Goal: Task Accomplishment & Management: Manage account settings

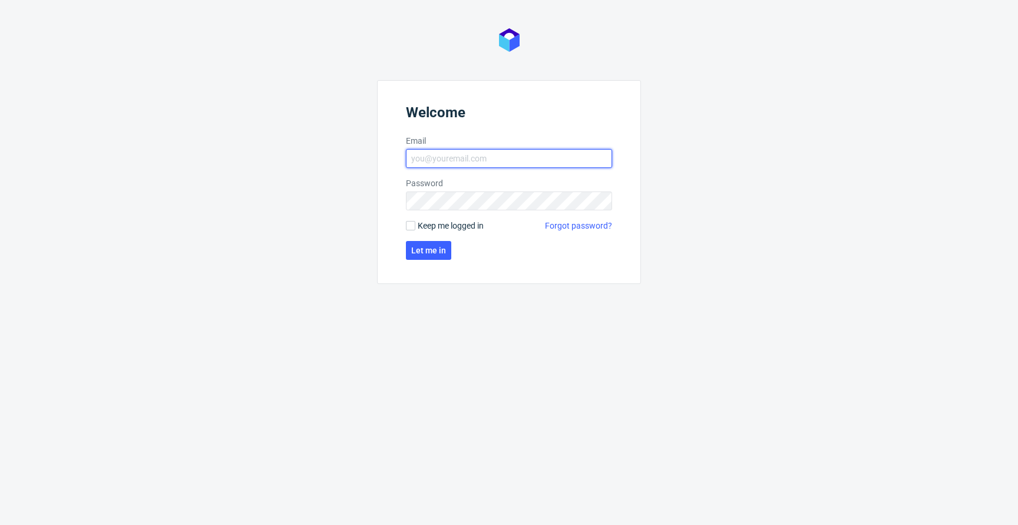
type input "jan.kocik@packhelp.com"
click at [431, 227] on span "Keep me logged in" at bounding box center [451, 226] width 66 height 12
click at [415, 227] on input "Keep me logged in" at bounding box center [410, 225] width 9 height 9
checkbox input "true"
click at [423, 242] on button "Let me in" at bounding box center [428, 250] width 45 height 19
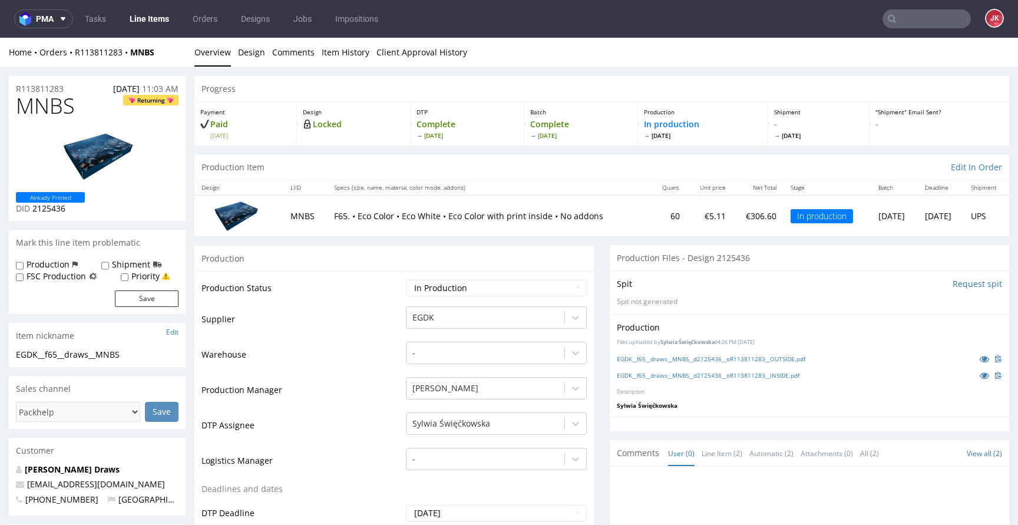
click at [756, 360] on link "EGDK__f65__draws__MNBS__d2125436__oR113811283__OUTSIDE.pdf" at bounding box center [711, 359] width 188 height 8
click at [740, 372] on link "EGDK__f65__draws__MNBS__d2125436__oR113811283__INSIDE.pdf" at bounding box center [708, 375] width 183 height 8
click at [43, 111] on span "MNBS" at bounding box center [45, 106] width 59 height 24
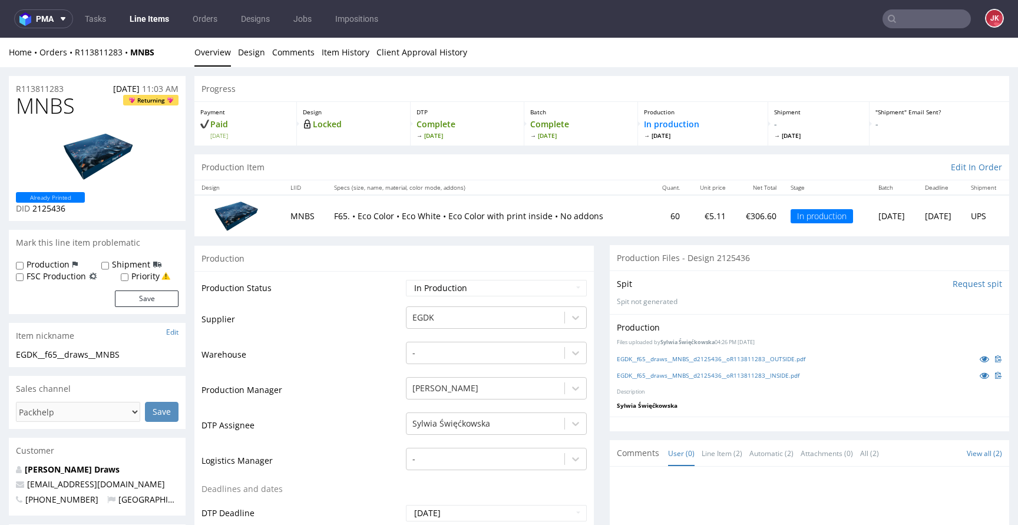
click at [370, 312] on td "Supplier" at bounding box center [301, 322] width 201 height 35
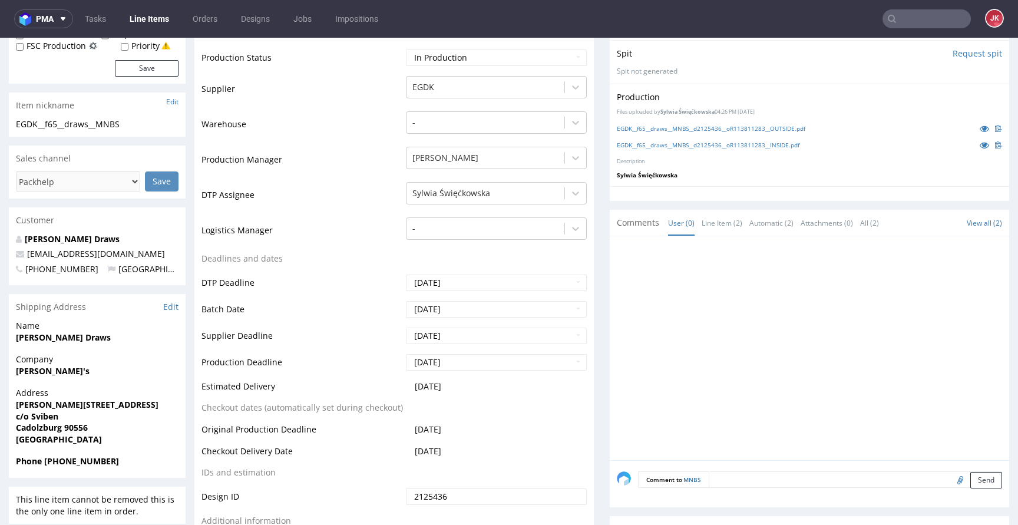
scroll to position [271, 0]
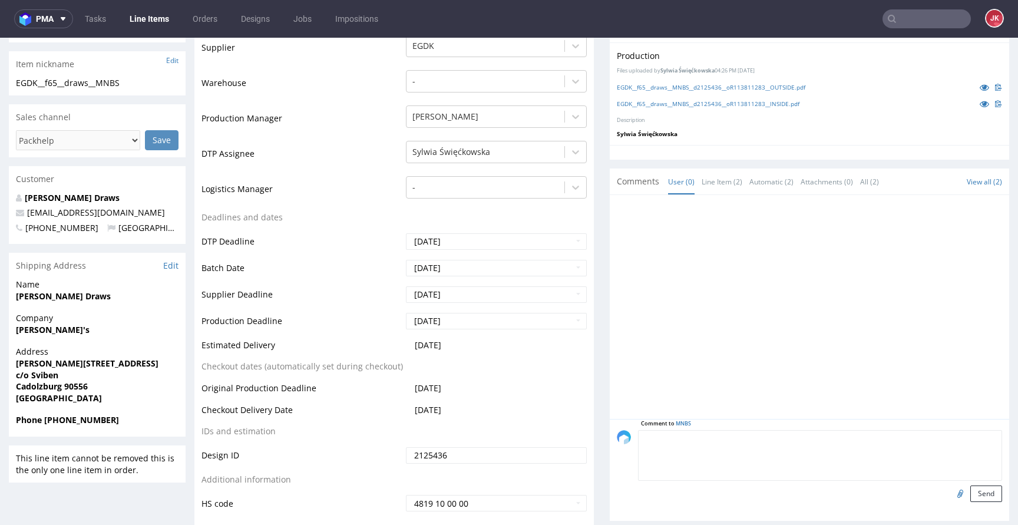
click at [734, 439] on textarea at bounding box center [820, 455] width 364 height 51
type textarea "poprawione pliki"
click at [950, 490] on input "file" at bounding box center [958, 492] width 16 height 15
type input "C:\fakepath\EGDK__f65__draws__MNBS__d2125436__oR113811283__2__inside.pdf"
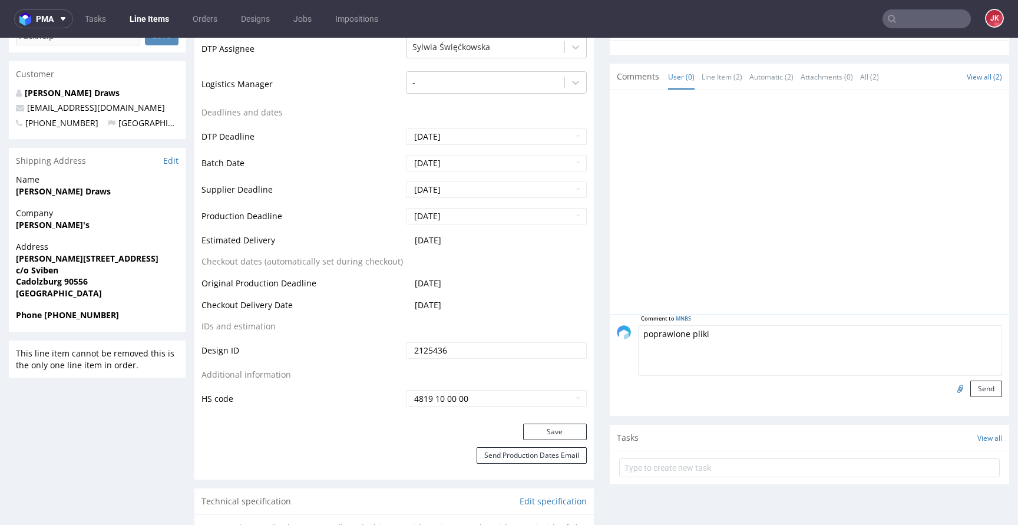
scroll to position [380, 0]
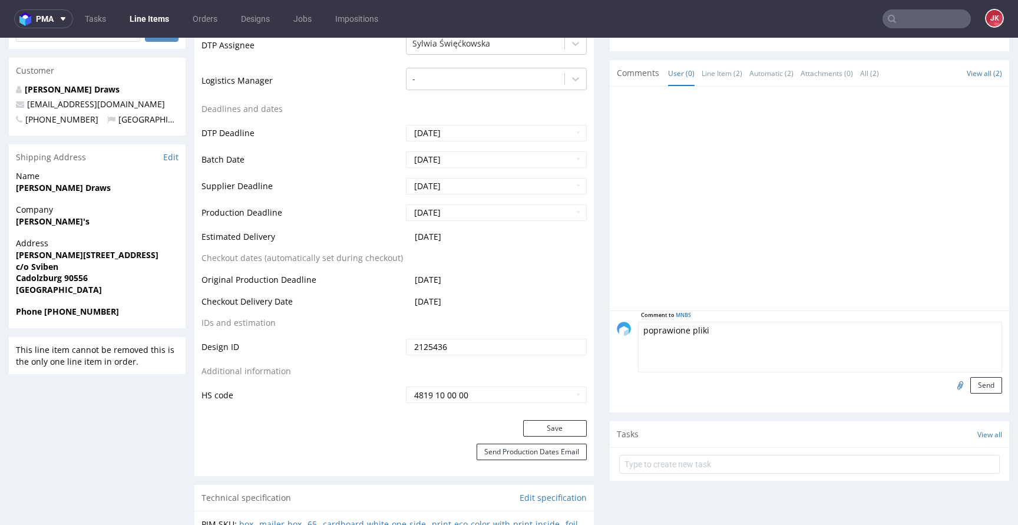
click at [969, 393] on div "Comment to MNBS poprawione pliki Send" at bounding box center [809, 361] width 399 height 102
click at [973, 387] on button "Send" at bounding box center [986, 385] width 32 height 16
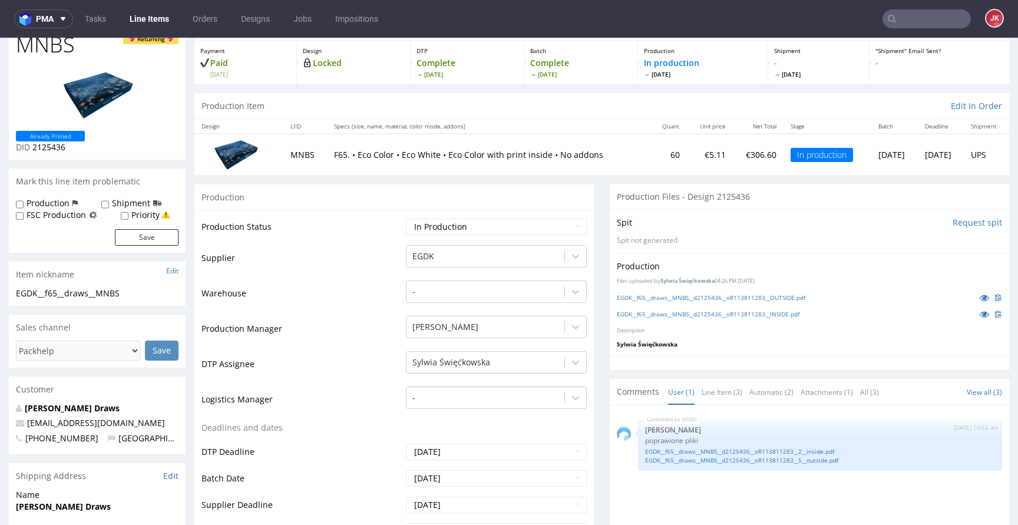
scroll to position [0, 0]
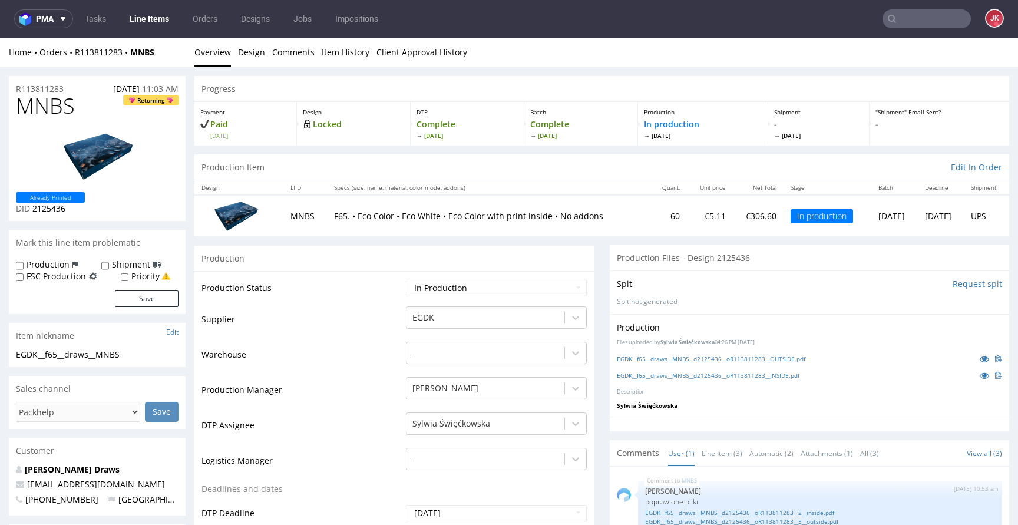
click at [156, 22] on link "Line Items" at bounding box center [149, 18] width 54 height 19
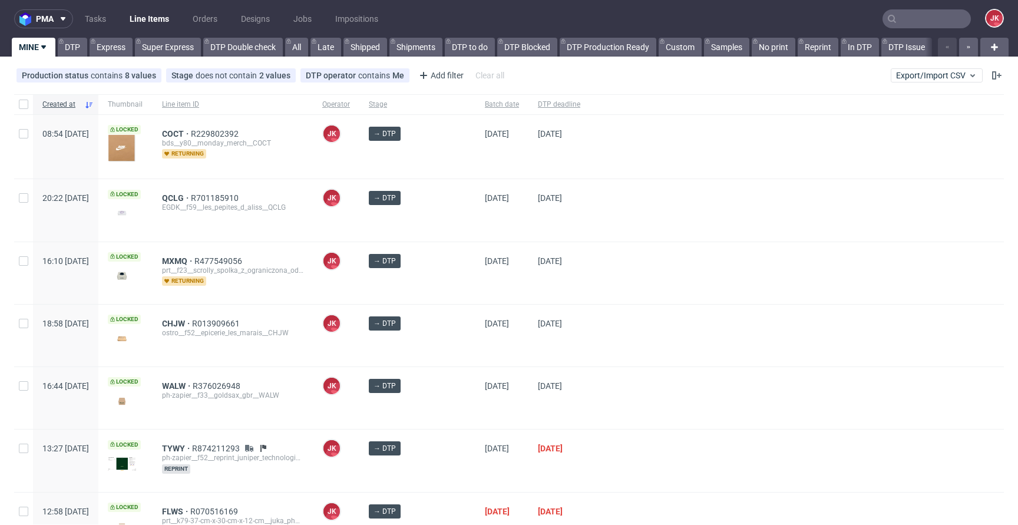
click at [627, 299] on div at bounding box center [797, 273] width 414 height 62
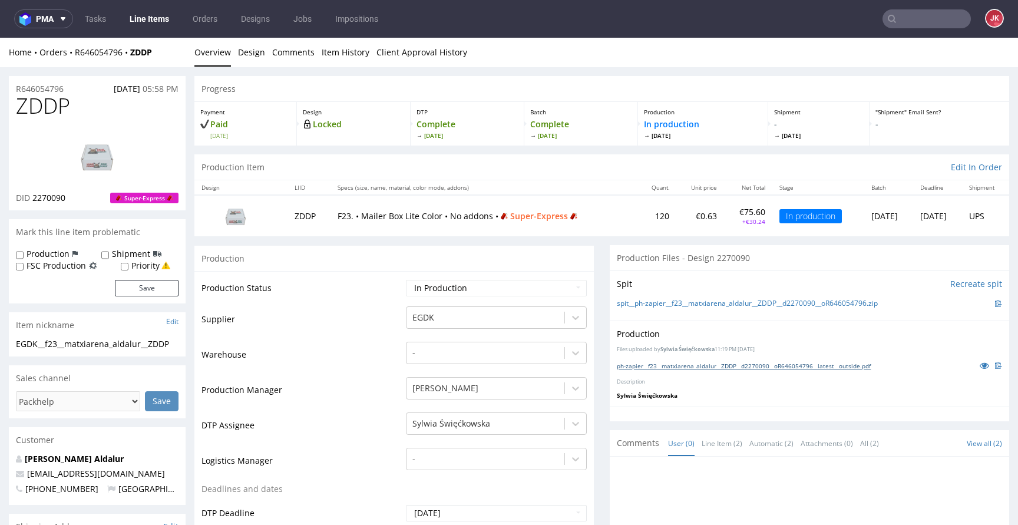
click at [787, 365] on link "ph-zapier__f23__matxiarena_aldalur__ZDDP__d2270090__oR646054796__latest__outsid…" at bounding box center [744, 366] width 254 height 8
click at [25, 346] on div "EGDK__f23__matxiarena_aldalur__ZDDP" at bounding box center [97, 344] width 163 height 12
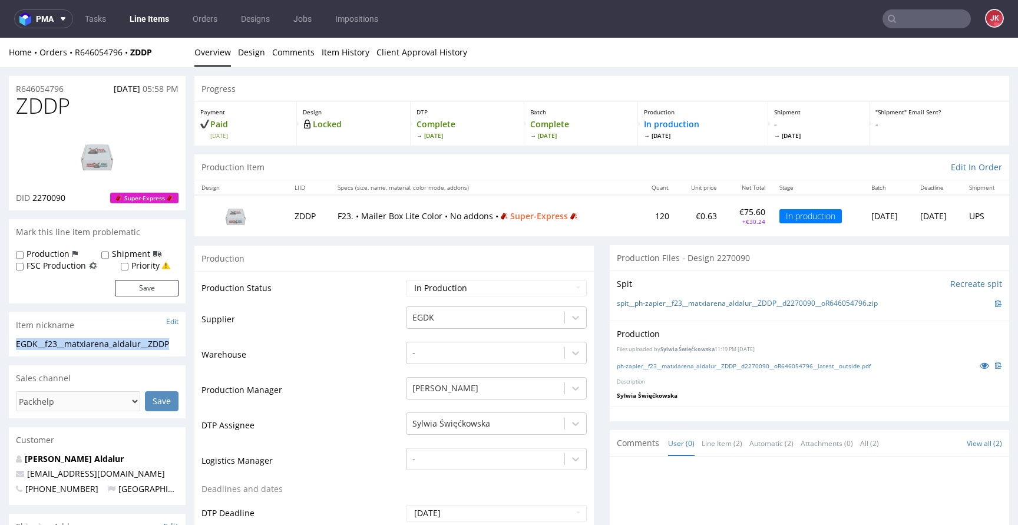
click at [25, 346] on div "EGDK__f23__matxiarena_aldalur__ZDDP" at bounding box center [97, 344] width 163 height 12
copy div "EGDK__f23__matxiarena_aldalur__ZDDP"
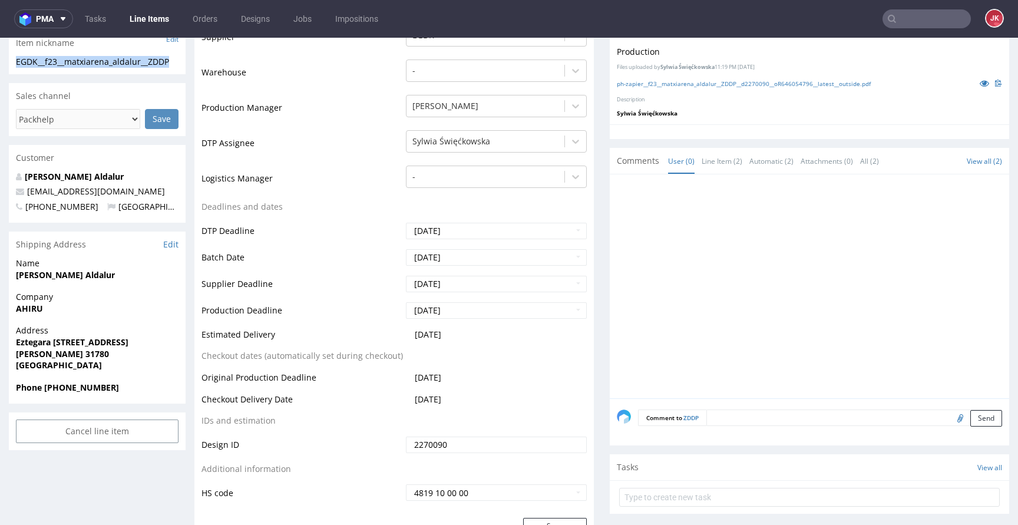
scroll to position [293, 0]
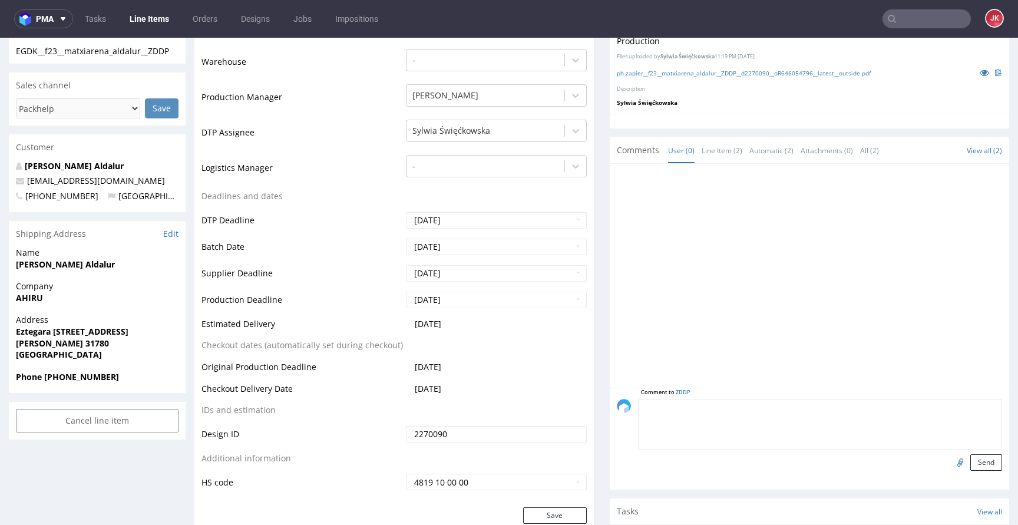
click at [729, 409] on textarea at bounding box center [820, 424] width 364 height 51
type textarea "poprawiony plik"
click at [950, 462] on input "file" at bounding box center [958, 461] width 16 height 15
type input "C:\fakepath\EGDK__f23__matxiarena_aldalur__ZDDP__d2270090__oR646054796__6__outs…"
click at [974, 468] on button "Send" at bounding box center [986, 462] width 32 height 16
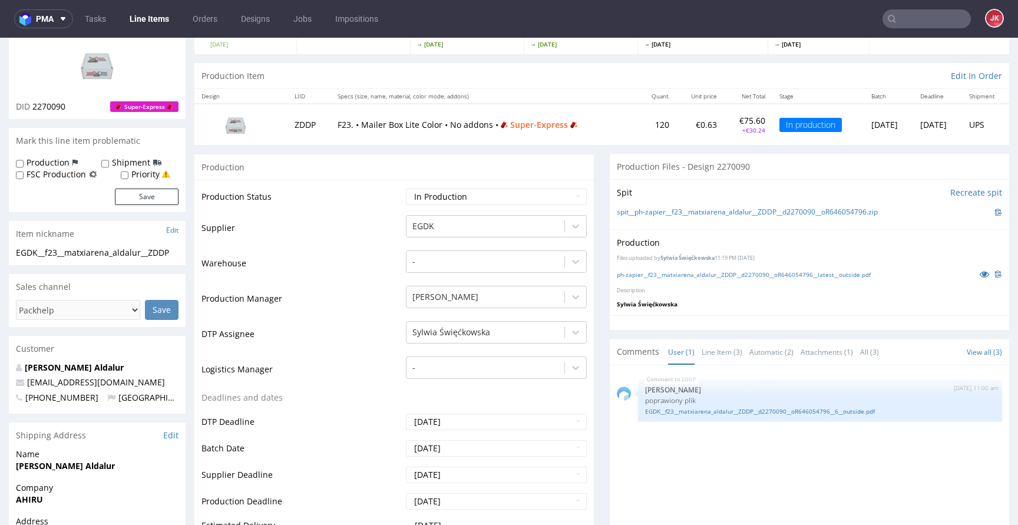
scroll to position [0, 0]
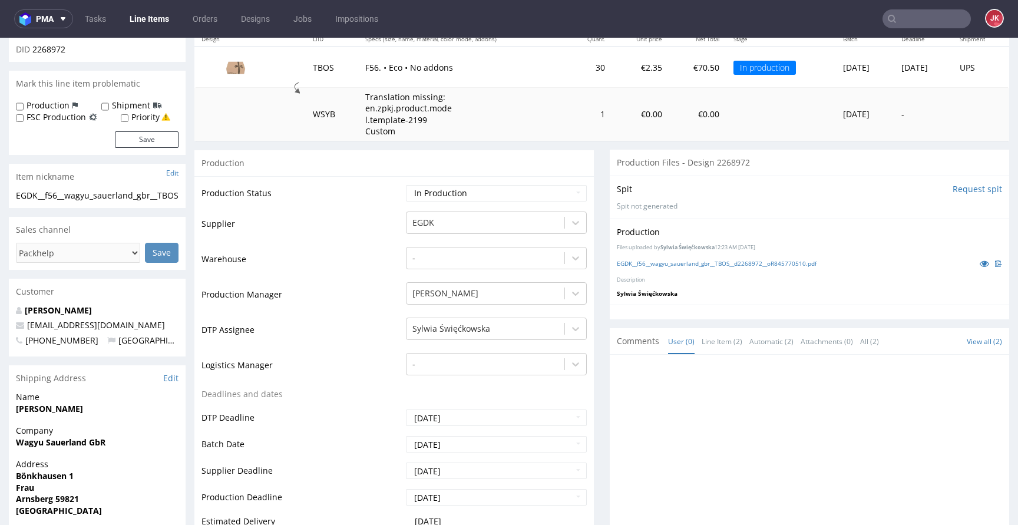
scroll to position [150, 0]
click at [641, 263] on link "EGDK__f56__wagyu_sauerland_gbr__TBOS__d2268972__oR845770510.pdf" at bounding box center [717, 261] width 200 height 8
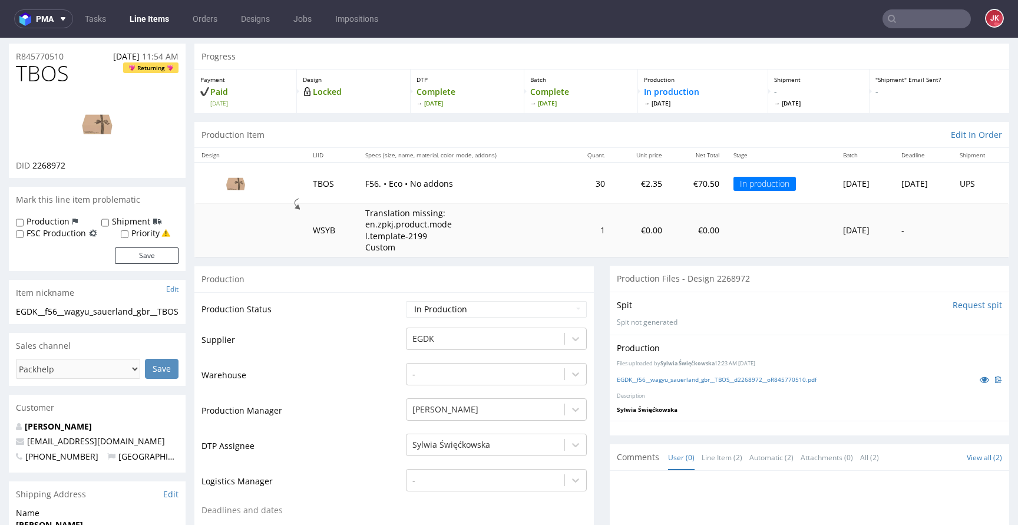
scroll to position [0, 0]
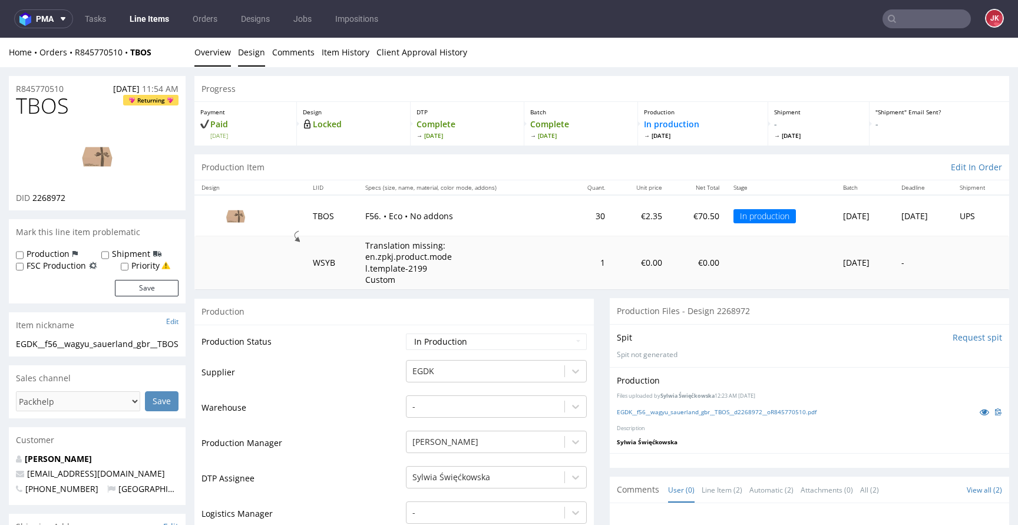
click at [256, 62] on link "Design" at bounding box center [251, 52] width 27 height 29
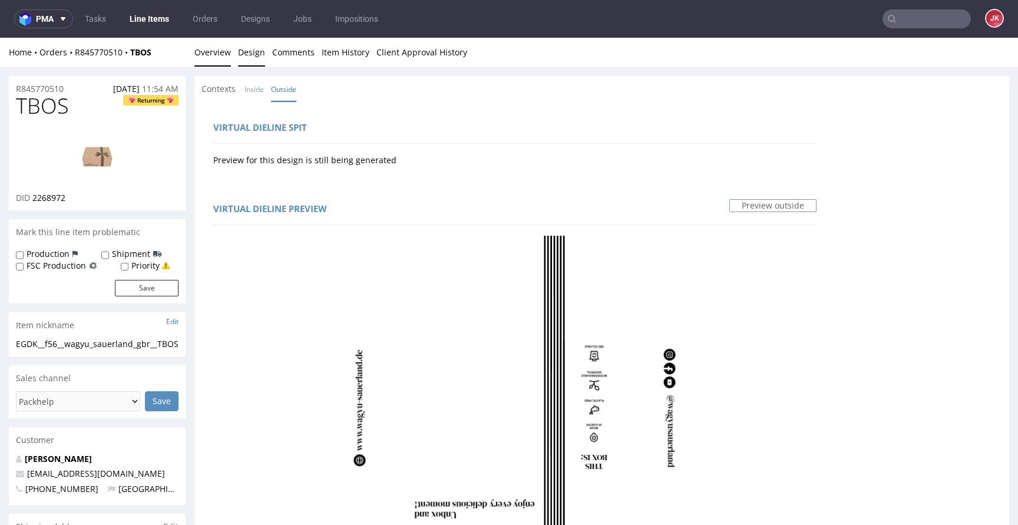
click at [212, 51] on link "Overview" at bounding box center [212, 52] width 37 height 29
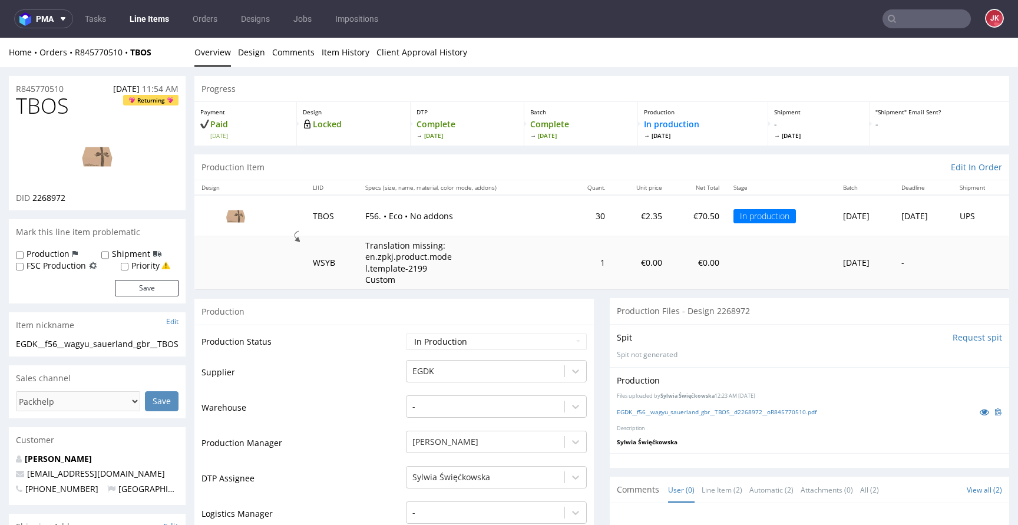
click at [105, 158] on img at bounding box center [97, 156] width 94 height 53
click at [113, 160] on img at bounding box center [97, 156] width 94 height 53
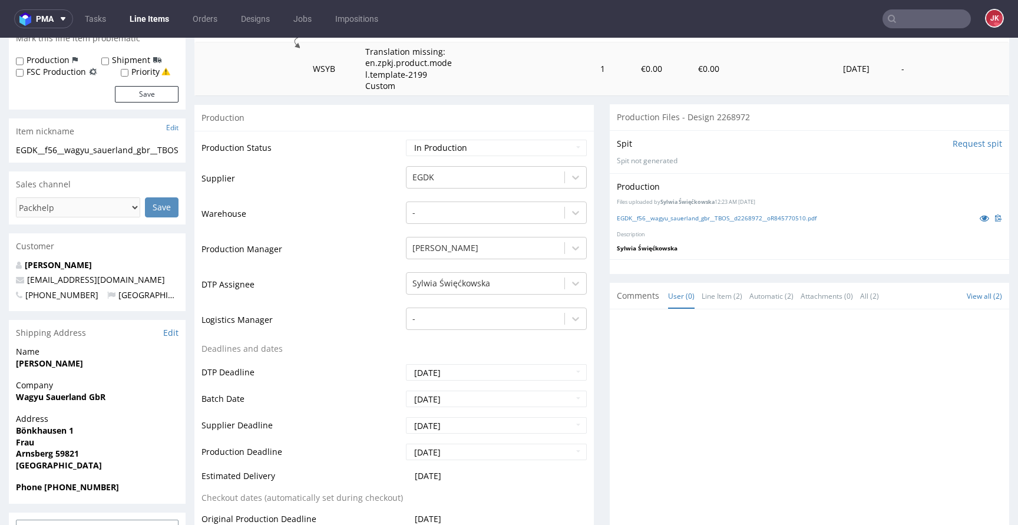
scroll to position [320, 0]
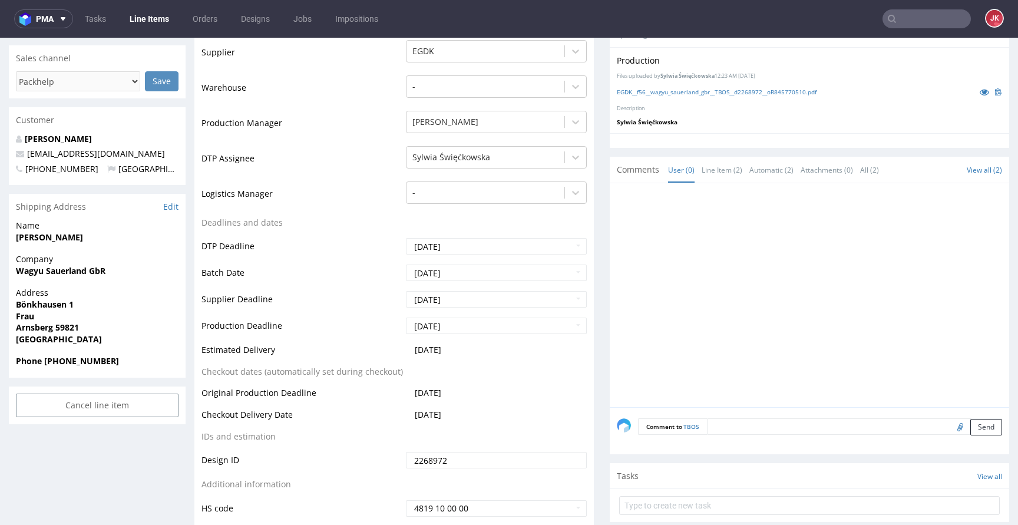
click at [733, 429] on textarea at bounding box center [854, 426] width 295 height 16
type textarea "poprawiony plik"
click at [950, 485] on input "file" at bounding box center [958, 480] width 16 height 15
type input "C:\fakepath\EGDK__f56__wagyu_sauerland_gbr__TBOS__d2268972__oR845770510__1__out…"
click at [975, 487] on button "Send" at bounding box center [986, 481] width 32 height 16
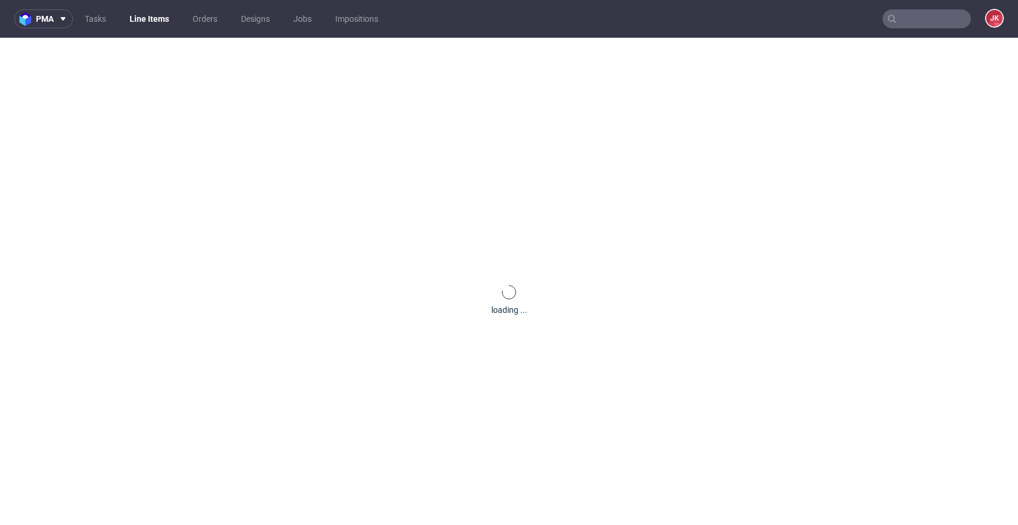
scroll to position [0, 0]
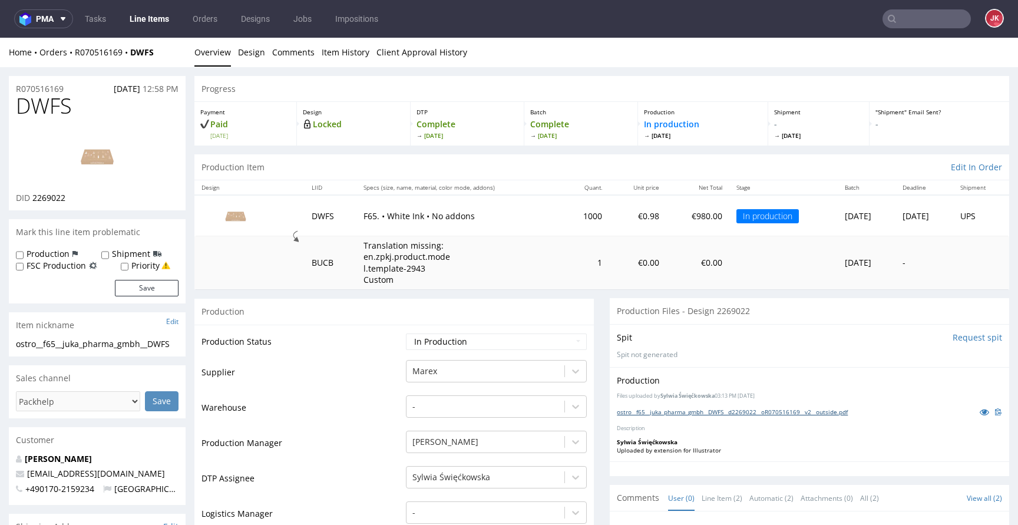
click at [651, 410] on link "ostro__f65__juka_pharma_gmbh__DWFS__d2269022__oR070516169__v2__outside.pdf" at bounding box center [732, 412] width 231 height 8
click at [345, 352] on td "Production Status" at bounding box center [301, 345] width 201 height 27
click at [100, 156] on img at bounding box center [97, 156] width 94 height 53
click at [254, 55] on link "Design" at bounding box center [251, 52] width 27 height 29
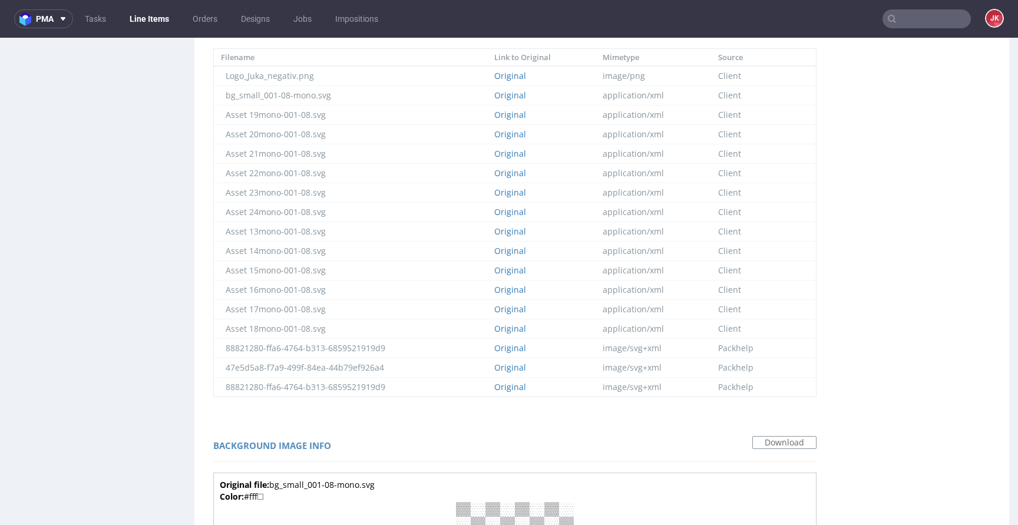
scroll to position [1259, 0]
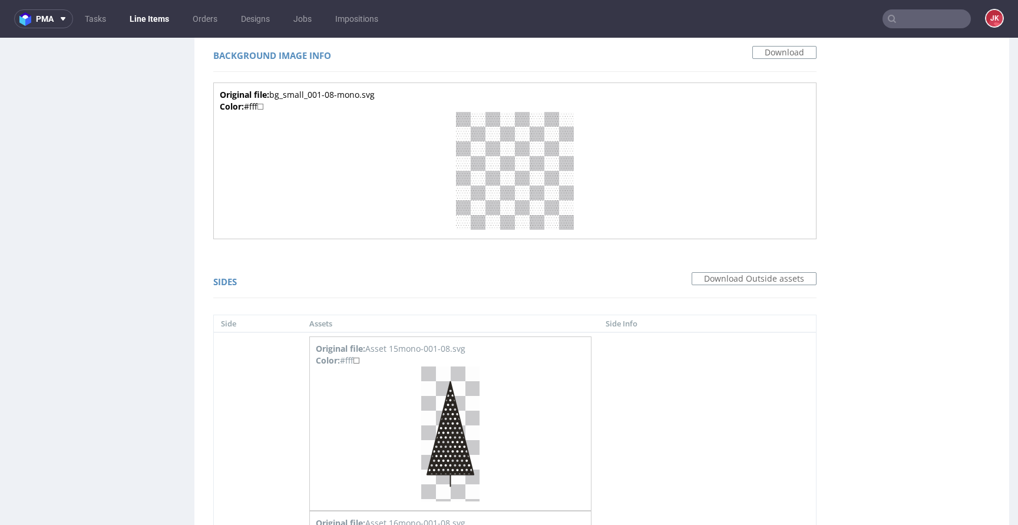
click at [505, 175] on img at bounding box center [515, 171] width 118 height 118
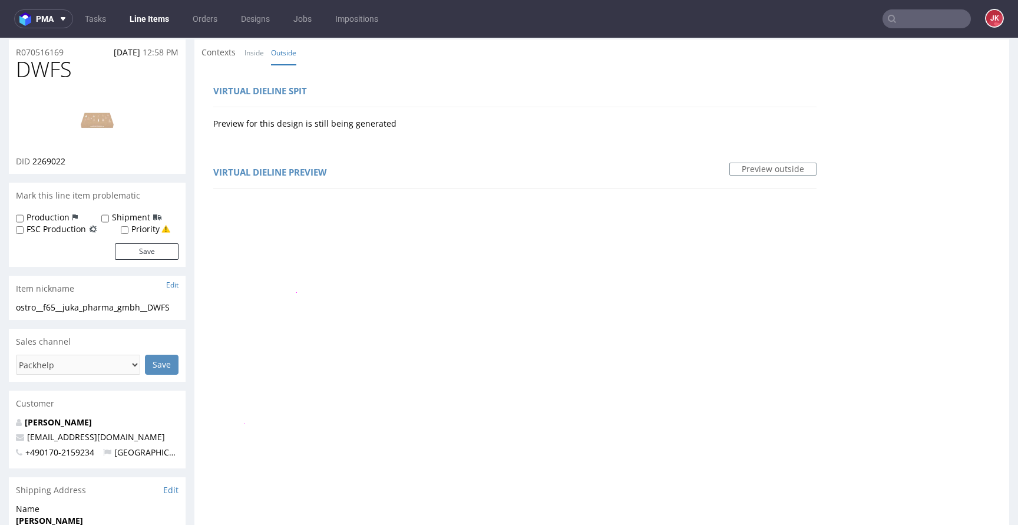
scroll to position [0, 0]
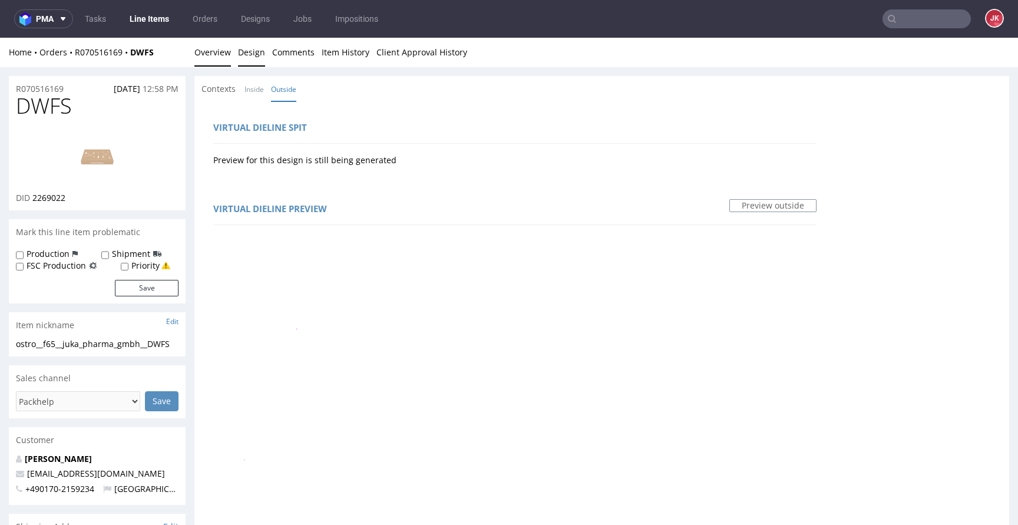
click at [211, 57] on link "Overview" at bounding box center [212, 52] width 37 height 29
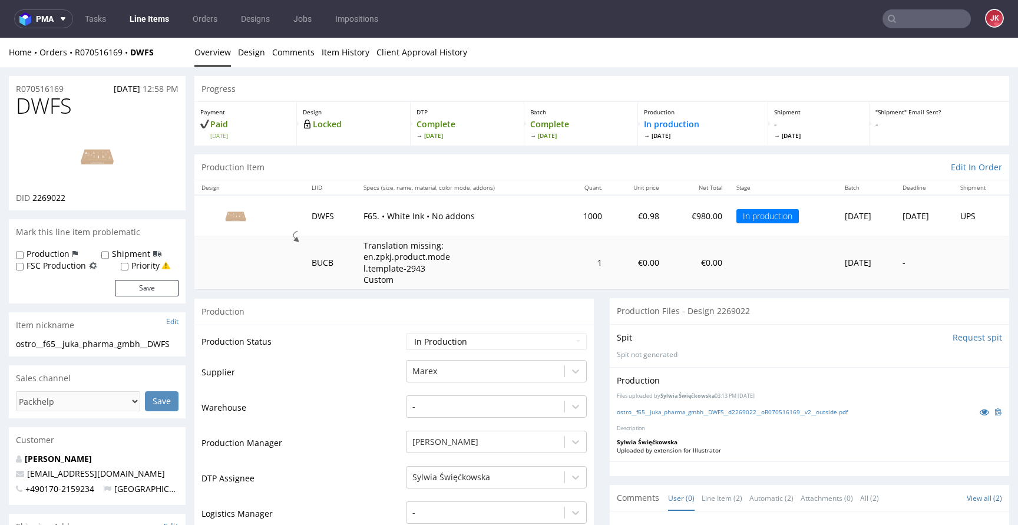
click at [335, 366] on td "Supplier" at bounding box center [301, 376] width 201 height 35
drag, startPoint x: 604, startPoint y: 410, endPoint x: 807, endPoint y: 409, distance: 203.2
click at [807, 409] on div "Production Files uploaded by Sylwia Święćkowska 03:13 PM October 3rd, 2025 ostr…" at bounding box center [809, 414] width 399 height 94
copy link "ostro__f65__juka_pharma_gmbh__DWFS__d2269022__oR070516169"
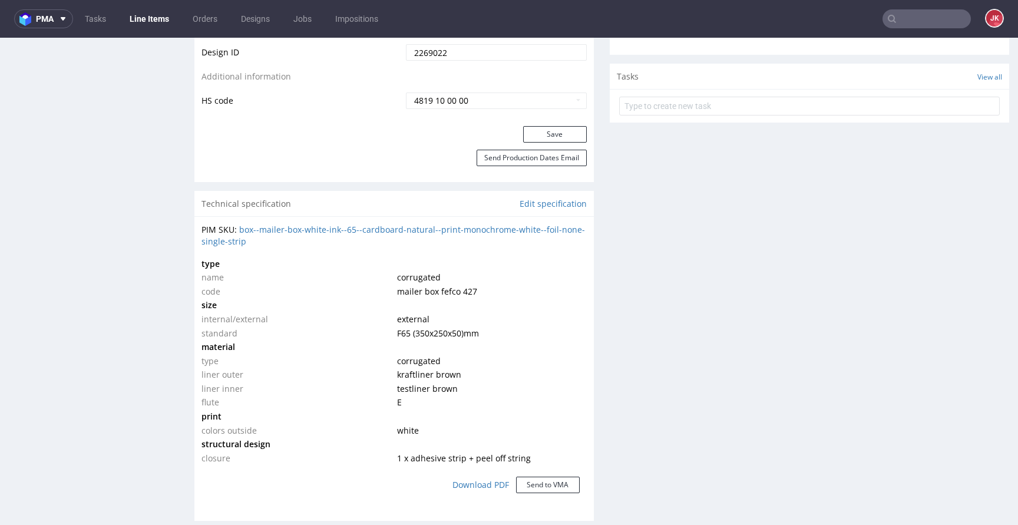
scroll to position [734, 0]
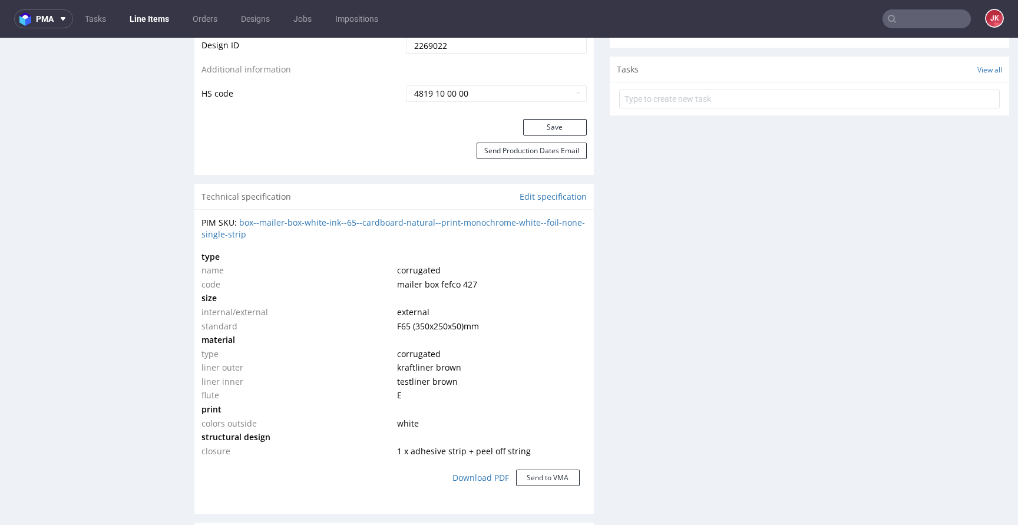
click at [592, 292] on div "Progress Payment Paid Thu 02 Oct Design Locked DTP Complete Mon 6 Oct Batch Com…" at bounding box center [601, 463] width 814 height 2243
click at [592, 126] on div "Progress Payment Paid Thu 02 Oct Design Locked DTP Complete Mon 6 Oct Batch Com…" at bounding box center [601, 463] width 814 height 2243
click at [591, 124] on div "Progress Payment Paid Thu 02 Oct Design Locked DTP Complete Mon 6 Oct Batch Com…" at bounding box center [601, 463] width 814 height 2243
click at [590, 144] on div "Progress Payment Paid Thu 02 Oct Design Locked DTP Complete Mon 6 Oct Batch Com…" at bounding box center [601, 463] width 814 height 2243
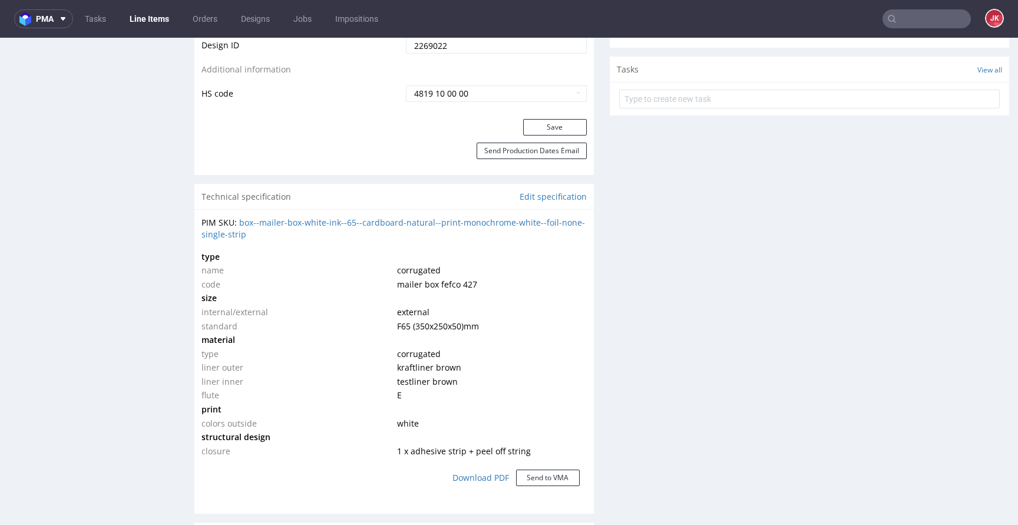
click at [591, 150] on div "Progress Payment Paid Thu 02 Oct Design Locked DTP Complete Mon 6 Oct Batch Com…" at bounding box center [601, 463] width 814 height 2243
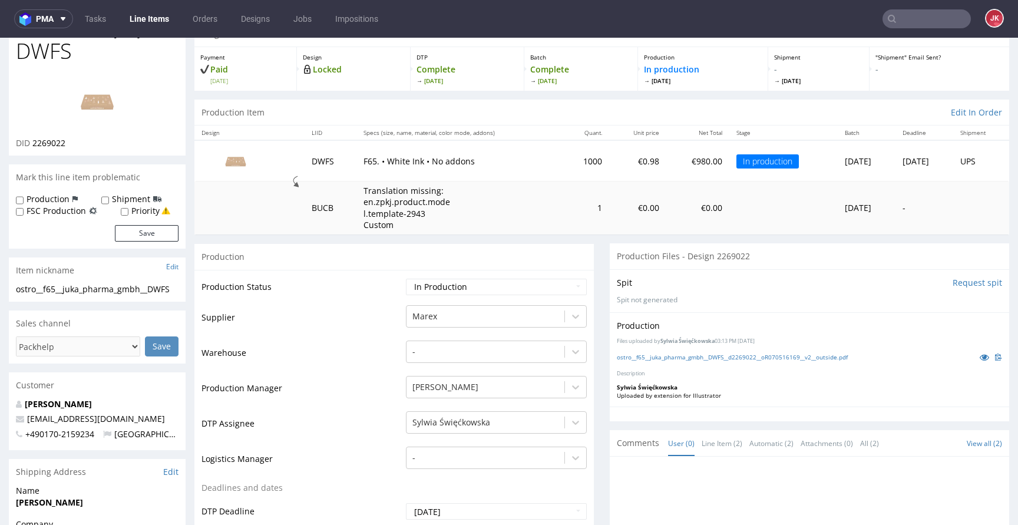
scroll to position [20, 0]
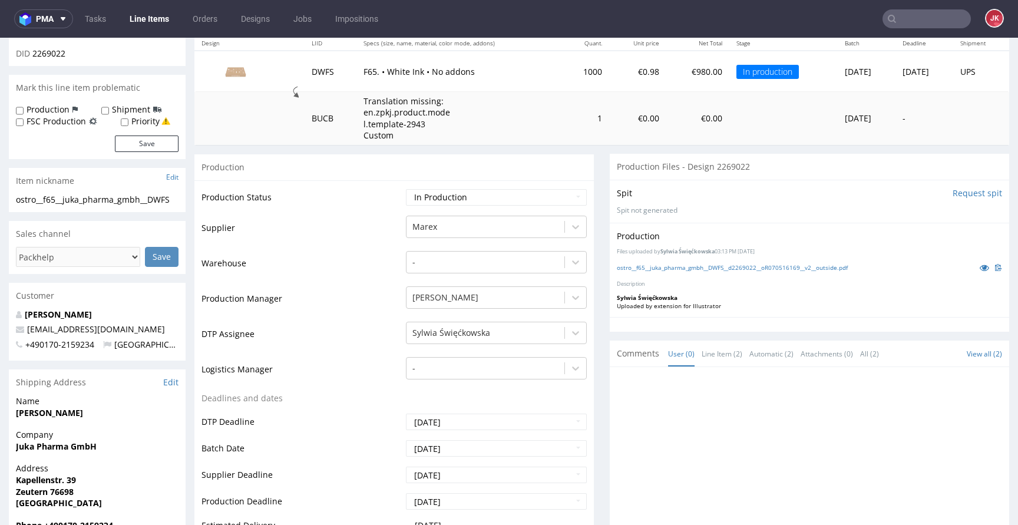
scroll to position [288, 0]
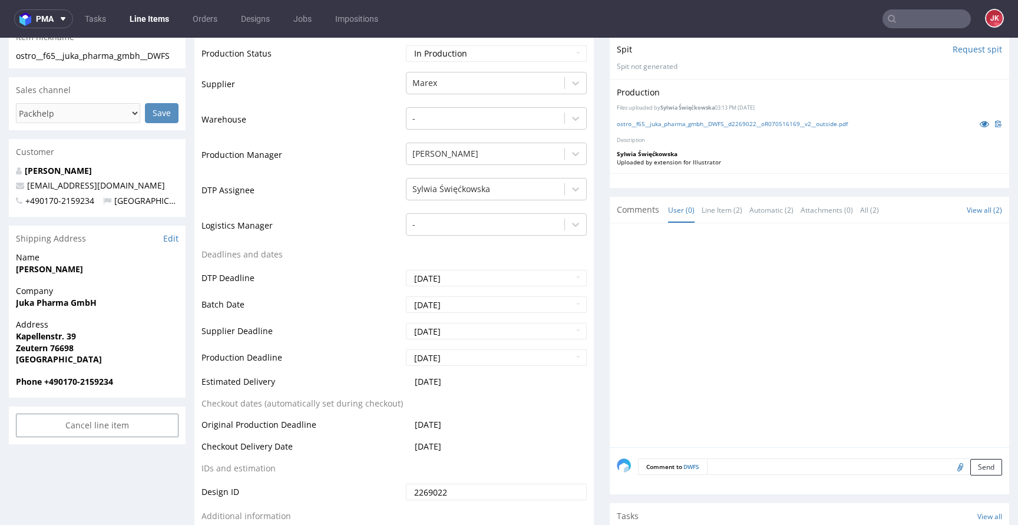
click at [708, 462] on textarea at bounding box center [854, 466] width 295 height 16
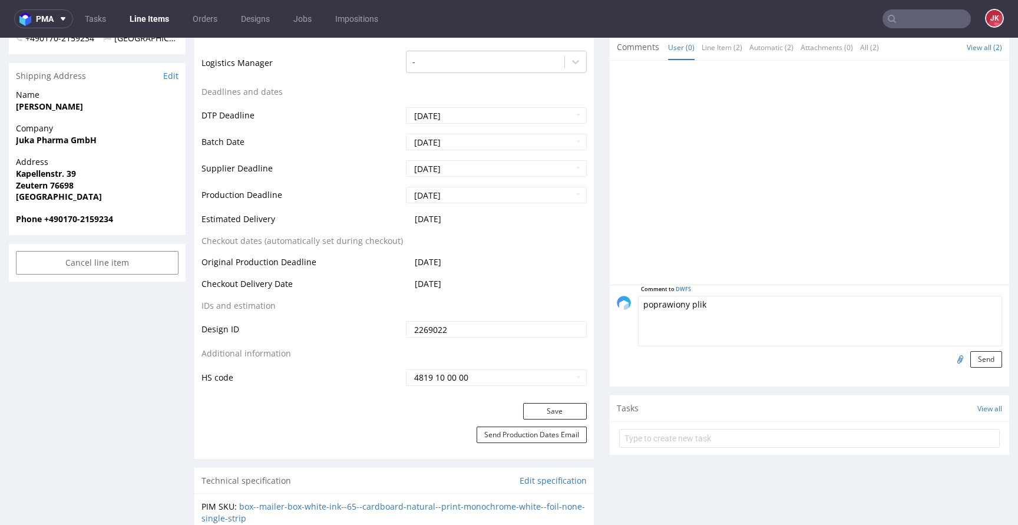
scroll to position [455, 0]
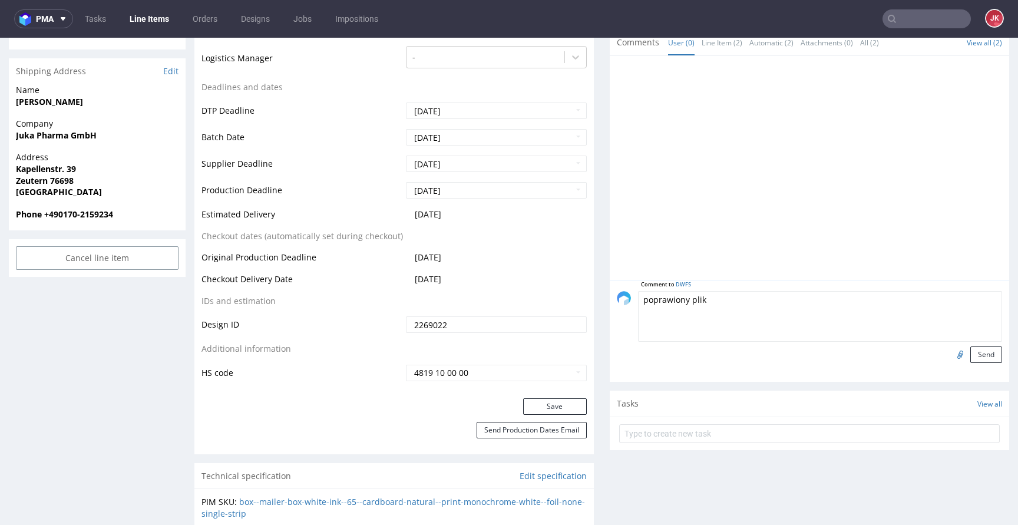
type textarea "poprawiony plik"
click at [950, 354] on input "file" at bounding box center [958, 353] width 16 height 15
type input "C:\fakepath\ostro__f65__juka_pharma_gmbh__DWFS__d2269022__oR070516169__1__outsi…"
click at [970, 355] on button "Send" at bounding box center [986, 354] width 32 height 16
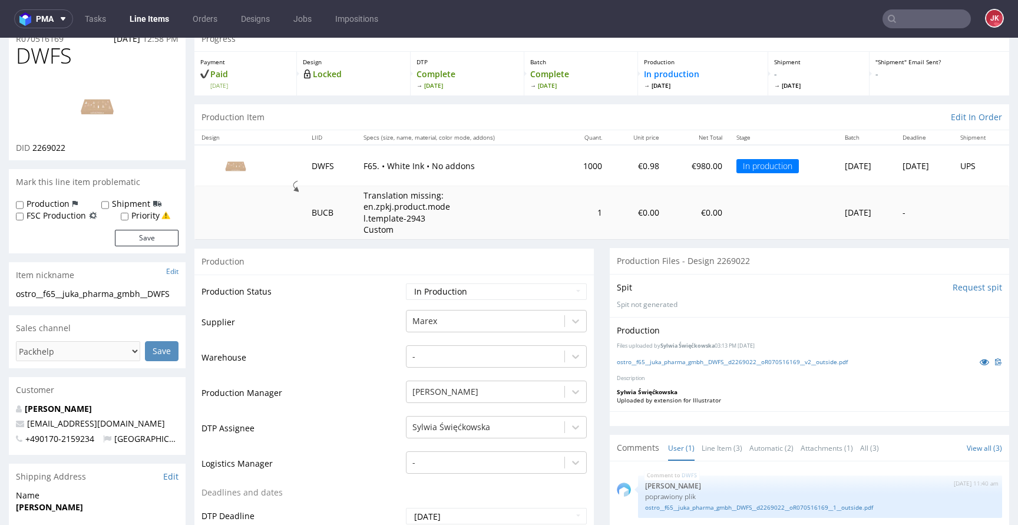
scroll to position [0, 0]
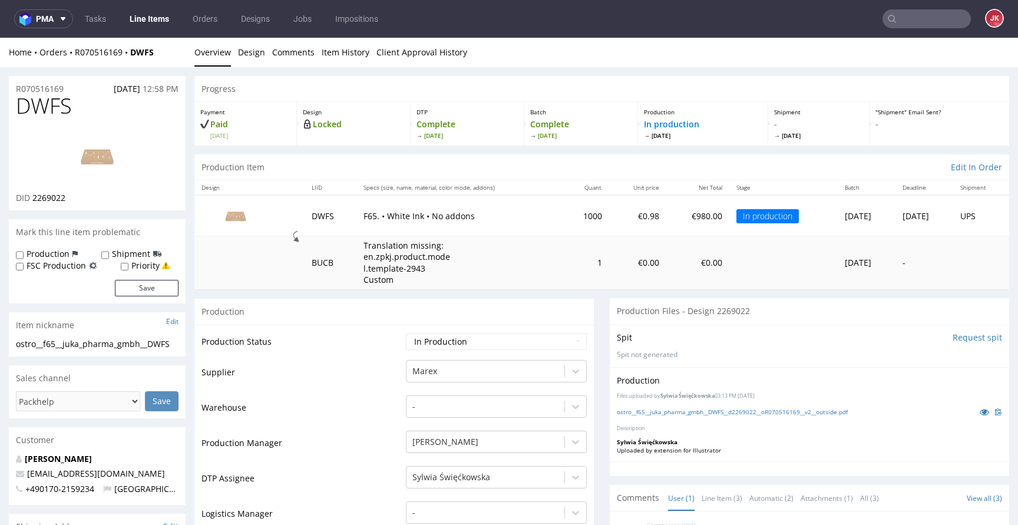
click at [55, 255] on label "Production" at bounding box center [48, 254] width 43 height 12
click at [24, 255] on input "Production" at bounding box center [20, 254] width 8 height 9
checkbox input "true"
click at [145, 293] on button "Save" at bounding box center [147, 288] width 64 height 16
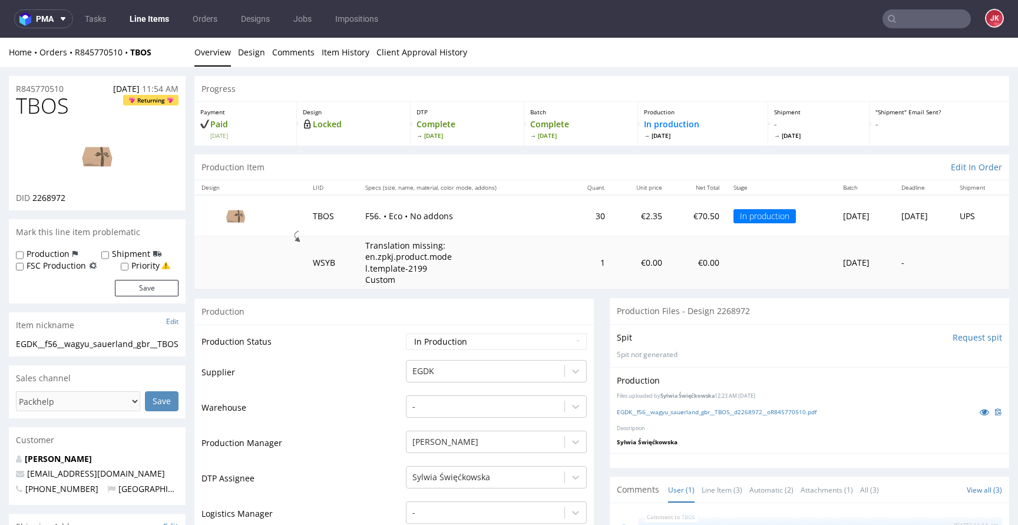
click at [44, 250] on label "Production" at bounding box center [48, 254] width 43 height 12
click at [24, 250] on input "Production" at bounding box center [20, 254] width 8 height 9
checkbox input "true"
click at [174, 293] on button "Save" at bounding box center [147, 288] width 64 height 16
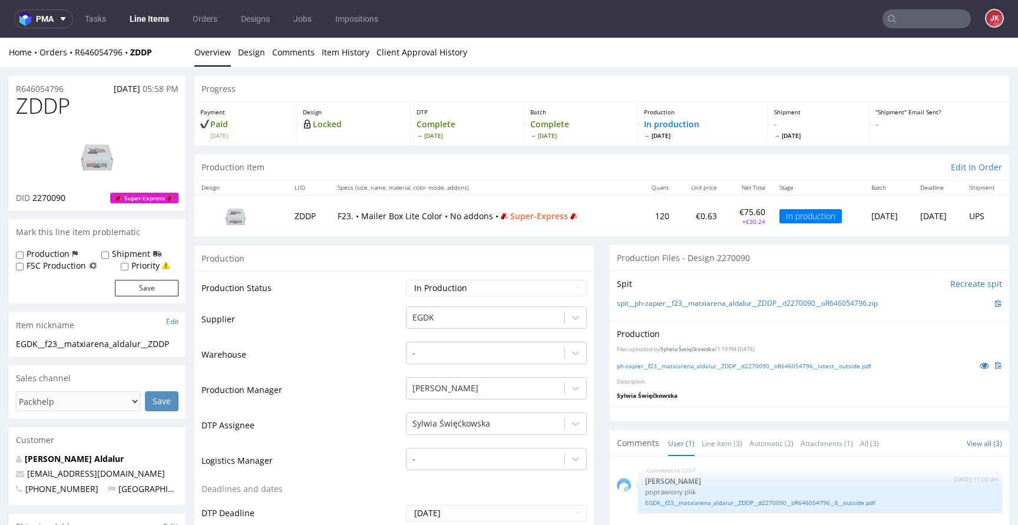
click at [54, 253] on label "Production" at bounding box center [48, 254] width 43 height 12
click at [24, 253] on input "Production" at bounding box center [20, 254] width 8 height 9
checkbox input "true"
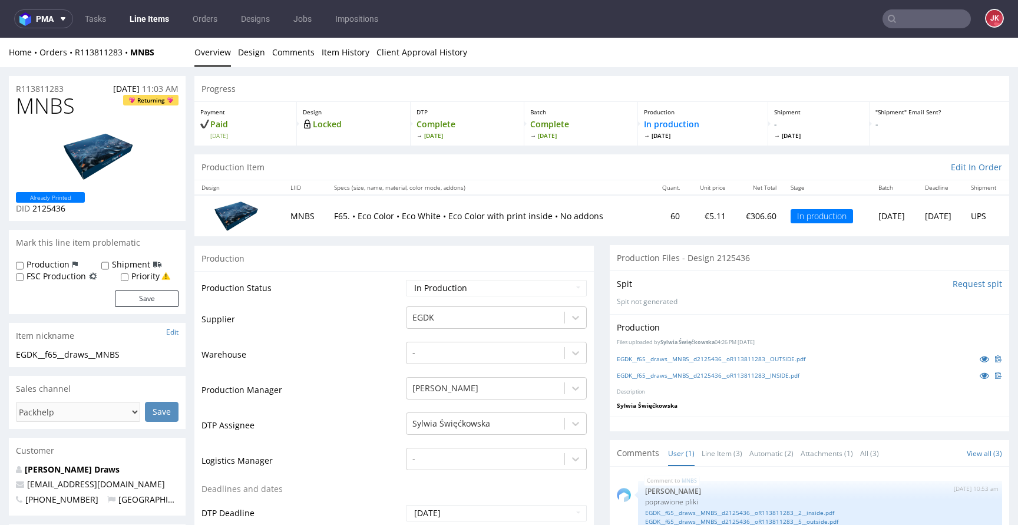
click at [59, 260] on label "Production" at bounding box center [48, 265] width 43 height 12
click at [24, 261] on input "Production" at bounding box center [20, 265] width 8 height 9
checkbox input "true"
click at [136, 302] on button "Save" at bounding box center [147, 298] width 64 height 16
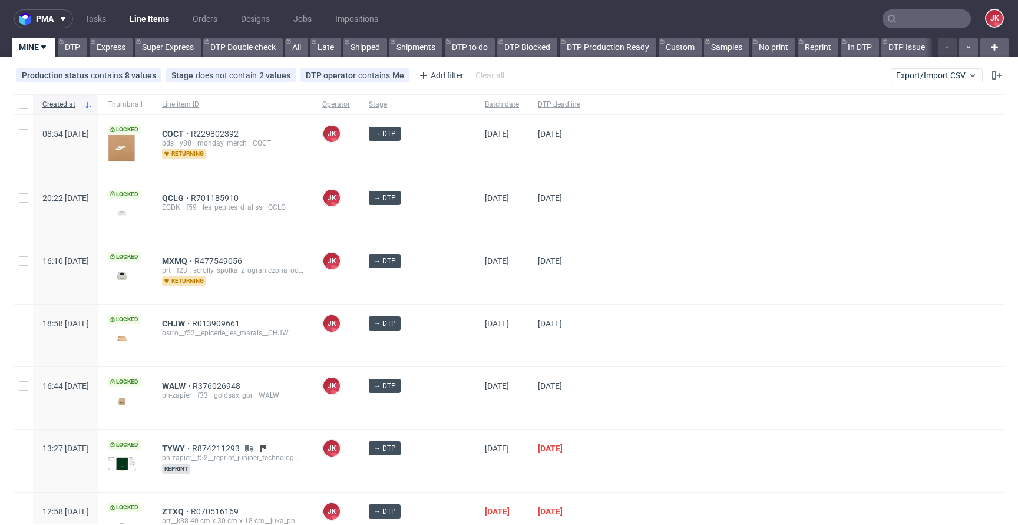
click at [451, 340] on div "→ DTP" at bounding box center [417, 335] width 116 height 62
click at [448, 331] on div "→ DTP" at bounding box center [417, 335] width 116 height 62
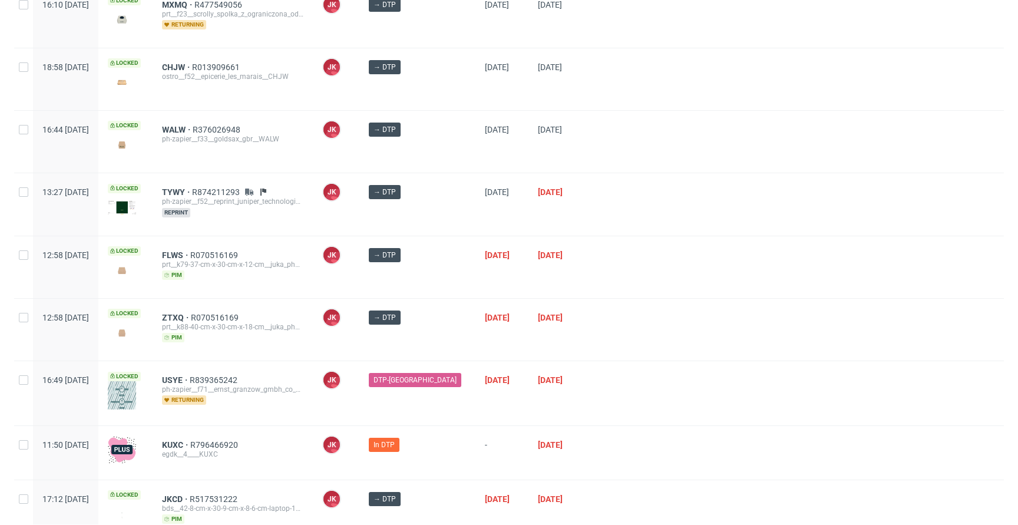
scroll to position [310, 0]
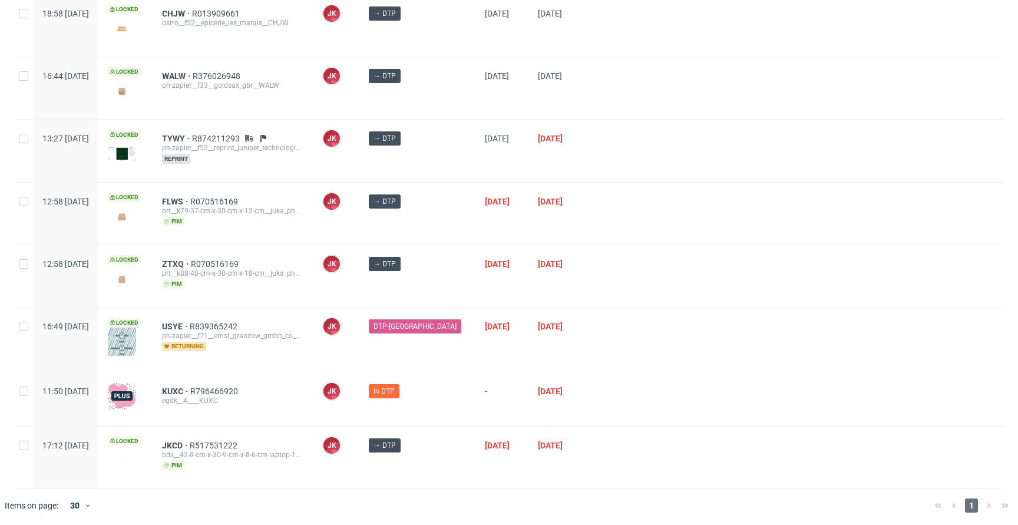
click at [590, 246] on div at bounding box center [797, 276] width 414 height 62
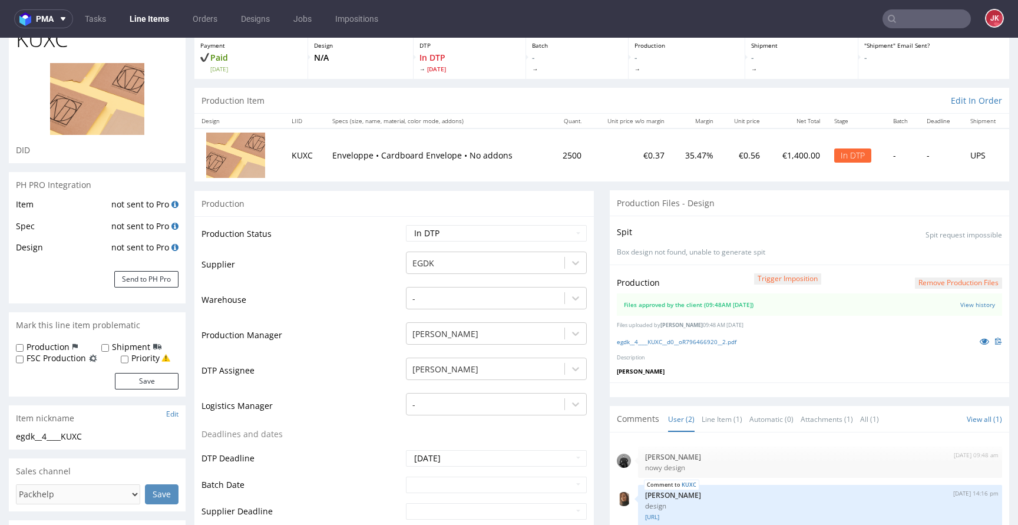
scroll to position [147, 0]
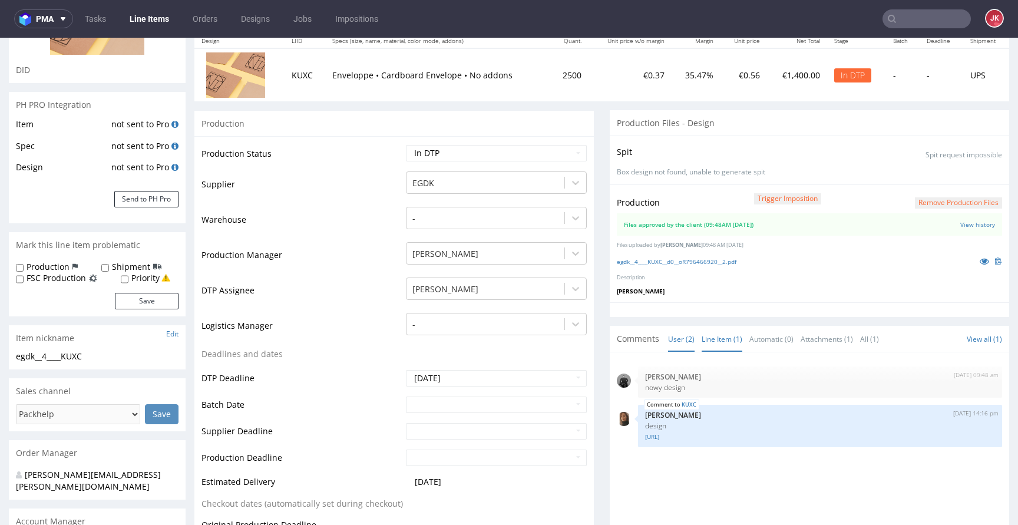
click at [720, 339] on link "Line Item (1)" at bounding box center [721, 338] width 41 height 25
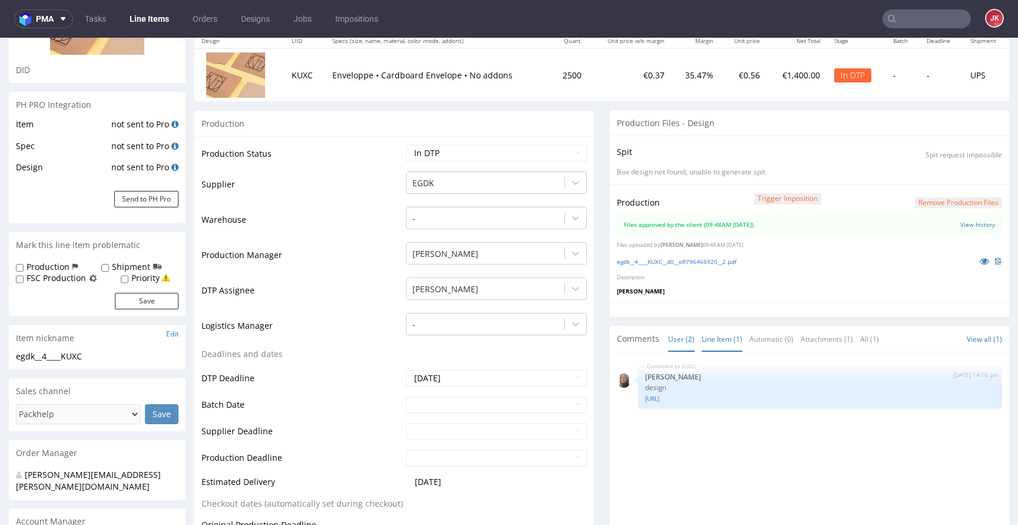
click at [668, 338] on link "User (2)" at bounding box center [681, 338] width 27 height 25
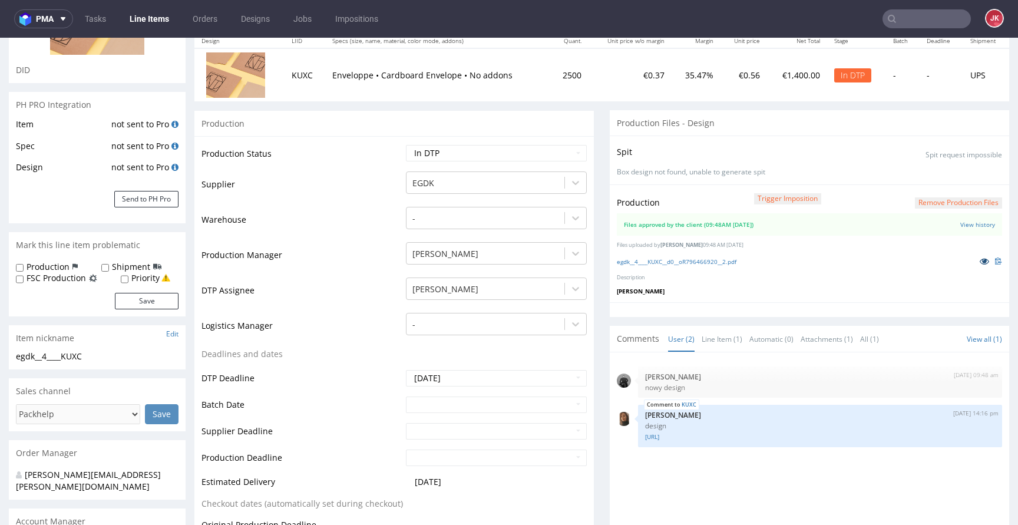
click at [979, 260] on icon at bounding box center [983, 261] width 9 height 8
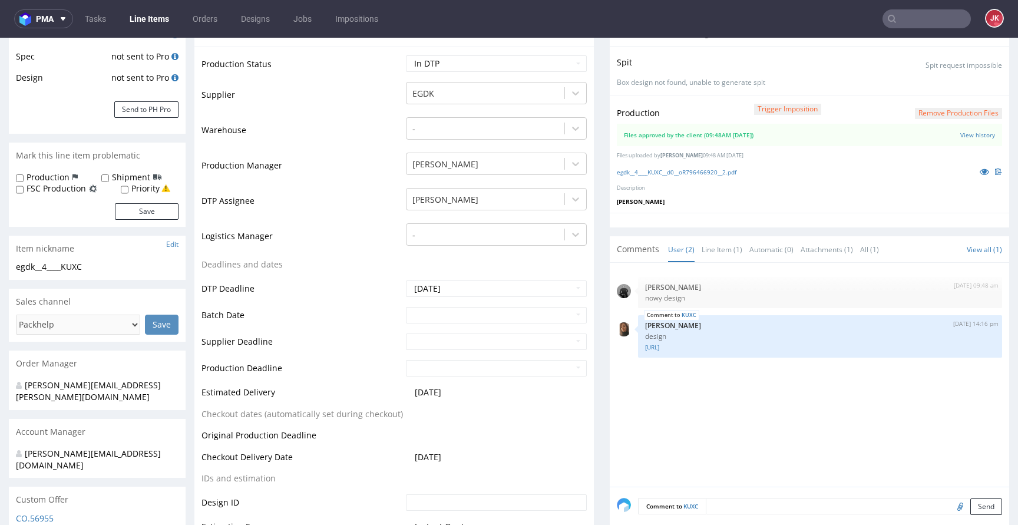
scroll to position [254, 0]
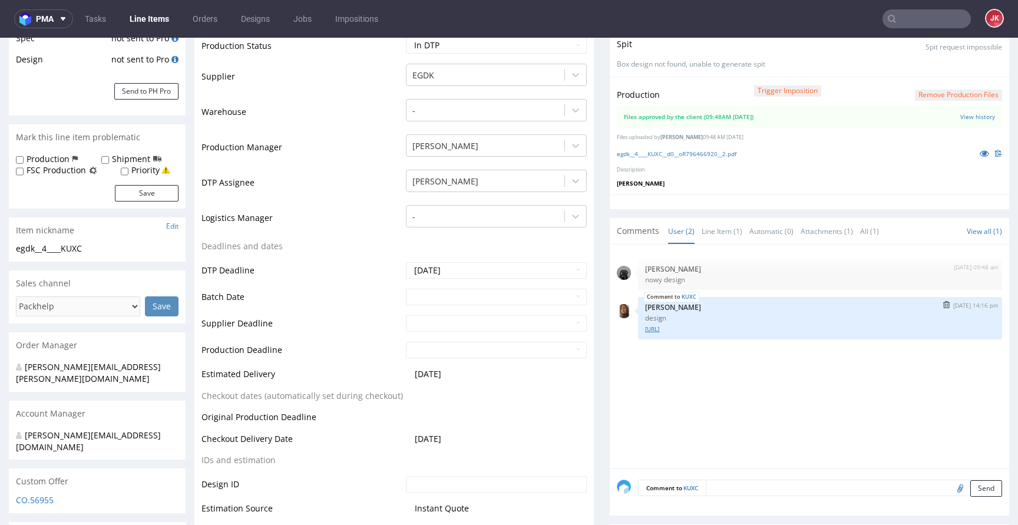
click at [670, 330] on link "Locked_Versandtasche_XMAS_C4_2025.ai" at bounding box center [820, 328] width 350 height 9
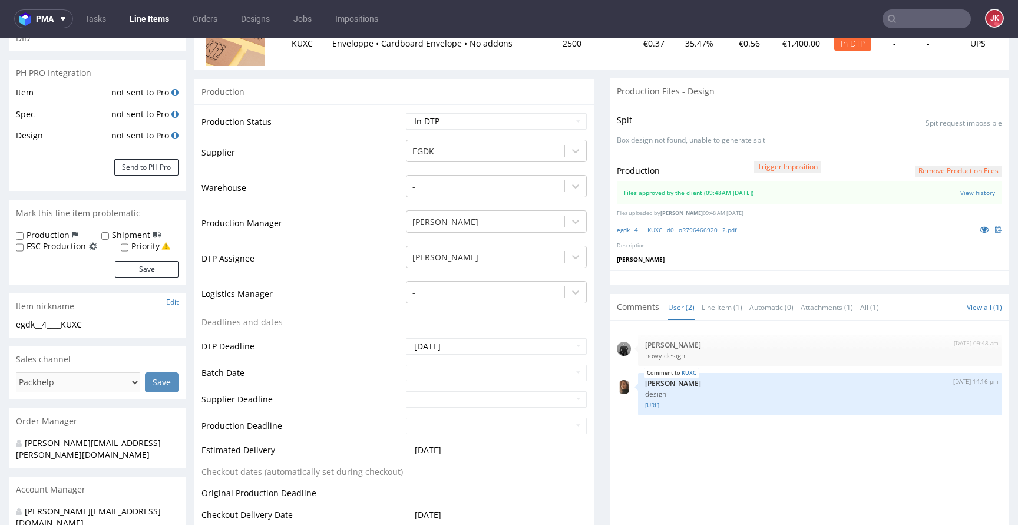
scroll to position [125, 0]
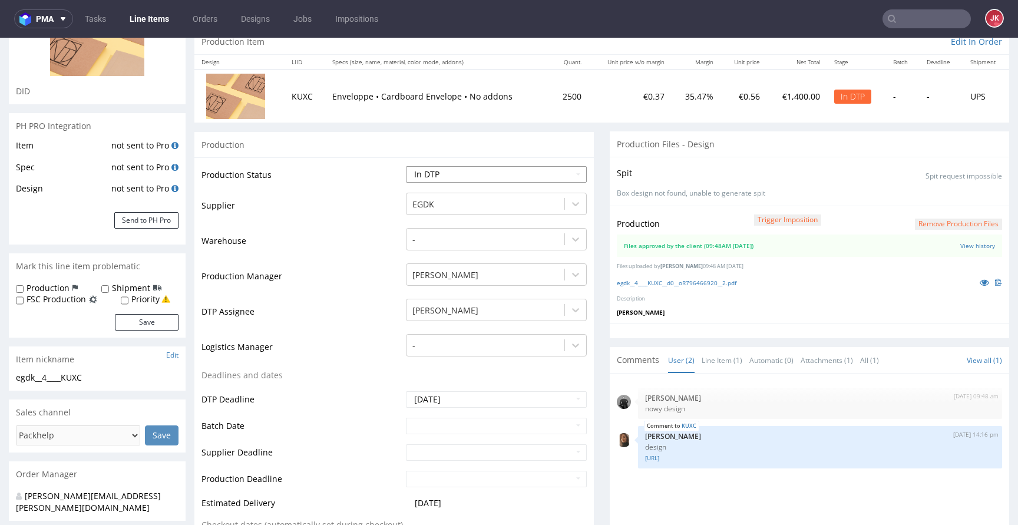
click at [464, 174] on select "Waiting for Artwork Waiting for Diecut Waiting for Mockup Waiting for DTP Waiti…" at bounding box center [496, 174] width 181 height 16
select select "dtp_waiting_for_double_check"
click at [406, 166] on select "Waiting for Artwork Waiting for Diecut Waiting for Mockup Waiting for DTP Waiti…" at bounding box center [496, 174] width 181 height 16
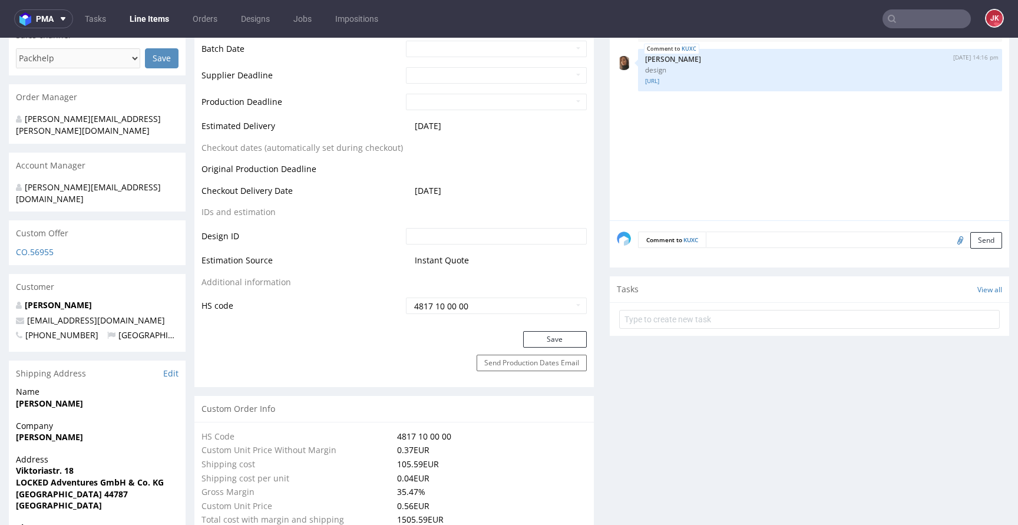
scroll to position [554, 0]
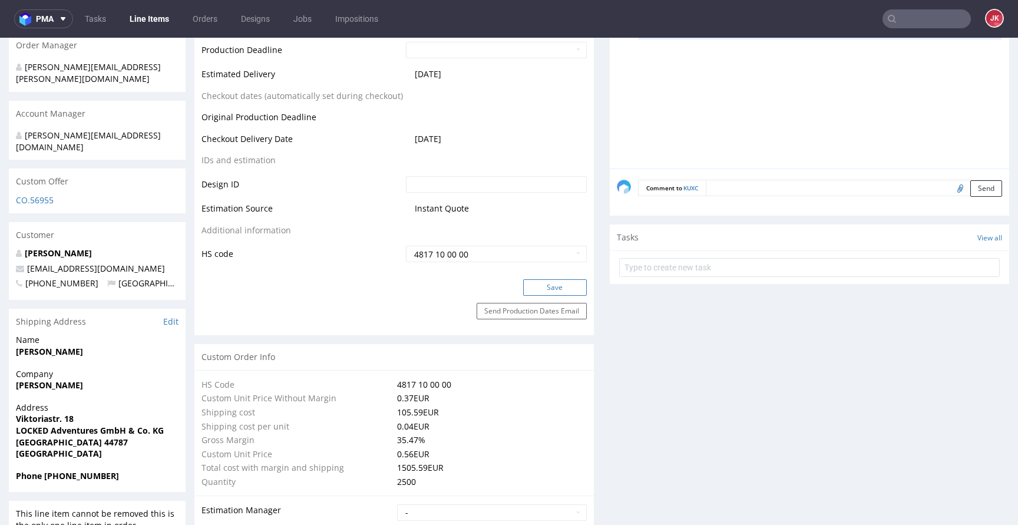
click at [544, 289] on button "Save" at bounding box center [555, 287] width 64 height 16
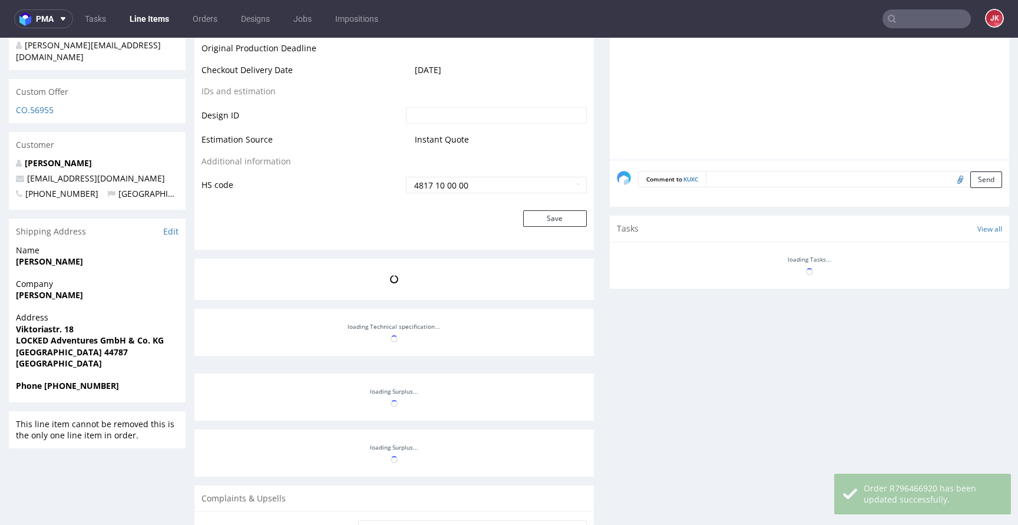
scroll to position [644, 0]
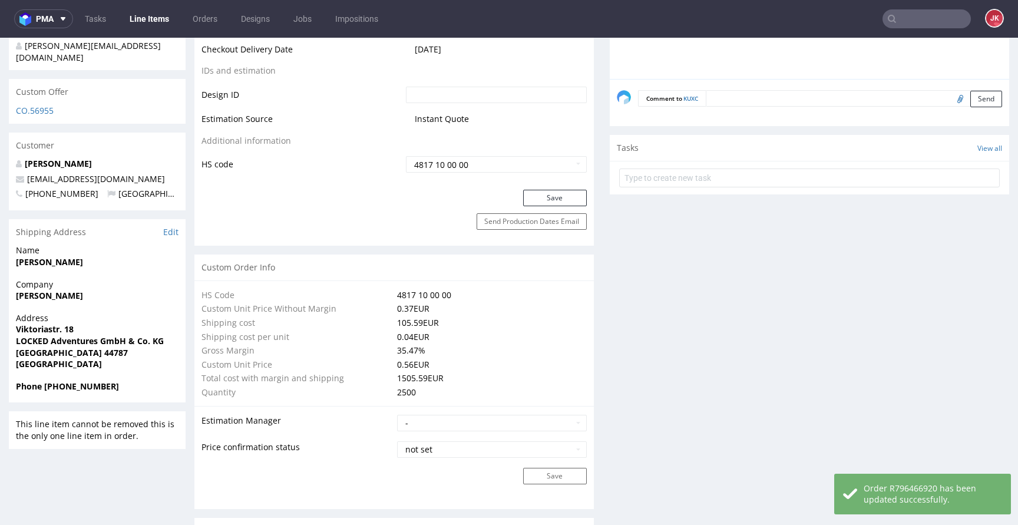
click at [664, 186] on form at bounding box center [809, 178] width 380 height 28
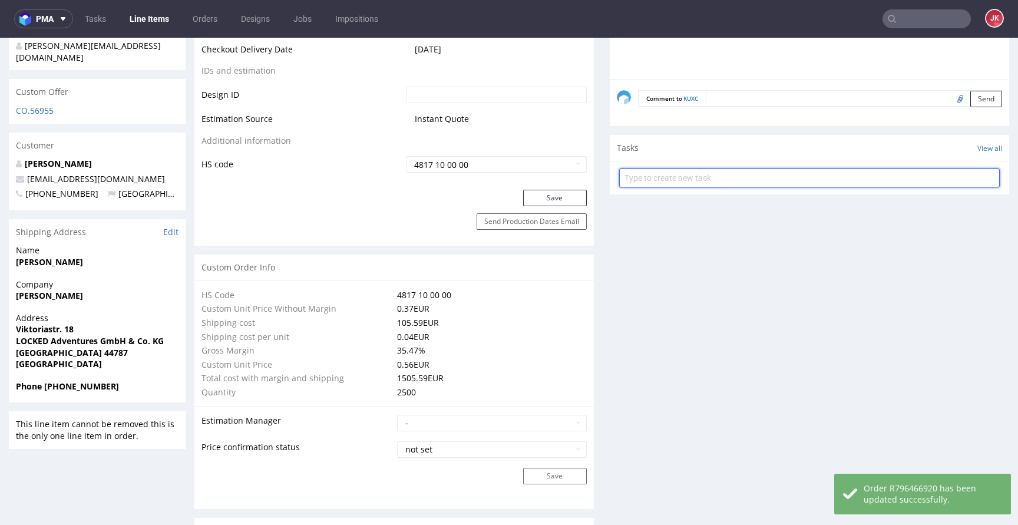
click at [667, 180] on input "text" at bounding box center [809, 177] width 380 height 19
type input "custom dc"
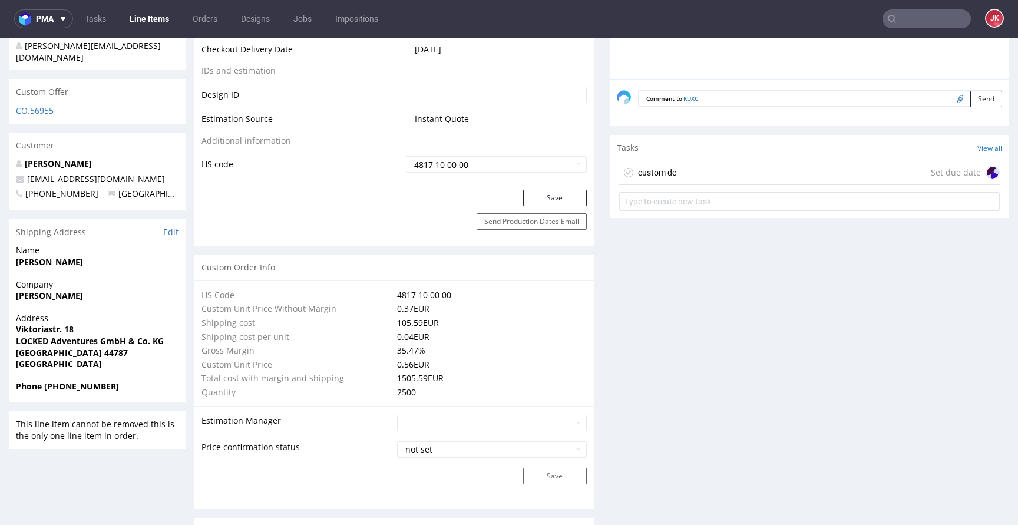
click at [654, 176] on div "custom dc" at bounding box center [657, 172] width 38 height 14
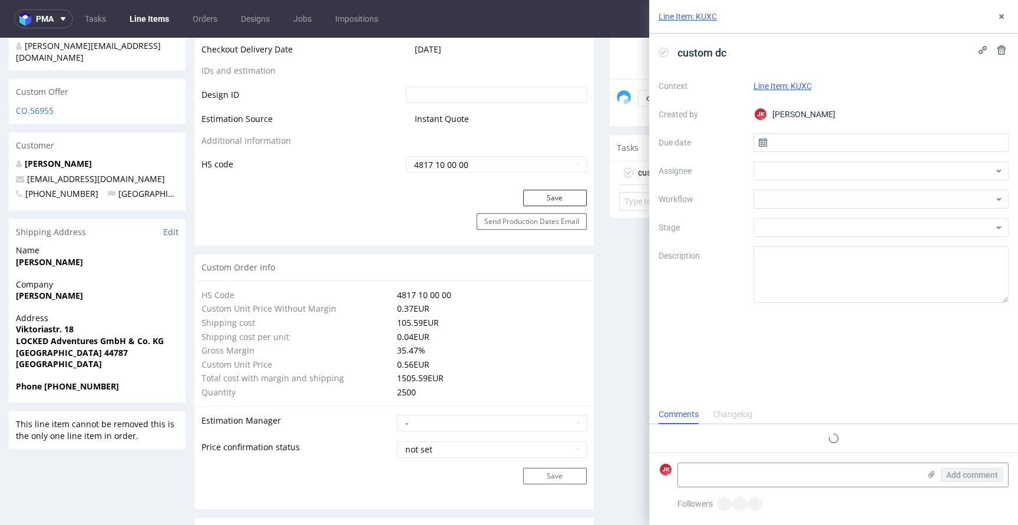
scroll to position [9, 0]
click at [773, 138] on input "text" at bounding box center [881, 142] width 256 height 19
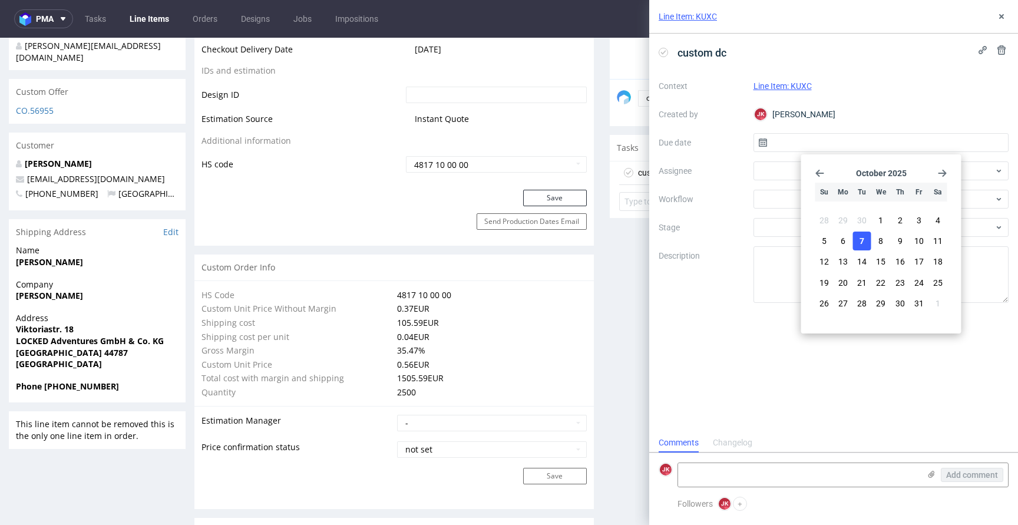
click at [861, 236] on span "7" at bounding box center [861, 241] width 5 height 12
type input "07/10/2025"
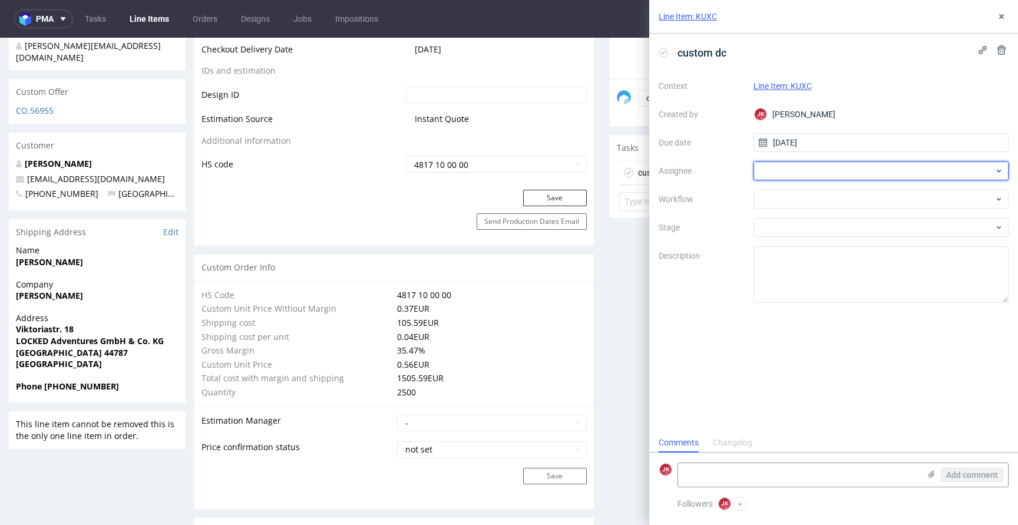
click at [781, 163] on div at bounding box center [881, 170] width 256 height 19
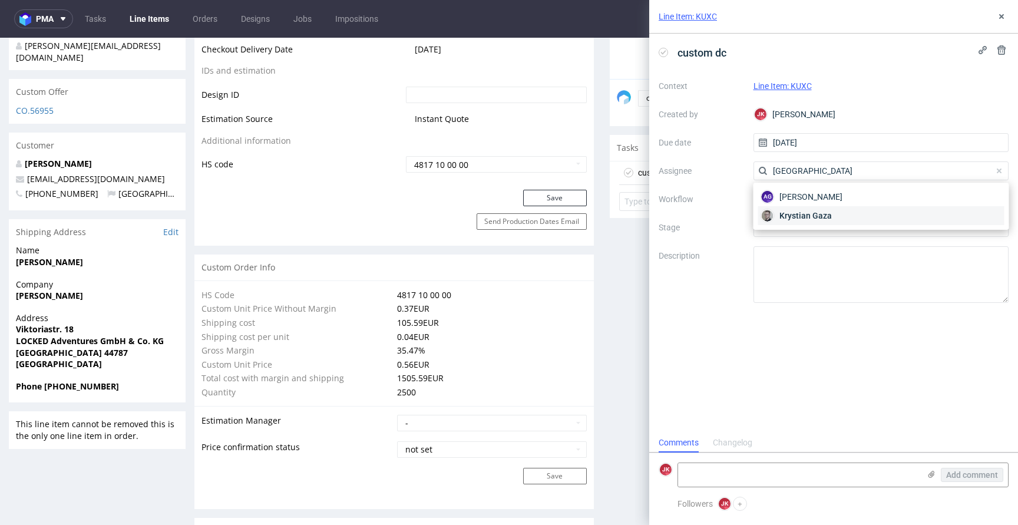
type input "gaza"
click at [796, 217] on span "Krystian Gaza" at bounding box center [805, 216] width 52 height 12
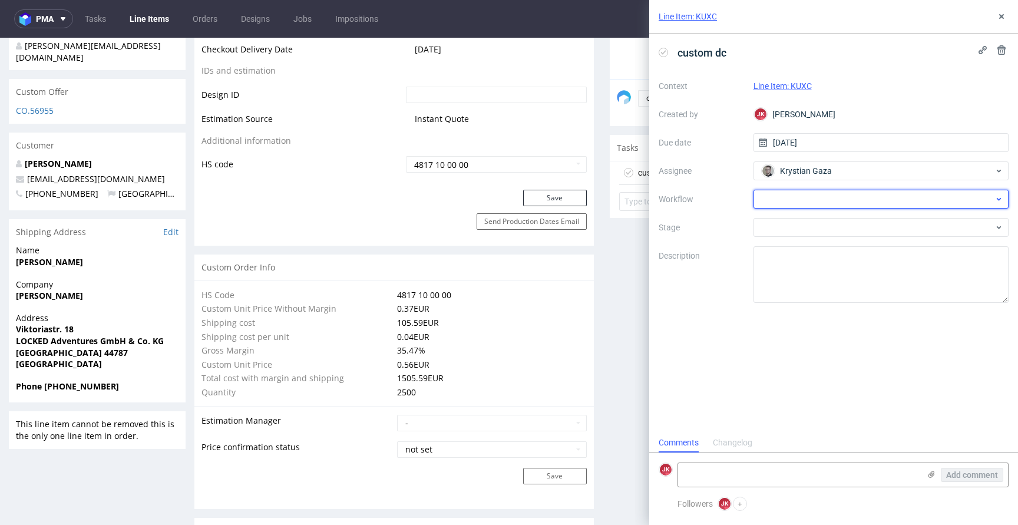
click at [777, 198] on div at bounding box center [881, 199] width 256 height 19
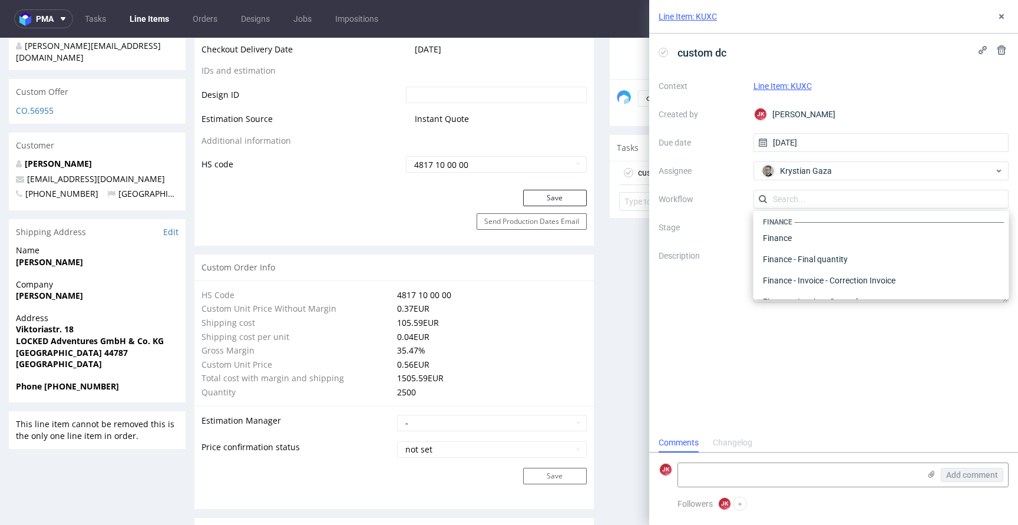
scroll to position [0, 0]
click at [794, 243] on div "DTP - Double Check" at bounding box center [881, 241] width 246 height 21
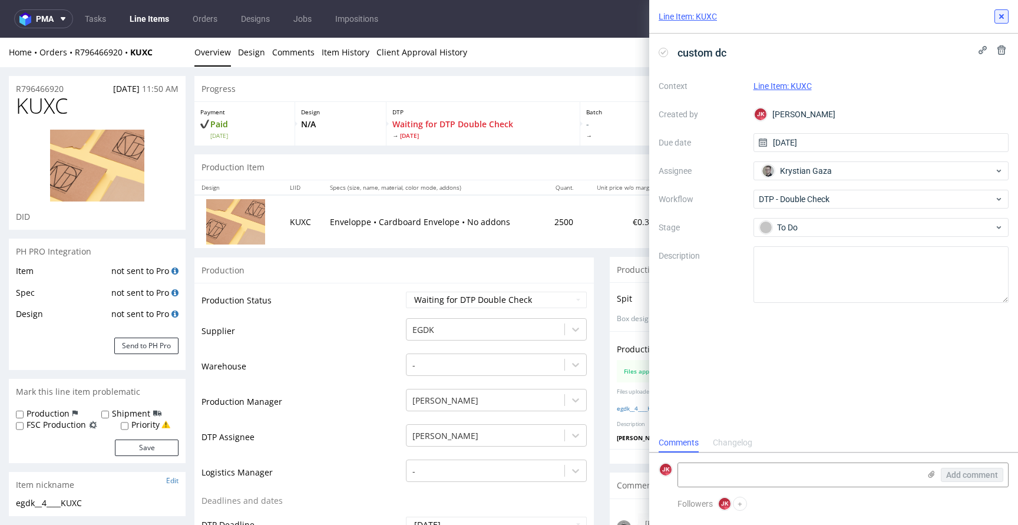
click at [999, 21] on button at bounding box center [1001, 16] width 14 height 14
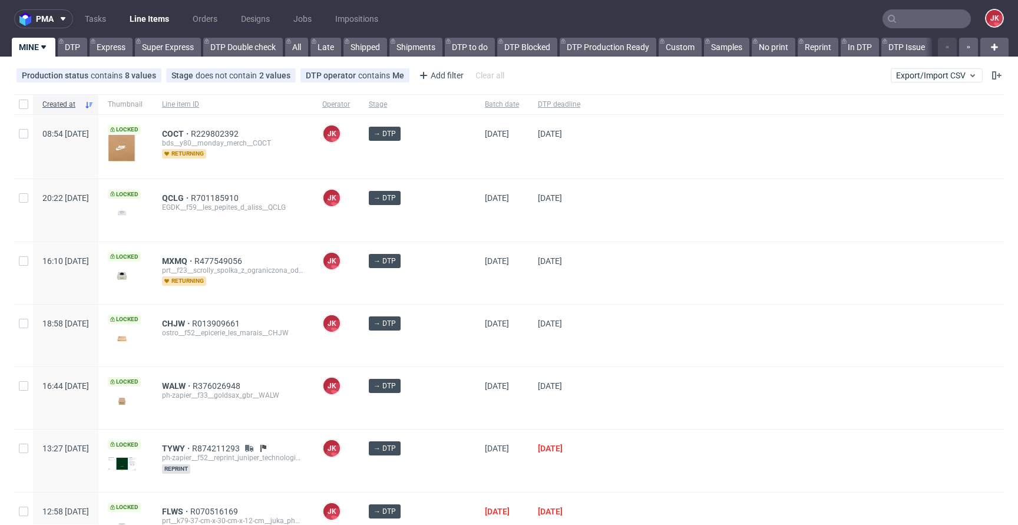
scroll to position [372, 0]
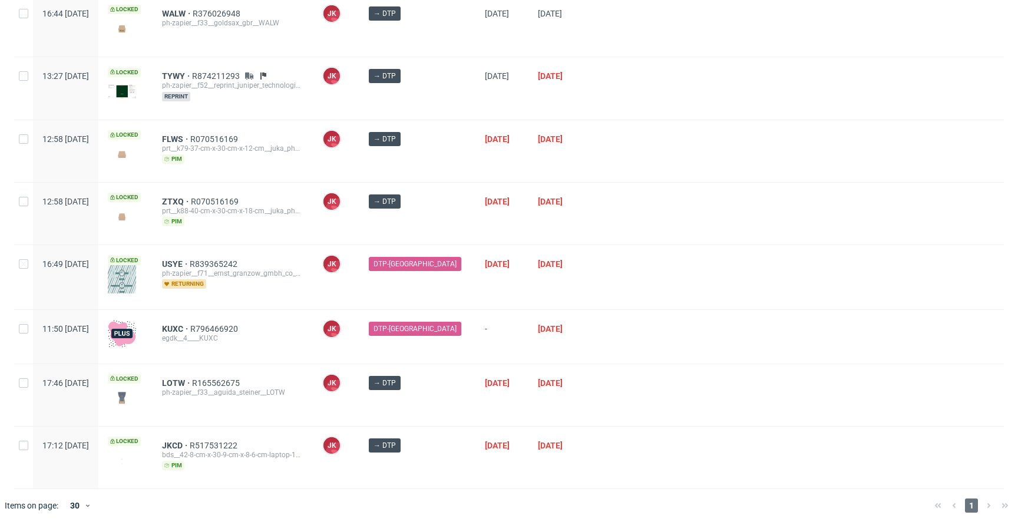
click at [599, 299] on div at bounding box center [797, 277] width 414 height 64
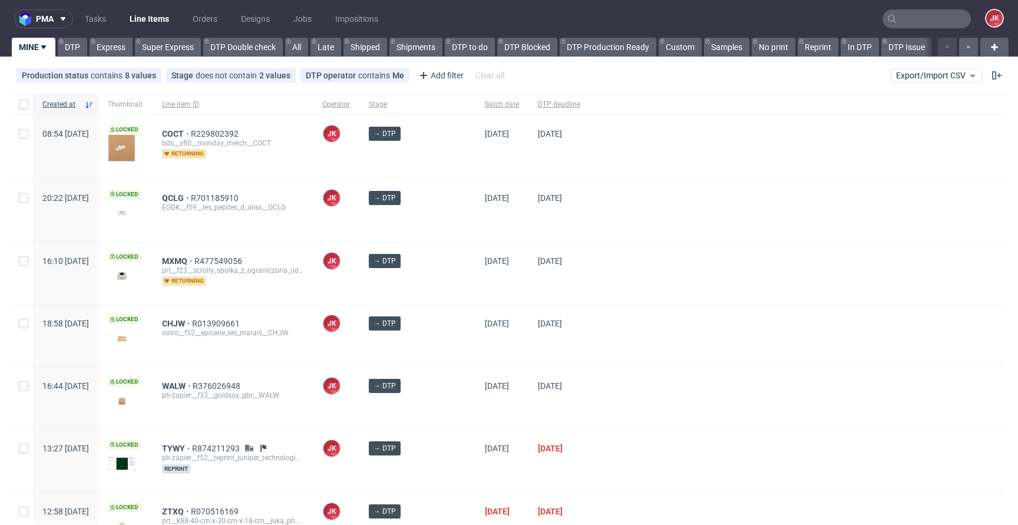
click at [590, 256] on div at bounding box center [797, 273] width 414 height 62
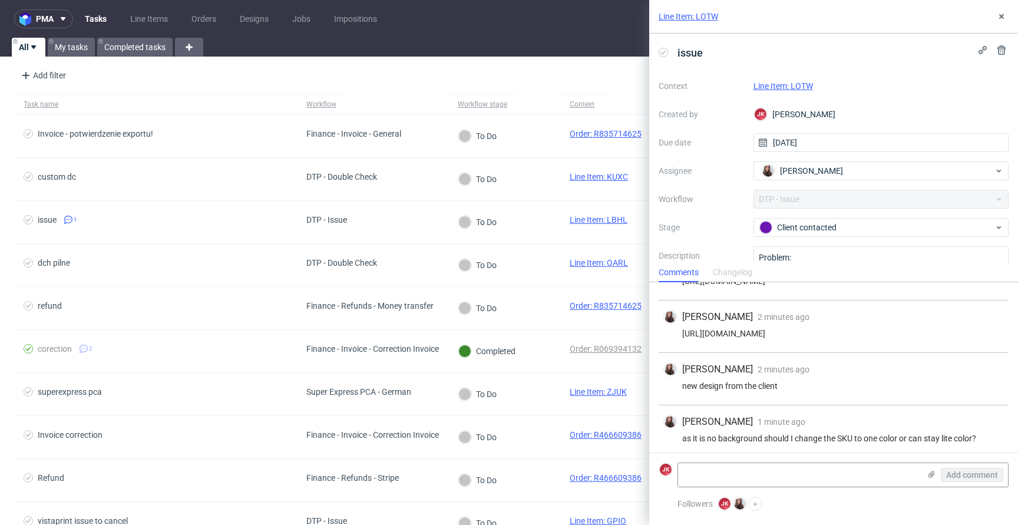
scroll to position [110, 0]
click at [792, 90] on link "Line Item: LOTW" at bounding box center [782, 85] width 59 height 9
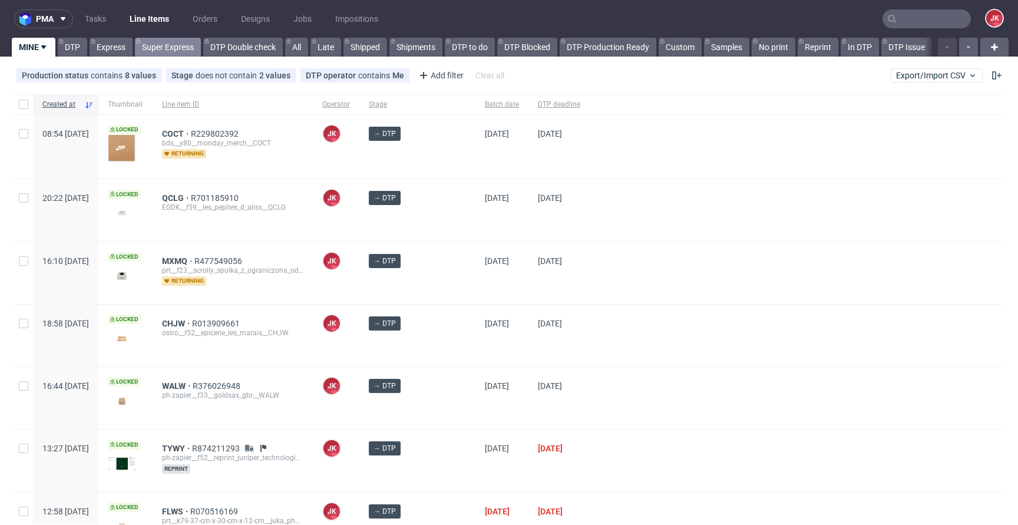
click at [181, 43] on link "Super Express" at bounding box center [168, 47] width 66 height 19
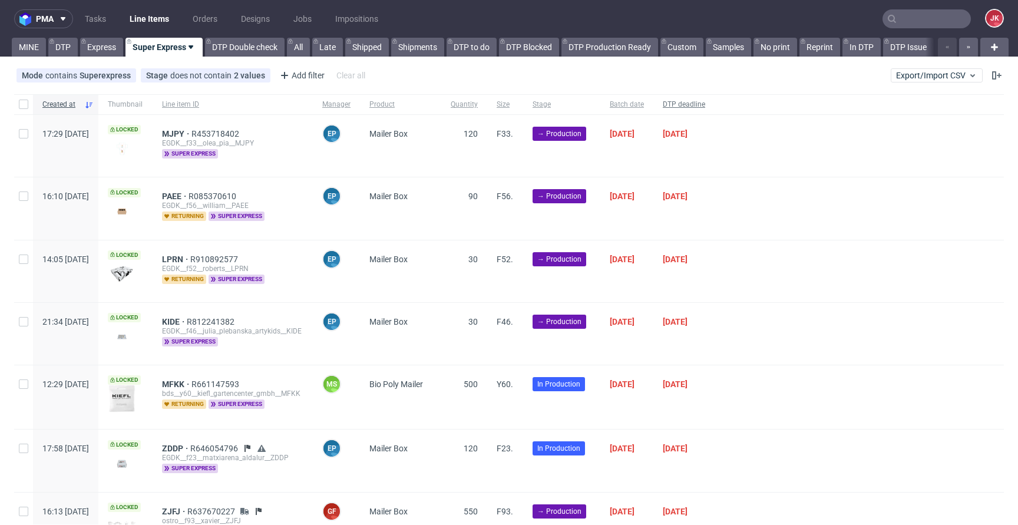
click at [705, 108] on span "DTP deadline" at bounding box center [684, 105] width 42 height 10
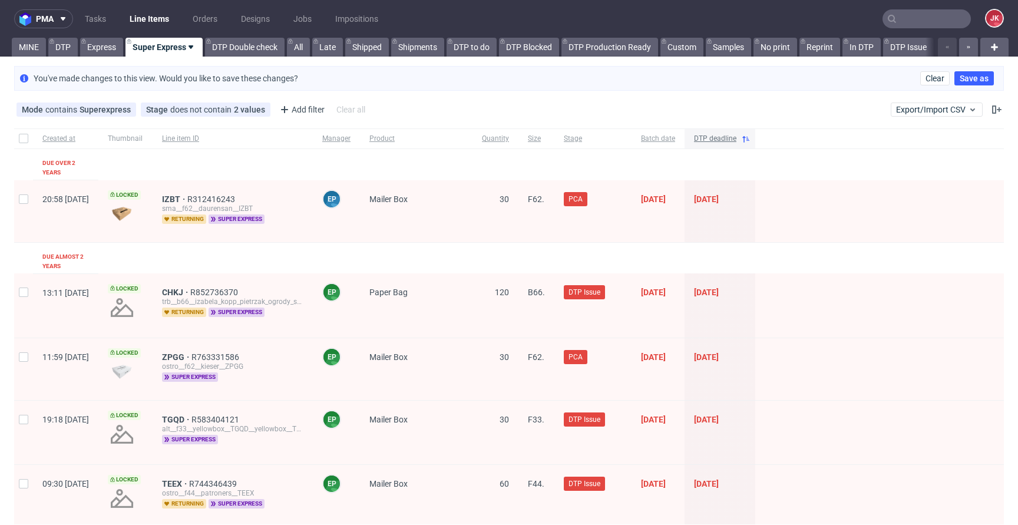
click at [736, 137] on span "DTP deadline" at bounding box center [715, 139] width 42 height 10
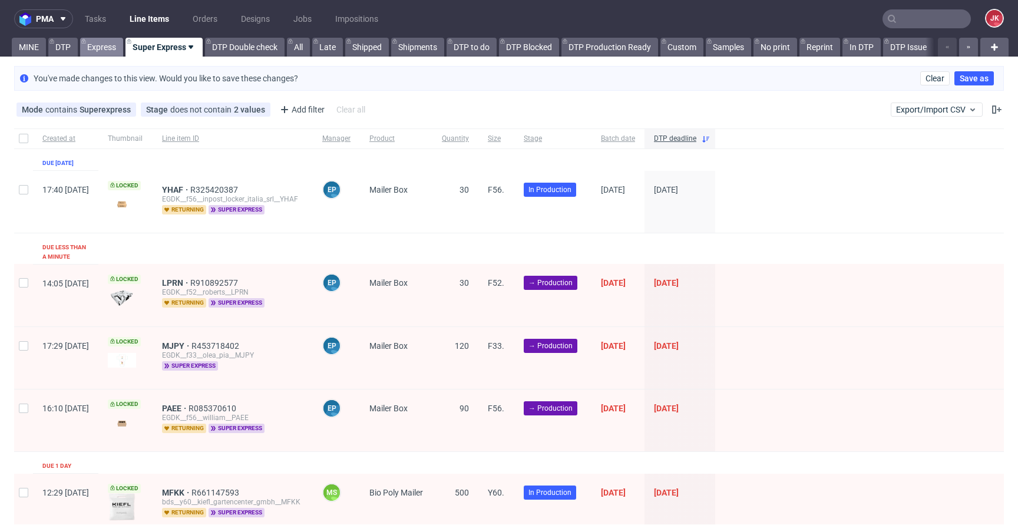
click at [109, 39] on link "Express" at bounding box center [101, 47] width 43 height 19
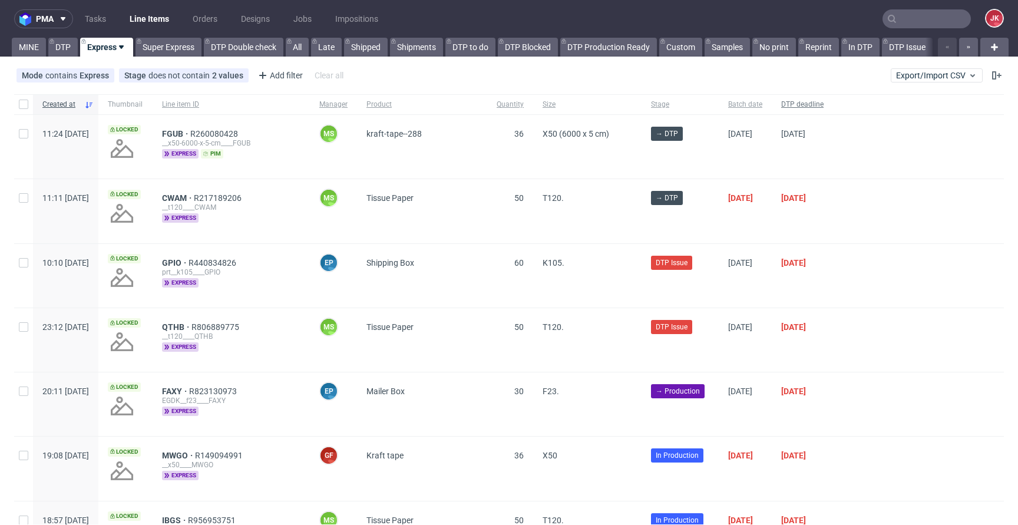
click at [823, 104] on span "DTP deadline" at bounding box center [802, 105] width 42 height 10
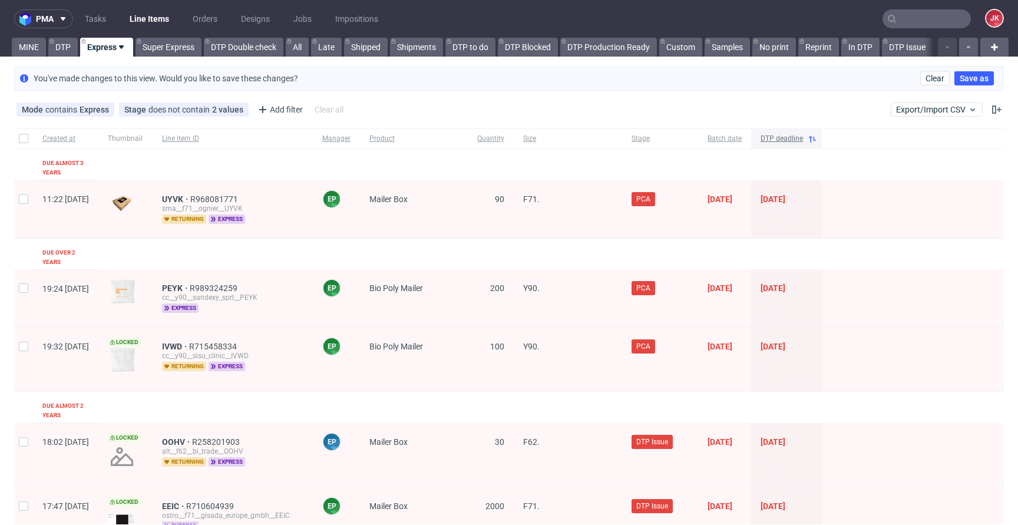
click at [803, 137] on span "DTP deadline" at bounding box center [781, 139] width 42 height 10
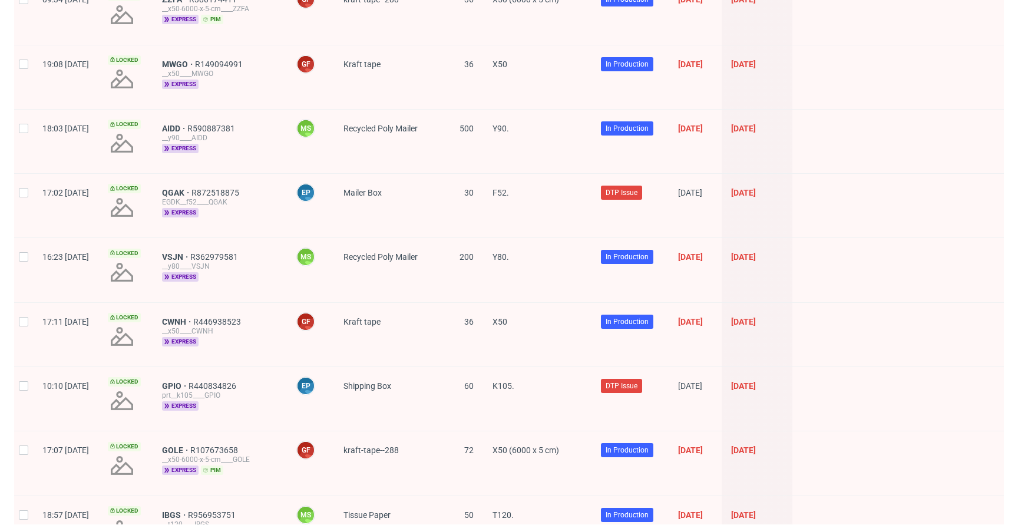
scroll to position [1680, 0]
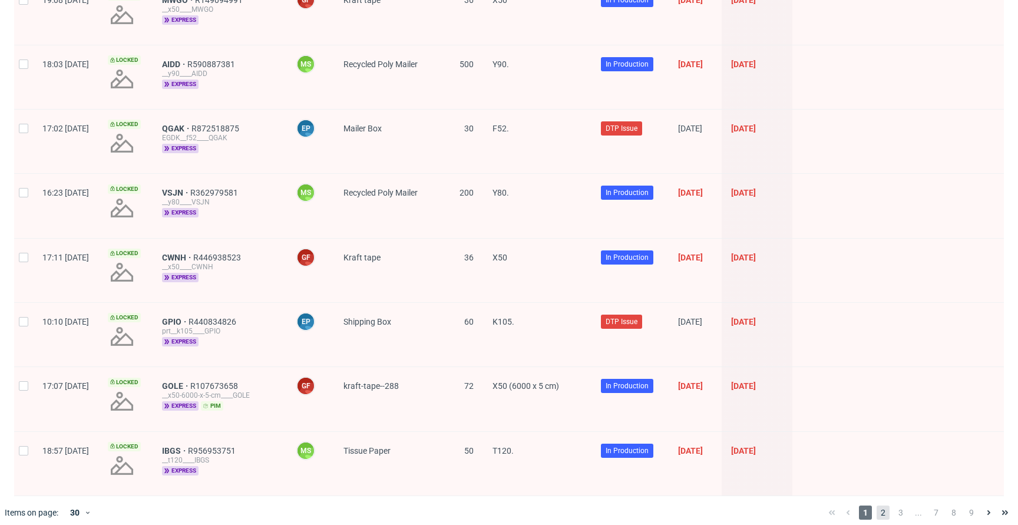
click at [876, 505] on span "2" at bounding box center [882, 512] width 13 height 14
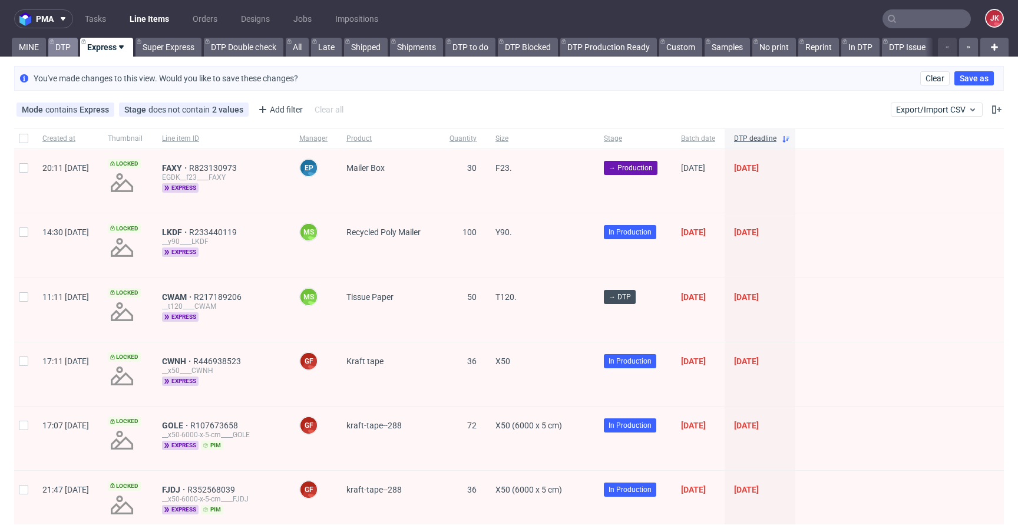
click at [69, 48] on link "DTP" at bounding box center [62, 47] width 29 height 19
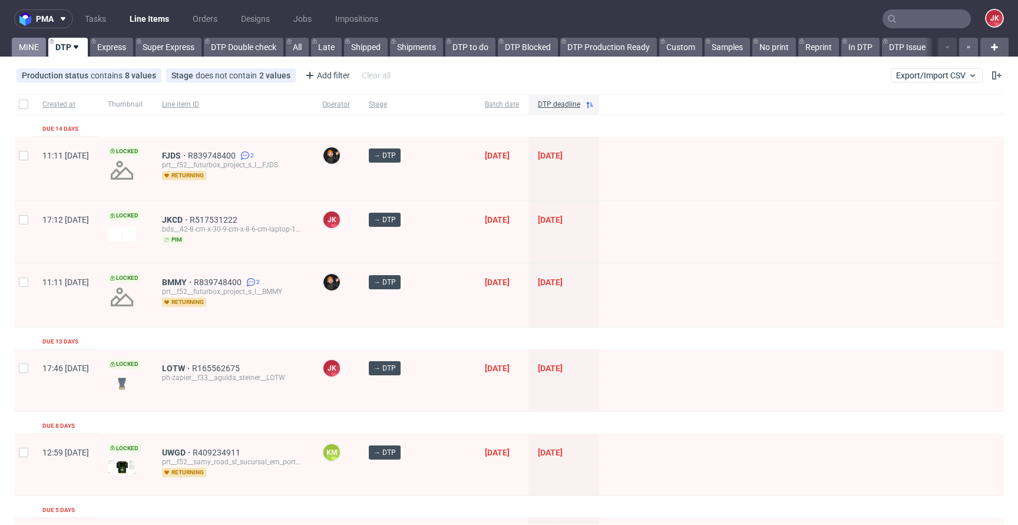
click at [28, 47] on link "MINE" at bounding box center [29, 47] width 34 height 19
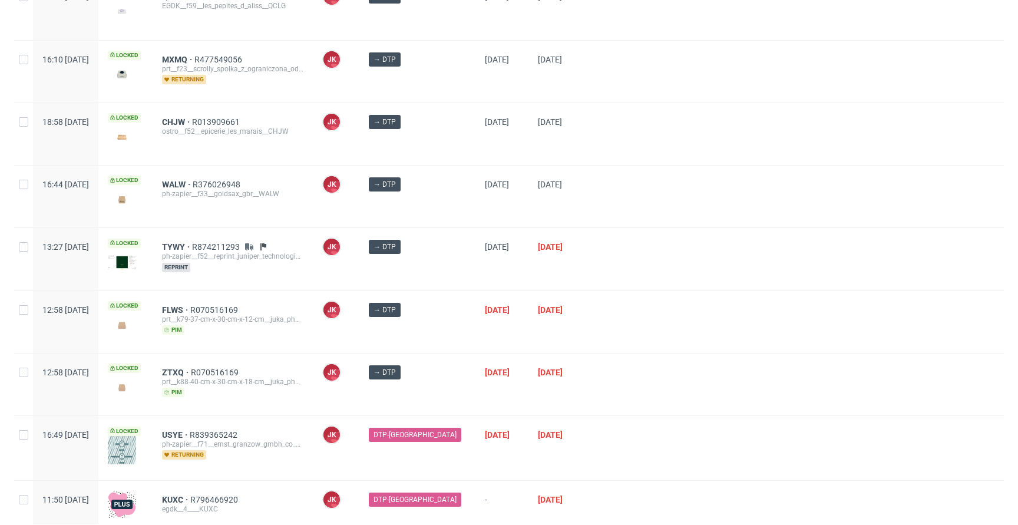
scroll to position [372, 0]
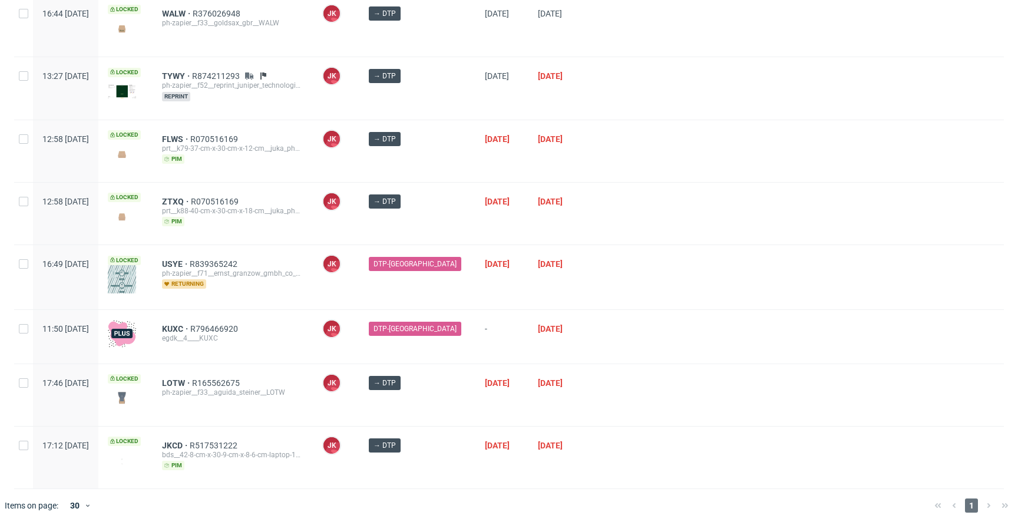
click at [592, 286] on div at bounding box center [797, 277] width 414 height 64
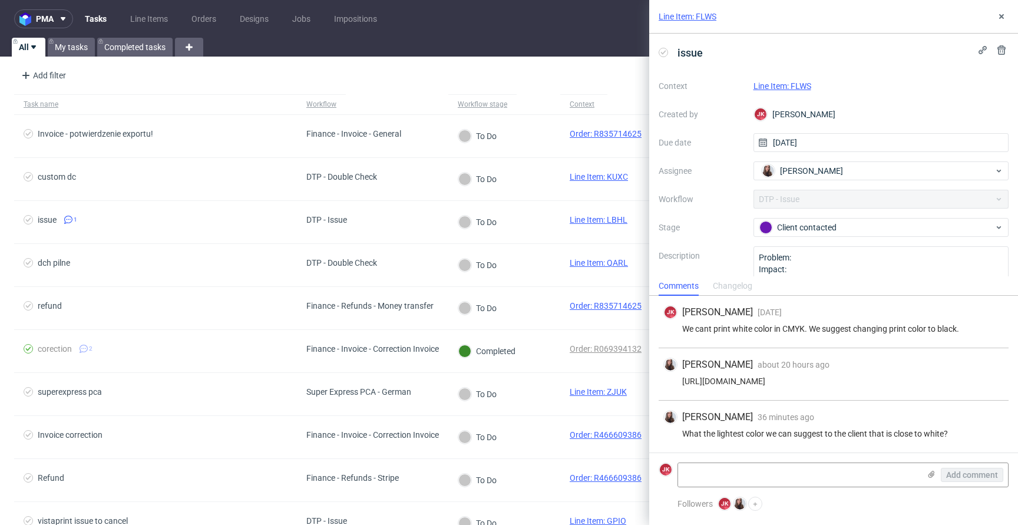
click at [781, 91] on div "Line Item: FLWS" at bounding box center [881, 86] width 256 height 14
click at [773, 87] on link "Line Item: FLWS" at bounding box center [782, 85] width 58 height 9
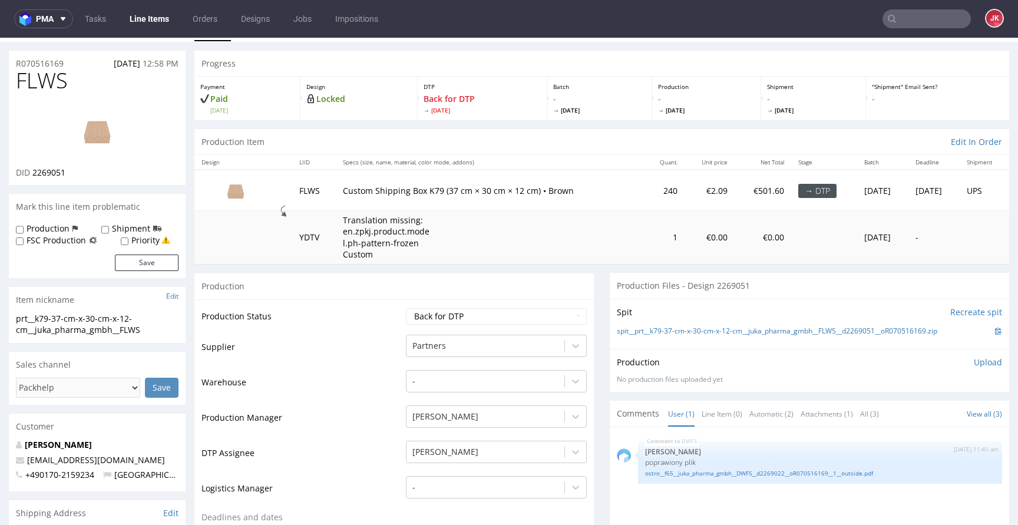
scroll to position [16, 0]
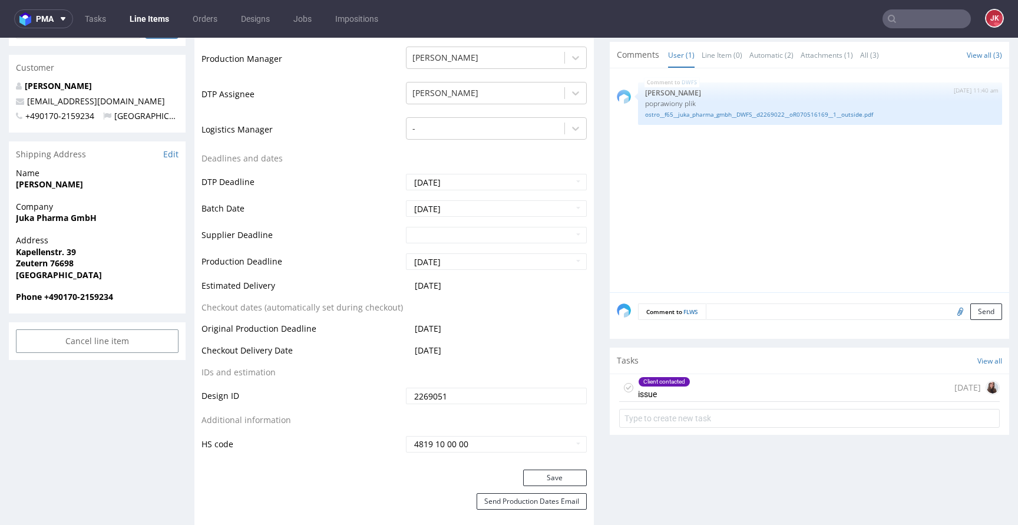
scroll to position [389, 0]
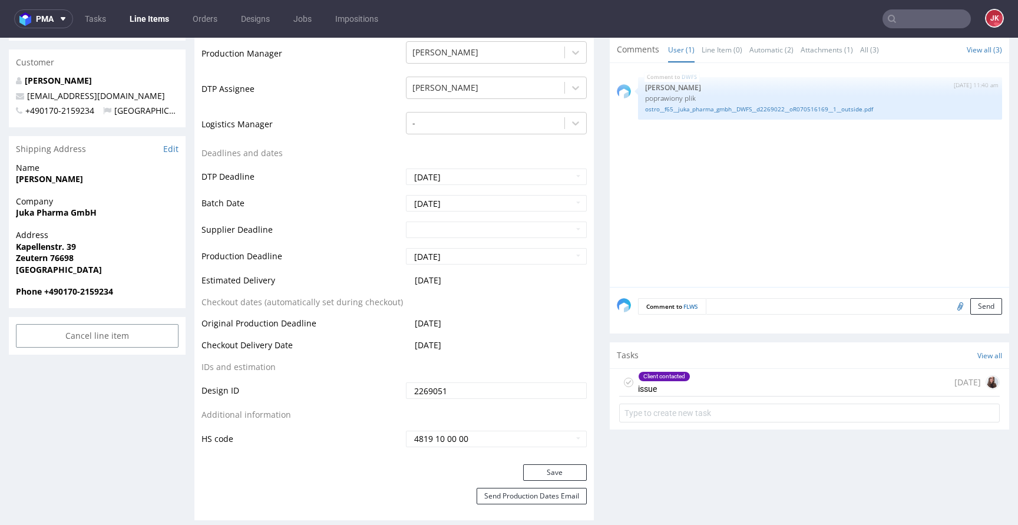
click at [664, 376] on div "Client contacted" at bounding box center [663, 376] width 51 height 9
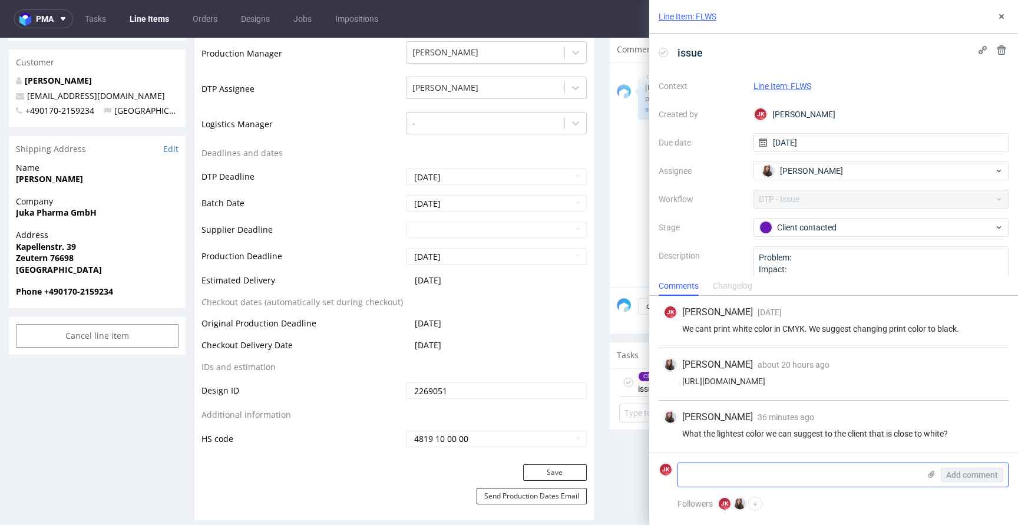
click at [766, 475] on textarea at bounding box center [798, 475] width 241 height 24
click at [803, 476] on textarea "anything close white" at bounding box center [798, 475] width 241 height 24
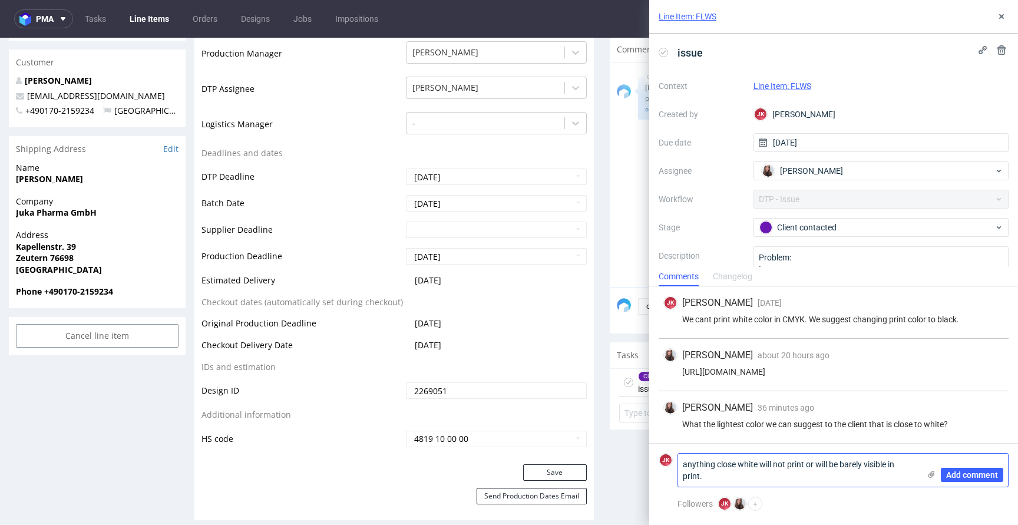
click at [739, 465] on textarea "anything close white will not print or will be barely visible in print." at bounding box center [798, 469] width 241 height 33
click at [794, 475] on textarea "anything close to white will not print or will be barely visible in print." at bounding box center [798, 469] width 241 height 33
click at [898, 461] on textarea "anything close to white will not print or will be barely visible in print" at bounding box center [798, 469] width 241 height 33
click at [845, 479] on textarea "anything close to white will not print or will be barely visible in print" at bounding box center [798, 469] width 241 height 33
type textarea "anything close to white will not print or will be barely visible in print"
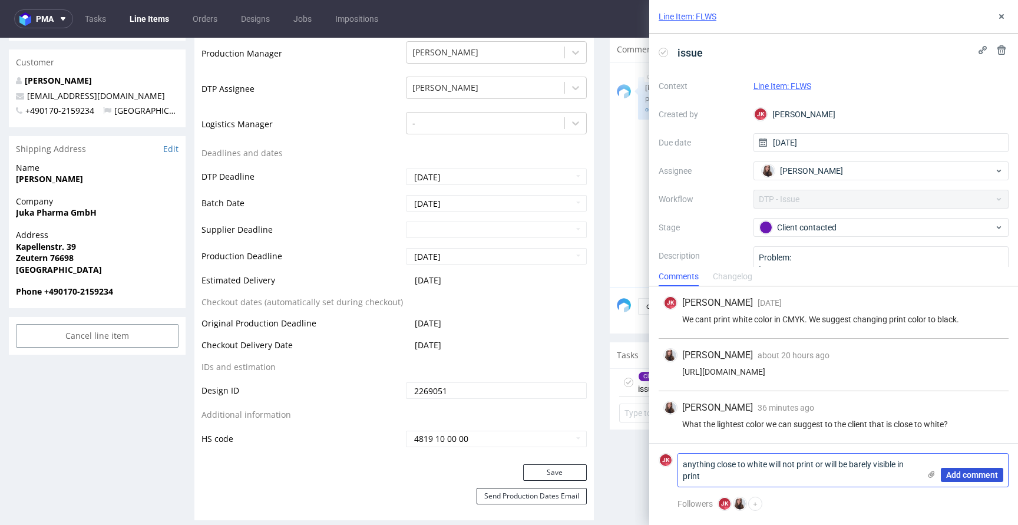
click at [962, 475] on span "Add comment" at bounding box center [972, 475] width 52 height 8
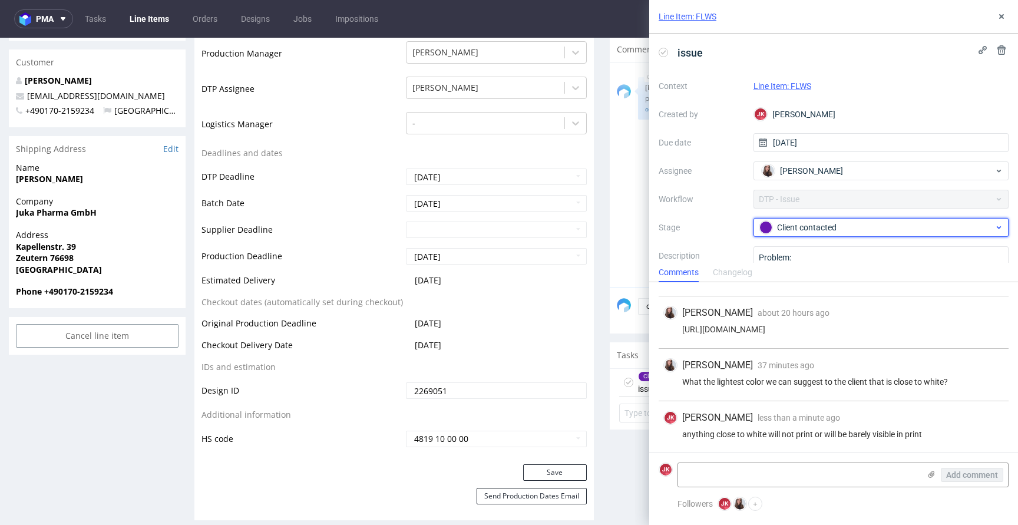
click at [777, 226] on div "Client contacted" at bounding box center [876, 227] width 234 height 13
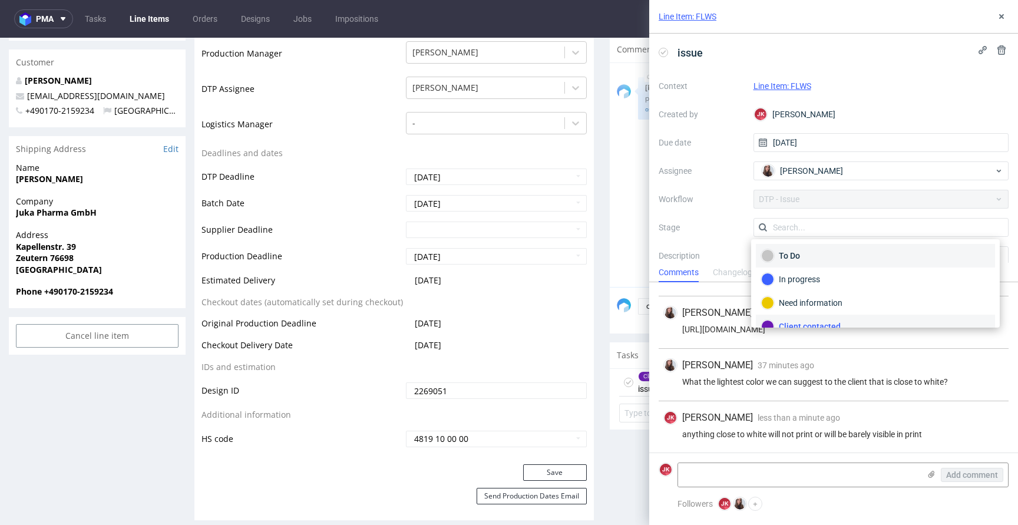
scroll to position [11, 0]
click at [782, 240] on div "To Do" at bounding box center [875, 245] width 228 height 13
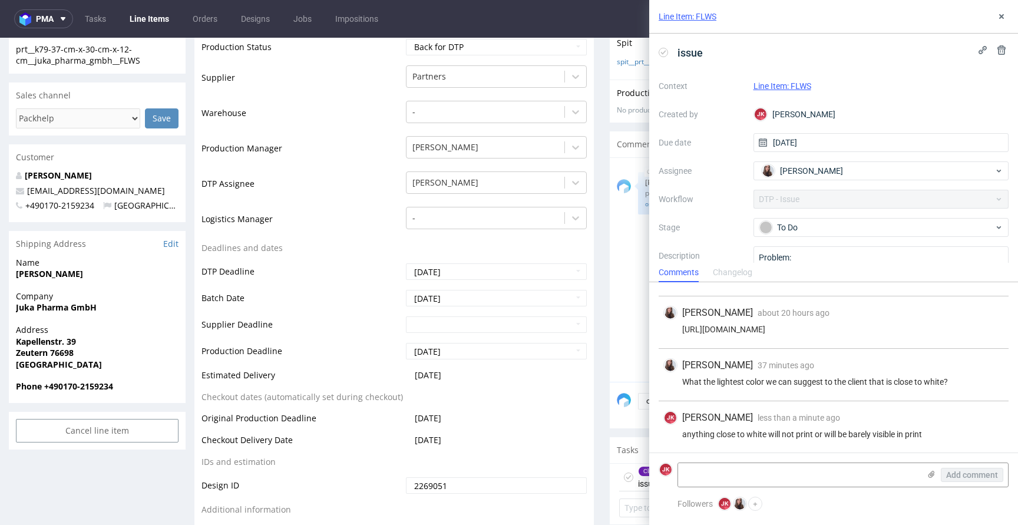
scroll to position [0, 0]
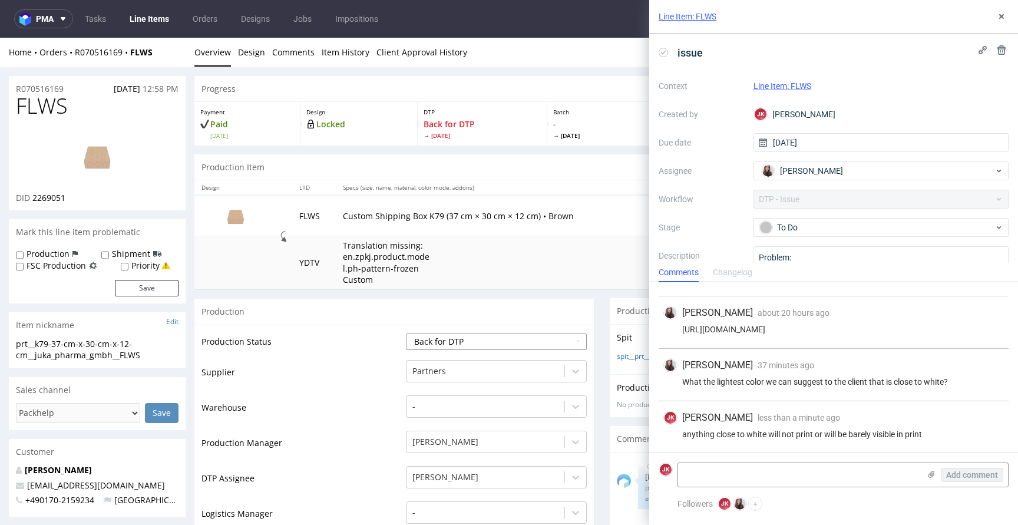
click at [472, 342] on select "Waiting for Artwork Waiting for Diecut Waiting for Mockup Waiting for DTP Waiti…" at bounding box center [496, 341] width 181 height 16
select select "dtp_issue"
click at [406, 333] on select "Waiting for Artwork Waiting for Diecut Waiting for Mockup Waiting for DTP Waiti…" at bounding box center [496, 341] width 181 height 16
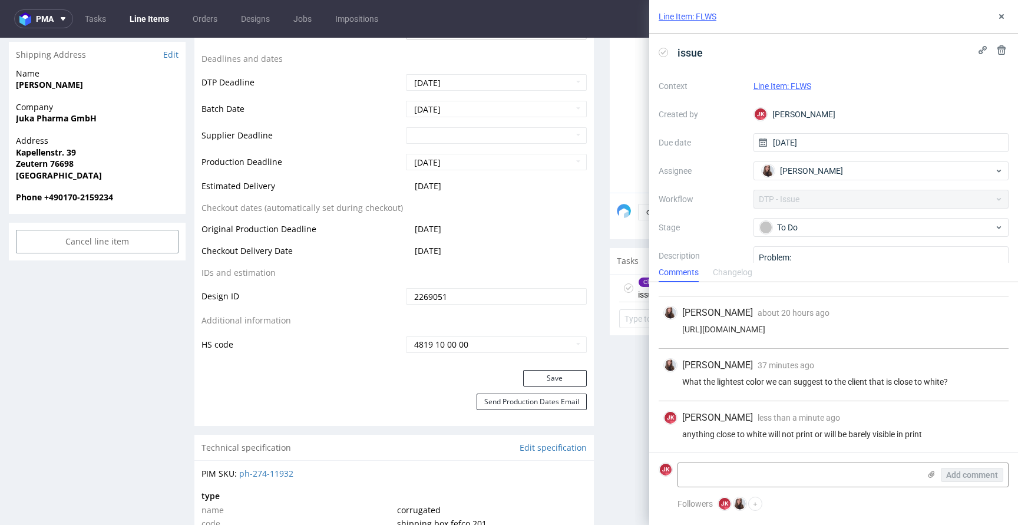
scroll to position [495, 0]
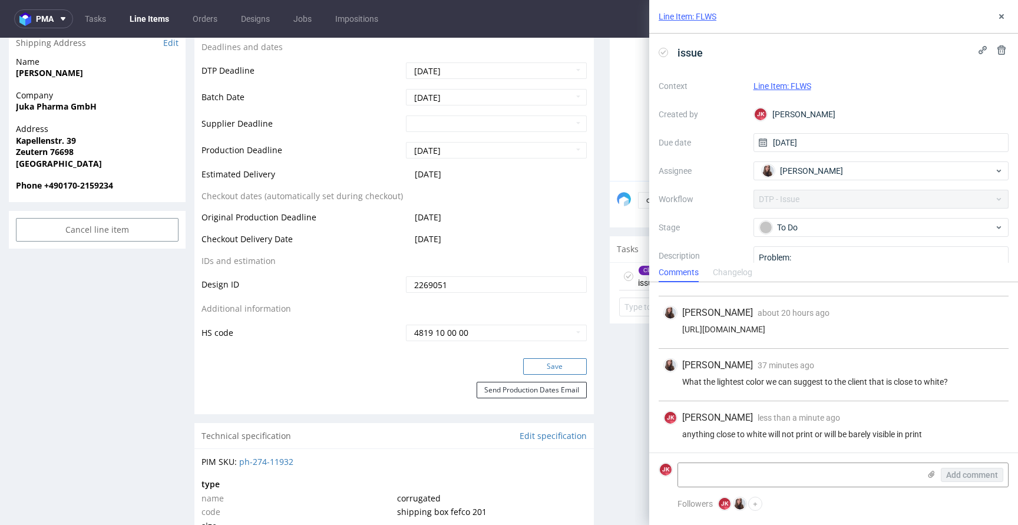
click at [532, 365] on button "Save" at bounding box center [555, 366] width 64 height 16
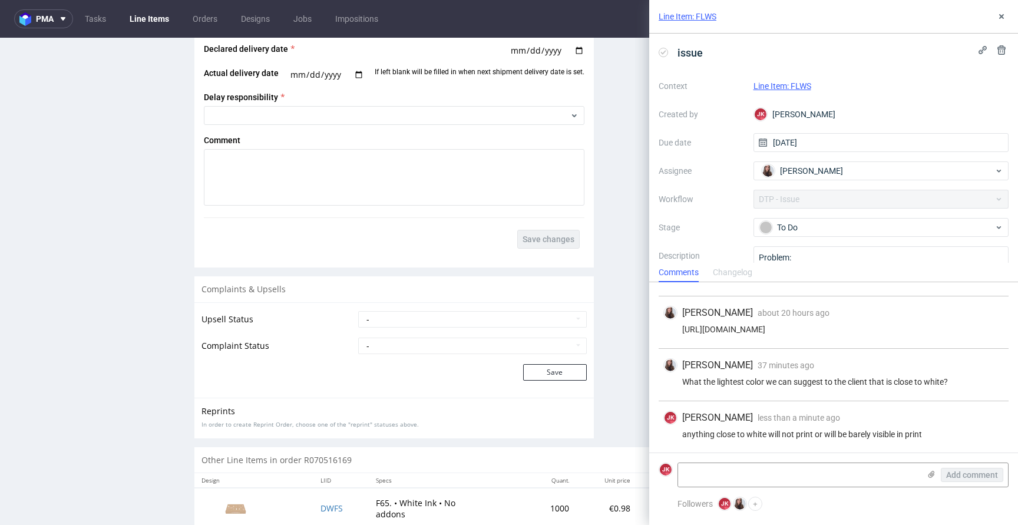
scroll to position [1876, 0]
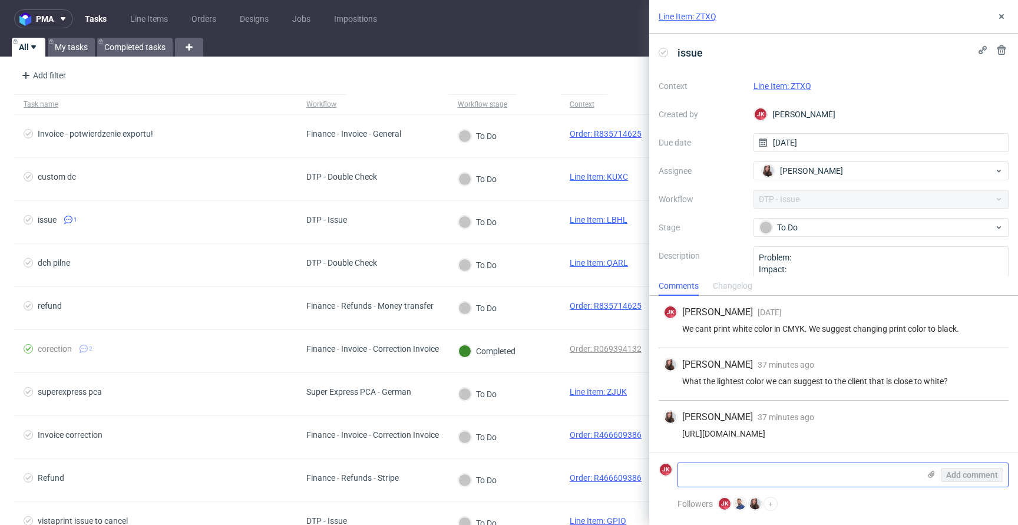
click at [791, 468] on textarea at bounding box center [798, 475] width 241 height 24
paste textarea "anything close to white will not print or will be barely visible in print"
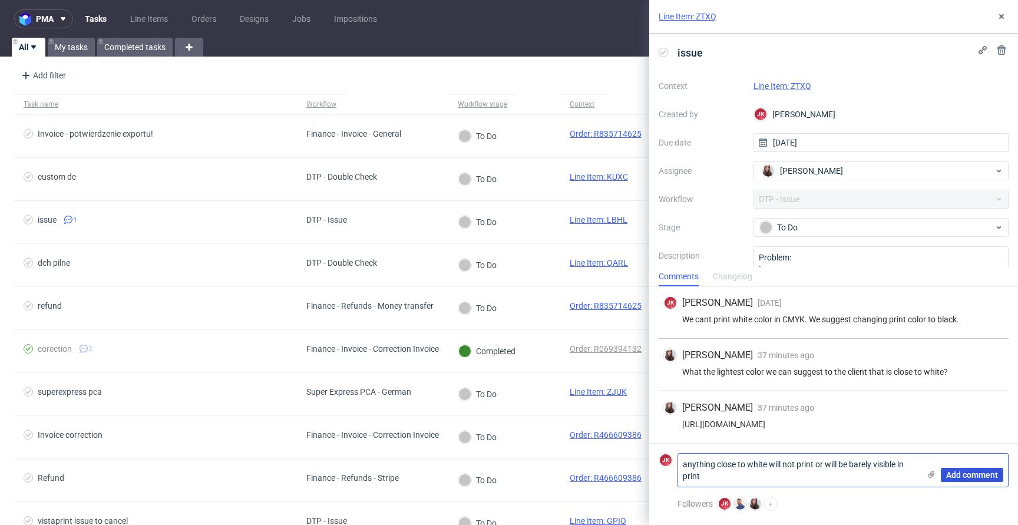
type textarea "anything close to white will not print or will be barely visible in print"
click at [961, 473] on span "Add comment" at bounding box center [972, 475] width 52 height 8
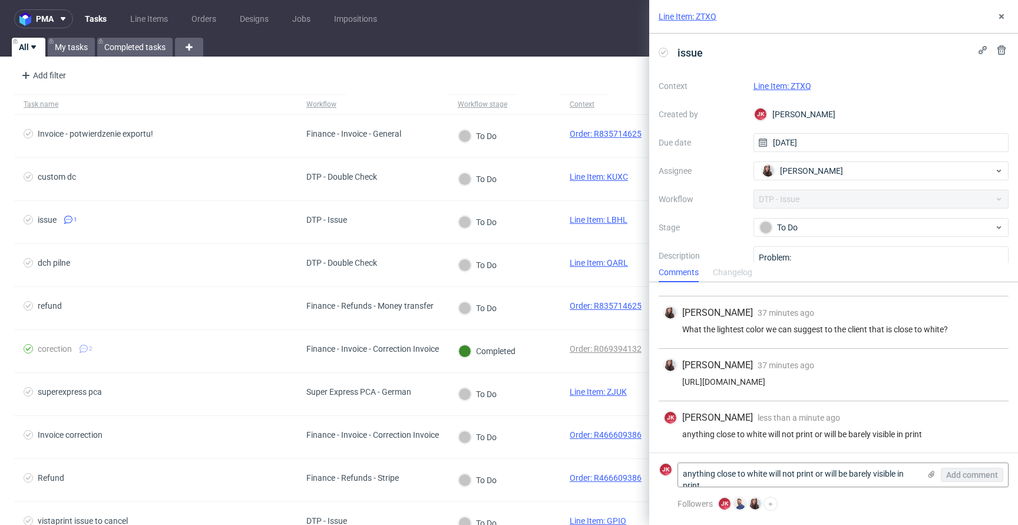
click at [787, 83] on link "Line Item: ZTXQ" at bounding box center [782, 85] width 58 height 9
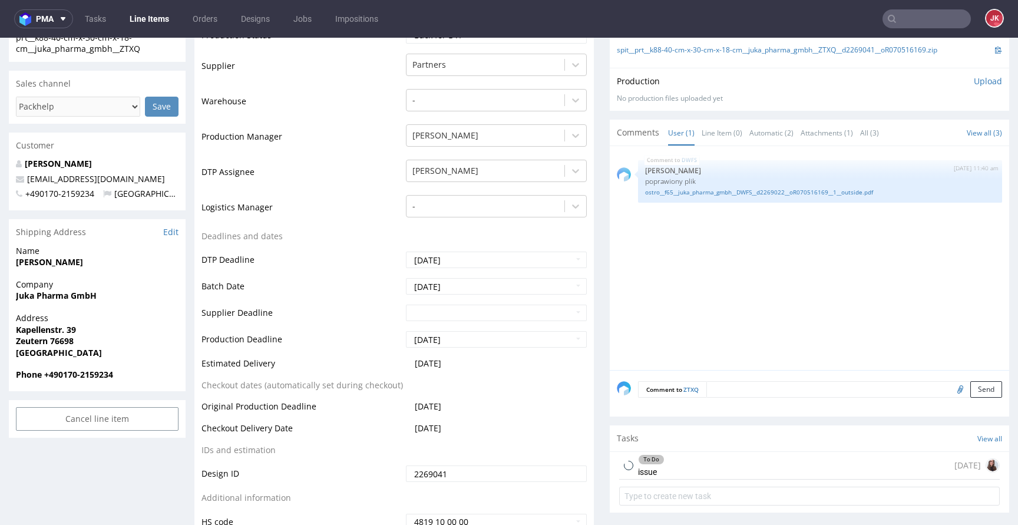
scroll to position [538, 0]
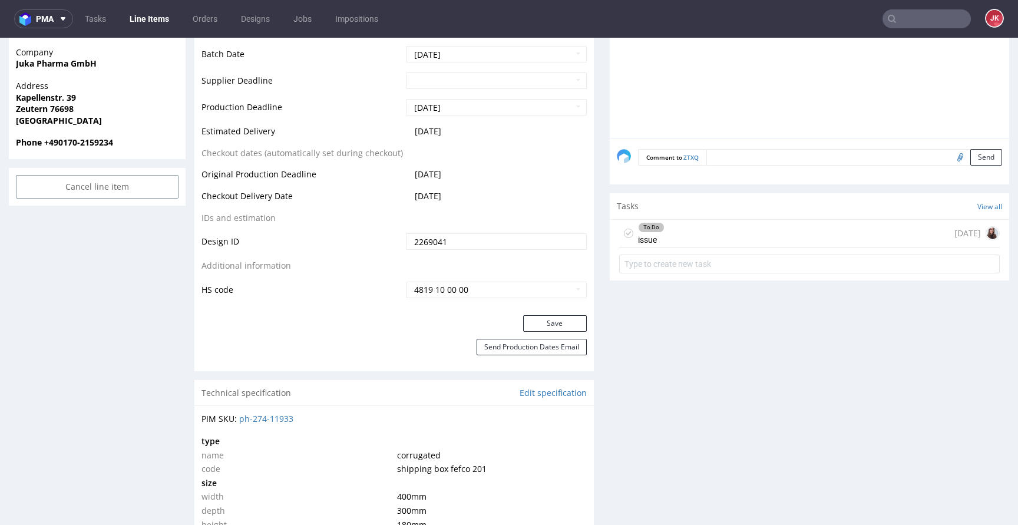
click at [671, 233] on div "To Do issue 1 day ago" at bounding box center [809, 234] width 380 height 28
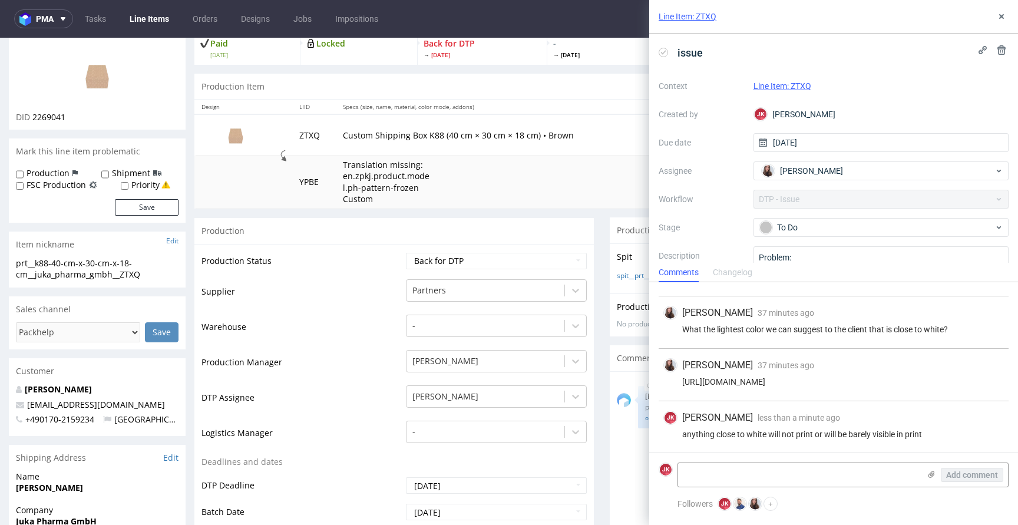
scroll to position [5, 0]
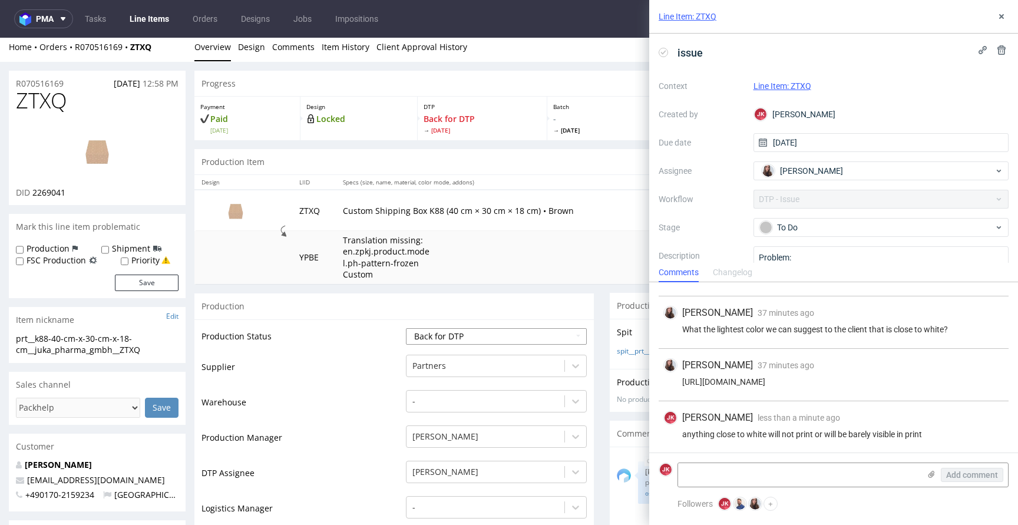
click at [489, 339] on select "Waiting for Artwork Waiting for Diecut Waiting for Mockup Waiting for DTP Waiti…" at bounding box center [496, 336] width 181 height 16
select select "dtp_issue"
click at [406, 328] on select "Waiting for Artwork Waiting for Diecut Waiting for Mockup Waiting for DTP Waiti…" at bounding box center [496, 336] width 181 height 16
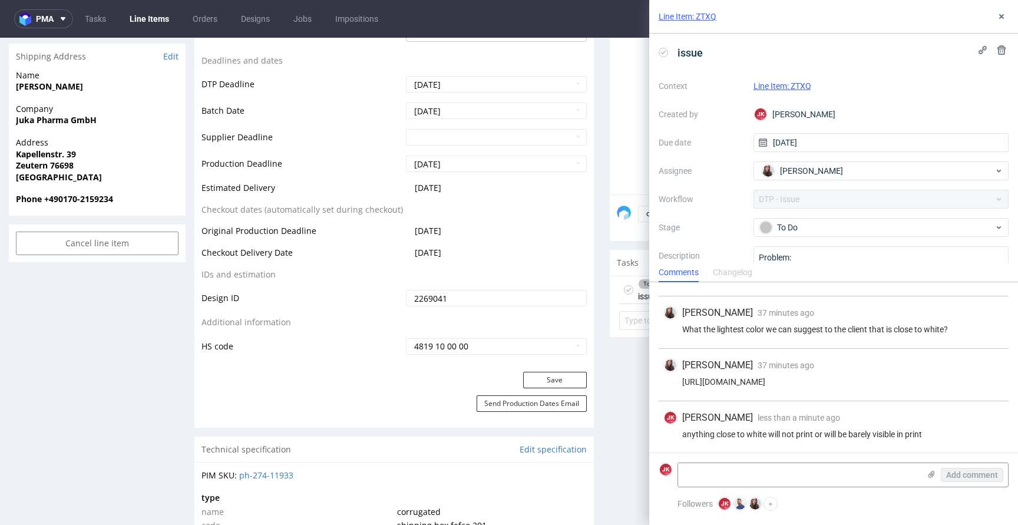
scroll to position [496, 0]
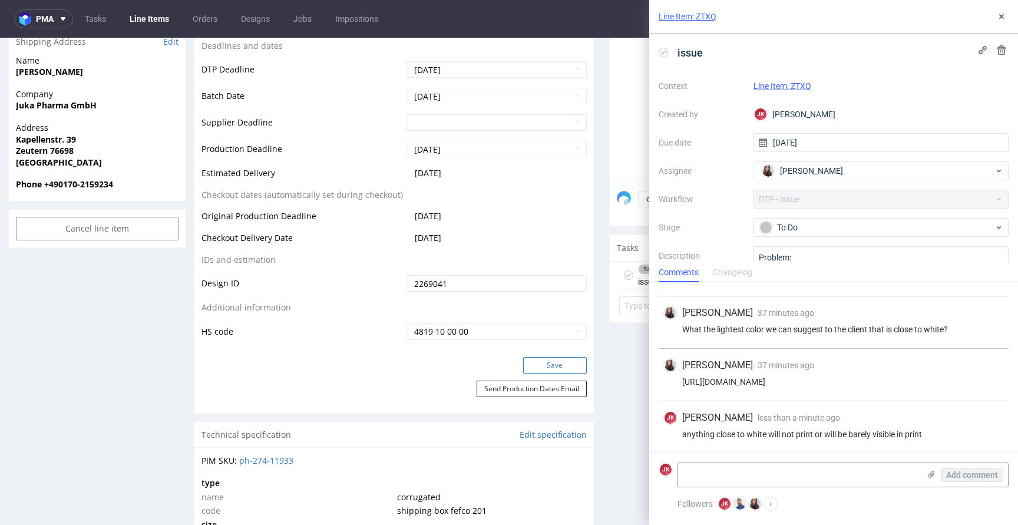
click at [551, 363] on button "Save" at bounding box center [555, 365] width 64 height 16
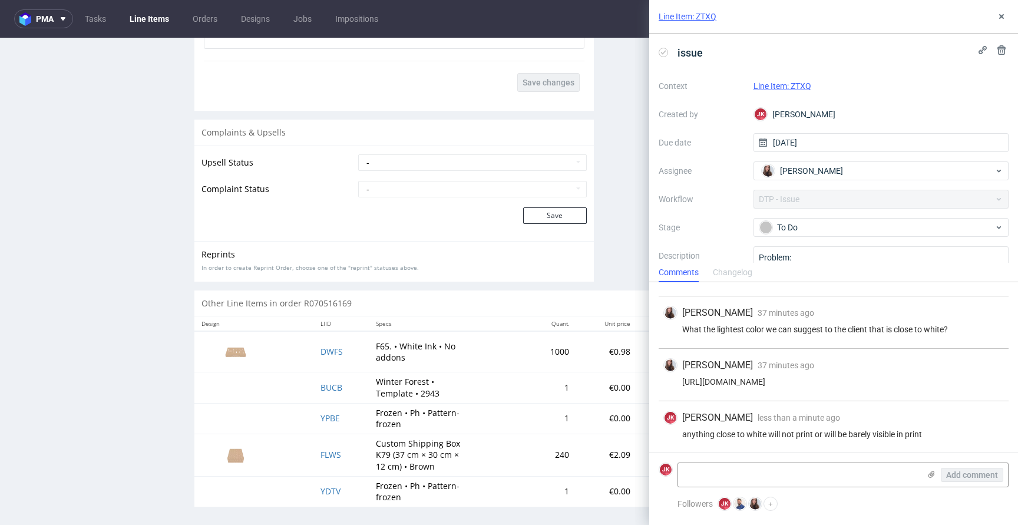
scroll to position [1876, 0]
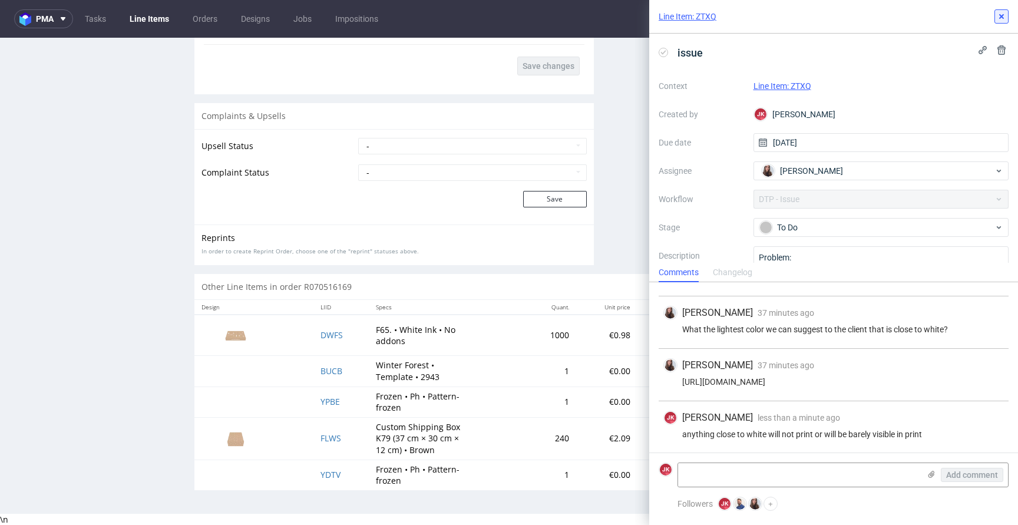
click at [1002, 13] on icon at bounding box center [1000, 16] width 9 height 9
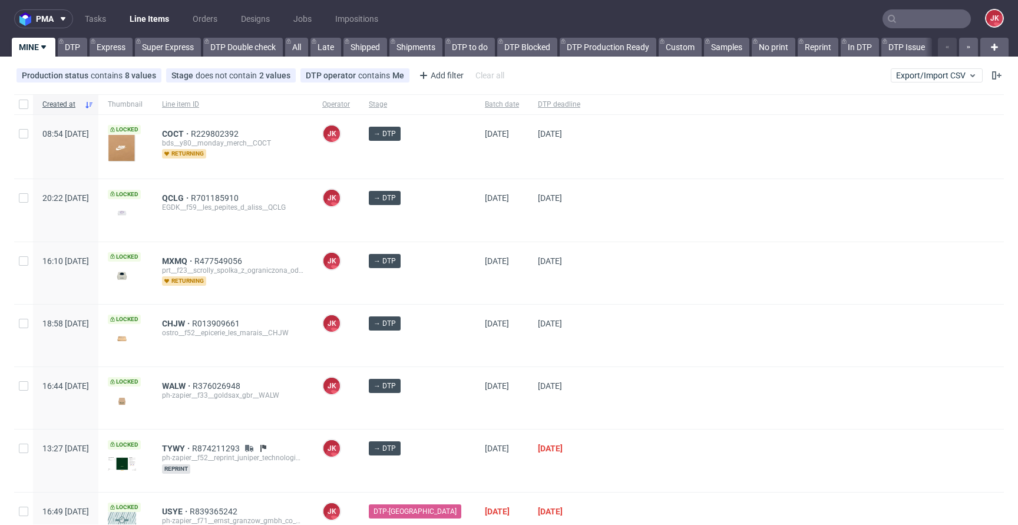
click at [590, 266] on div at bounding box center [797, 273] width 414 height 62
click at [449, 283] on div "→ DTP" at bounding box center [417, 273] width 116 height 62
click at [604, 274] on div at bounding box center [797, 273] width 414 height 62
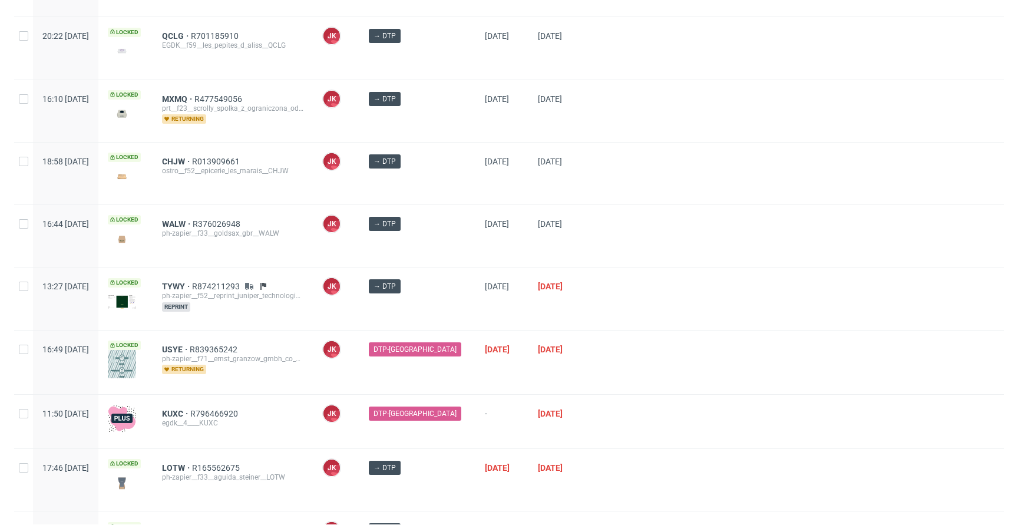
scroll to position [247, 0]
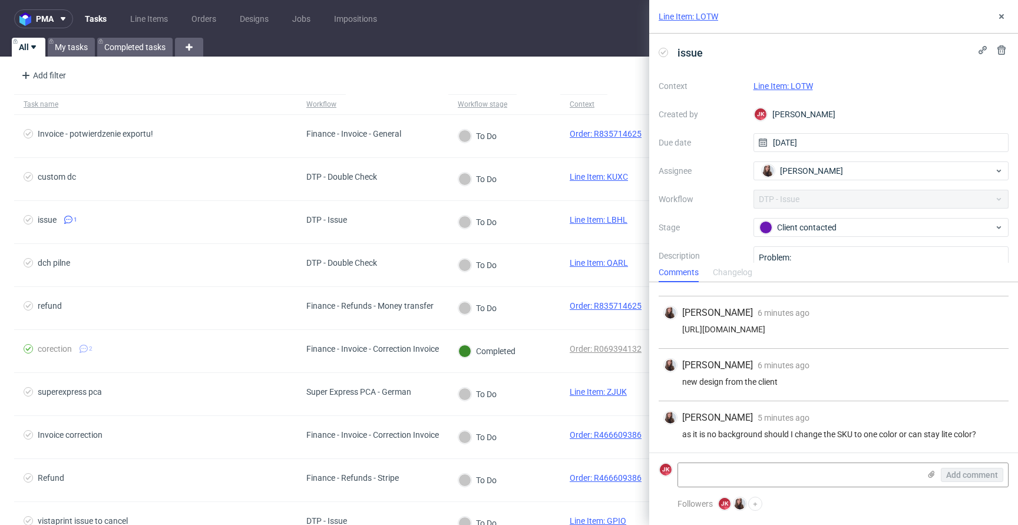
scroll to position [110, 0]
click at [768, 87] on link "Line Item: LOTW" at bounding box center [782, 85] width 59 height 9
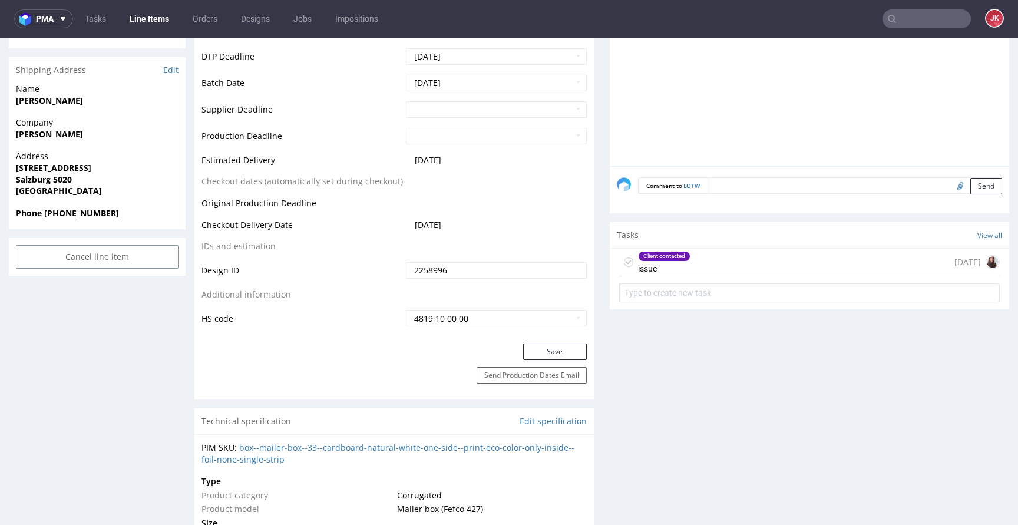
scroll to position [494, 0]
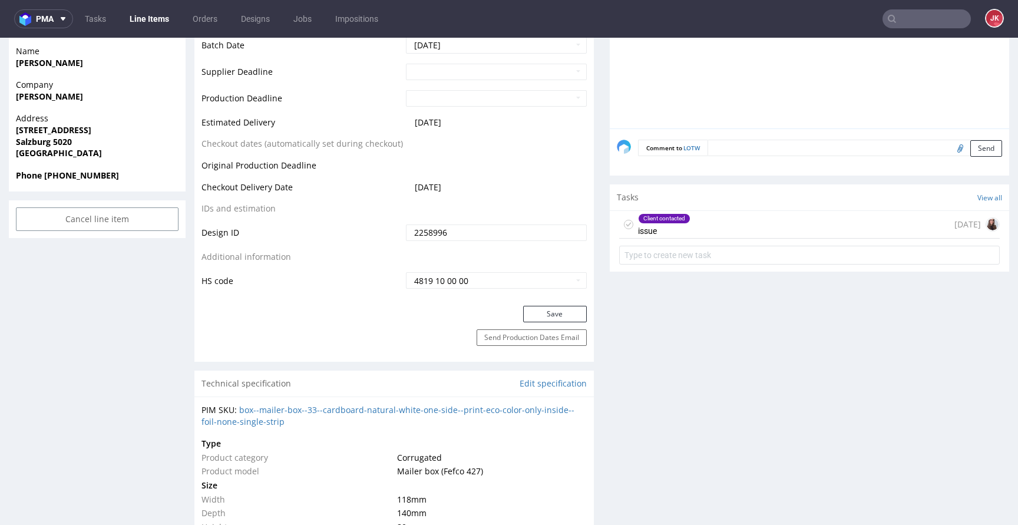
click at [657, 220] on div "Client contacted" at bounding box center [663, 218] width 51 height 9
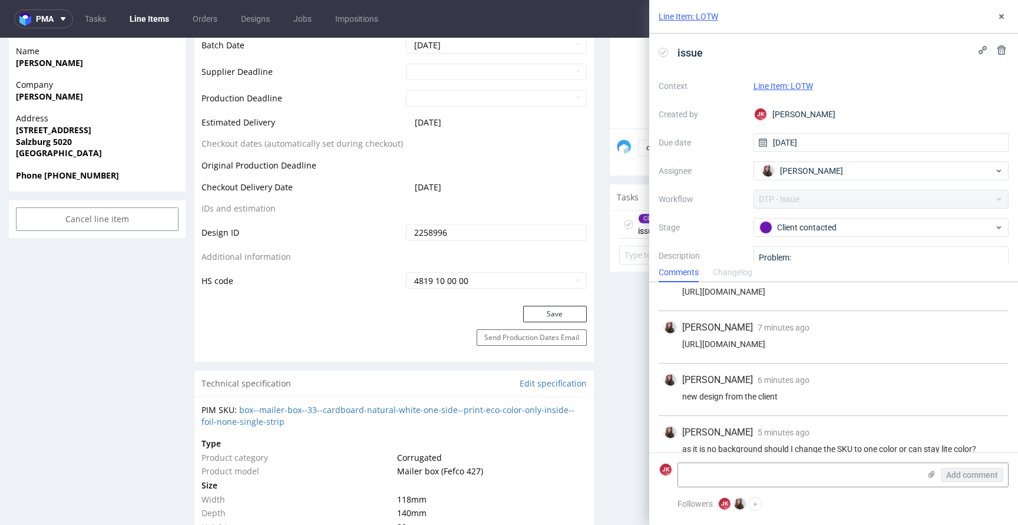
scroll to position [110, 0]
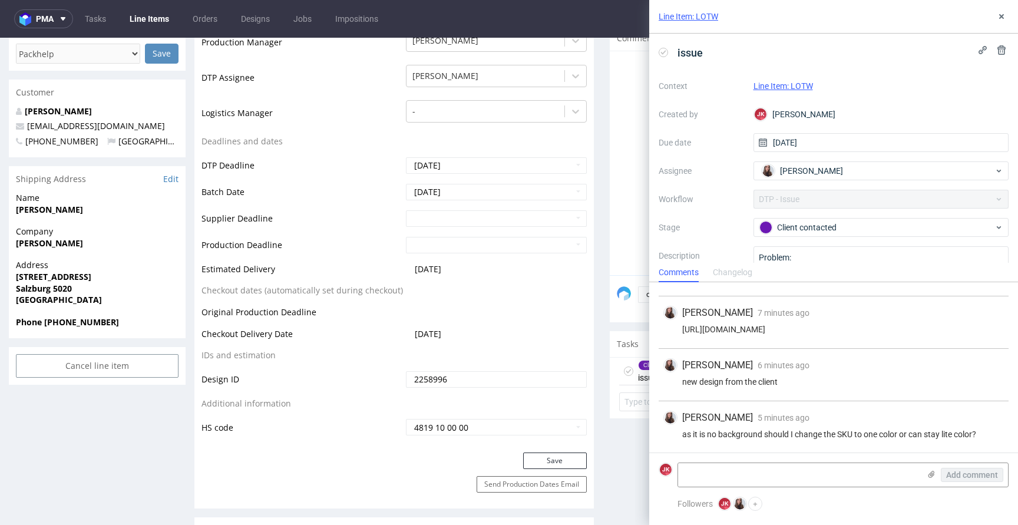
scroll to position [0, 0]
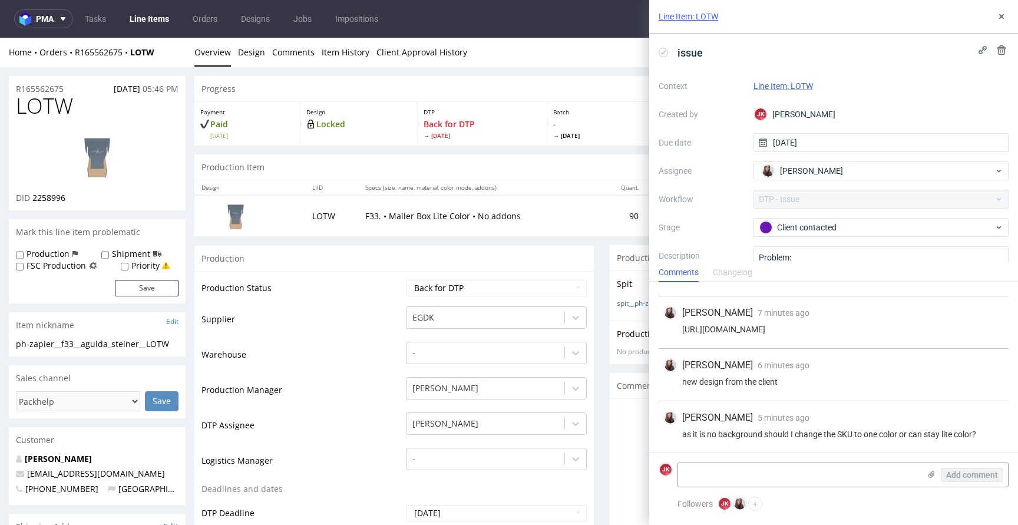
click at [758, 324] on div "https://packhelp.de/editor/design/2271490?source=editor" at bounding box center [833, 328] width 340 height 9
click at [763, 324] on div "https://packhelp.de/editor/design/2271490?source=editor" at bounding box center [833, 328] width 340 height 9
drag, startPoint x: 683, startPoint y: 318, endPoint x: 935, endPoint y: 324, distance: 251.5
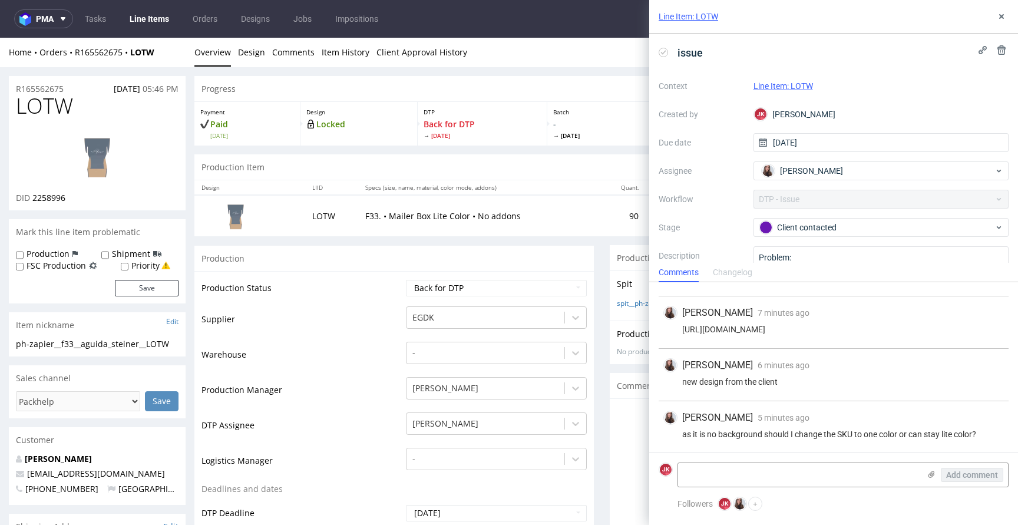
click at [935, 324] on div "https://packhelp.de/editor/design/2271490?source=editor" at bounding box center [833, 328] width 340 height 9
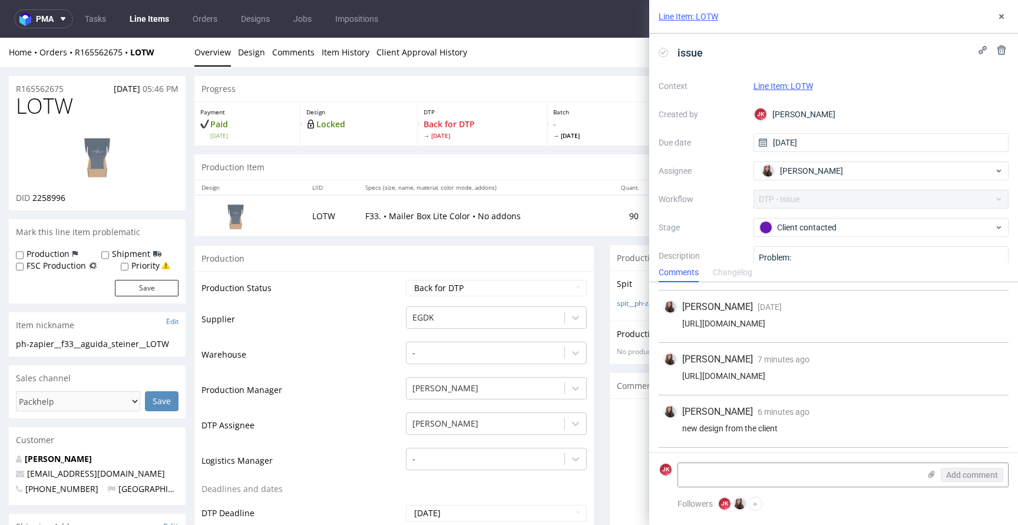
scroll to position [110, 0]
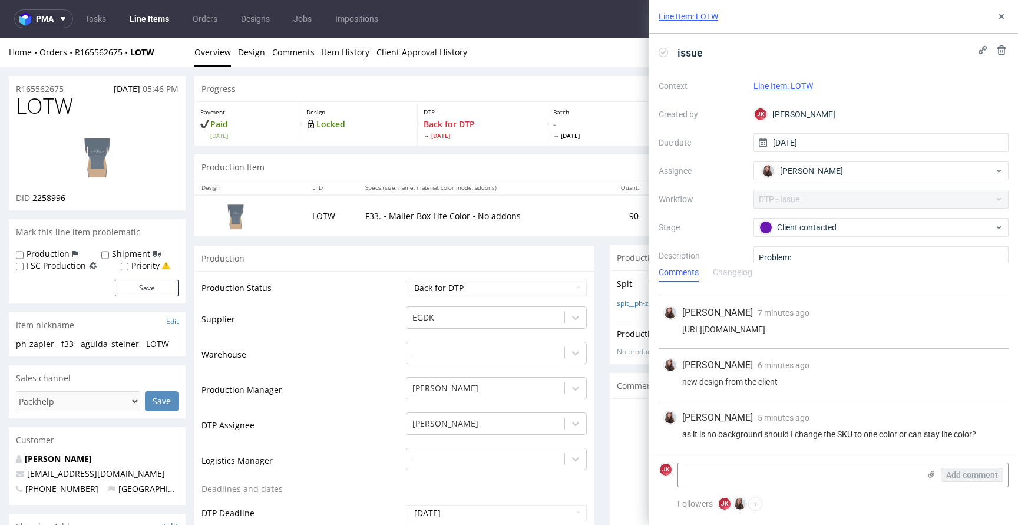
copy div "https://packhelp.de/editor/design/2271490?source=editor"
click at [250, 51] on link "Design" at bounding box center [251, 52] width 27 height 29
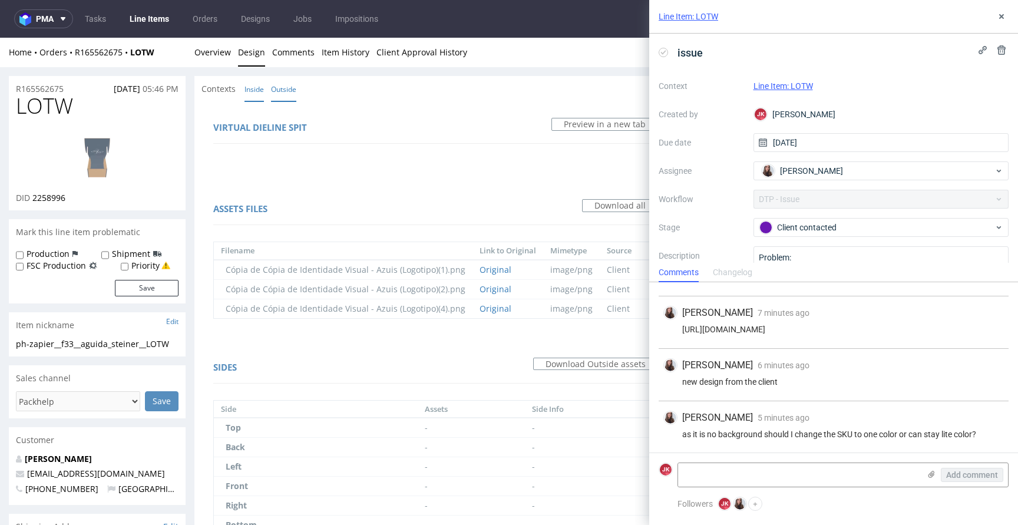
click at [259, 91] on link "Inside" at bounding box center [253, 89] width 19 height 25
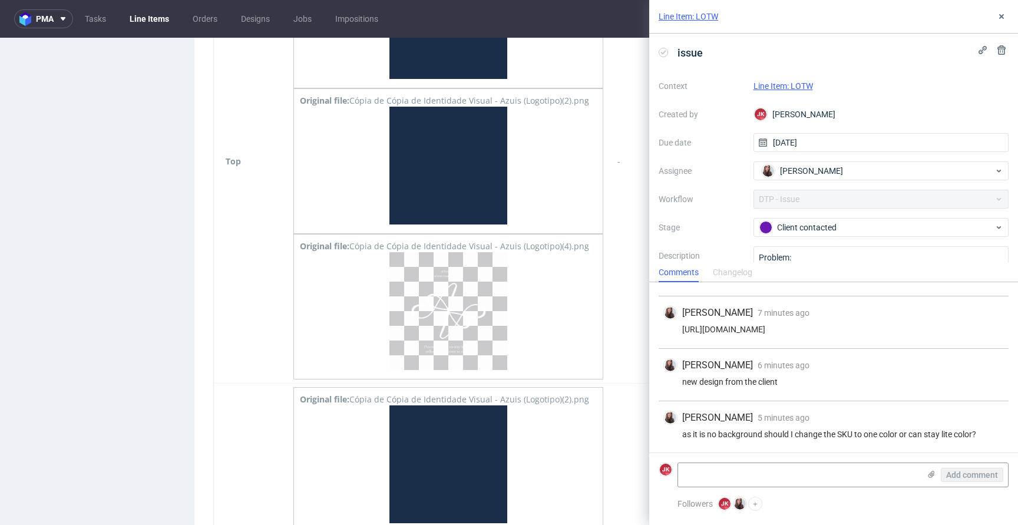
scroll to position [906, 0]
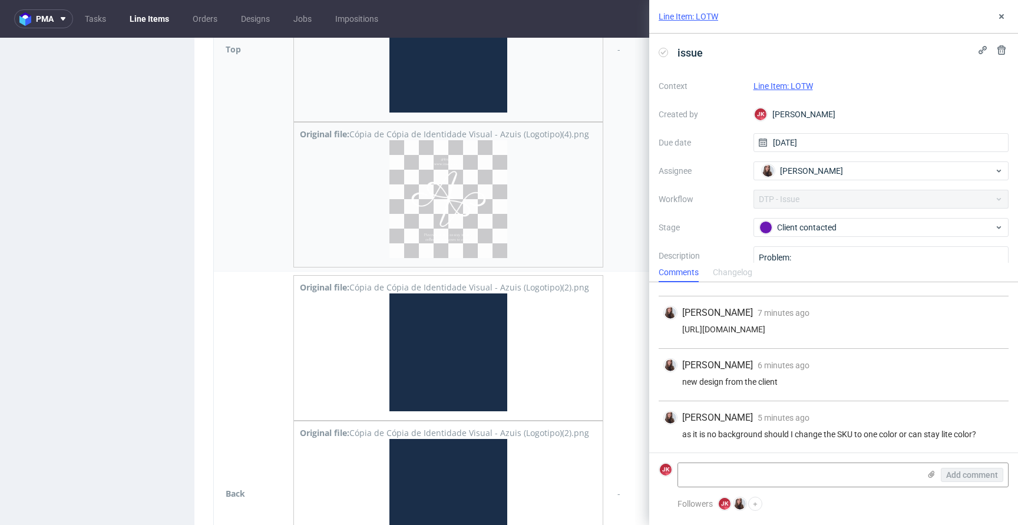
click at [458, 226] on img at bounding box center [448, 199] width 118 height 118
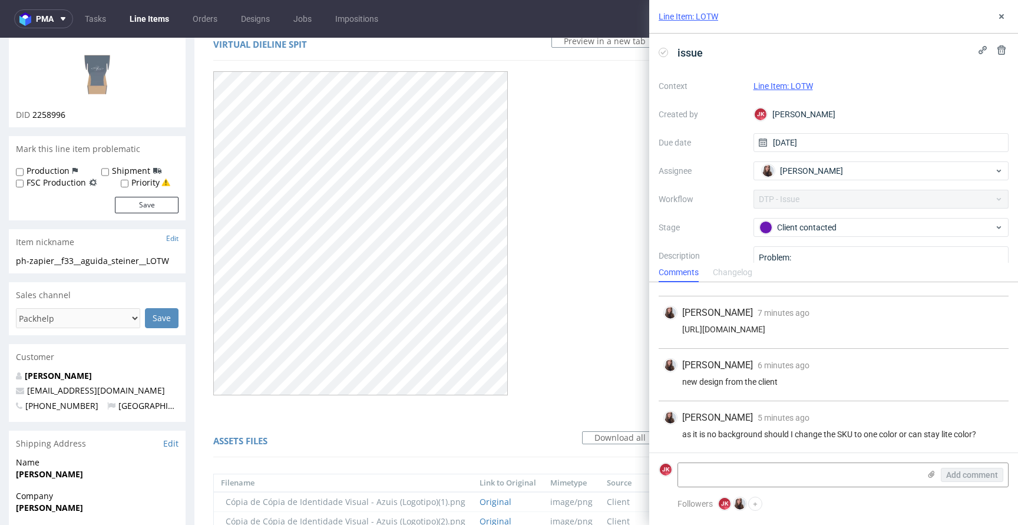
scroll to position [0, 0]
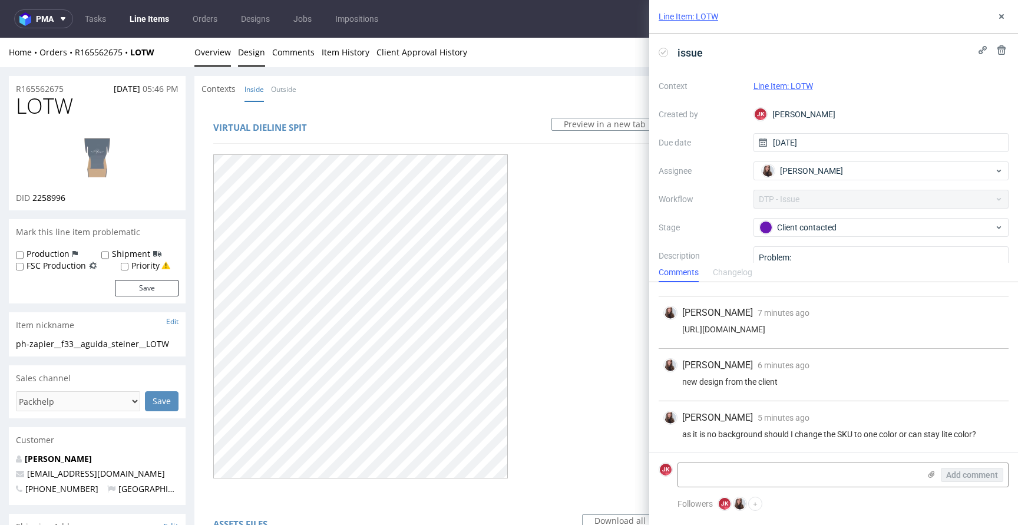
click at [205, 48] on link "Overview" at bounding box center [212, 52] width 37 height 29
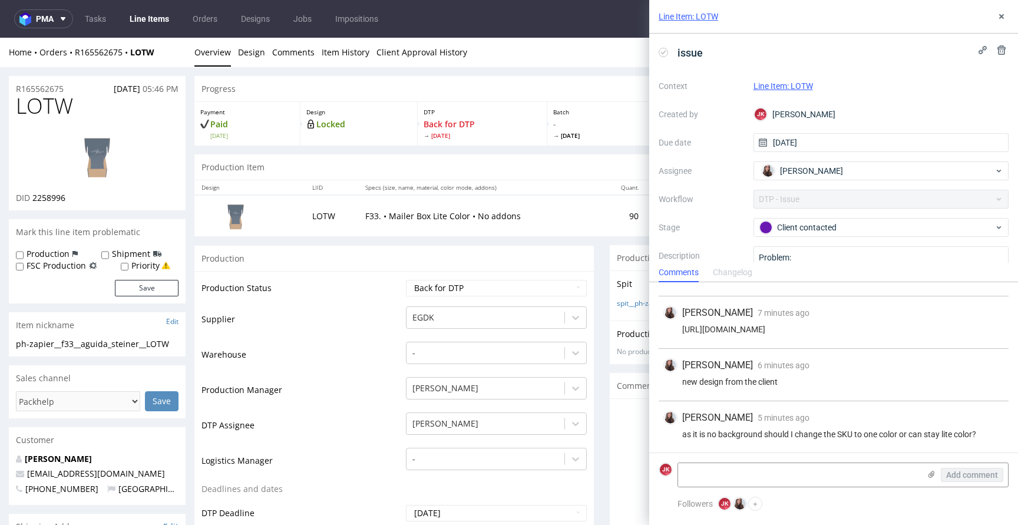
click at [826, 437] on div "as it is no background should I change the SKU to one color or can stay lite co…" at bounding box center [833, 433] width 340 height 9
click at [781, 463] on textarea at bounding box center [798, 475] width 241 height 24
drag, startPoint x: 723, startPoint y: 475, endPoint x: 767, endPoint y: 476, distance: 44.2
click at [767, 476] on textarea "It can stay either way" at bounding box center [798, 475] width 241 height 24
type textarea "It can stay like this i guess"
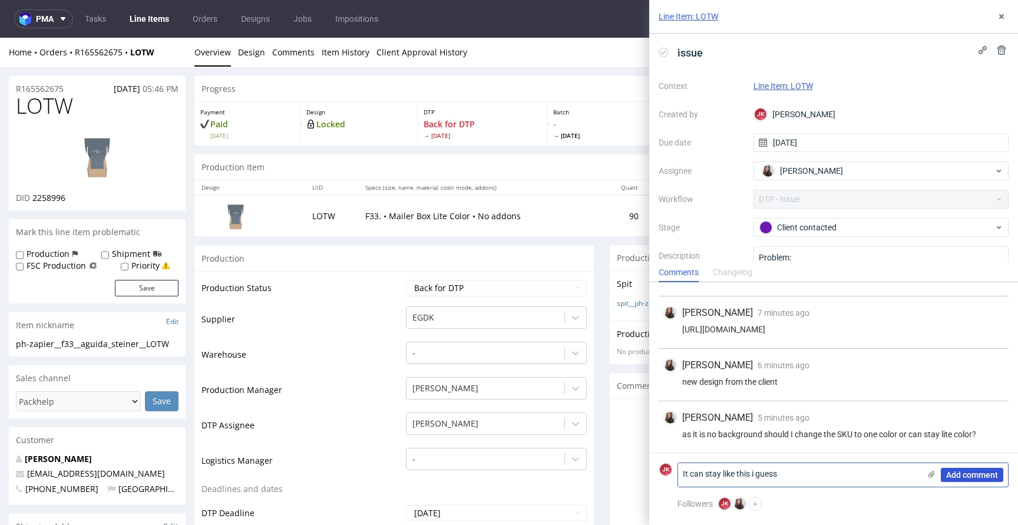
click at [962, 472] on span "Add comment" at bounding box center [972, 475] width 52 height 8
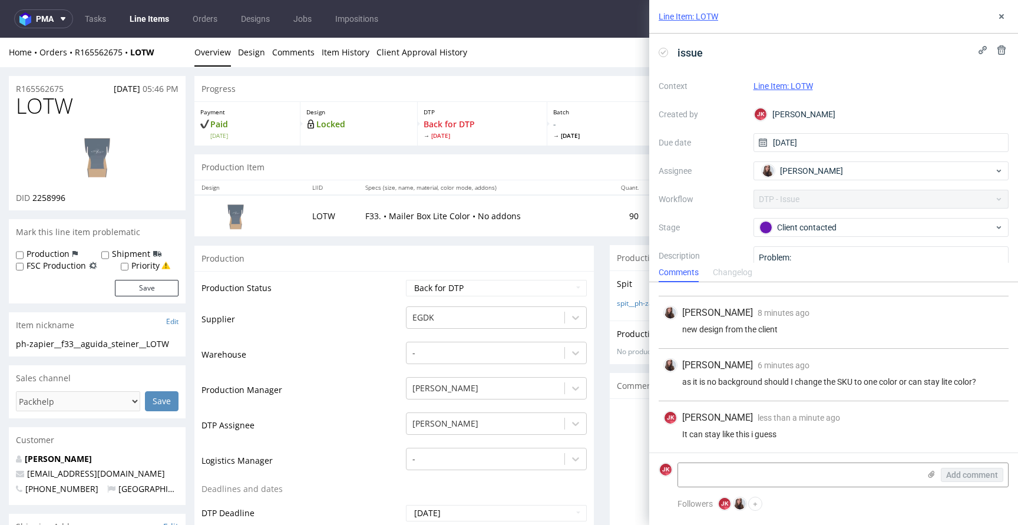
scroll to position [162, 0]
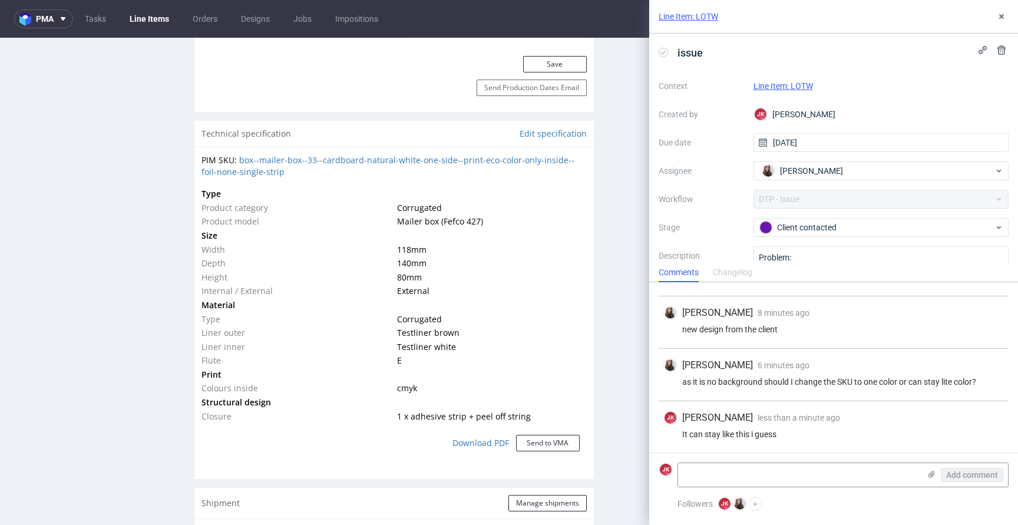
scroll to position [838, 0]
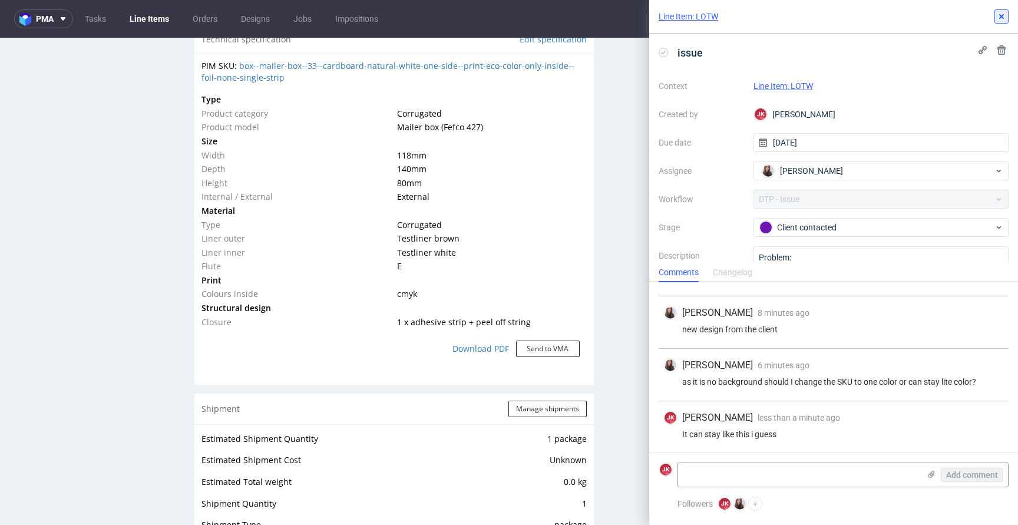
drag, startPoint x: 1008, startPoint y: 19, endPoint x: 926, endPoint y: 37, distance: 83.7
click at [1008, 19] on button at bounding box center [1001, 16] width 14 height 14
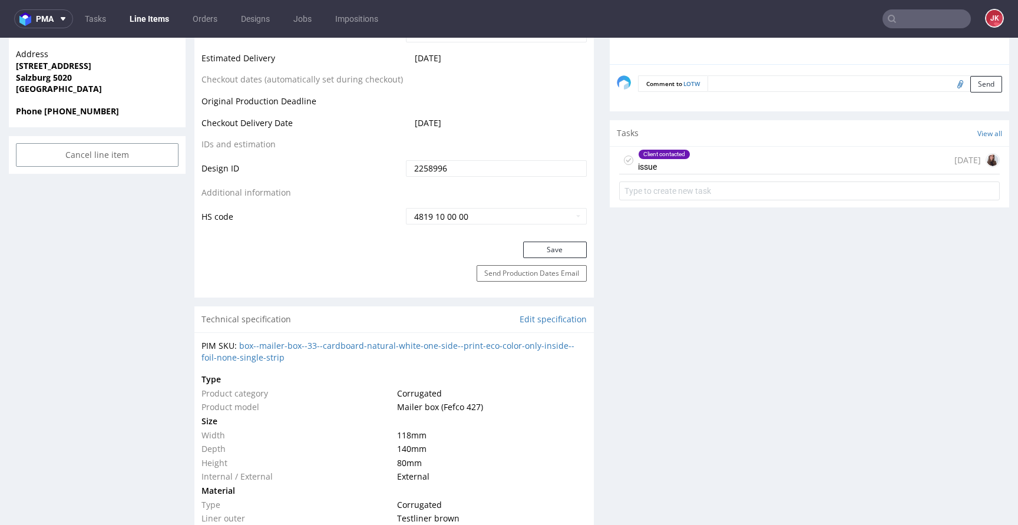
scroll to position [544, 0]
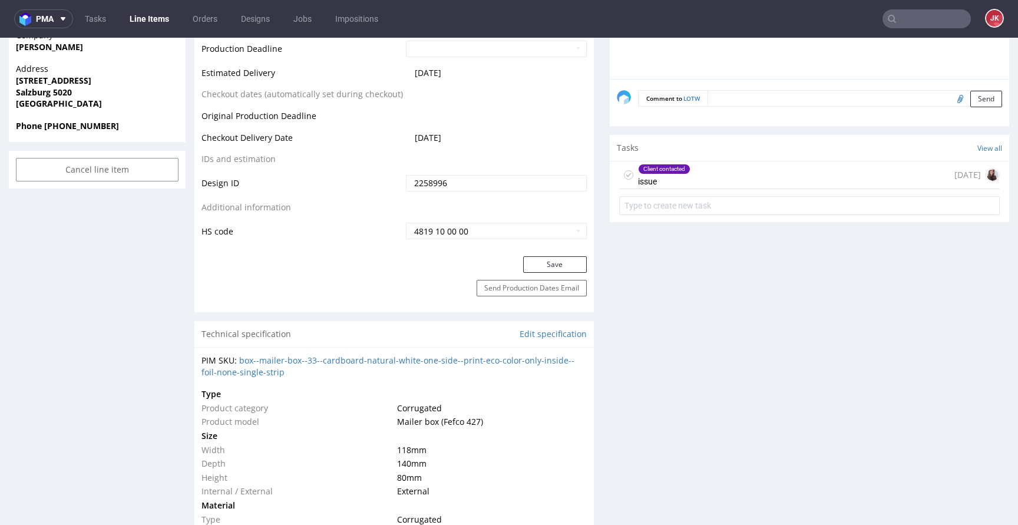
click at [482, 186] on input "2258996" at bounding box center [496, 183] width 181 height 16
type input "2271490"
click at [540, 264] on button "Save" at bounding box center [555, 264] width 64 height 16
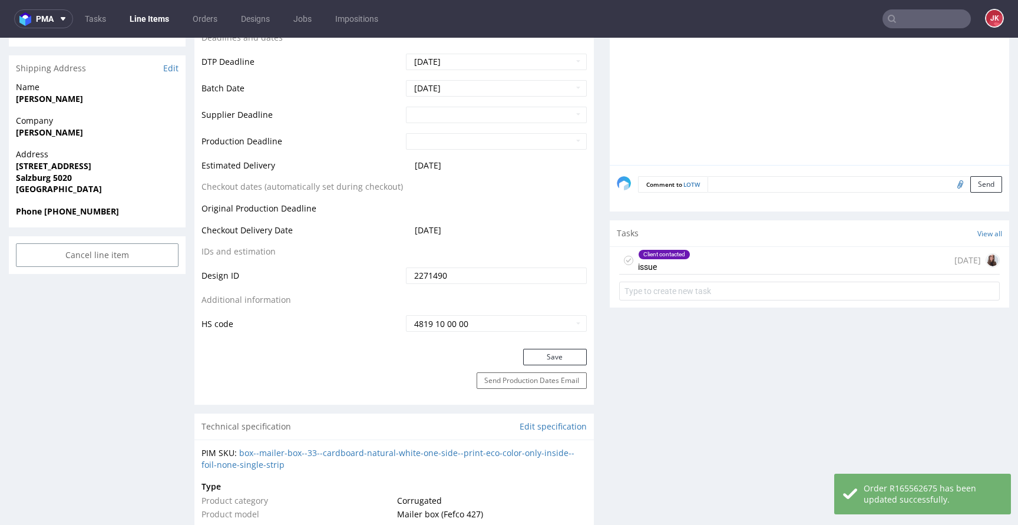
scroll to position [472, 0]
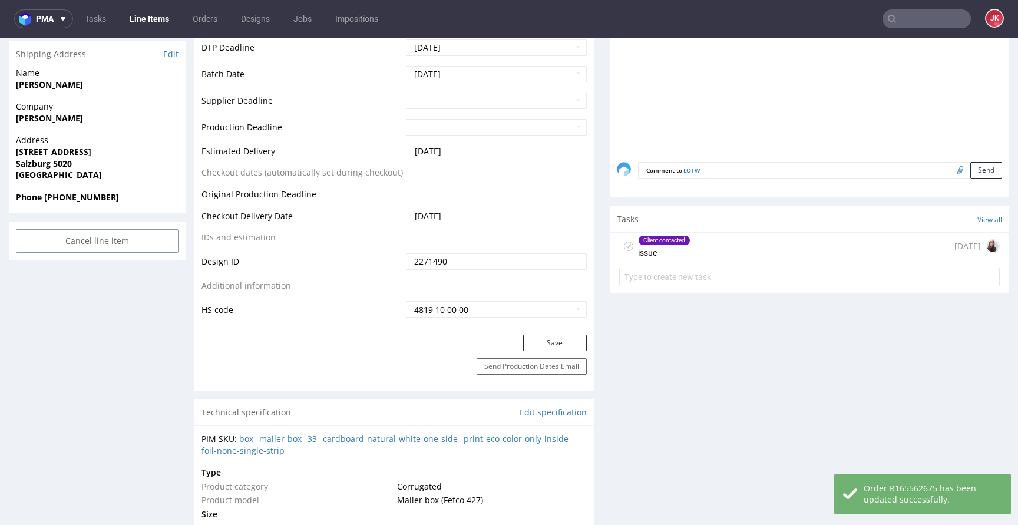
click at [624, 249] on icon at bounding box center [628, 245] width 9 height 9
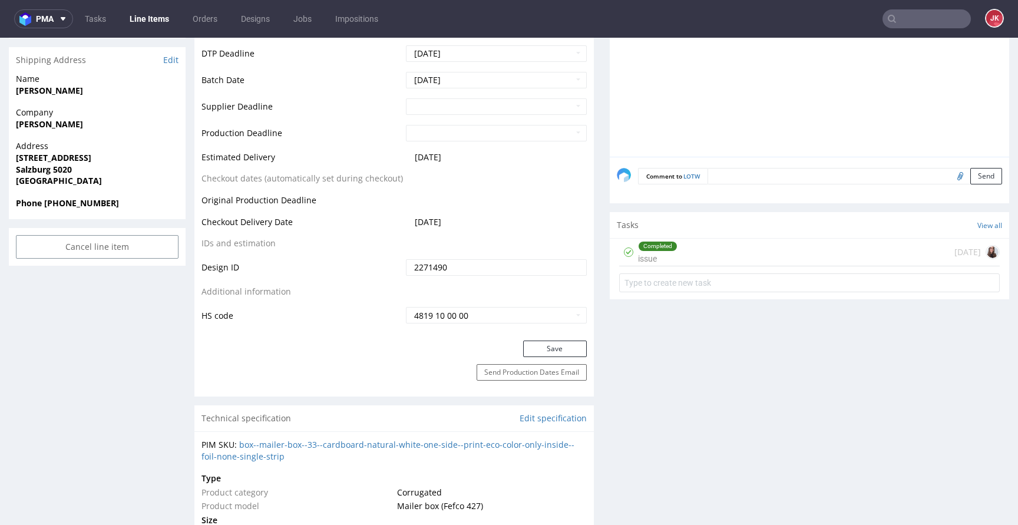
scroll to position [476, 0]
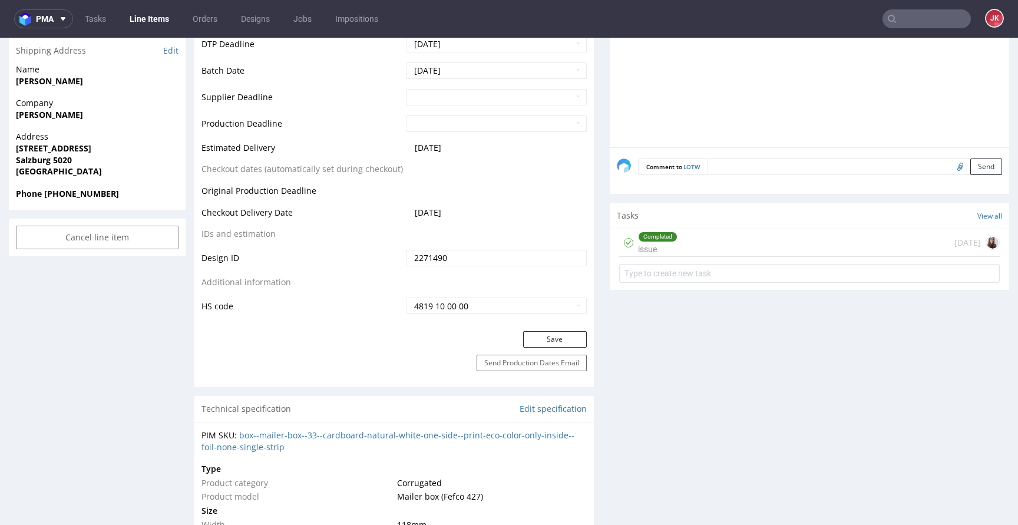
click at [645, 246] on div "Completed issue" at bounding box center [657, 242] width 39 height 27
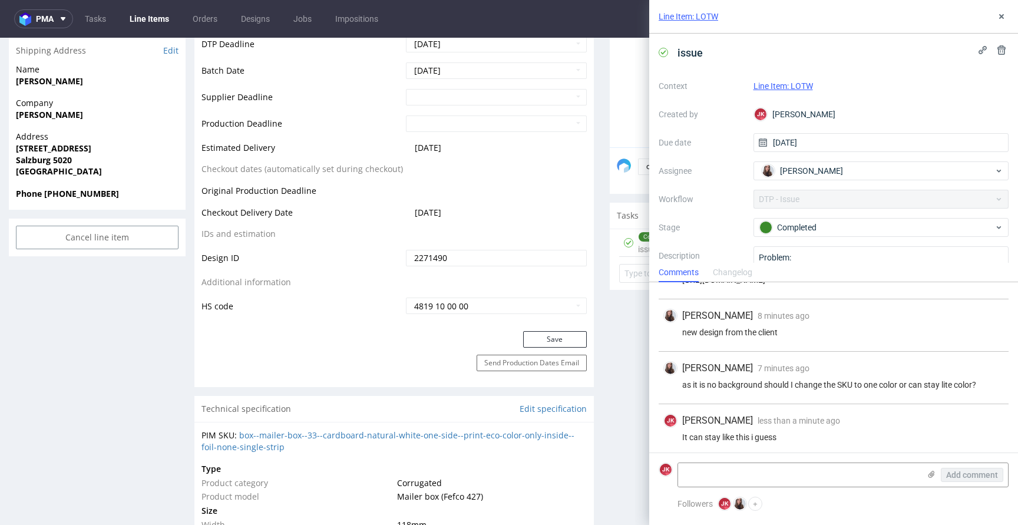
scroll to position [162, 0]
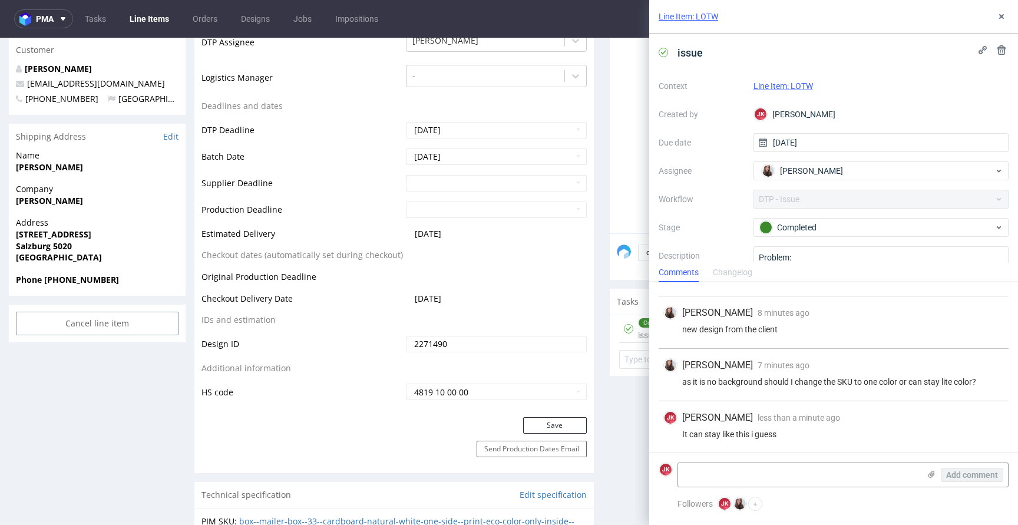
scroll to position [0, 0]
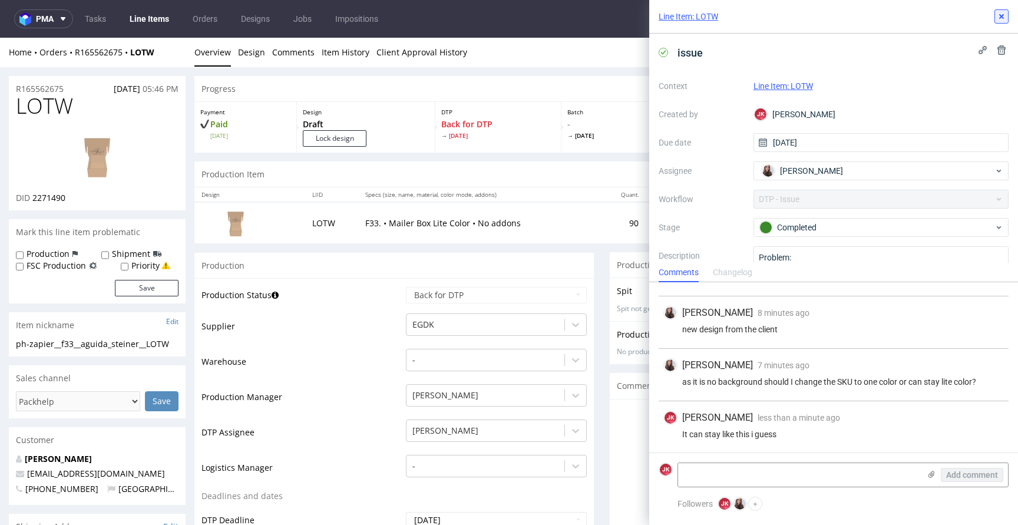
click at [1003, 15] on use at bounding box center [1001, 16] width 5 height 5
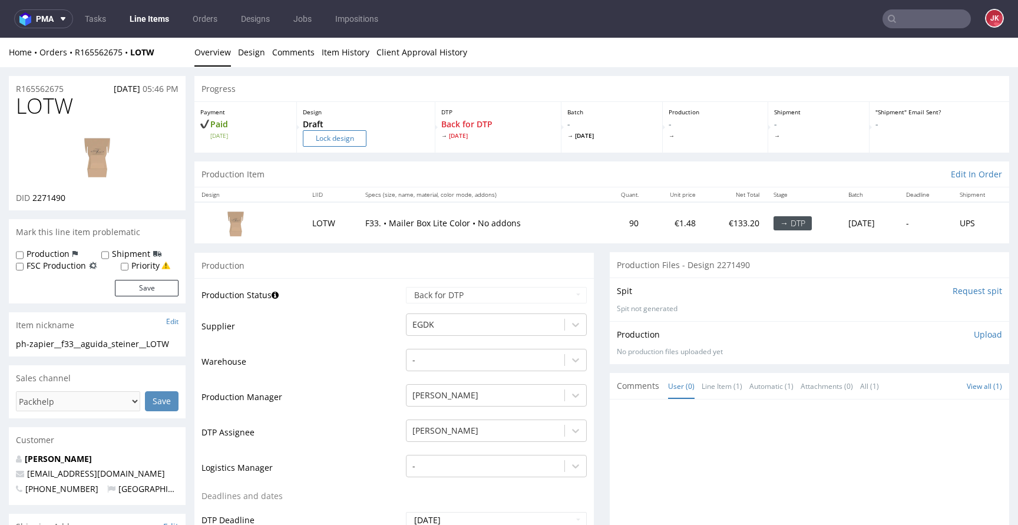
click at [352, 139] on input "Lock design" at bounding box center [335, 138] width 64 height 16
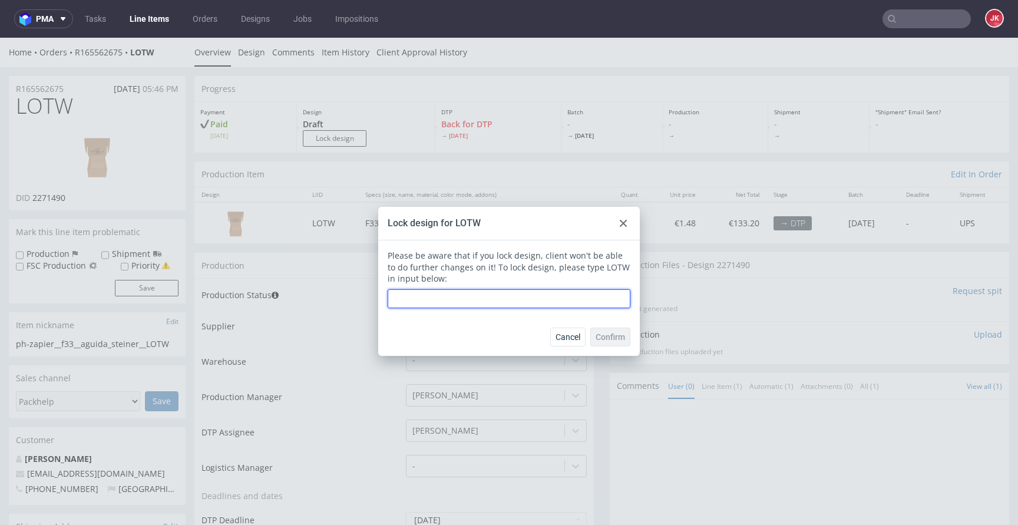
click at [452, 304] on input "text" at bounding box center [509, 298] width 243 height 19
type input "LOTW"
click at [608, 337] on span "Confirm" at bounding box center [609, 337] width 29 height 8
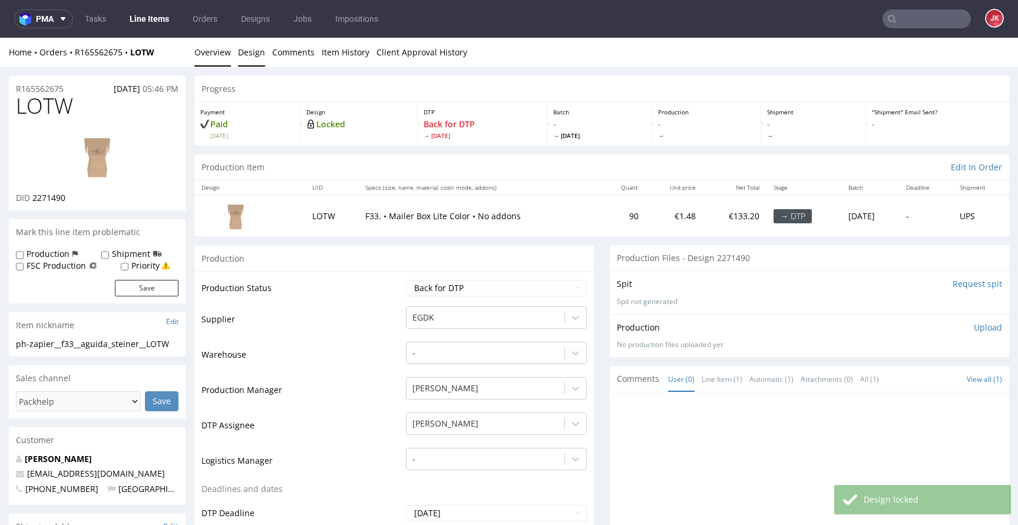
click at [249, 57] on link "Design" at bounding box center [251, 52] width 27 height 29
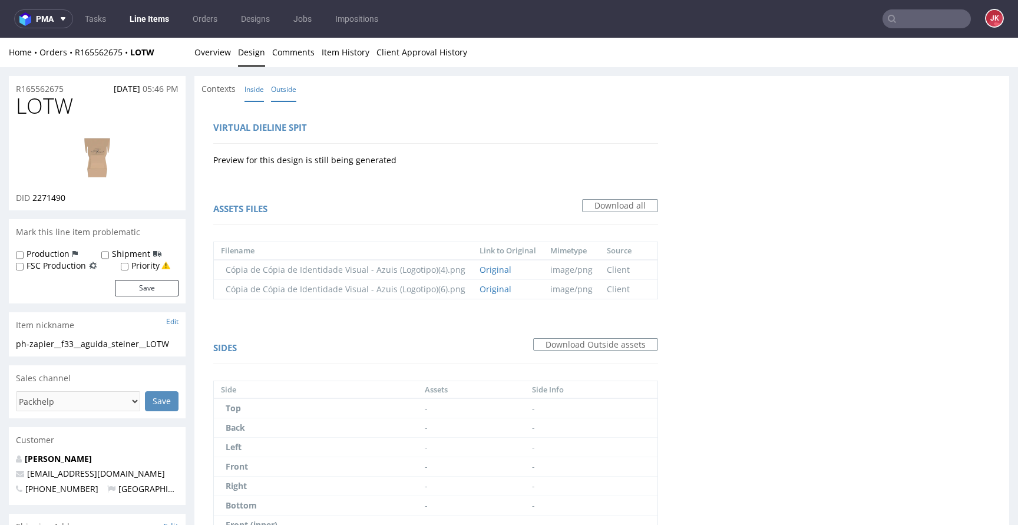
click at [253, 95] on link "Inside" at bounding box center [253, 89] width 19 height 25
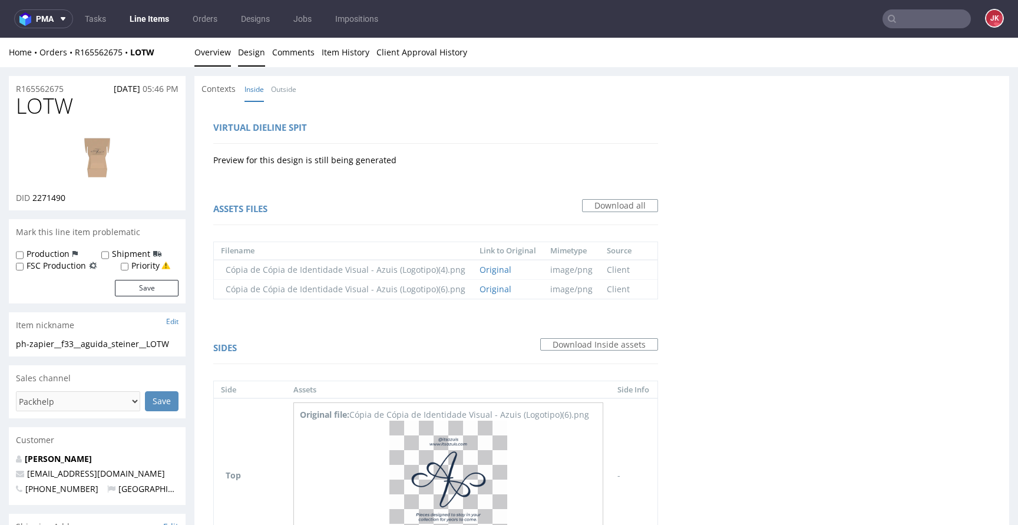
click at [210, 53] on link "Overview" at bounding box center [212, 52] width 37 height 29
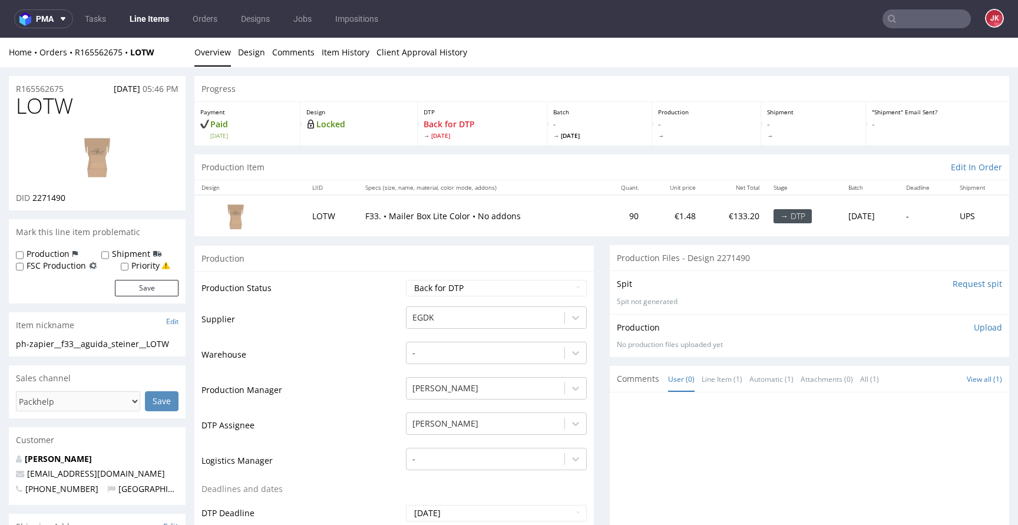
click at [120, 154] on img at bounding box center [97, 156] width 94 height 53
click at [44, 109] on span "LOTW" at bounding box center [44, 106] width 57 height 24
copy span "LOTW"
click at [342, 284] on td "Production Status" at bounding box center [301, 292] width 201 height 27
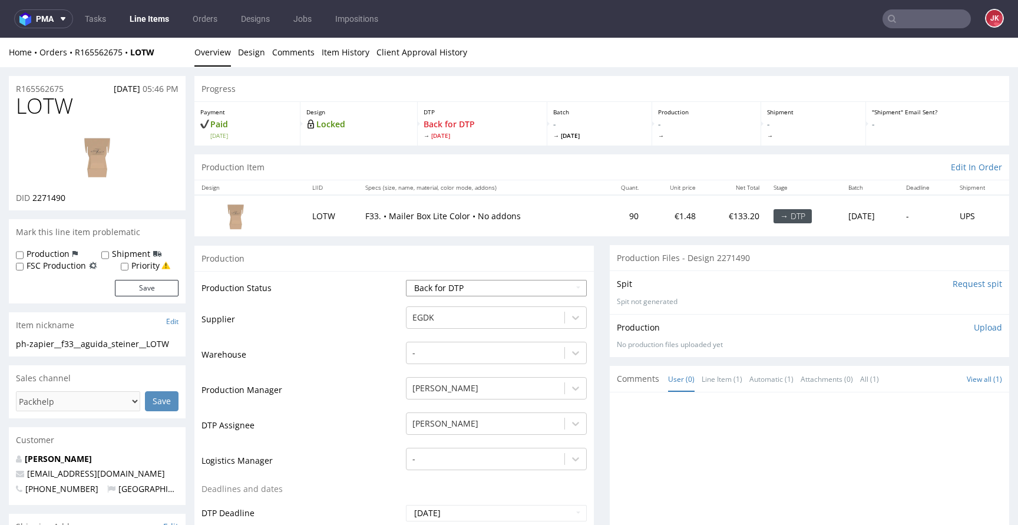
click at [467, 286] on select "Waiting for Artwork Waiting for Diecut Waiting for Mockup Waiting for DTP Waiti…" at bounding box center [496, 288] width 181 height 16
select select "dtp_in_process"
click at [406, 280] on select "Waiting for Artwork Waiting for Diecut Waiting for Mockup Waiting for DTP Waiti…" at bounding box center [496, 288] width 181 height 16
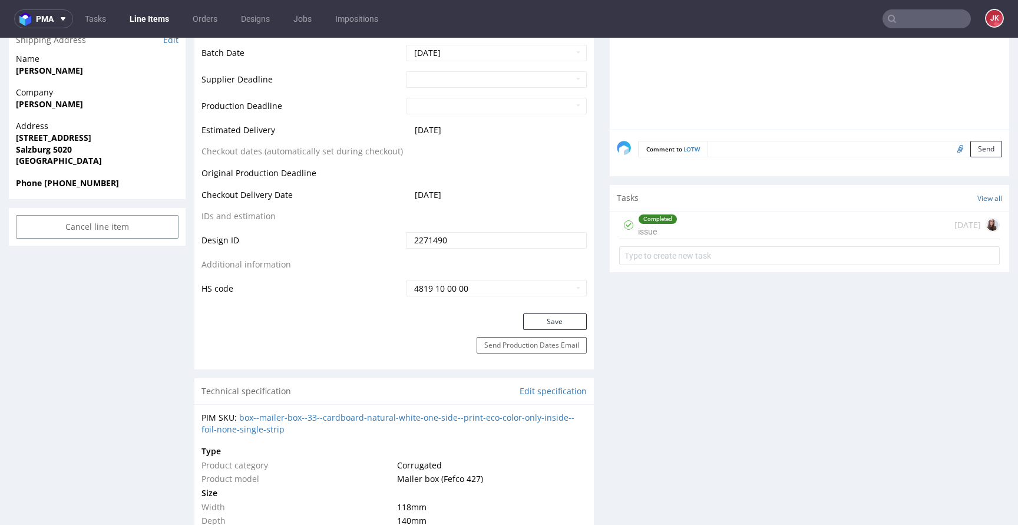
scroll to position [551, 0]
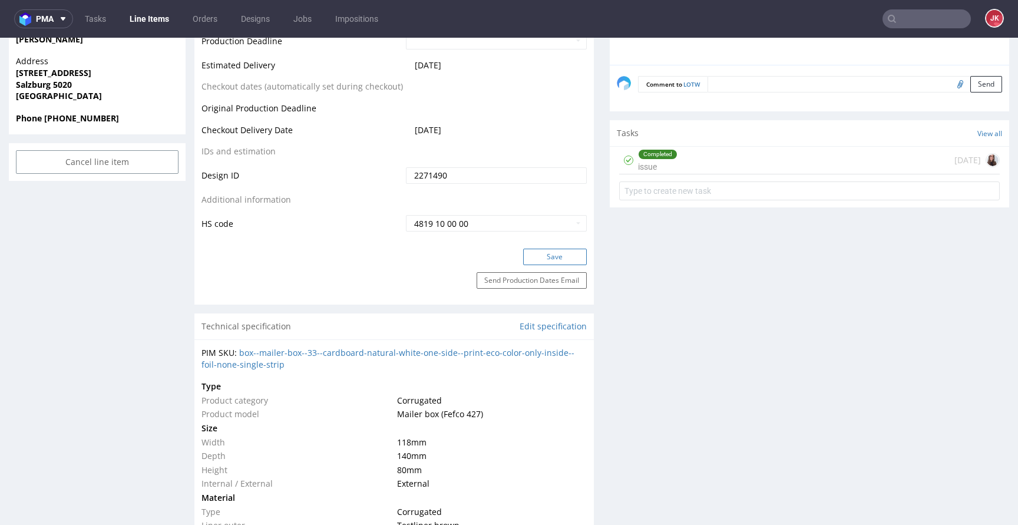
click at [538, 256] on button "Save" at bounding box center [555, 257] width 64 height 16
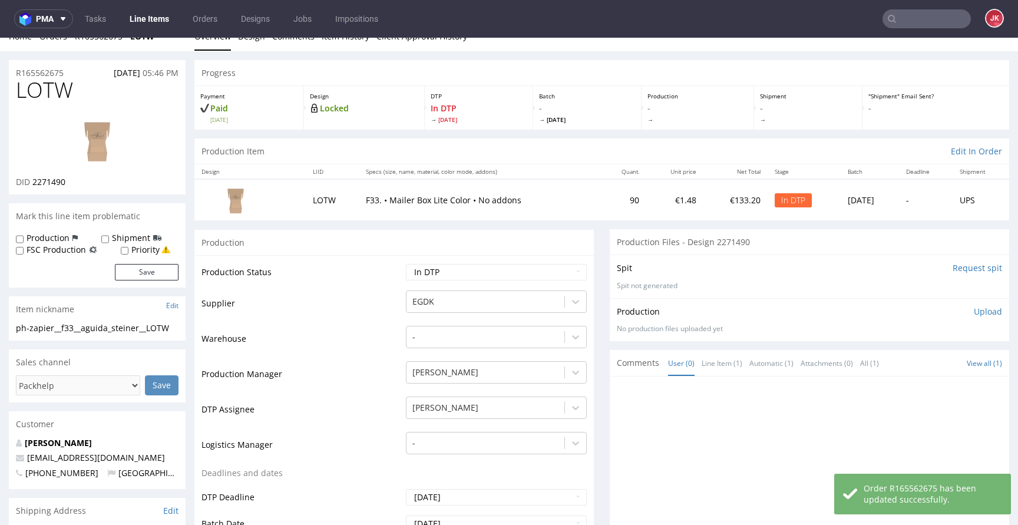
scroll to position [0, 0]
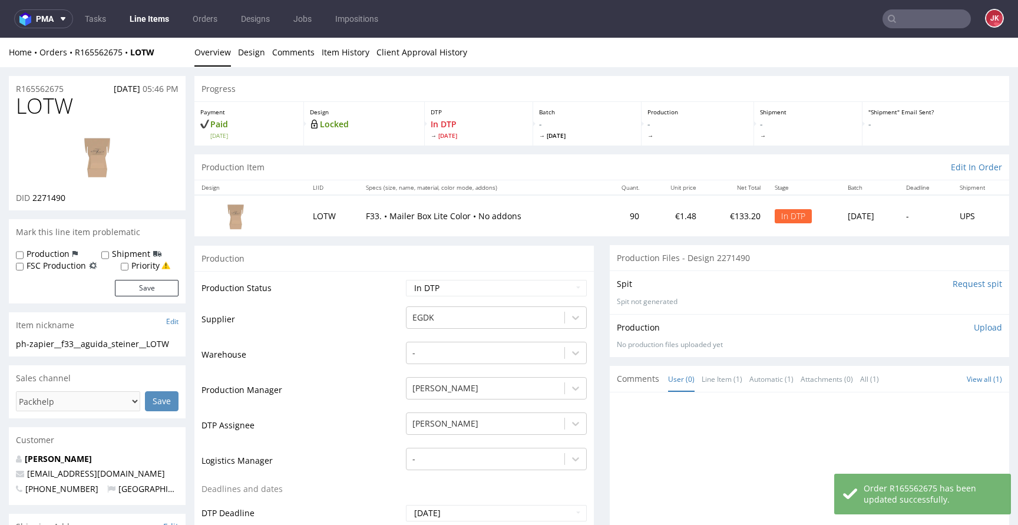
click at [130, 181] on img at bounding box center [97, 156] width 94 height 53
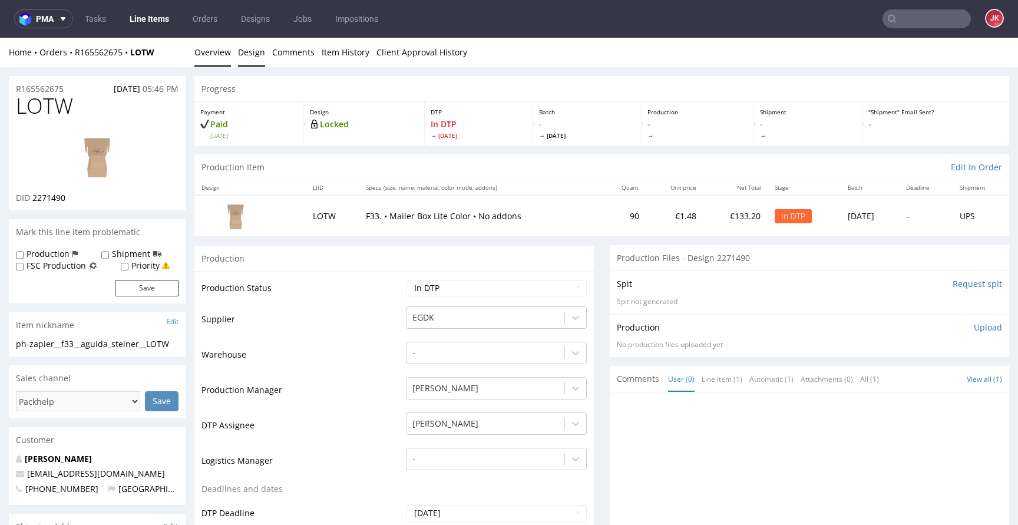
click at [252, 57] on link "Design" at bounding box center [251, 52] width 27 height 29
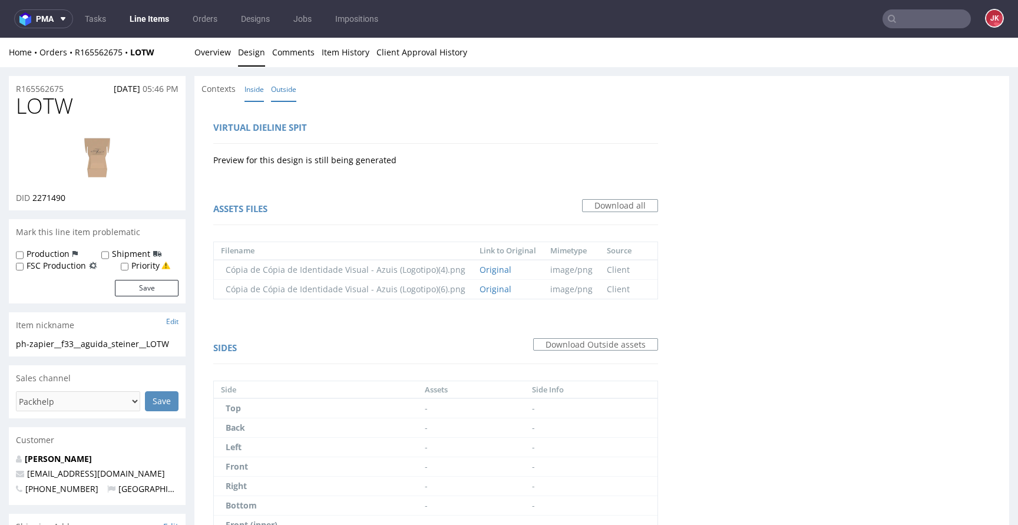
click at [250, 89] on link "Inside" at bounding box center [253, 89] width 19 height 25
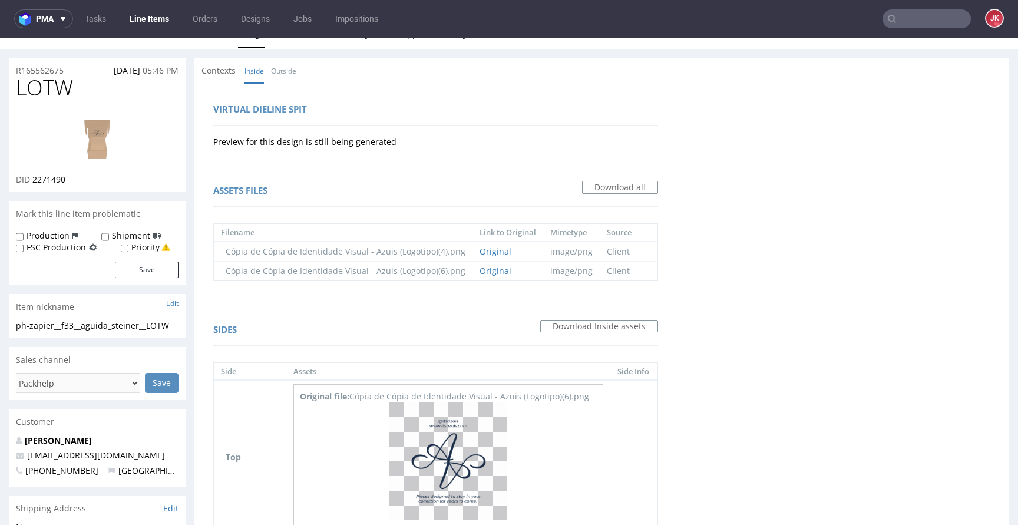
scroll to position [234, 0]
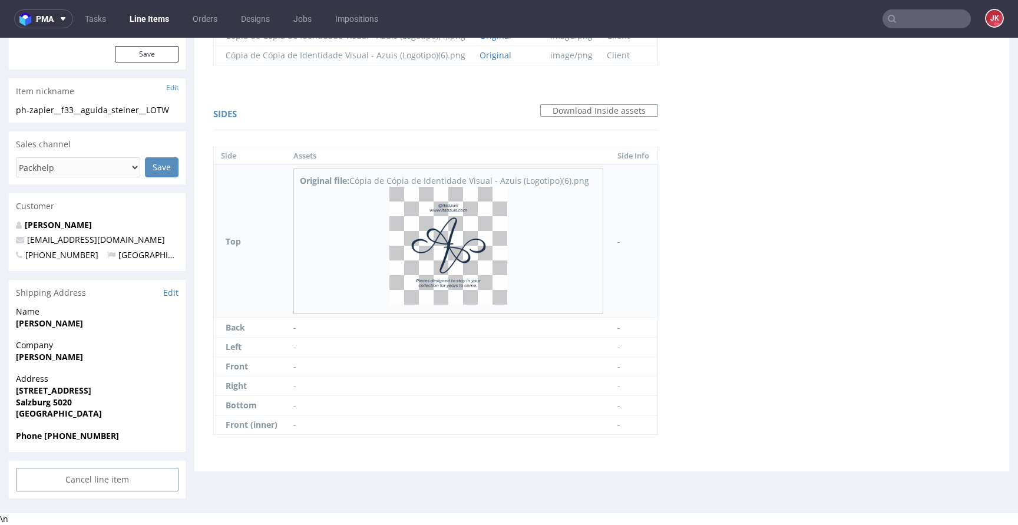
click at [443, 239] on img at bounding box center [448, 246] width 118 height 118
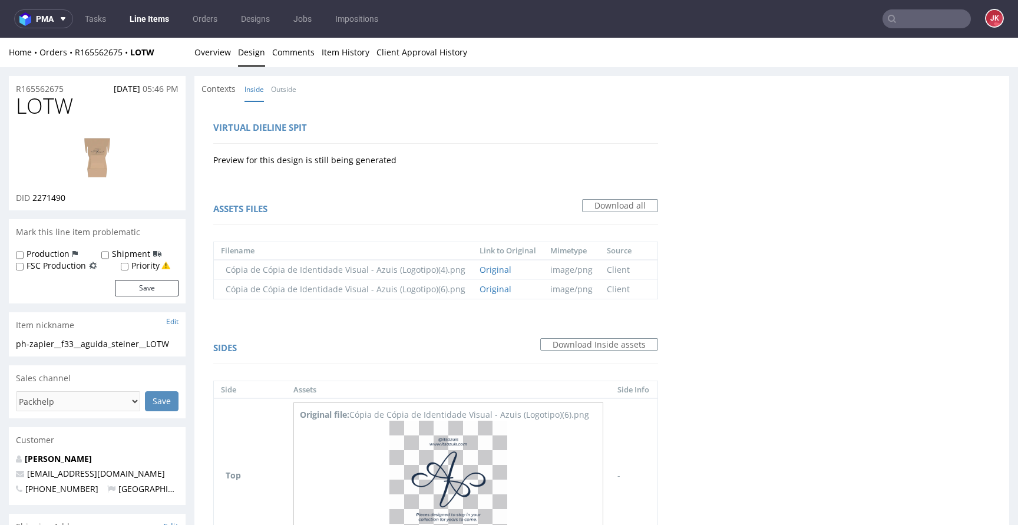
click at [367, 85] on div "Contexts Inside Outside" at bounding box center [601, 89] width 814 height 26
click at [224, 55] on link "Overview" at bounding box center [212, 52] width 37 height 29
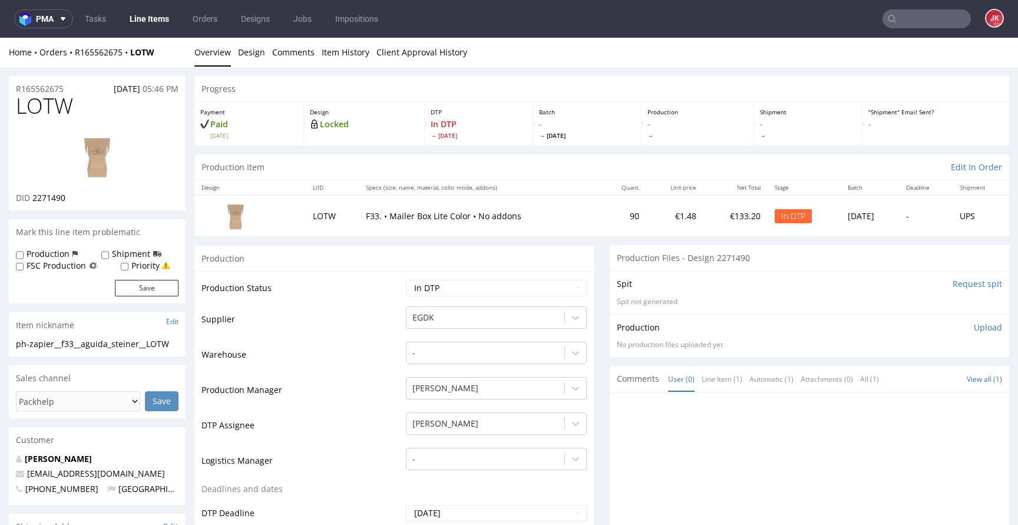
drag, startPoint x: 357, startPoint y: 326, endPoint x: 301, endPoint y: 332, distance: 56.8
click at [357, 326] on td "Supplier" at bounding box center [301, 322] width 201 height 35
drag, startPoint x: 178, startPoint y: 343, endPoint x: 0, endPoint y: 343, distance: 178.4
copy div "ph-zapier__f33__aguida_steiner__LOTW"
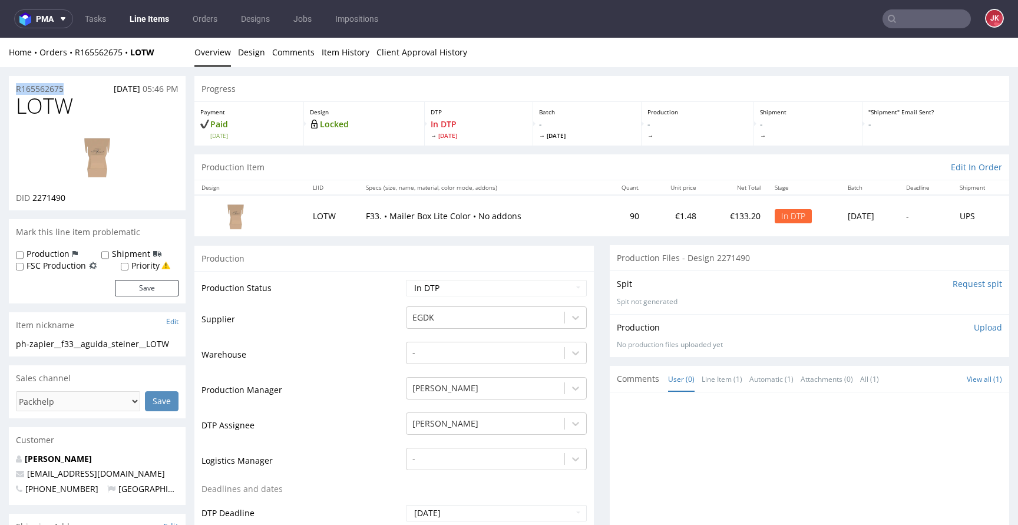
drag, startPoint x: 37, startPoint y: 87, endPoint x: 1, endPoint y: 88, distance: 35.9
copy p "R165562675"
drag, startPoint x: 32, startPoint y: 200, endPoint x: 80, endPoint y: 198, distance: 47.8
click at [80, 198] on div "DID 2271490" at bounding box center [97, 198] width 163 height 12
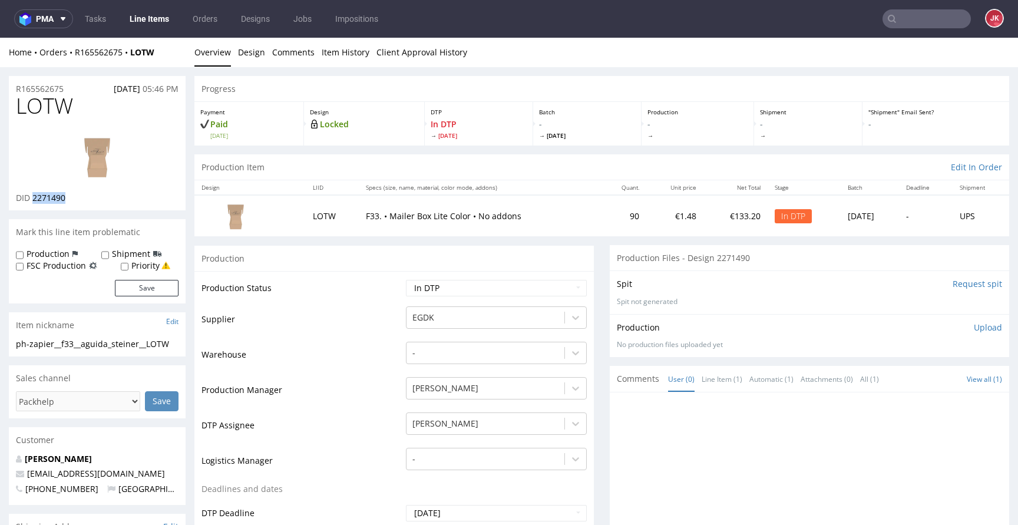
copy span "2271490"
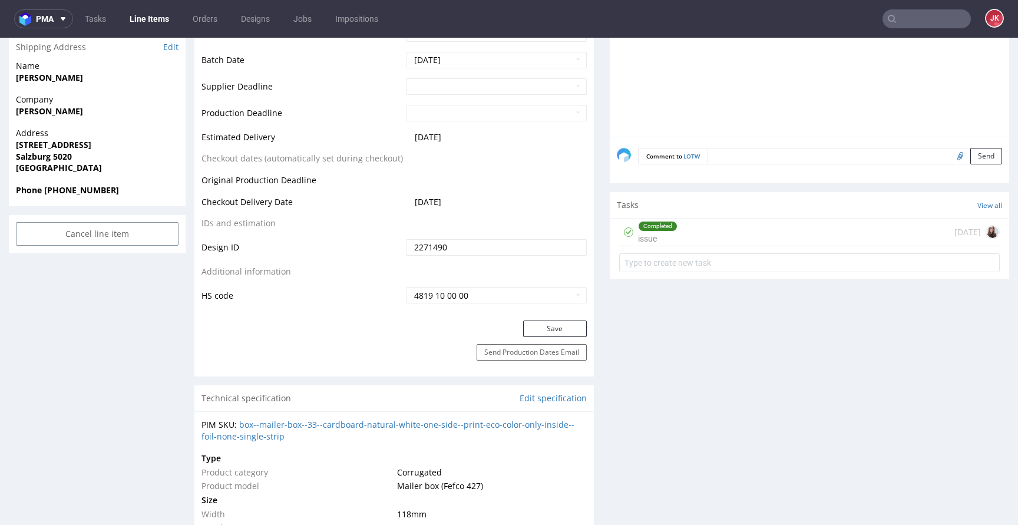
scroll to position [488, 0]
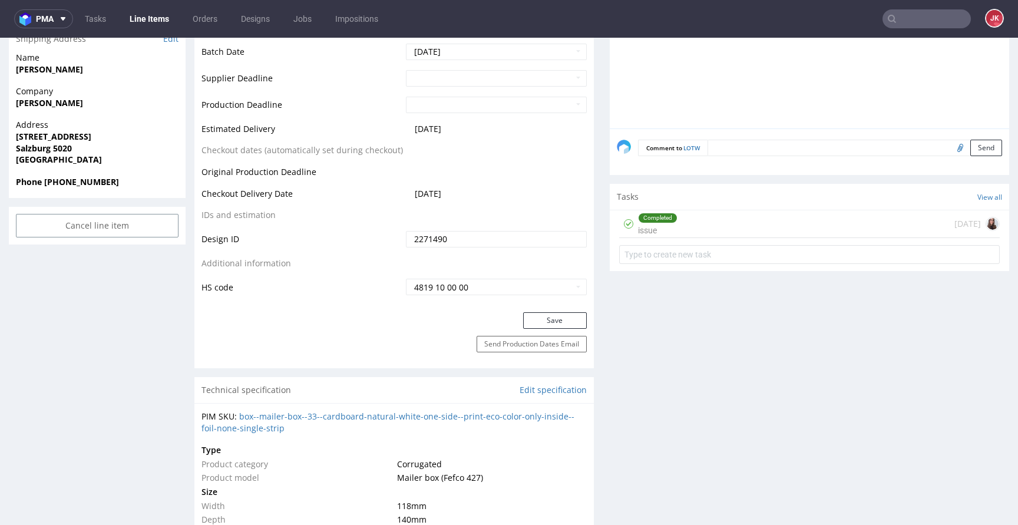
click at [640, 231] on div "Completed issue" at bounding box center [657, 223] width 39 height 27
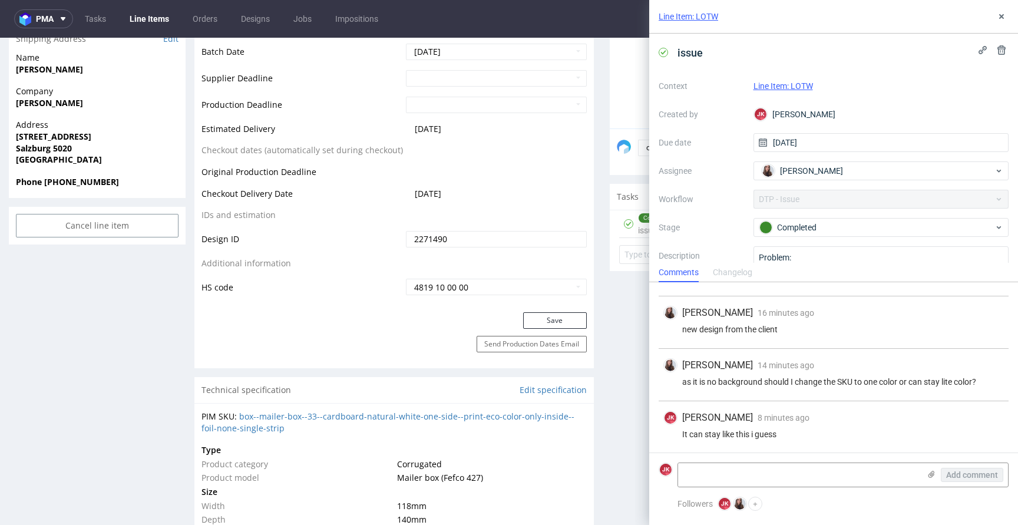
scroll to position [162, 0]
click at [996, 16] on button at bounding box center [1001, 16] width 14 height 14
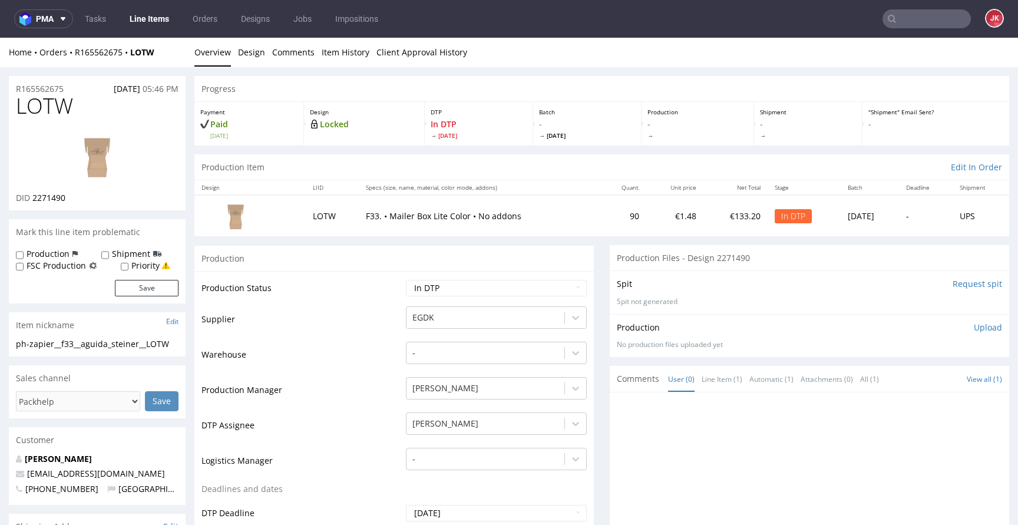
click at [973, 328] on p "Upload" at bounding box center [987, 328] width 28 height 12
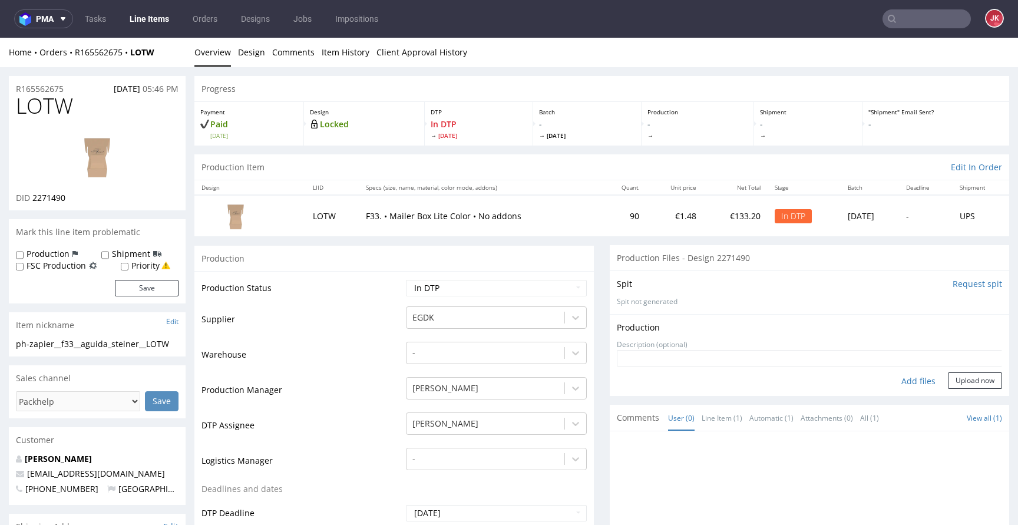
click at [905, 383] on div "Add files" at bounding box center [918, 381] width 59 height 18
type input "C:\fakepath\ph-zapier__f33__aguida_steiner__LOTW__d2271490__oR165562675__1__ins…"
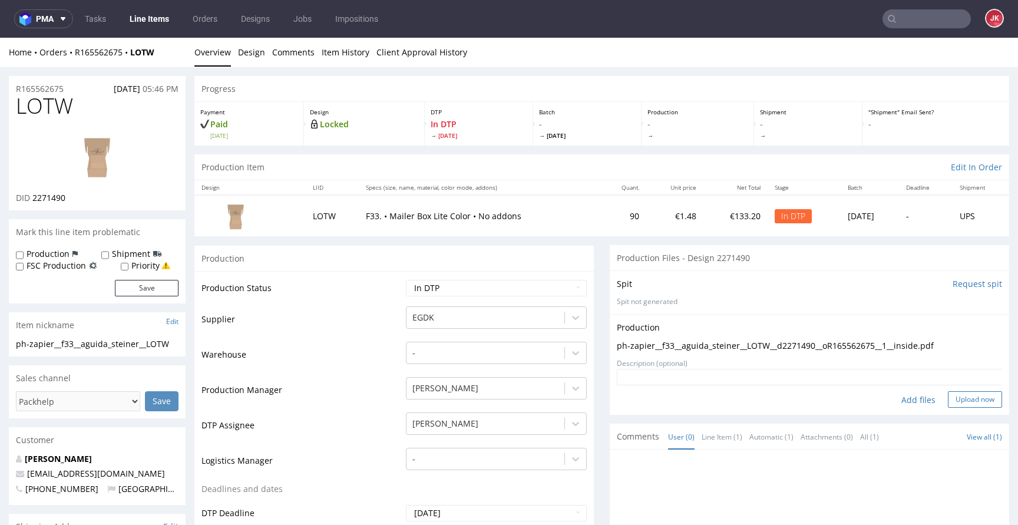
click at [966, 399] on button "Upload now" at bounding box center [975, 399] width 54 height 16
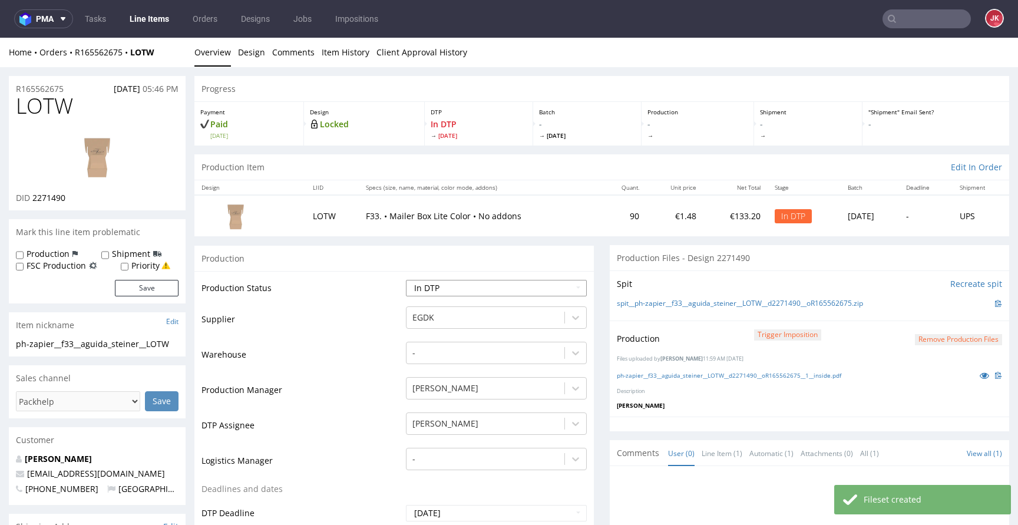
click at [507, 284] on select "Waiting for Artwork Waiting for Diecut Waiting for Mockup Waiting for DTP Waiti…" at bounding box center [496, 288] width 181 height 16
select select "dtp_production_ready"
click at [406, 280] on select "Waiting for Artwork Waiting for Diecut Waiting for Mockup Waiting for DTP Waiti…" at bounding box center [496, 288] width 181 height 16
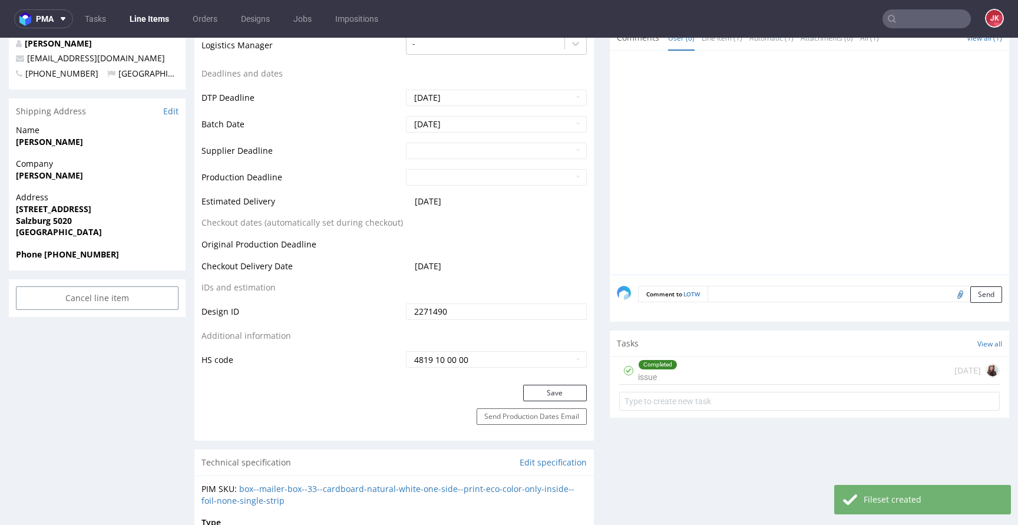
scroll to position [421, 0]
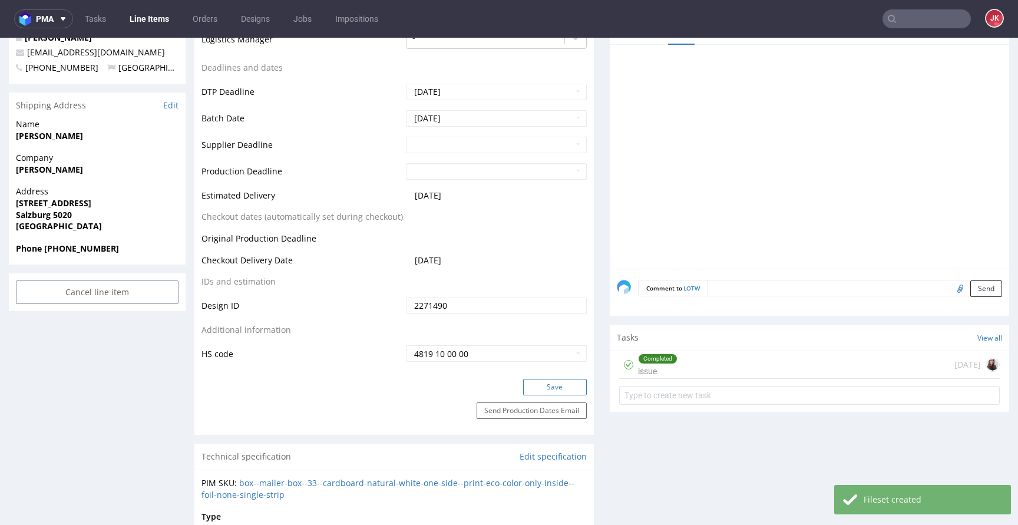
click at [542, 392] on button "Save" at bounding box center [555, 387] width 64 height 16
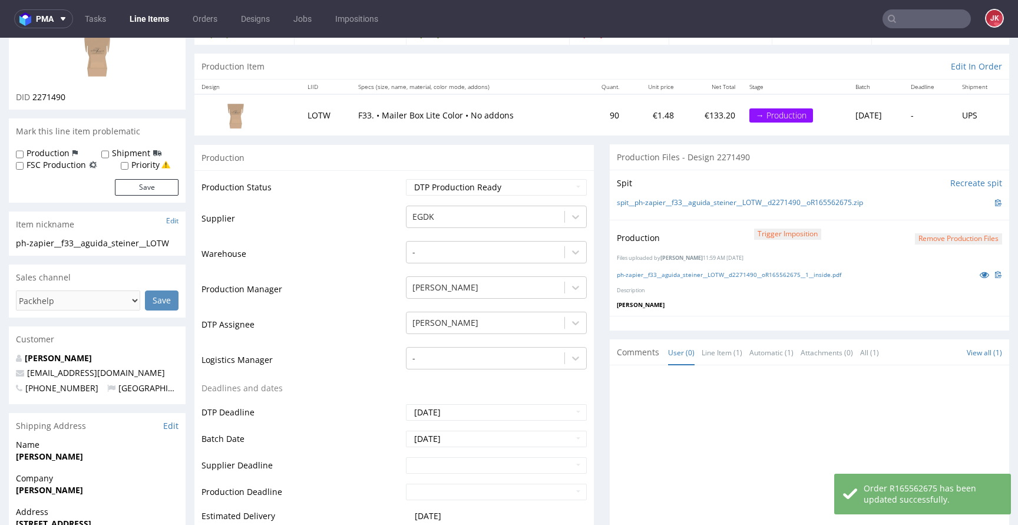
scroll to position [0, 0]
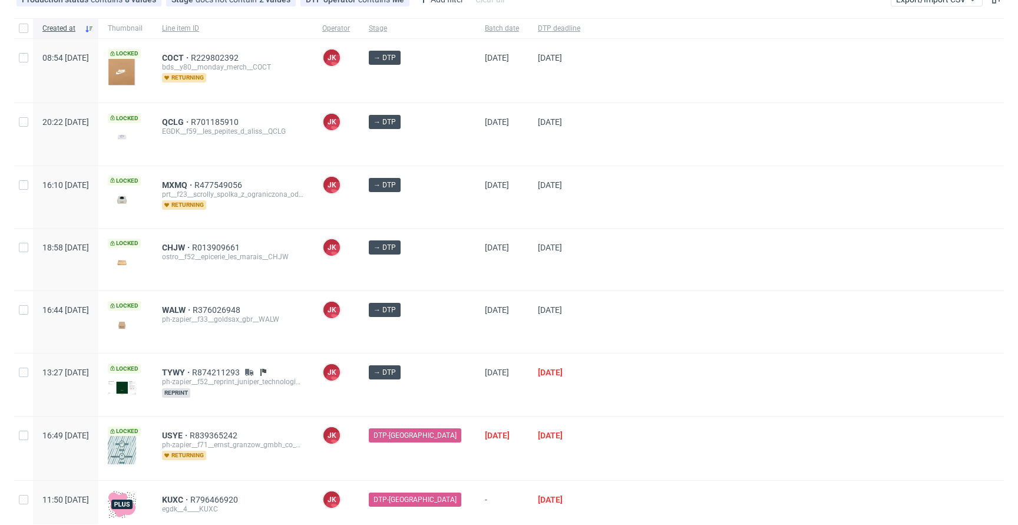
scroll to position [247, 0]
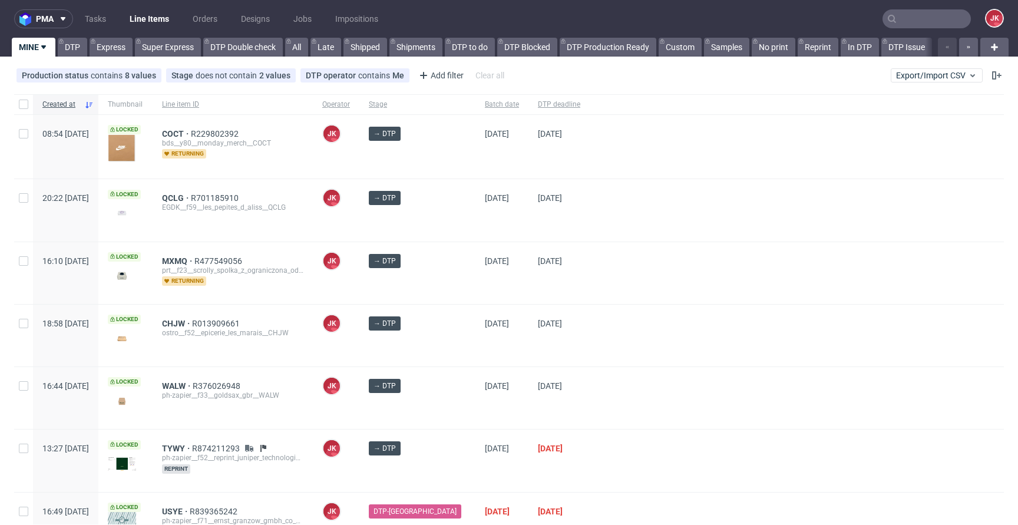
drag, startPoint x: 596, startPoint y: 306, endPoint x: 595, endPoint y: 406, distance: 100.7
click at [595, 406] on div "Created at Thumbnail Line item ID Operator Stage Batch date DTP deadline 08:54 …" at bounding box center [508, 383] width 989 height 579
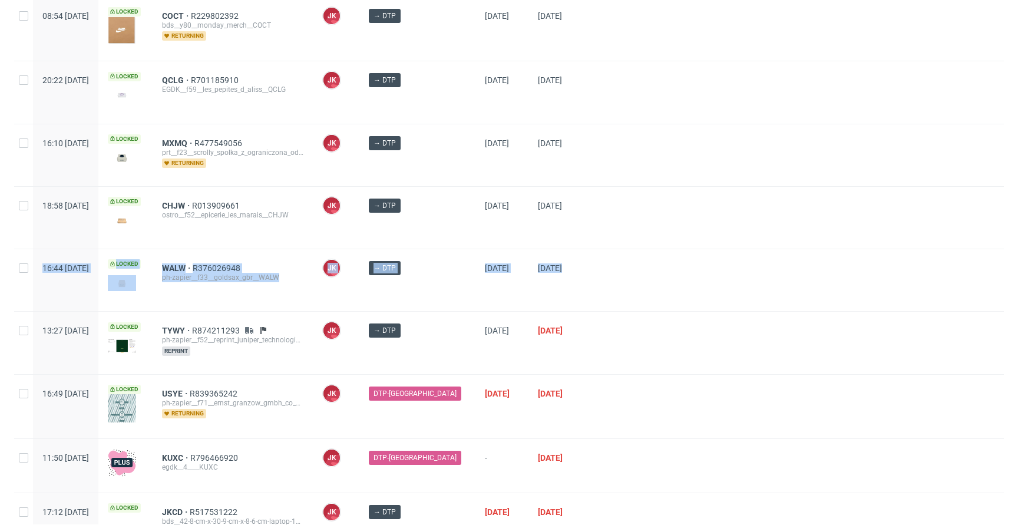
scroll to position [186, 0]
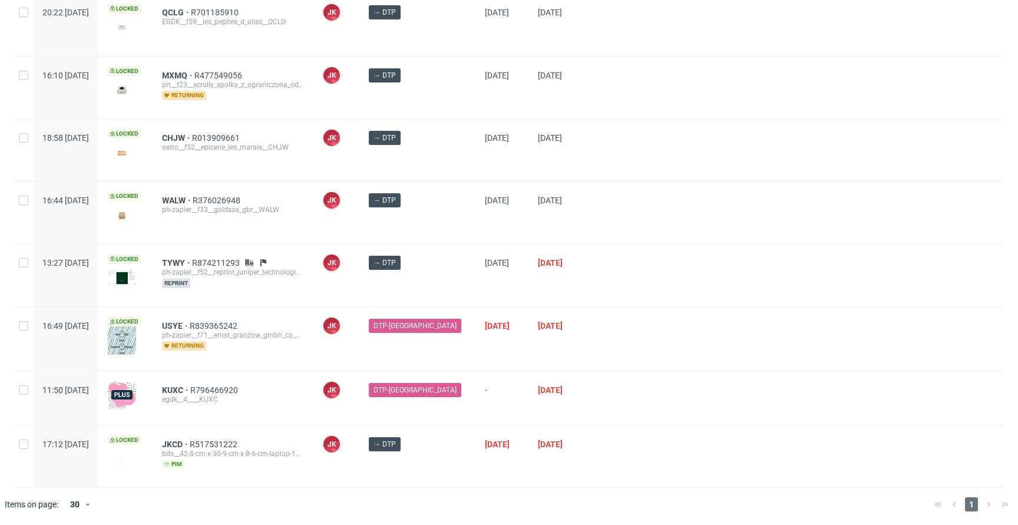
click at [607, 334] on div at bounding box center [797, 339] width 414 height 64
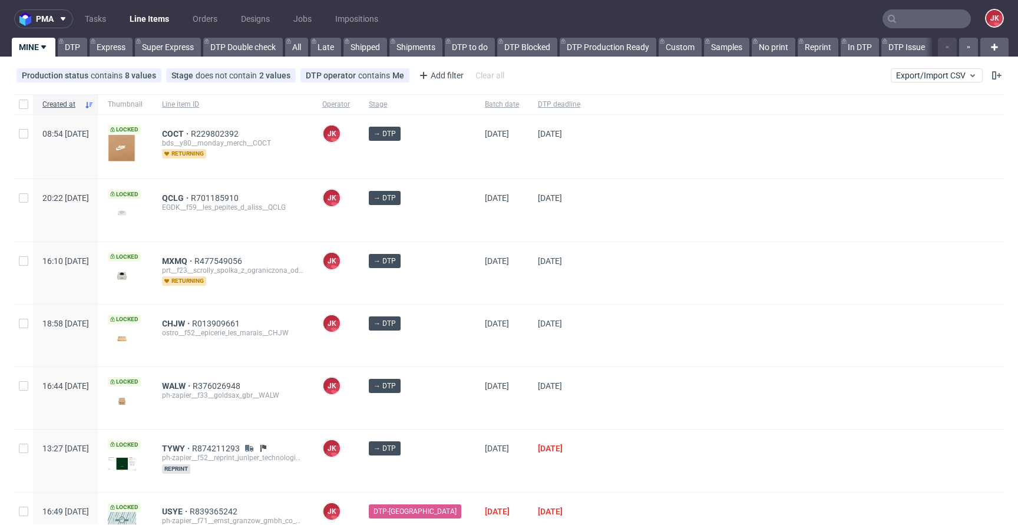
click at [590, 261] on div at bounding box center [797, 273] width 414 height 62
click at [605, 292] on div at bounding box center [797, 273] width 414 height 62
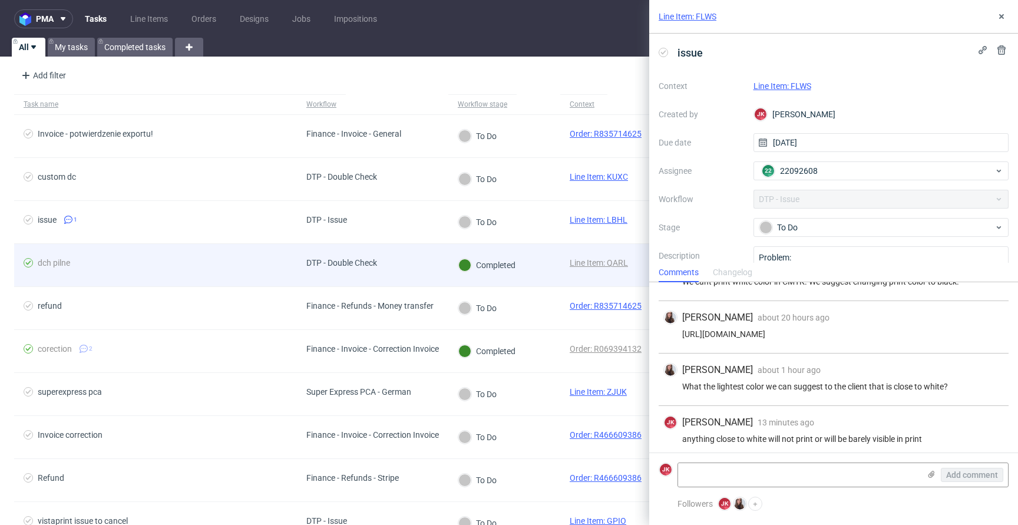
scroll to position [38, 0]
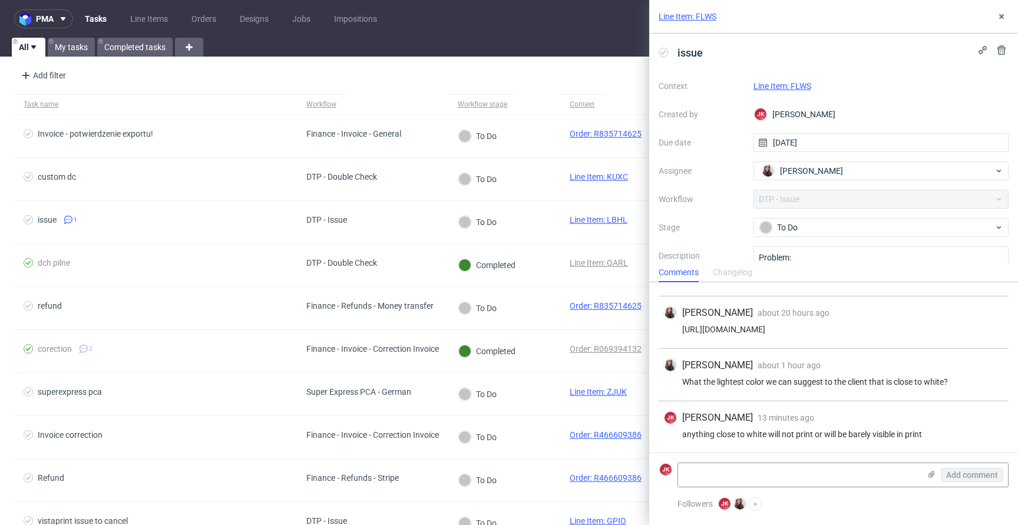
click at [777, 89] on link "Line Item: FLWS" at bounding box center [782, 85] width 58 height 9
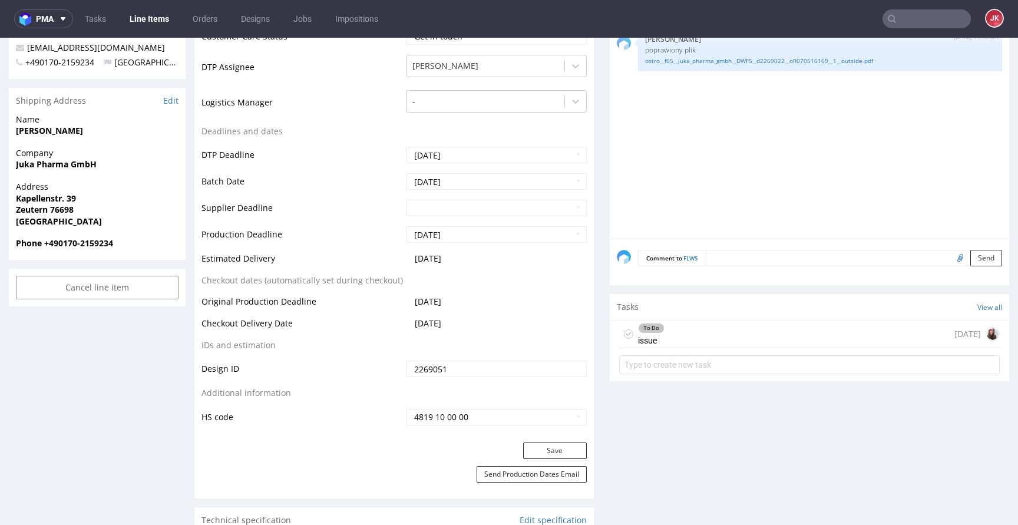
scroll to position [463, 0]
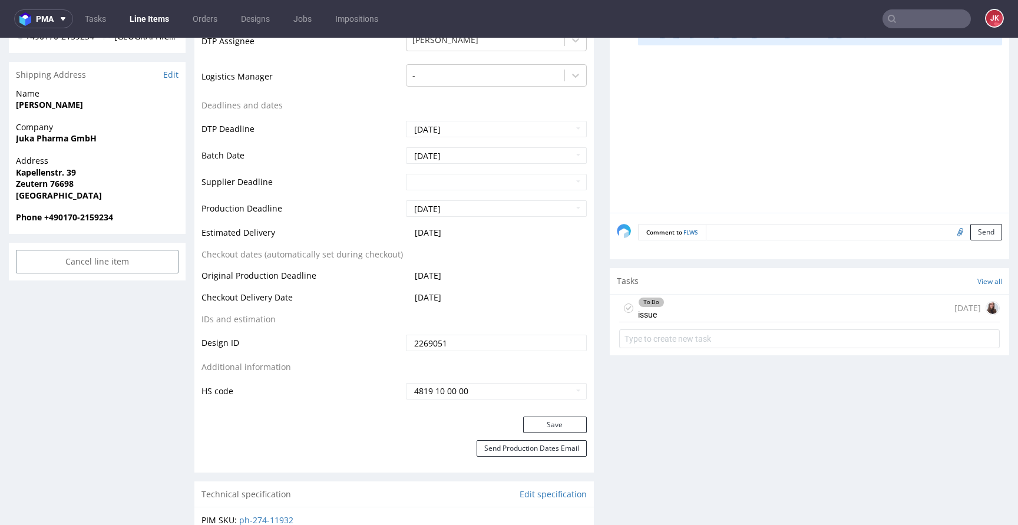
click at [648, 304] on div "To Do" at bounding box center [650, 301] width 25 height 9
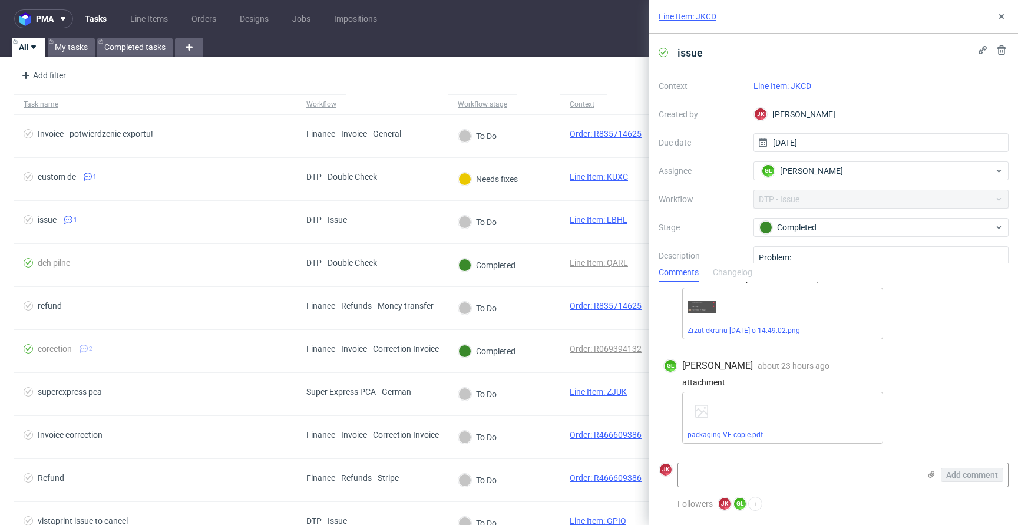
scroll to position [360, 0]
click at [786, 86] on link "Line Item: JKCD" at bounding box center [782, 85] width 58 height 9
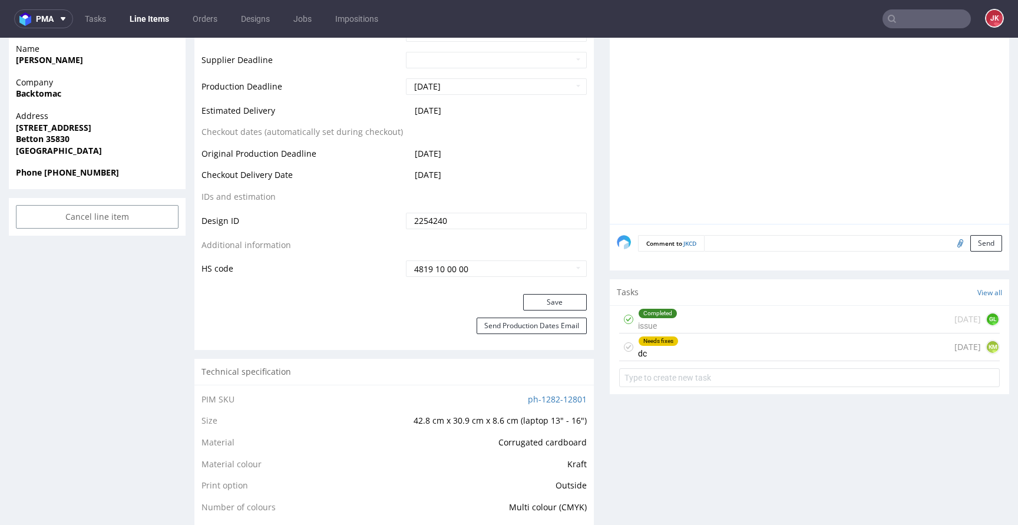
scroll to position [589, 0]
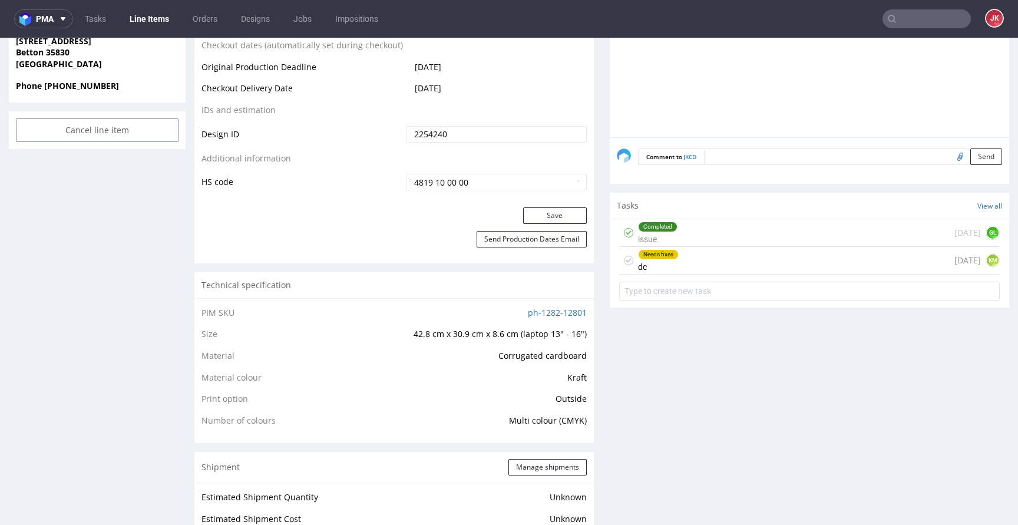
click at [649, 256] on div "Needs fixes" at bounding box center [657, 254] width 39 height 9
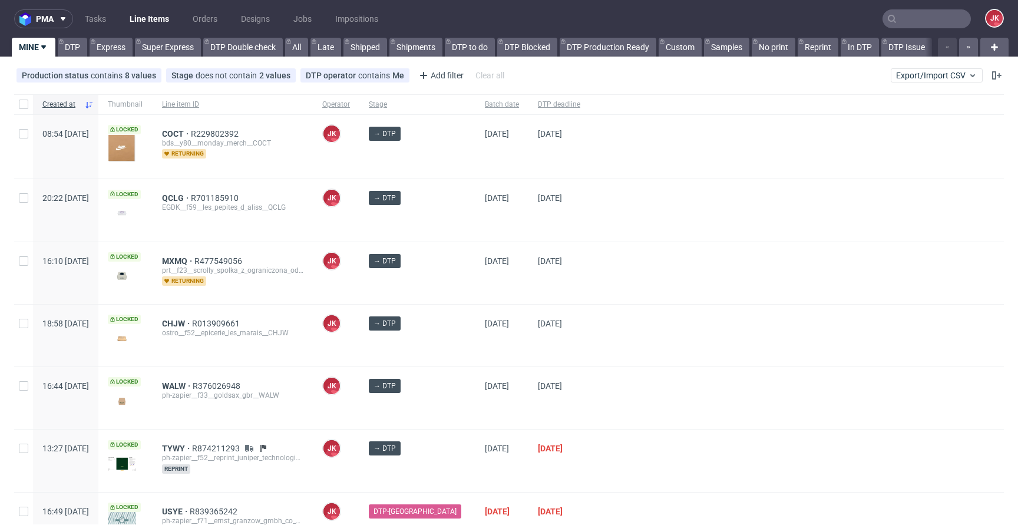
click at [605, 304] on div at bounding box center [797, 335] width 414 height 62
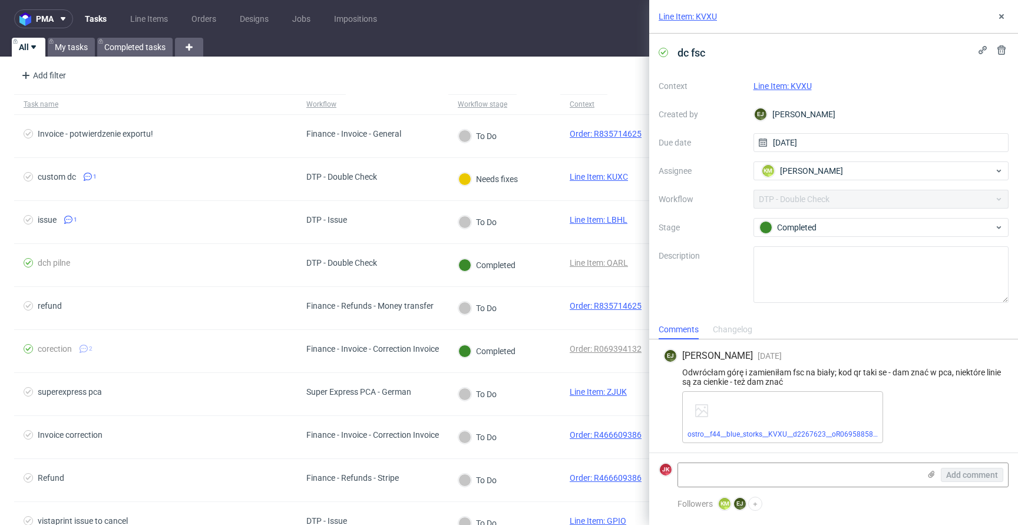
click at [790, 87] on link "Line Item: KVXU" at bounding box center [782, 85] width 58 height 9
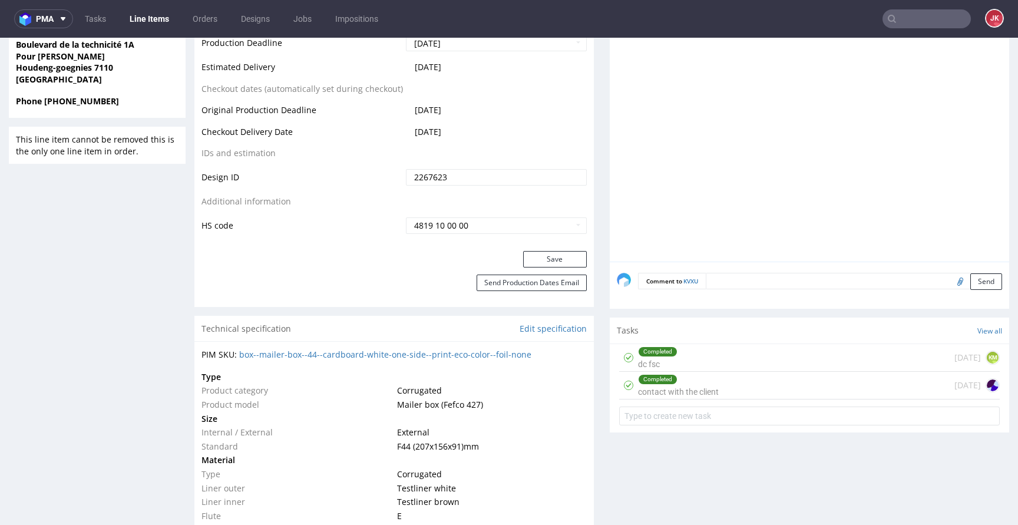
scroll to position [606, 0]
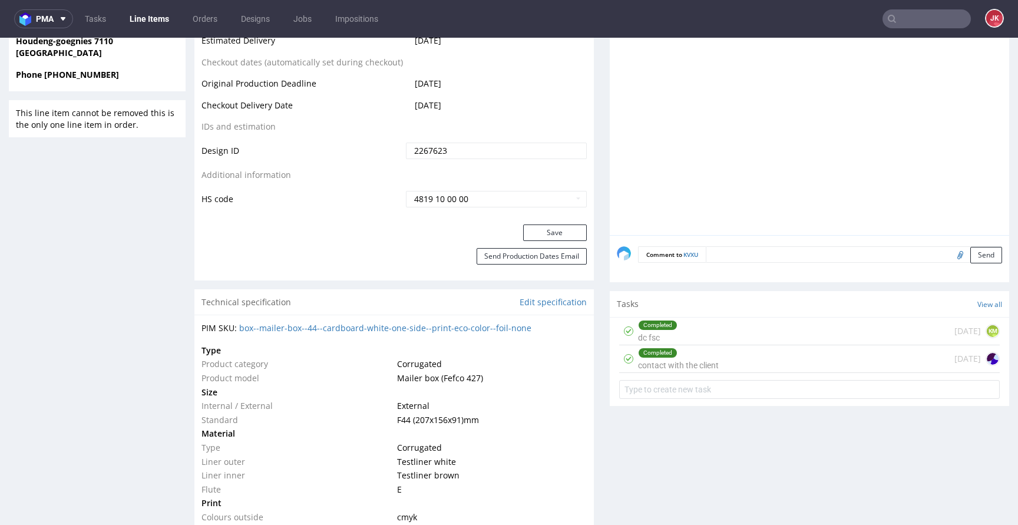
click at [640, 329] on div "Completed dc fsc" at bounding box center [657, 330] width 39 height 27
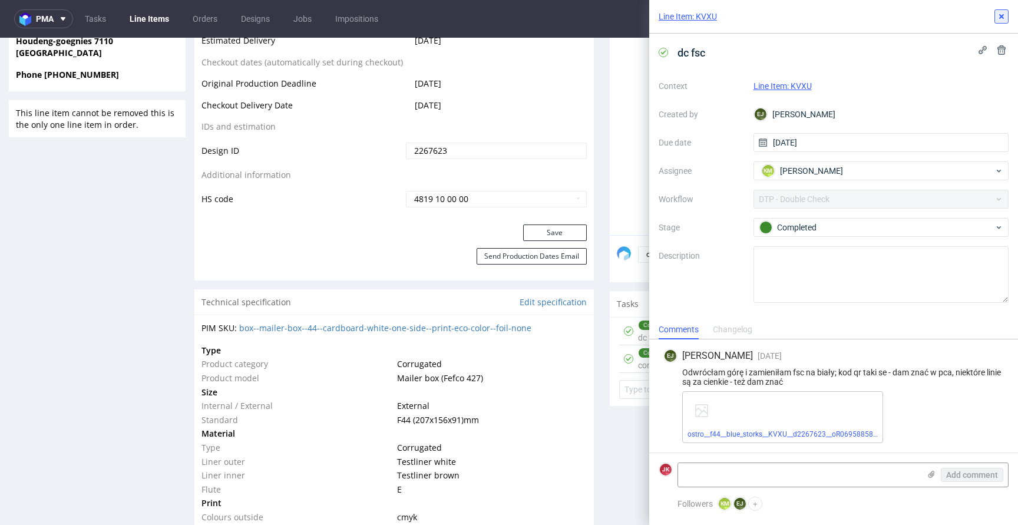
click at [1000, 14] on icon at bounding box center [1000, 16] width 9 height 9
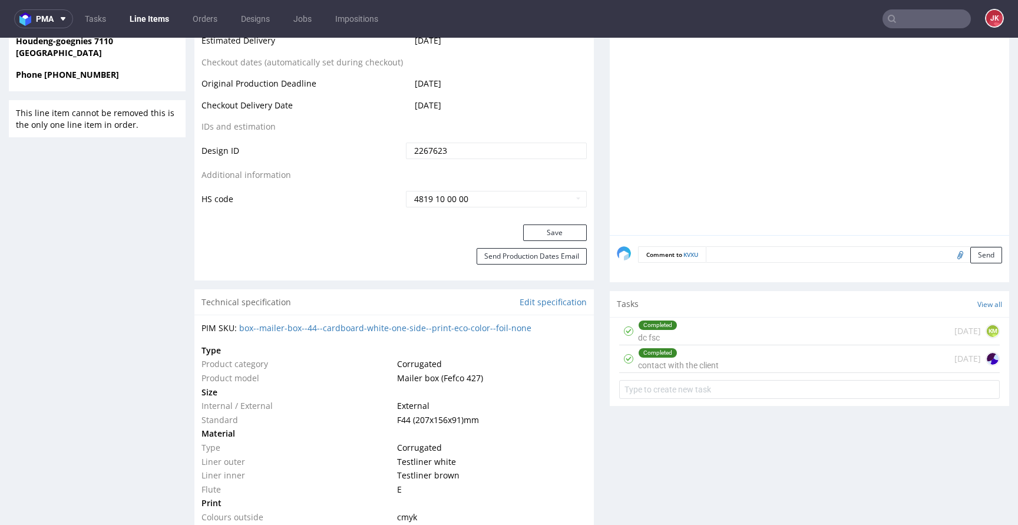
click at [689, 358] on div "Completed contact with the client" at bounding box center [678, 358] width 81 height 27
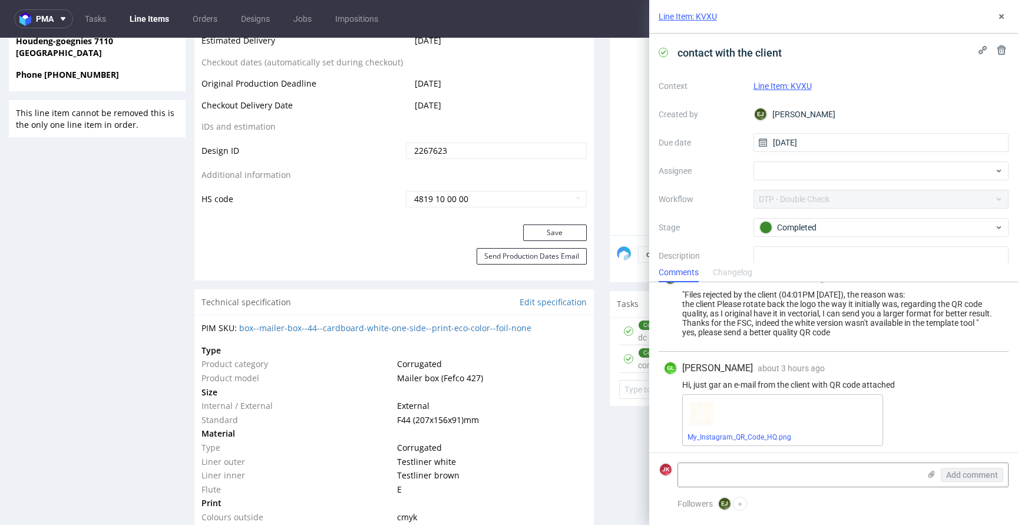
scroll to position [23, 0]
click at [1000, 18] on icon at bounding box center [1000, 16] width 9 height 9
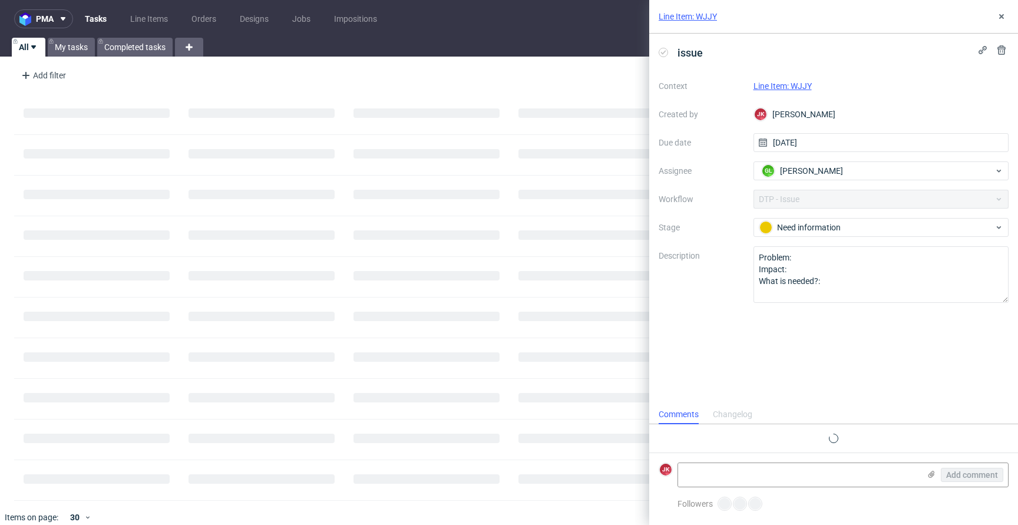
scroll to position [5, 0]
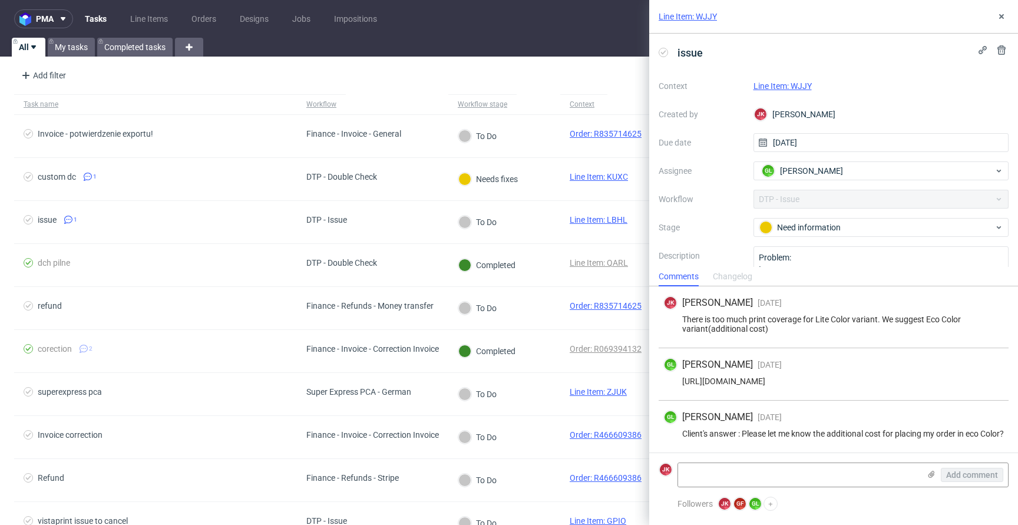
click at [783, 86] on link "Line Item: WJJY" at bounding box center [782, 85] width 58 height 9
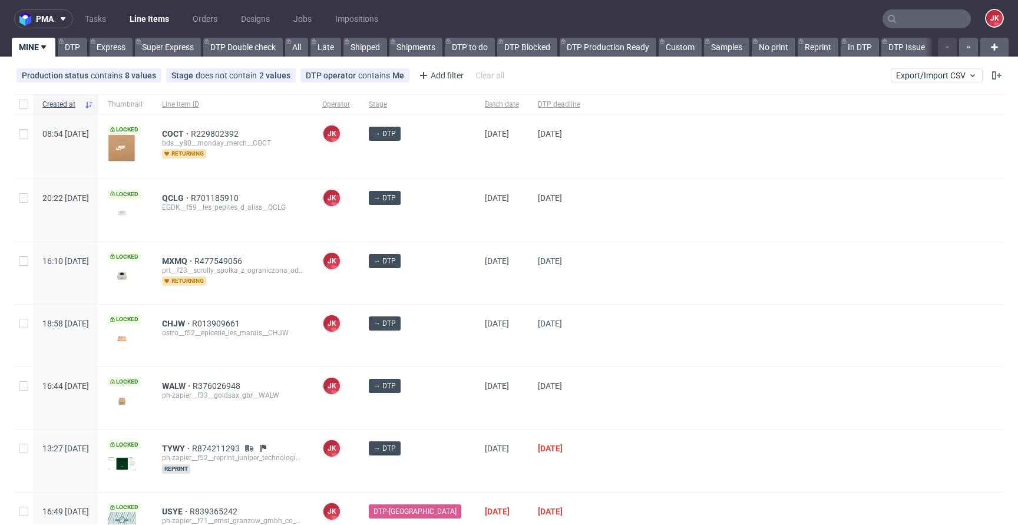
click at [451, 282] on div "→ DTP" at bounding box center [417, 273] width 116 height 62
click at [446, 282] on div "→ DTP" at bounding box center [417, 273] width 116 height 62
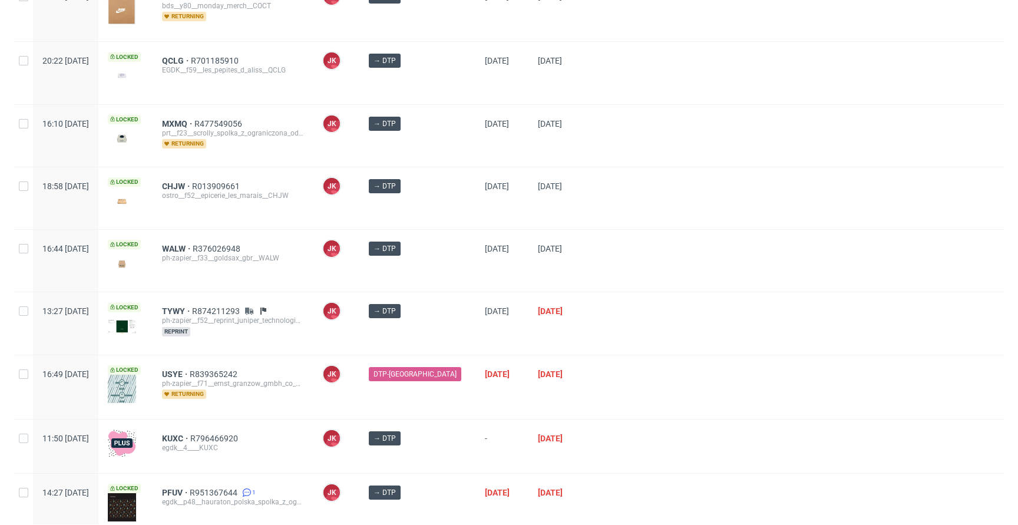
scroll to position [312, 0]
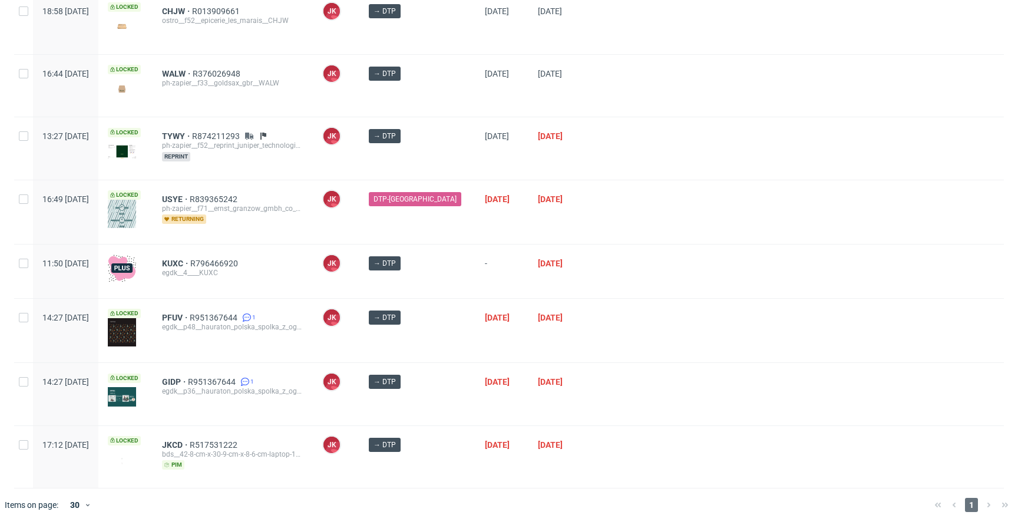
click at [446, 279] on div "→ DTP" at bounding box center [417, 271] width 116 height 54
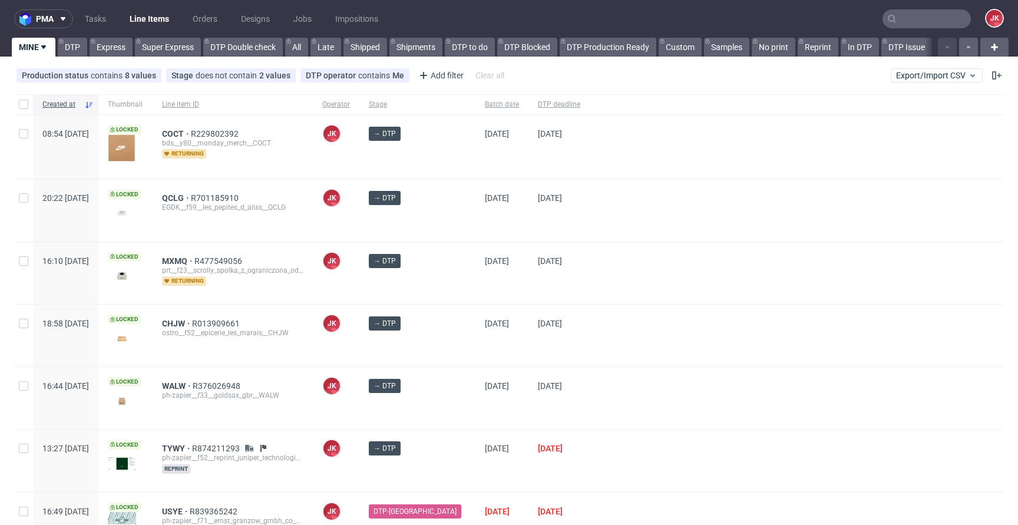
scroll to position [312, 0]
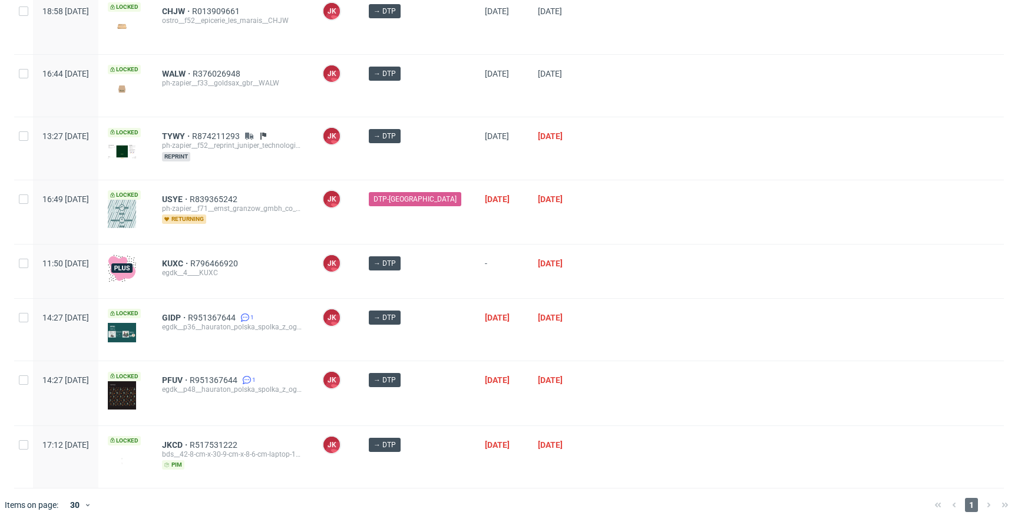
click at [445, 277] on div "→ DTP" at bounding box center [417, 271] width 116 height 54
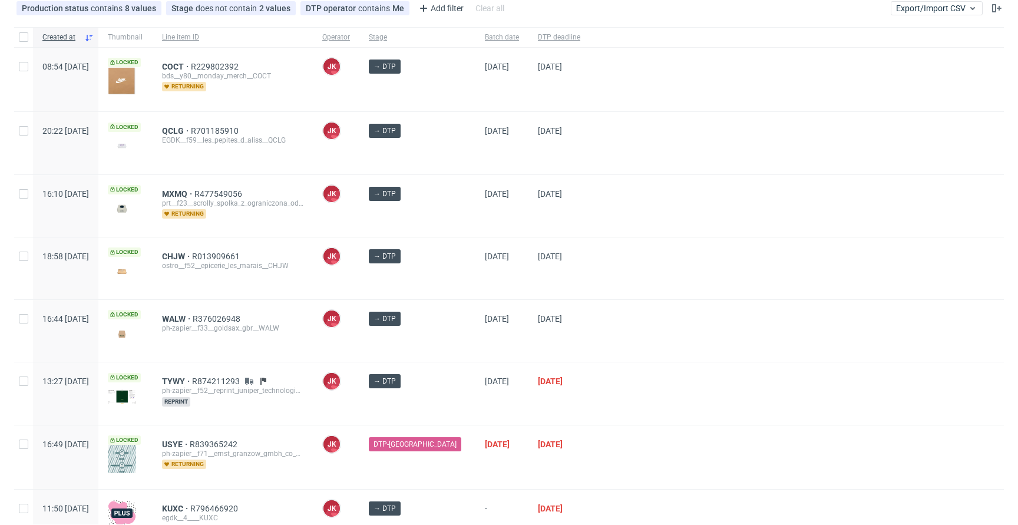
scroll to position [0, 0]
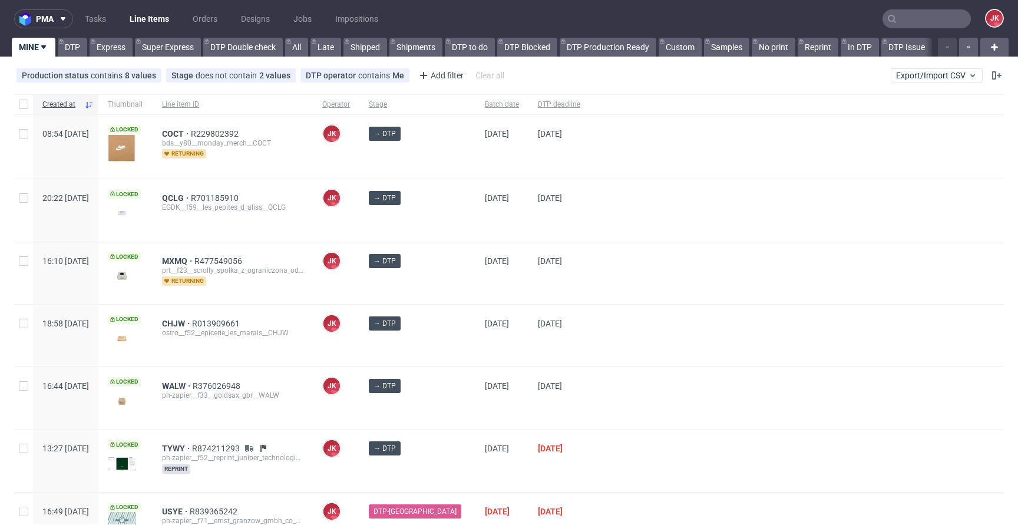
click at [448, 280] on div "→ DTP" at bounding box center [417, 273] width 116 height 62
click at [475, 289] on div "[DATE]" at bounding box center [501, 273] width 53 height 62
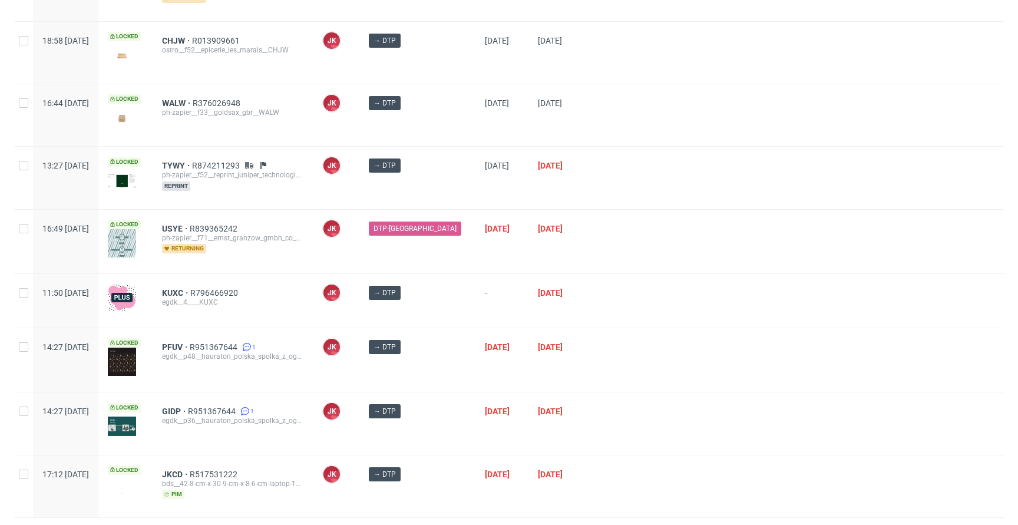
scroll to position [312, 0]
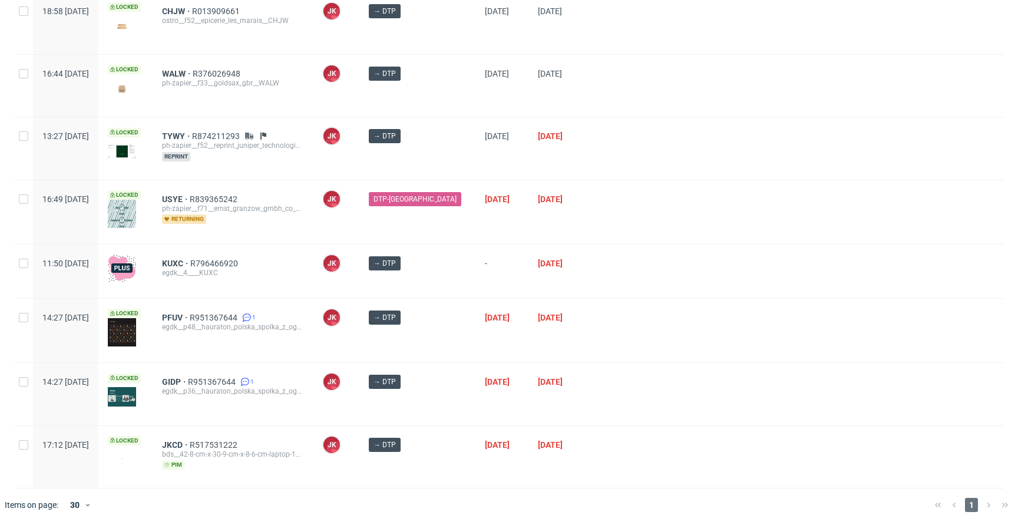
click at [446, 280] on div "→ DTP" at bounding box center [417, 271] width 116 height 54
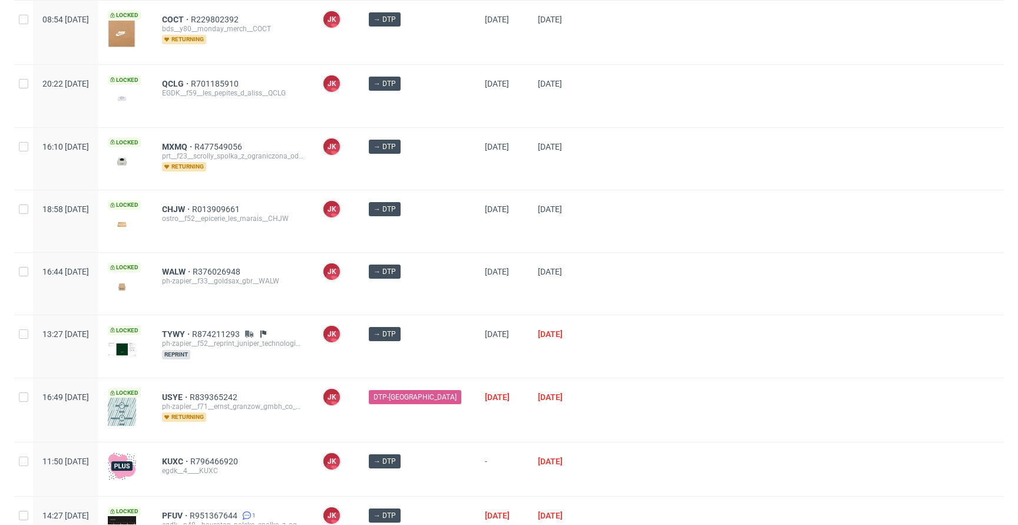
scroll to position [312, 0]
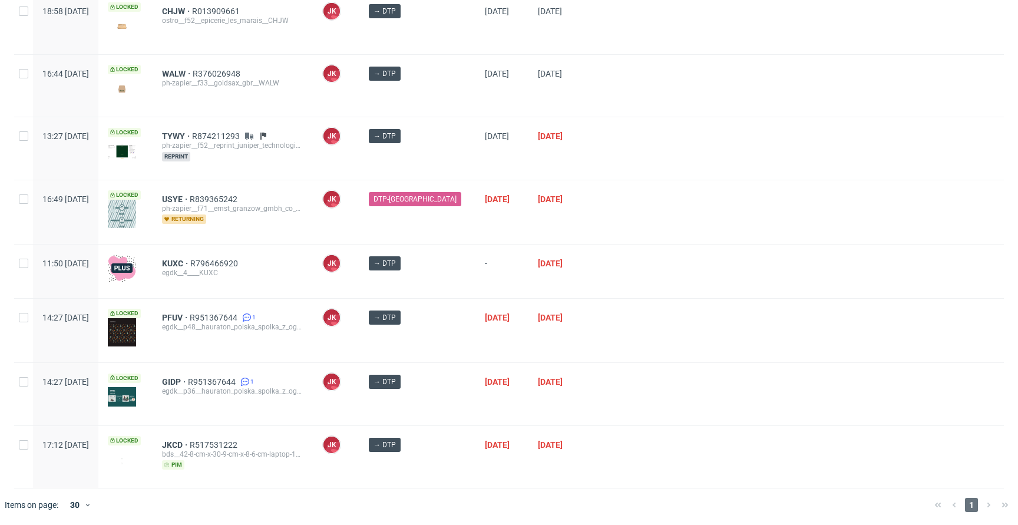
click at [608, 308] on div at bounding box center [797, 331] width 414 height 64
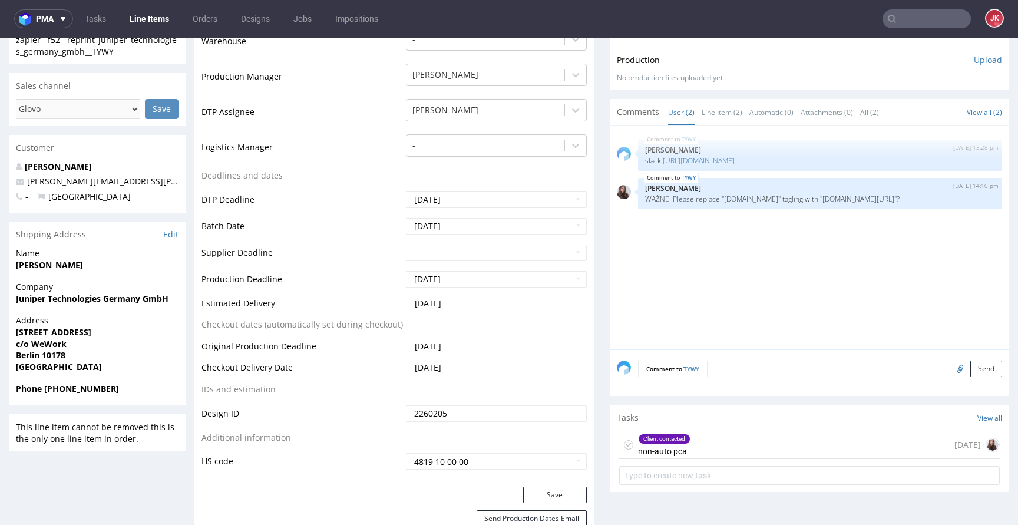
scroll to position [441, 0]
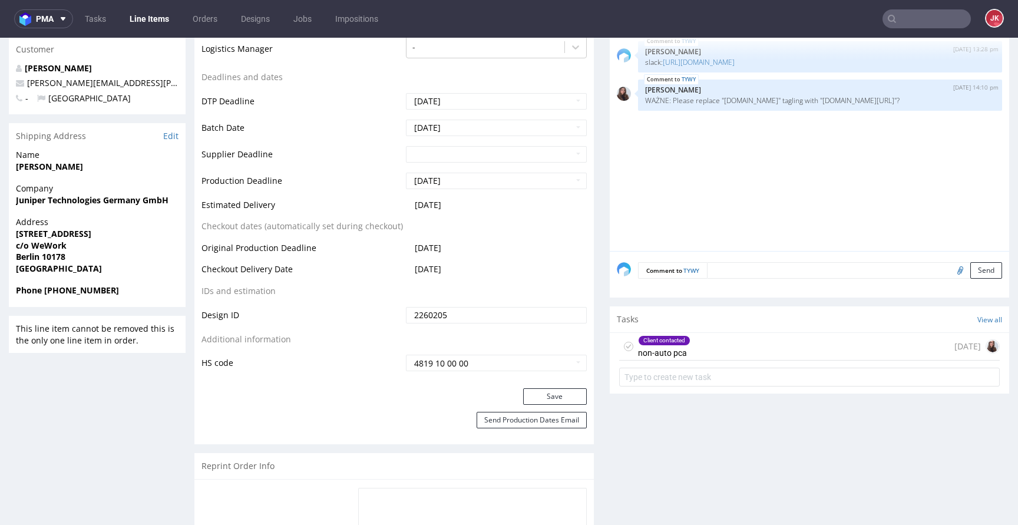
click at [648, 349] on div "Client contacted non-auto pca" at bounding box center [664, 346] width 52 height 27
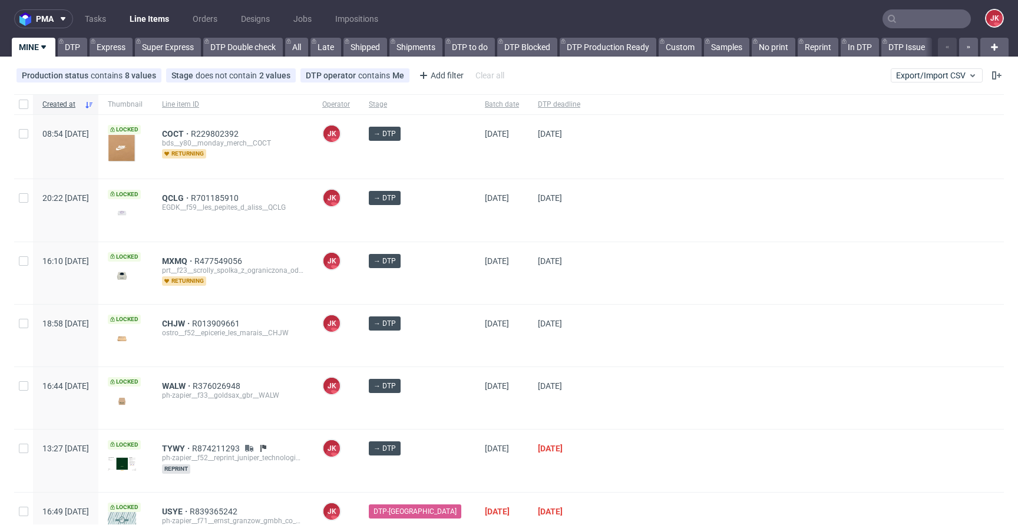
click at [590, 300] on div at bounding box center [797, 273] width 414 height 62
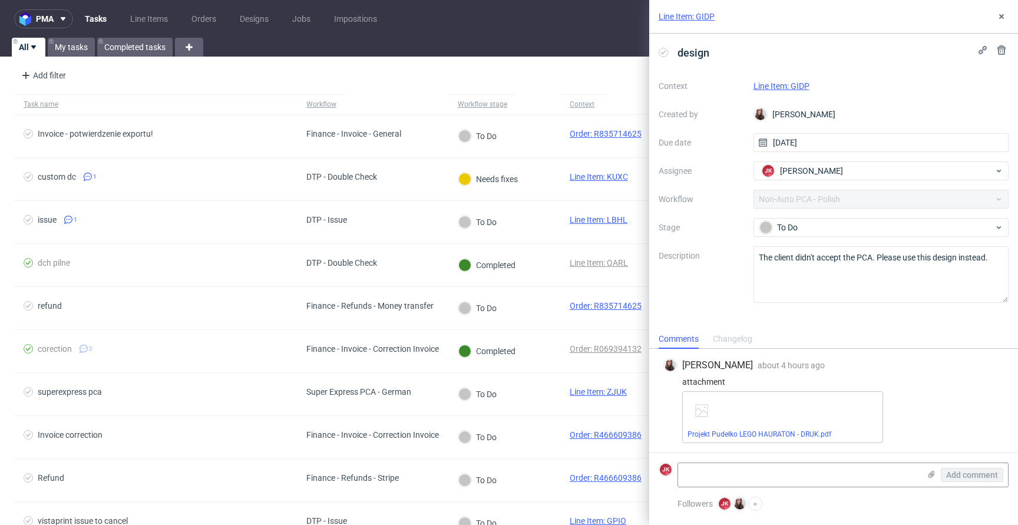
click at [787, 88] on link "Line Item: GIDP" at bounding box center [781, 85] width 56 height 9
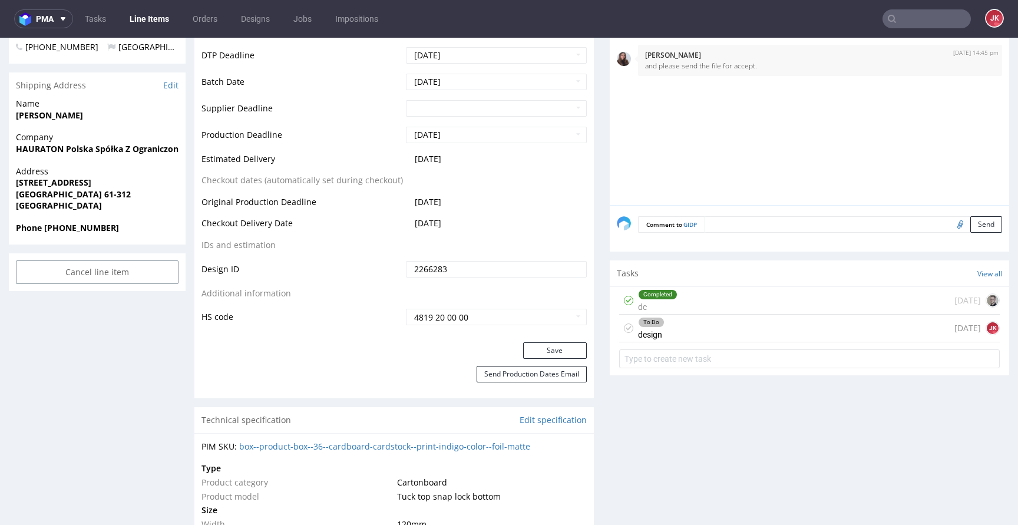
scroll to position [495, 0]
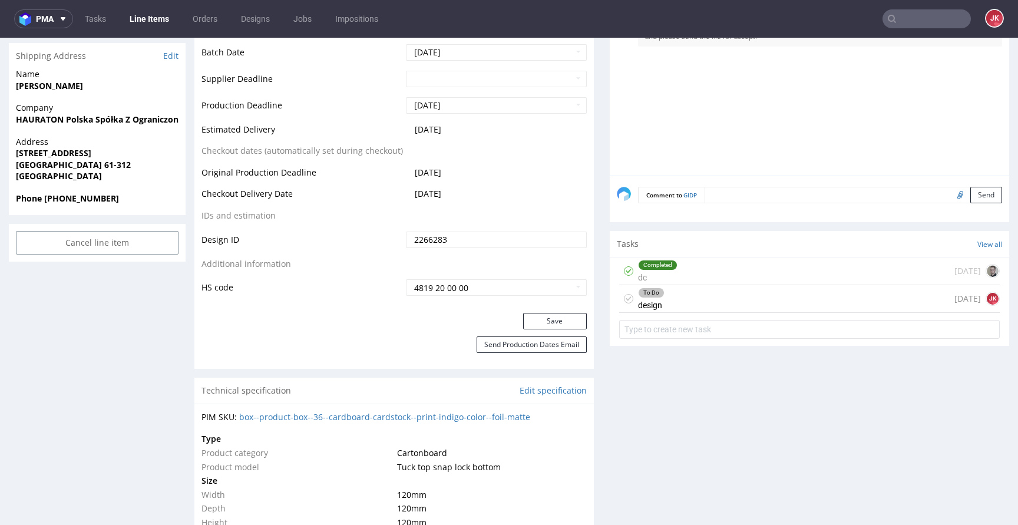
click at [644, 304] on div "To Do design" at bounding box center [651, 298] width 27 height 27
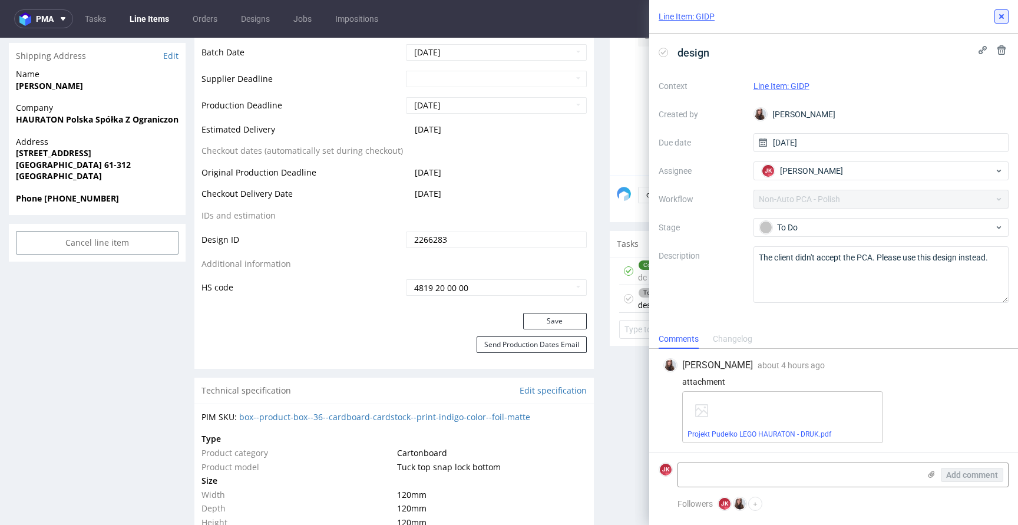
click at [998, 16] on icon at bounding box center [1000, 16] width 9 height 9
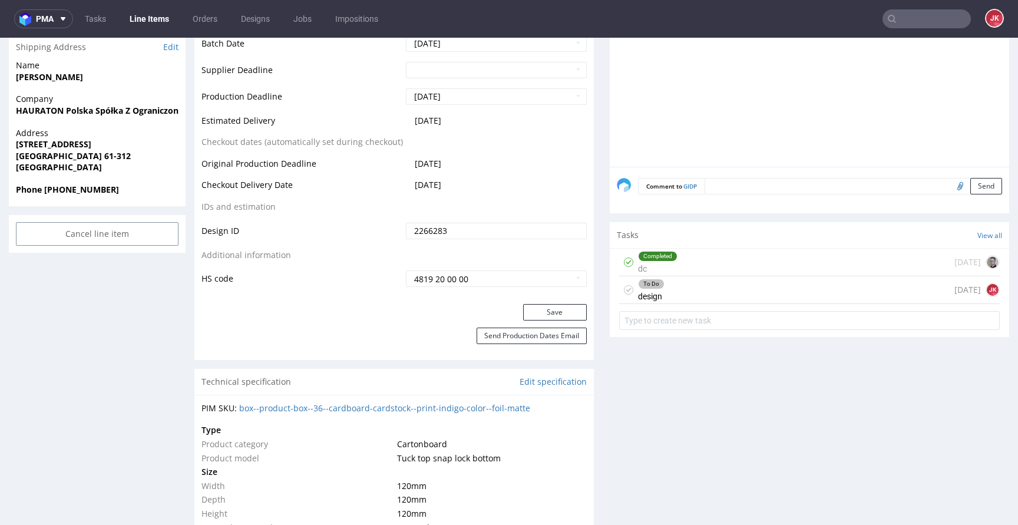
scroll to position [480, 0]
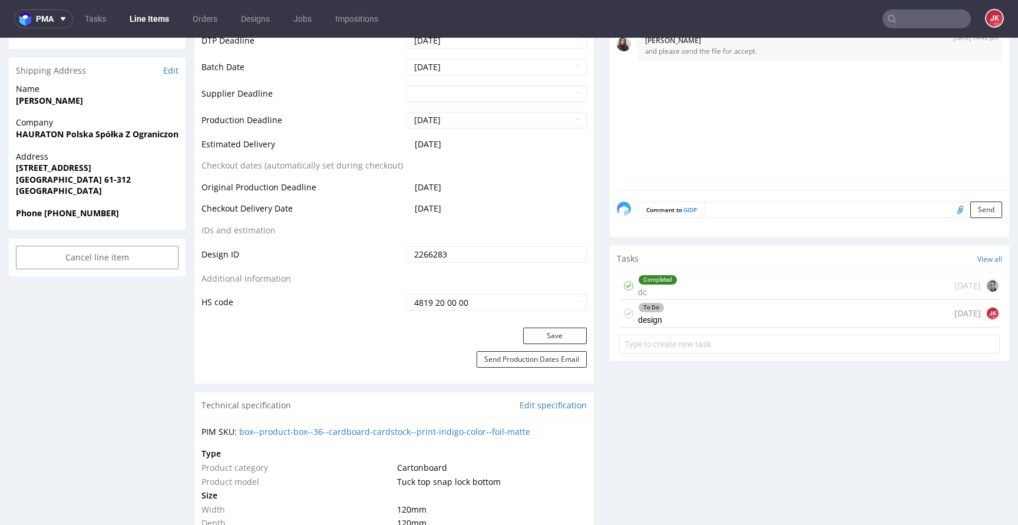
click at [638, 310] on div "To Do" at bounding box center [650, 307] width 25 height 9
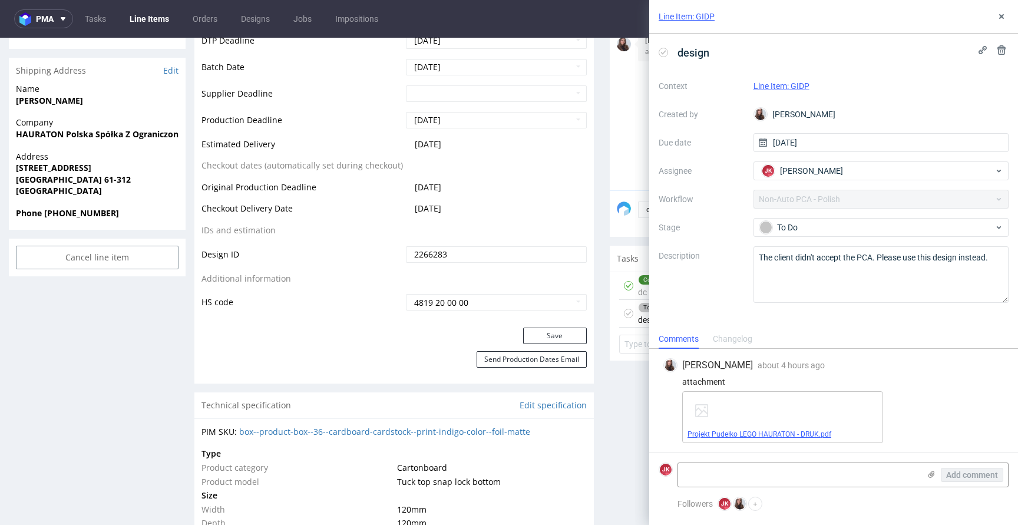
click at [767, 436] on link "Projekt Pudełko LEGO HAURATON - DRUK.pdf" at bounding box center [759, 434] width 144 height 8
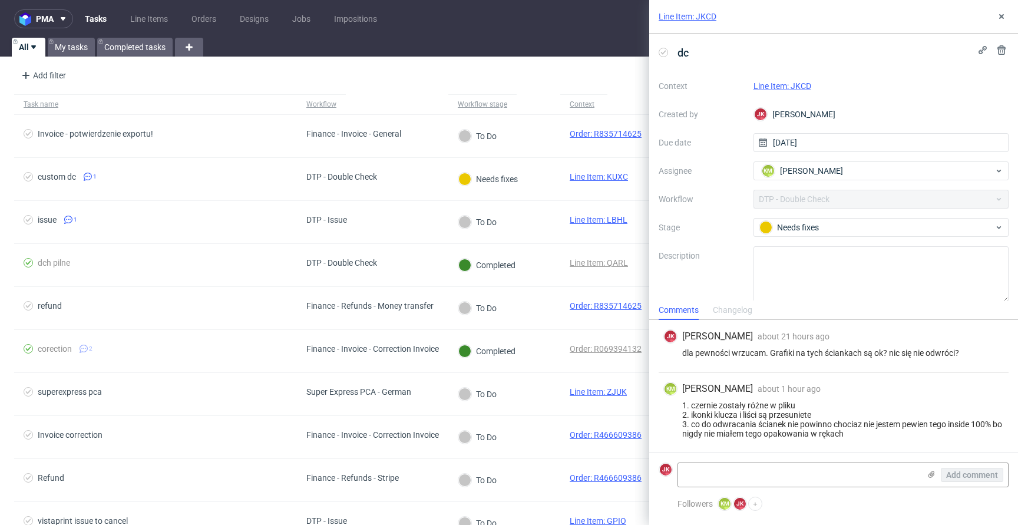
click at [773, 90] on link "Line Item: JKCD" at bounding box center [782, 85] width 58 height 9
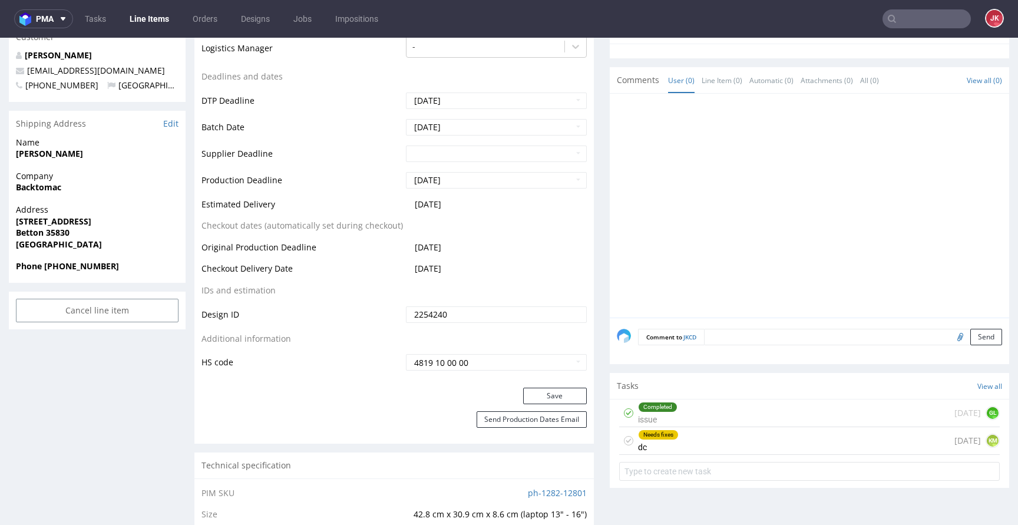
scroll to position [412, 0]
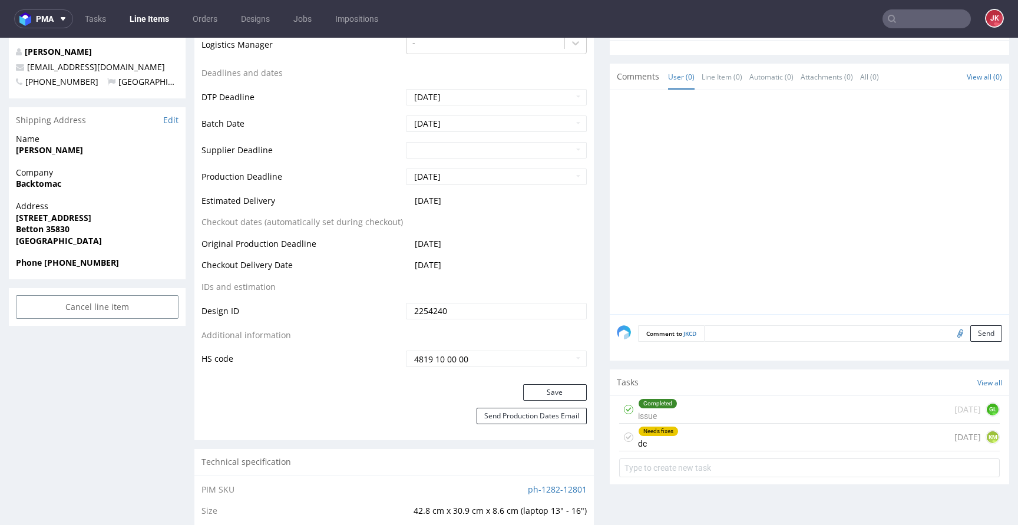
click at [654, 435] on div "Needs fixes dc" at bounding box center [658, 436] width 41 height 27
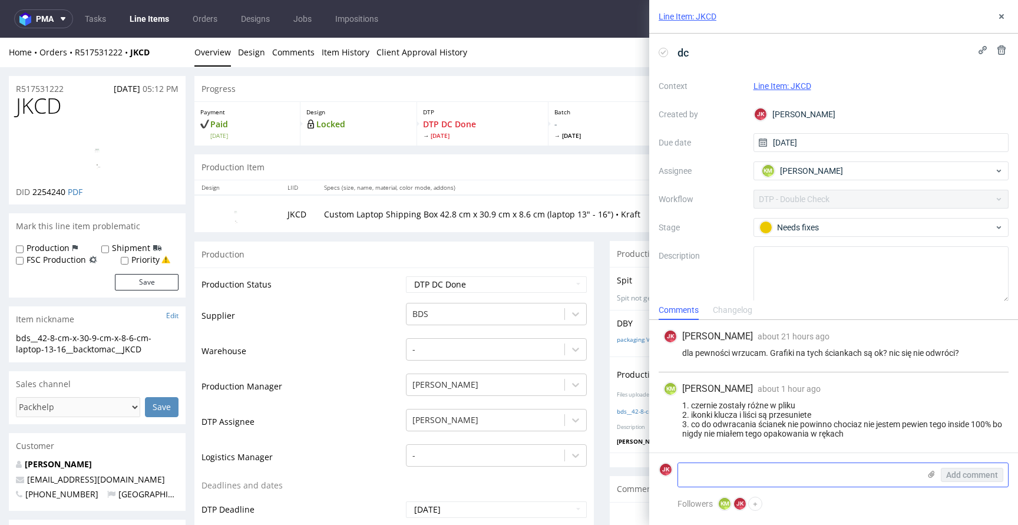
click at [757, 476] on textarea at bounding box center [798, 475] width 241 height 24
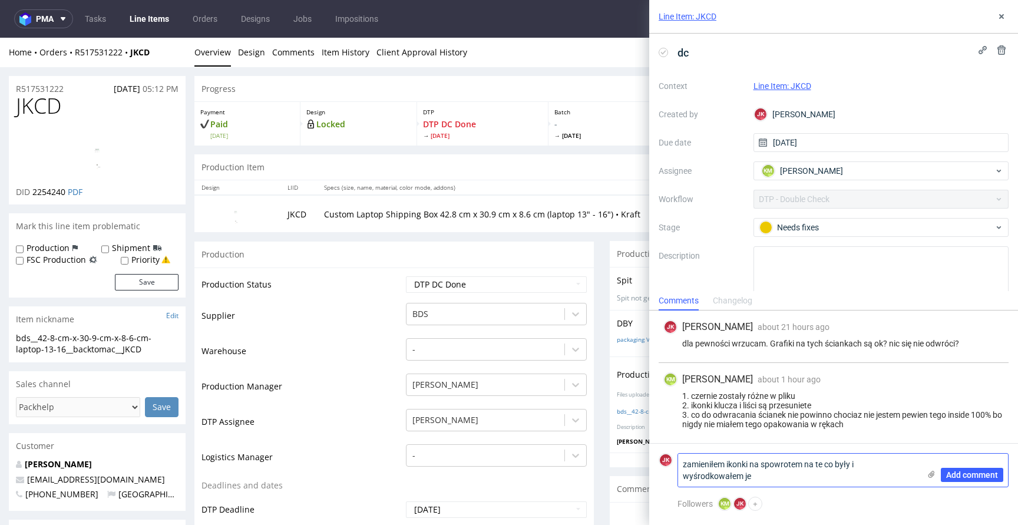
click at [766, 463] on textarea "zamieniłem ikonki na spowrotem na te co były i wyśrodkowałem je" at bounding box center [798, 469] width 241 height 33
click at [768, 473] on textarea "zamieniłem ikonki na z powrotem na te co były i wyśrodkowałem je" at bounding box center [798, 469] width 241 height 33
click at [769, 465] on textarea "zamieniłem ikonki na z powrotem na te co były i wyśrodkowałem je" at bounding box center [798, 469] width 241 height 33
click at [783, 465] on textarea "zamieniłem ikonki na zpowrotem na te co były i wyśrodkowałem je" at bounding box center [798, 469] width 241 height 33
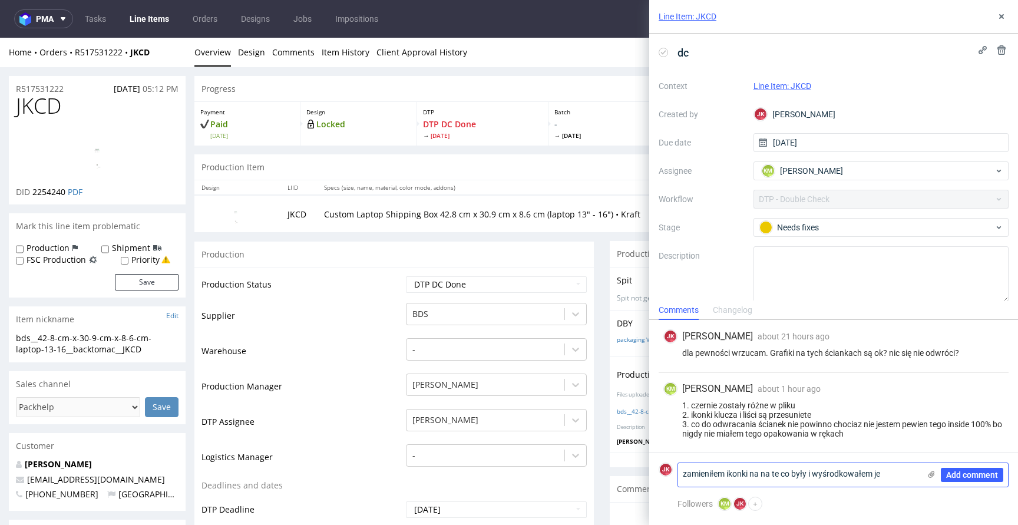
click at [904, 471] on textarea "zamieniłem ikonki na na te co były i wyśrodkowałem je" at bounding box center [798, 475] width 241 height 24
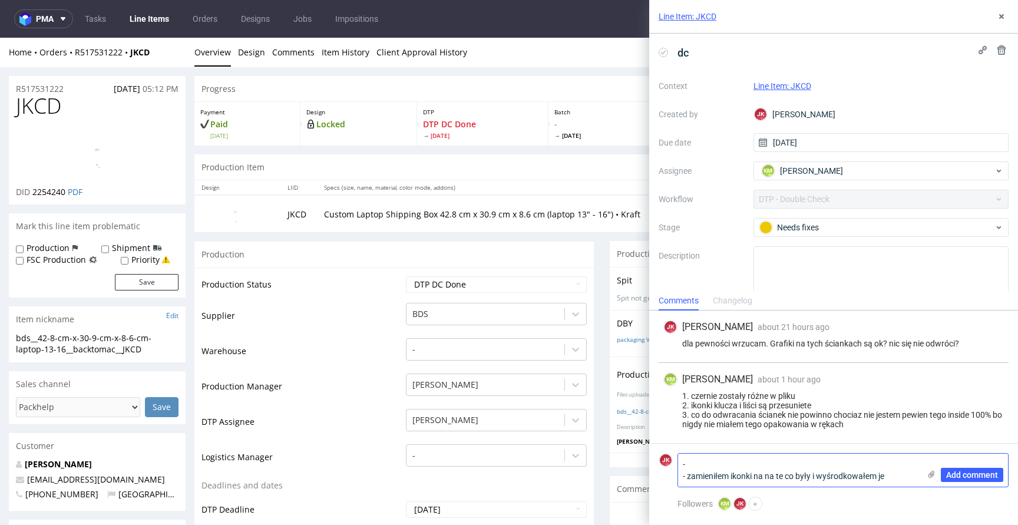
click at [875, 465] on textarea "- - zamieniłem ikonki na na te co były i wyśrodkowałem je" at bounding box center [798, 469] width 241 height 33
type textarea "- w ikonach został ciemny niebieski tylko, poprawić na czarny? - zamieniłem iko…"
click at [952, 475] on span "Add comment" at bounding box center [972, 475] width 52 height 8
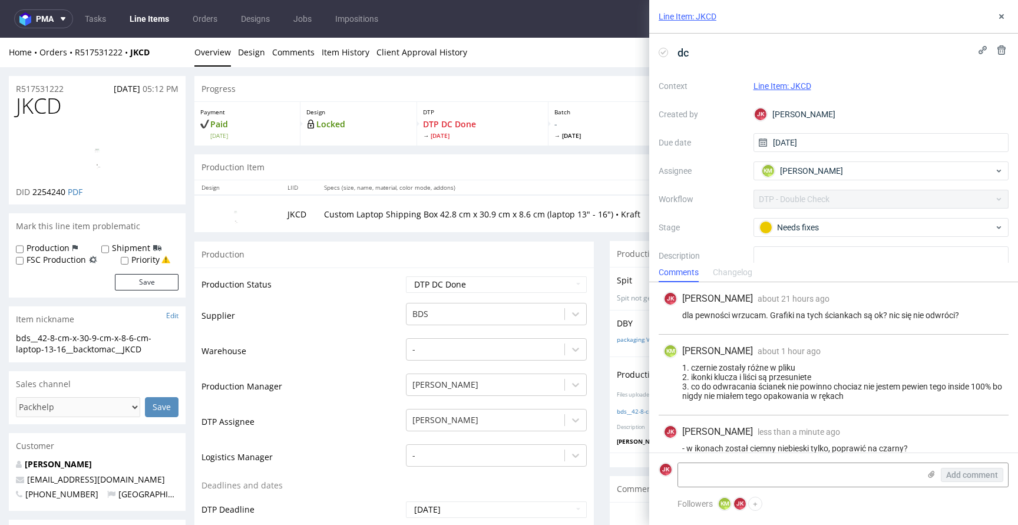
scroll to position [24, 0]
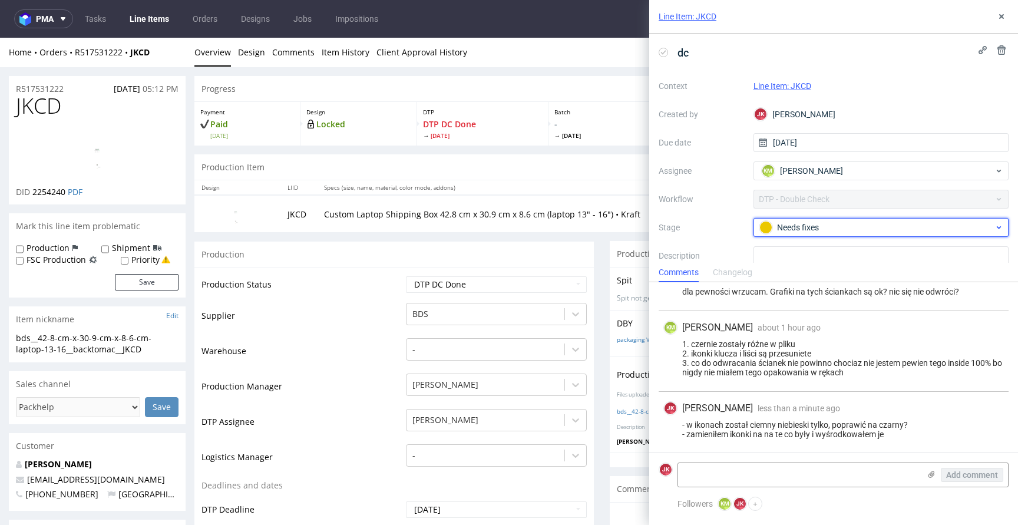
click at [776, 233] on div "Needs fixes" at bounding box center [876, 227] width 234 height 13
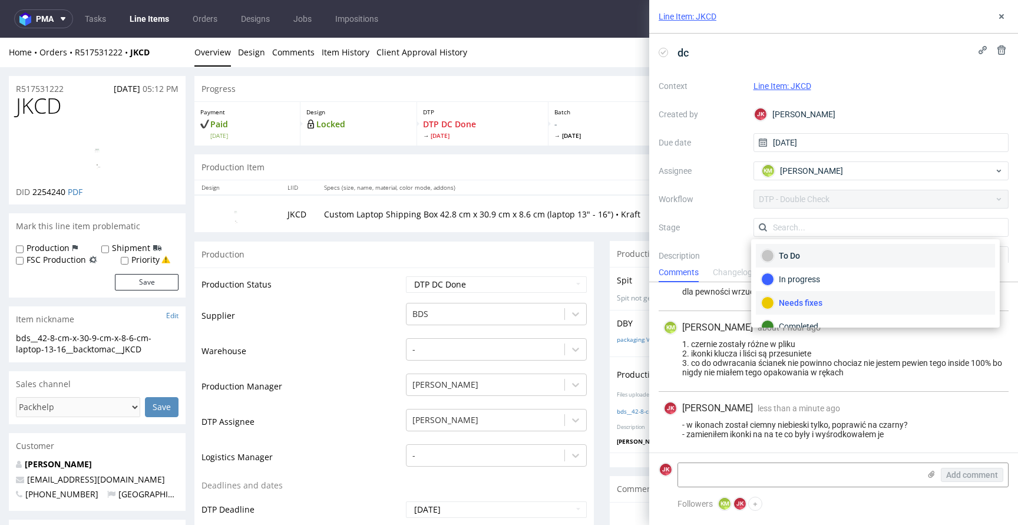
click at [786, 253] on div "To Do" at bounding box center [875, 255] width 228 height 13
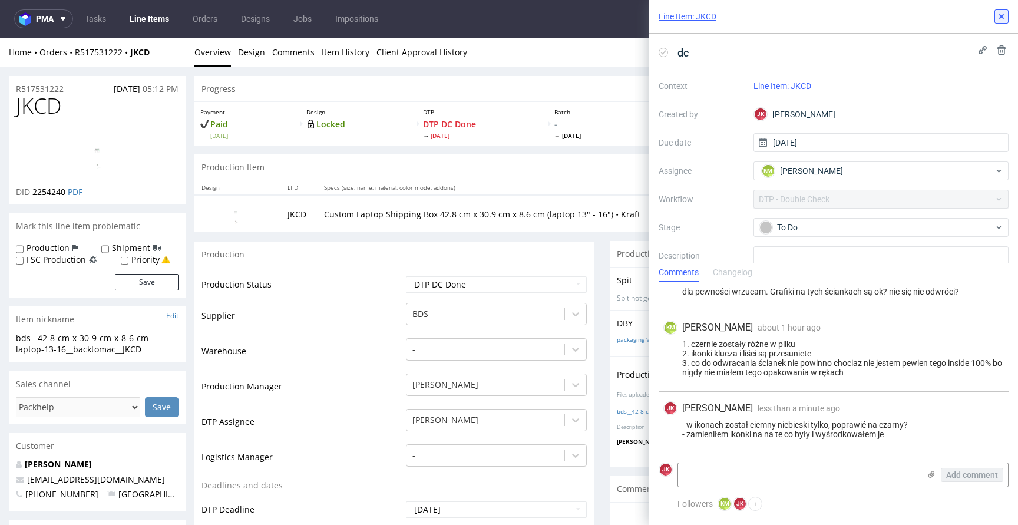
click at [999, 19] on icon at bounding box center [1000, 16] width 9 height 9
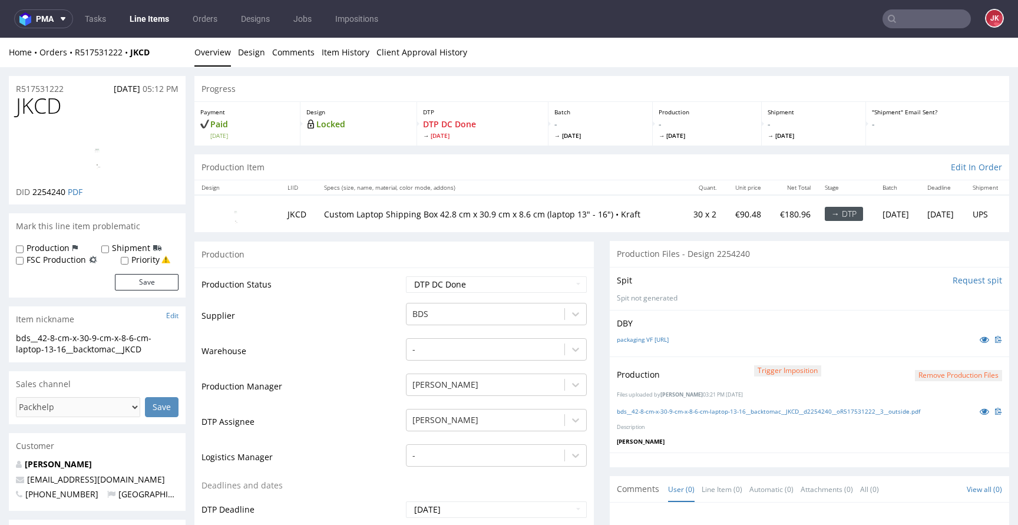
click at [926, 377] on button "Remove production files" at bounding box center [958, 375] width 87 height 11
click at [932, 347] on link "Yes" at bounding box center [922, 349] width 34 height 18
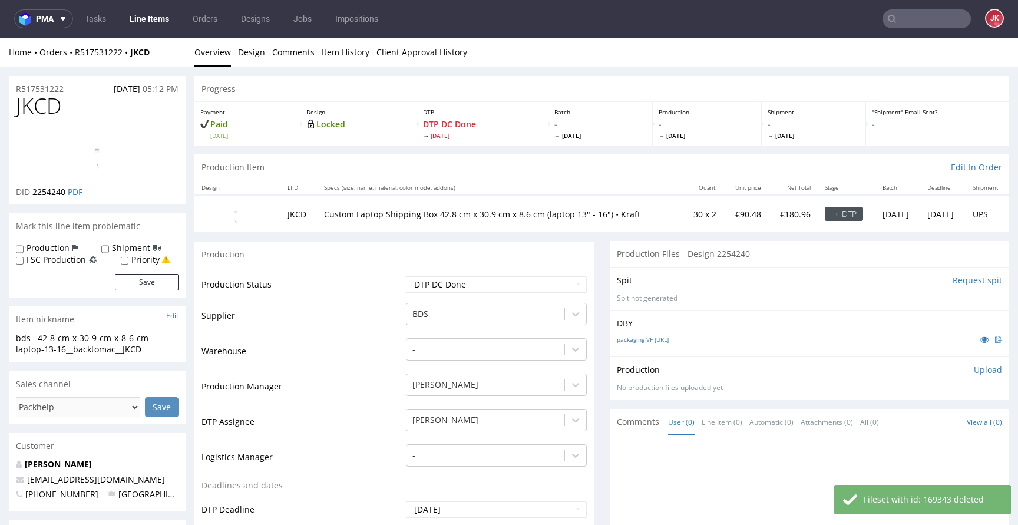
click at [973, 366] on p "Upload" at bounding box center [987, 370] width 28 height 12
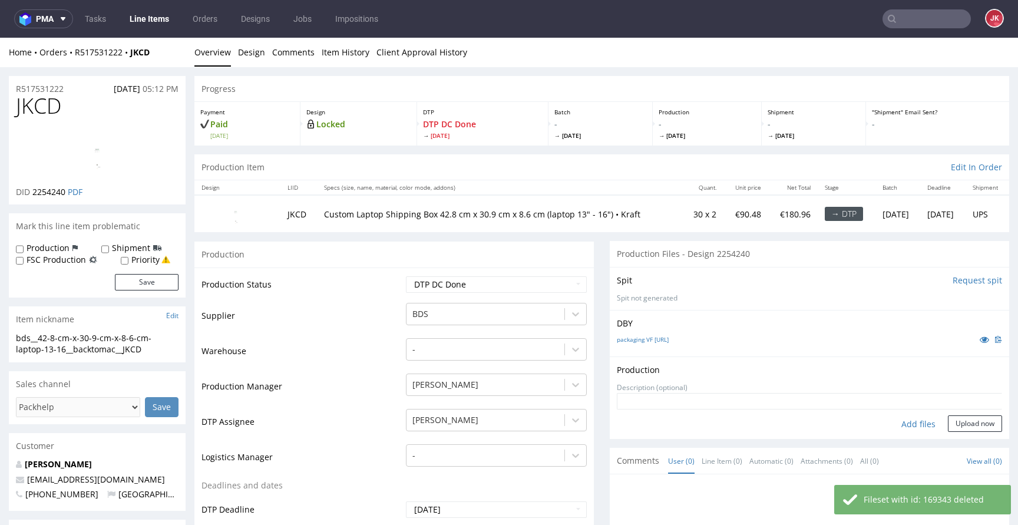
click at [890, 419] on div "Add files" at bounding box center [918, 424] width 59 height 18
type input "C:\fakepath\bds__42-8-cm-x-30-9-cm-x-8-6-cm-laptop-13-16__backtomac__JKCD__d225…"
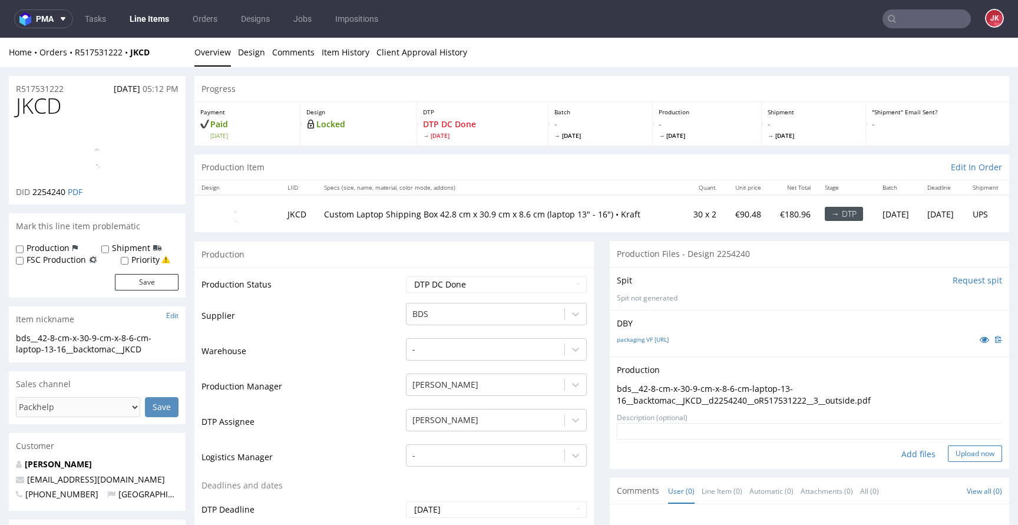
click at [949, 454] on button "Upload now" at bounding box center [975, 453] width 54 height 16
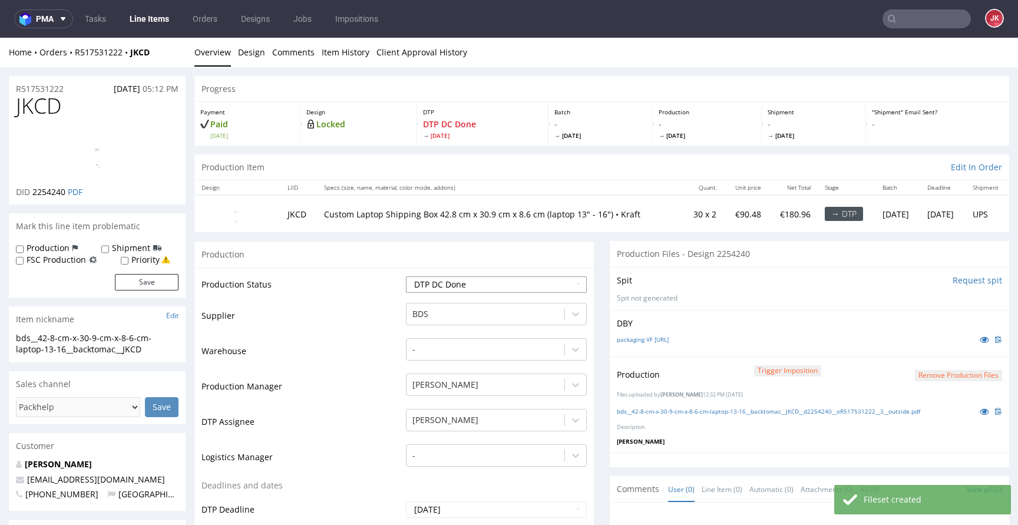
click at [534, 284] on select "Waiting for Artwork Waiting for Diecut Waiting for Mockup Waiting for DTP Waiti…" at bounding box center [496, 284] width 181 height 16
select select "dtp_waiting_for_double_check"
click at [406, 276] on select "Waiting for Artwork Waiting for Diecut Waiting for Mockup Waiting for DTP Waiti…" at bounding box center [496, 284] width 181 height 16
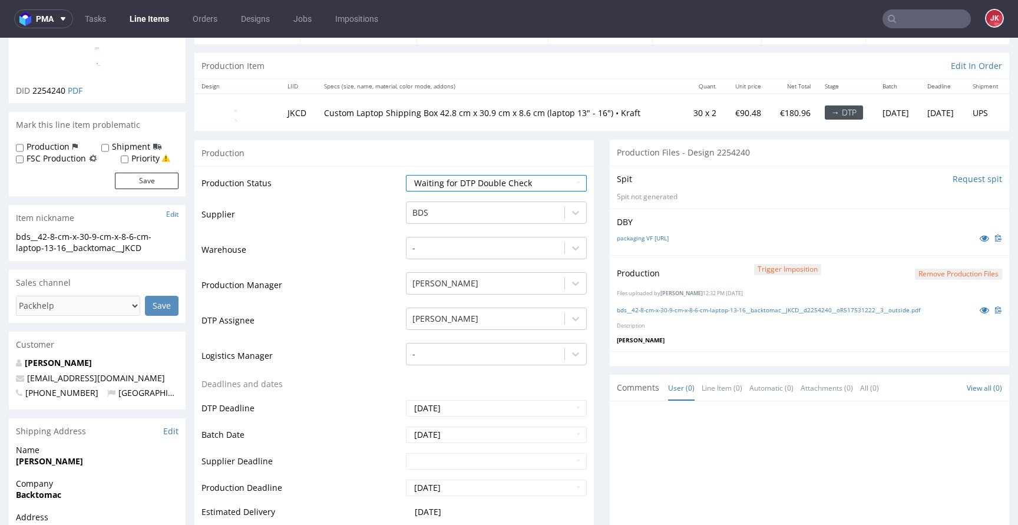
scroll to position [92, 0]
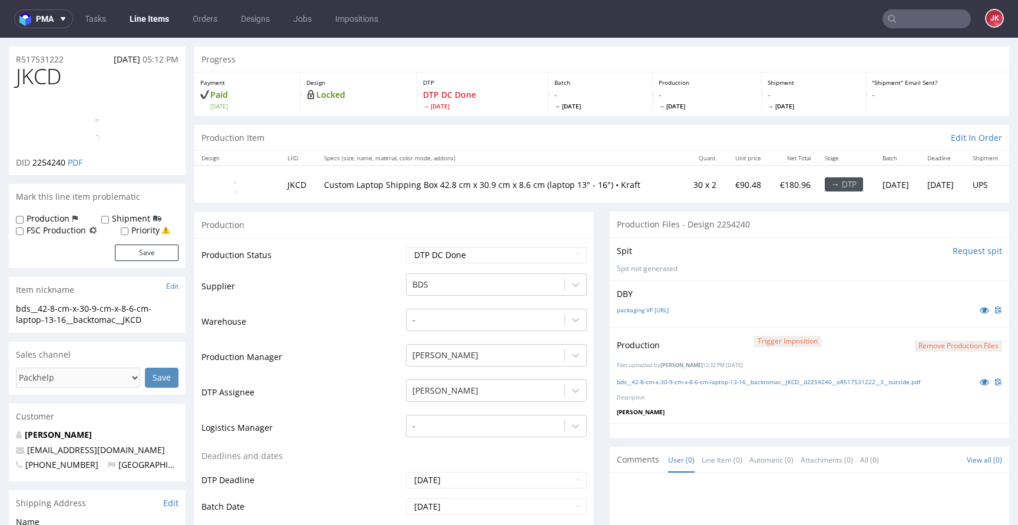
scroll to position [12, 0]
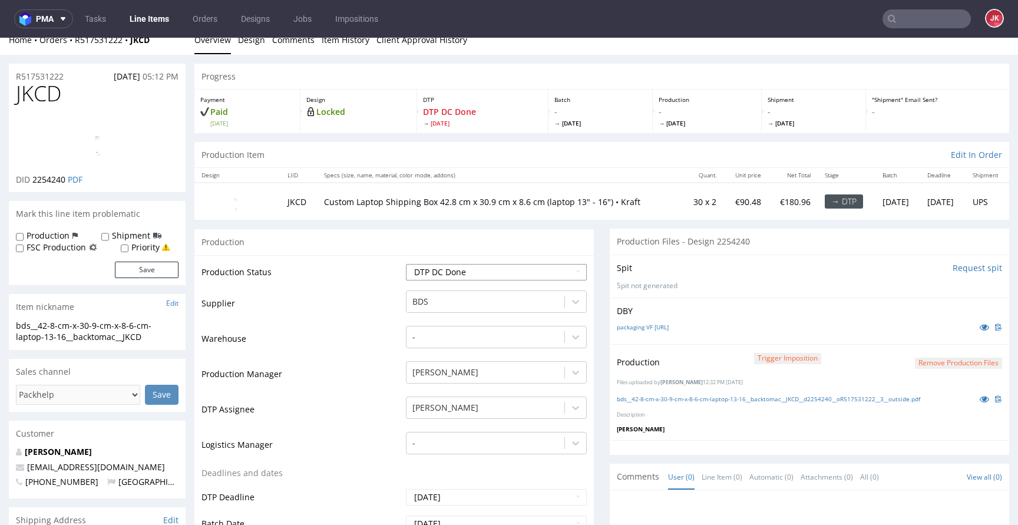
click at [485, 270] on select "Waiting for Artwork Waiting for Diecut Waiting for Mockup Waiting for DTP Waiti…" at bounding box center [496, 272] width 181 height 16
select select "dtp_waiting_for_double_check"
click at [406, 264] on select "Waiting for Artwork Waiting for Diecut Waiting for Mockup Waiting for DTP Waiti…" at bounding box center [496, 272] width 181 height 16
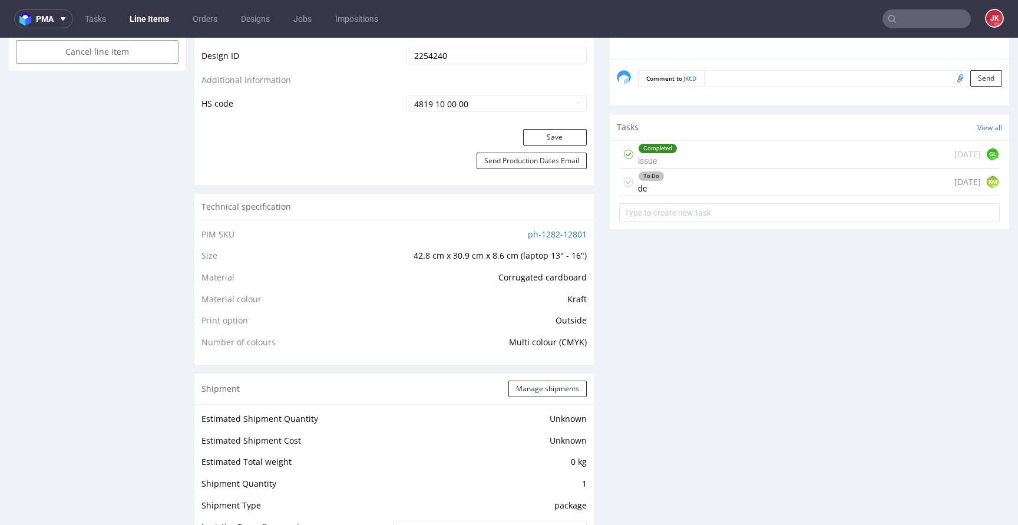
scroll to position [705, 0]
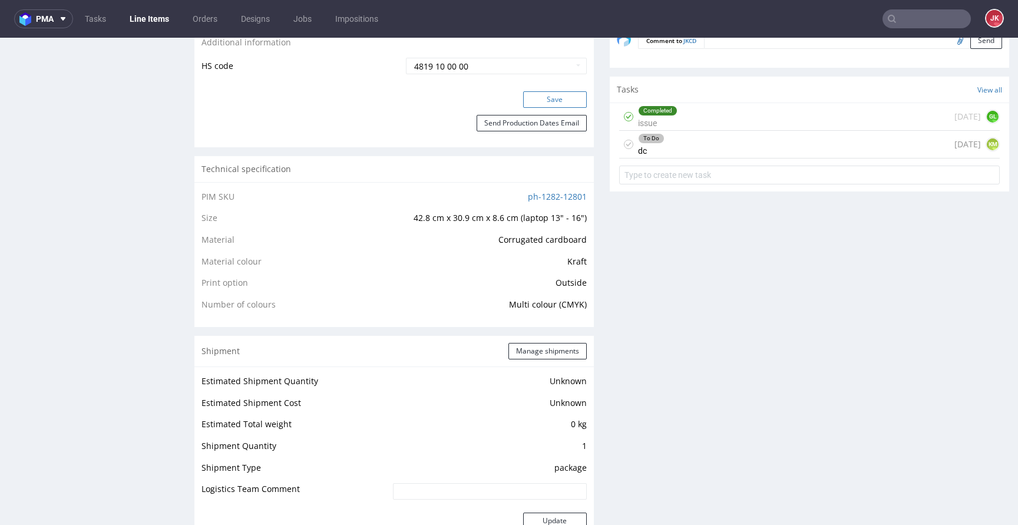
click at [557, 101] on button "Save" at bounding box center [555, 99] width 64 height 16
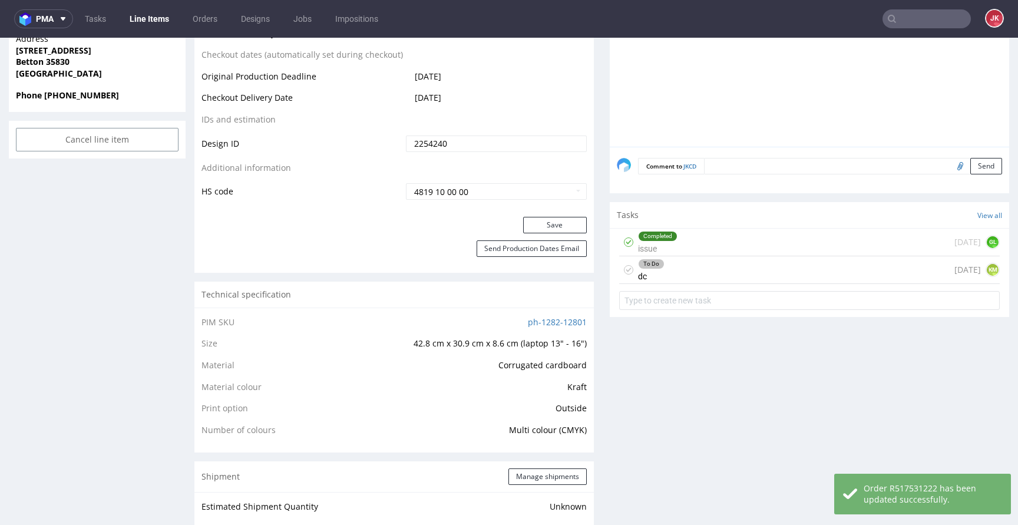
scroll to position [0, 0]
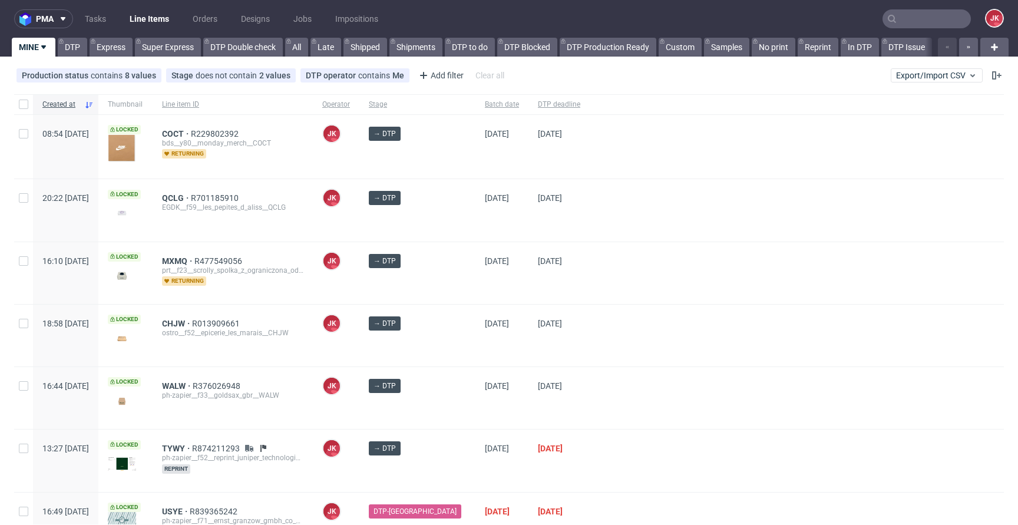
click at [590, 255] on div at bounding box center [797, 273] width 414 height 62
click at [449, 283] on div "→ DTP" at bounding box center [417, 273] width 116 height 62
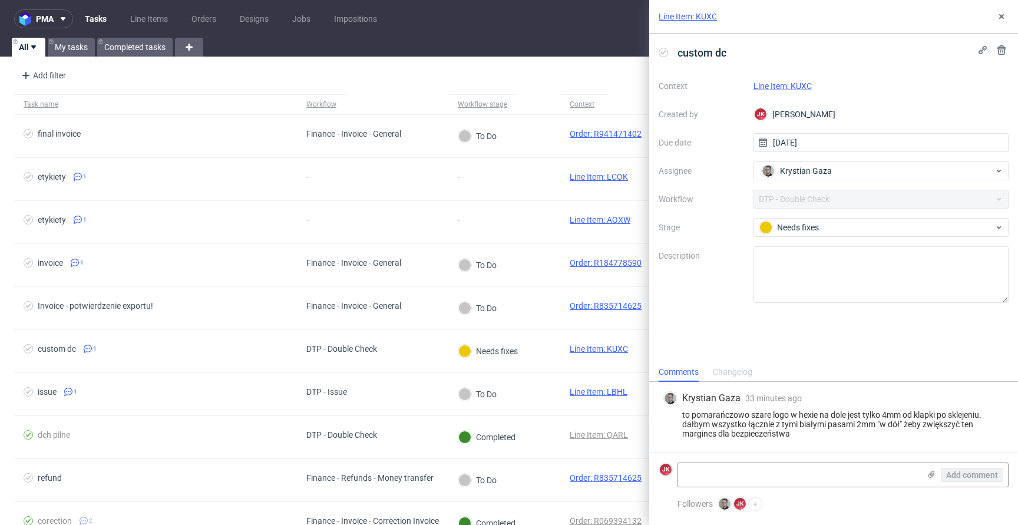
click at [779, 81] on link "Line Item: KUXC" at bounding box center [782, 85] width 58 height 9
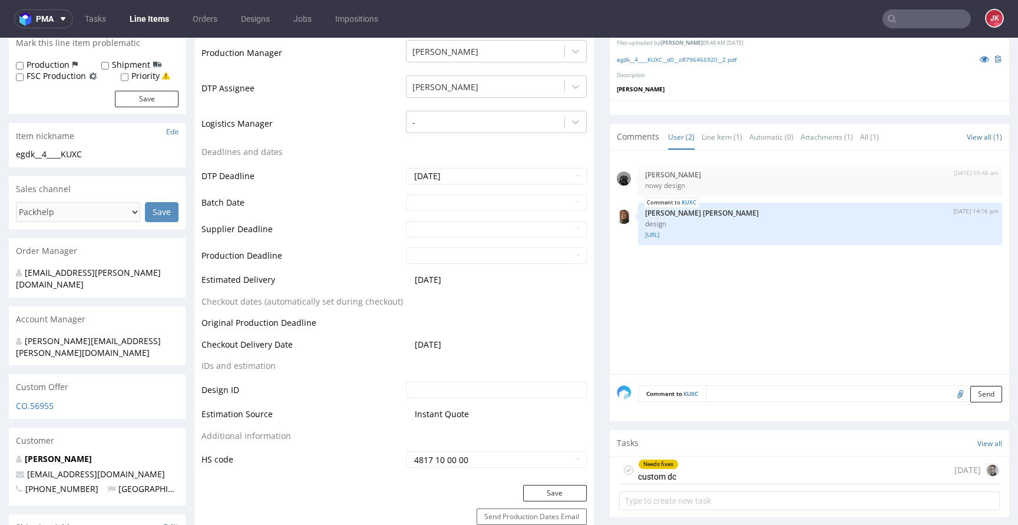
scroll to position [557, 0]
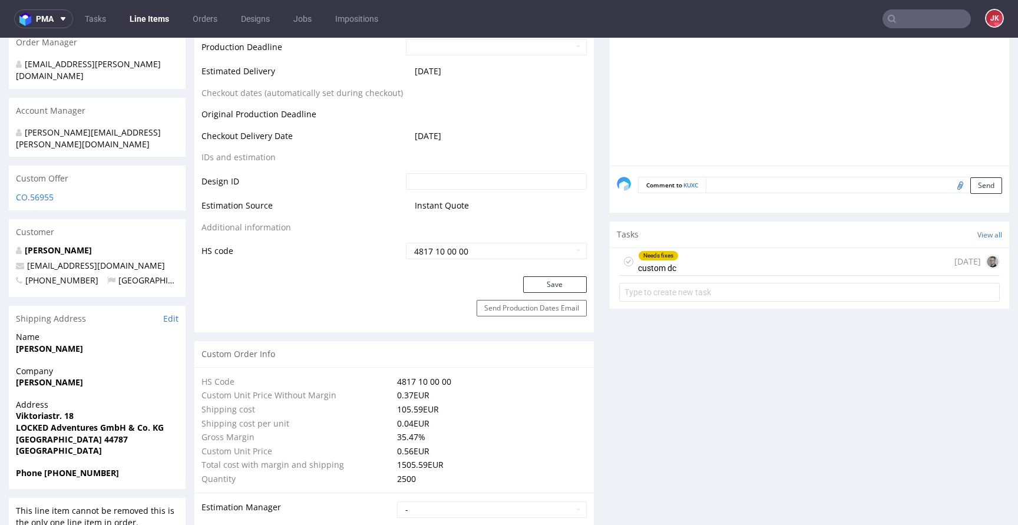
click at [670, 258] on div "Needs fixes custom dc" at bounding box center [658, 261] width 41 height 27
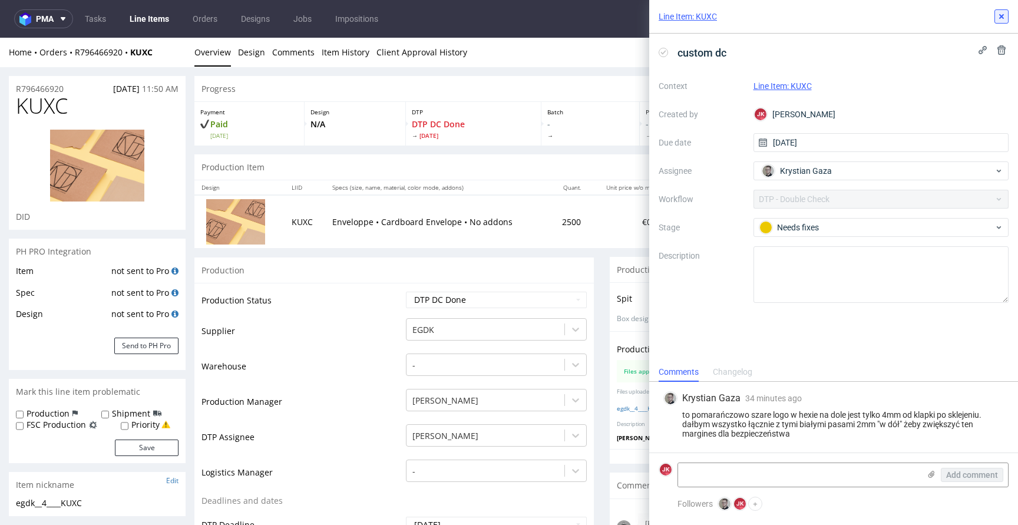
click at [998, 17] on icon at bounding box center [1000, 16] width 9 height 9
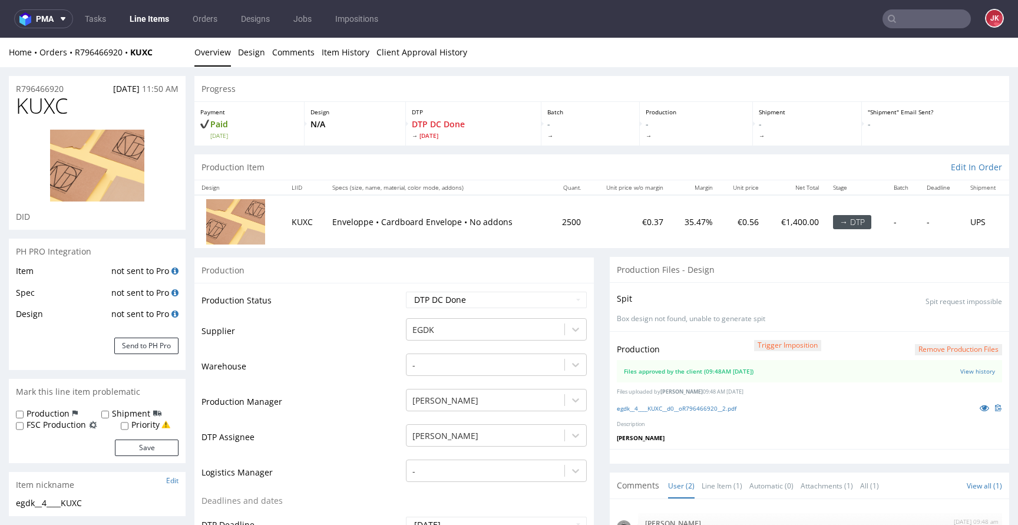
click at [924, 350] on button "Remove production files" at bounding box center [958, 349] width 87 height 11
click at [921, 320] on link "Yes" at bounding box center [922, 323] width 34 height 18
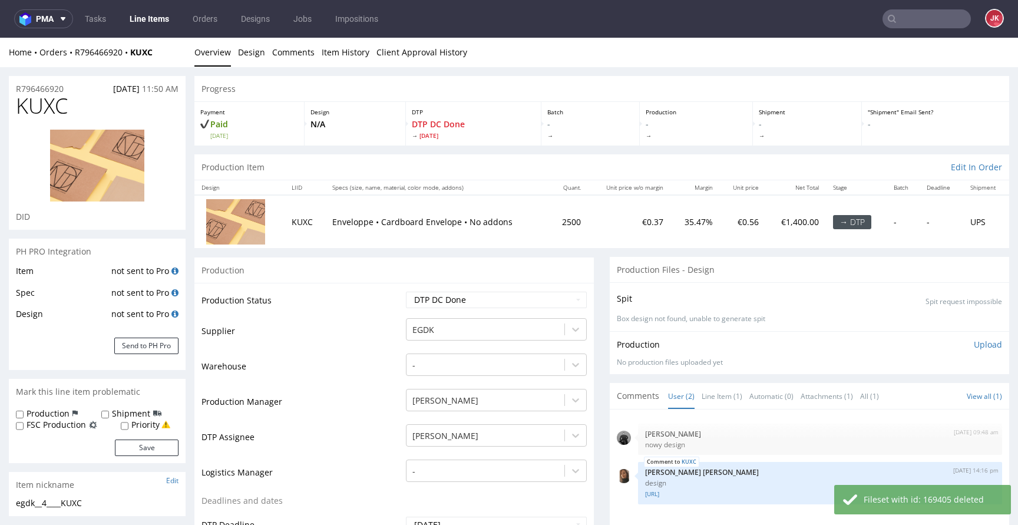
click at [973, 345] on p "Upload" at bounding box center [987, 345] width 28 height 12
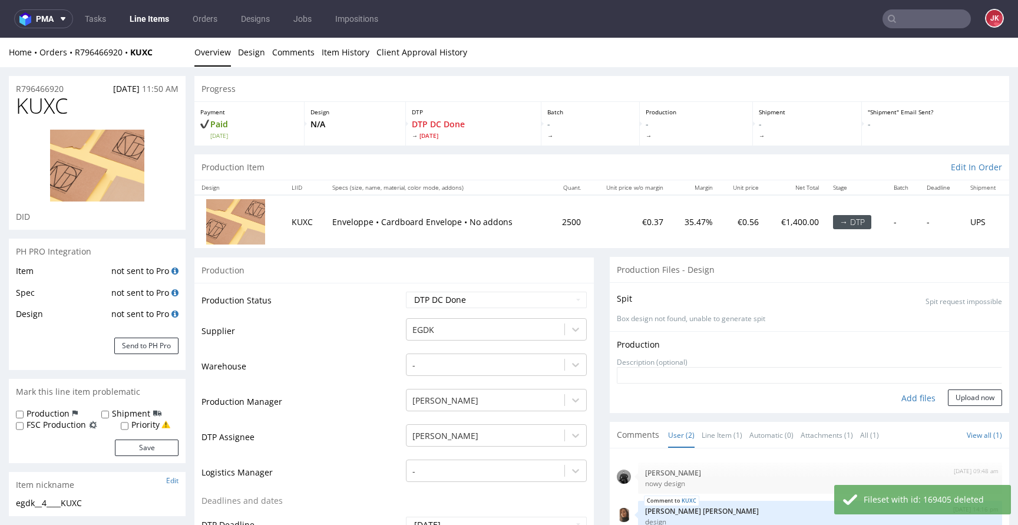
click at [901, 398] on div "Add files" at bounding box center [918, 398] width 59 height 18
type input "C:\fakepath\egdk__4____KUXC__d0__oR796466920__2.pdf"
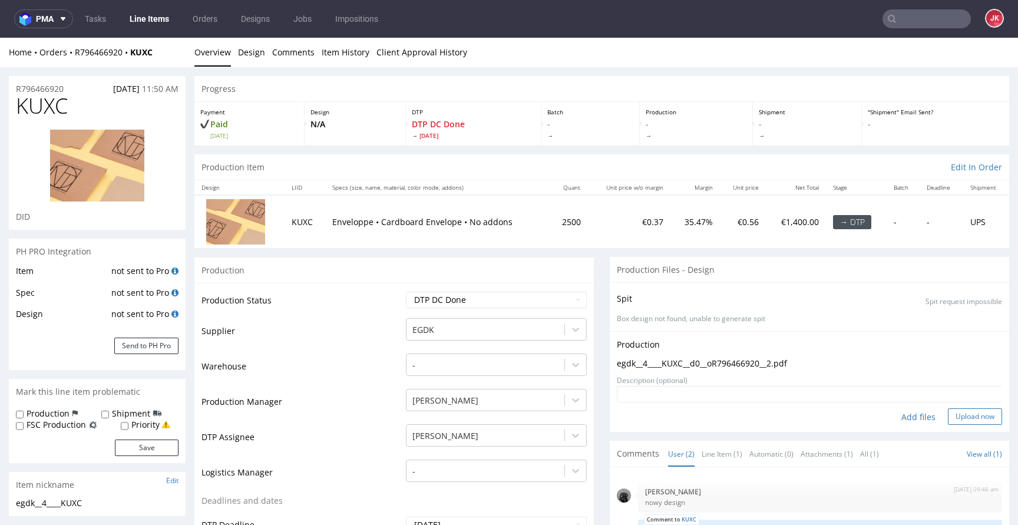
click at [963, 415] on button "Upload now" at bounding box center [975, 416] width 54 height 16
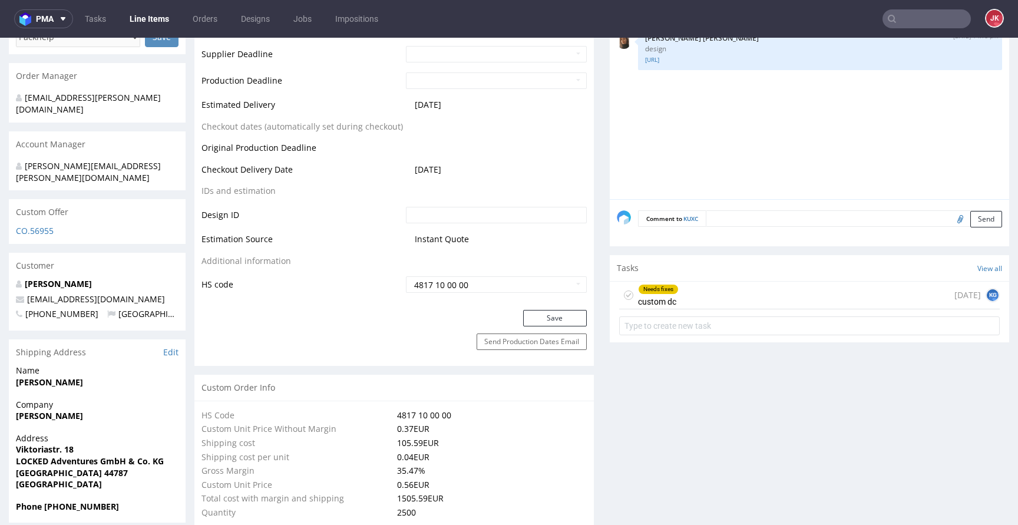
scroll to position [555, 0]
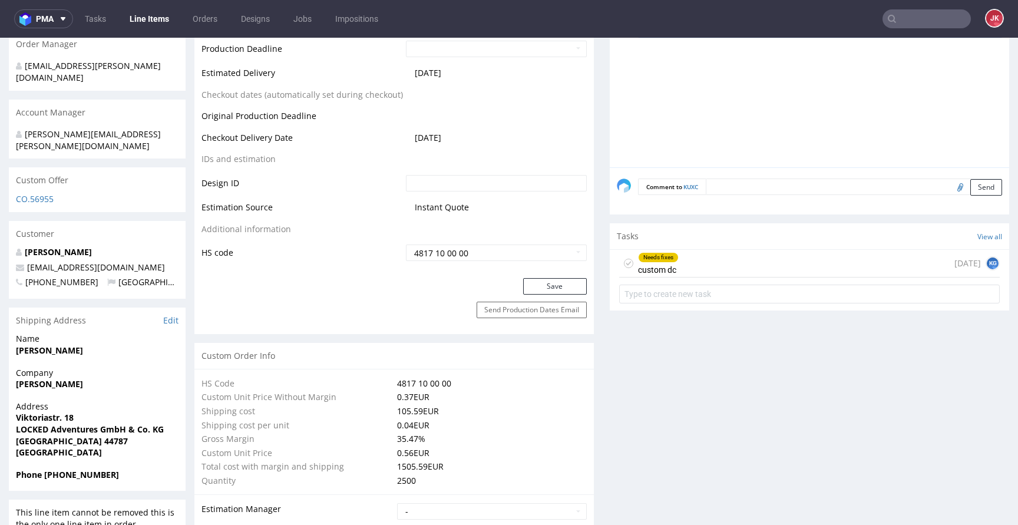
click at [624, 264] on icon at bounding box center [628, 263] width 9 height 9
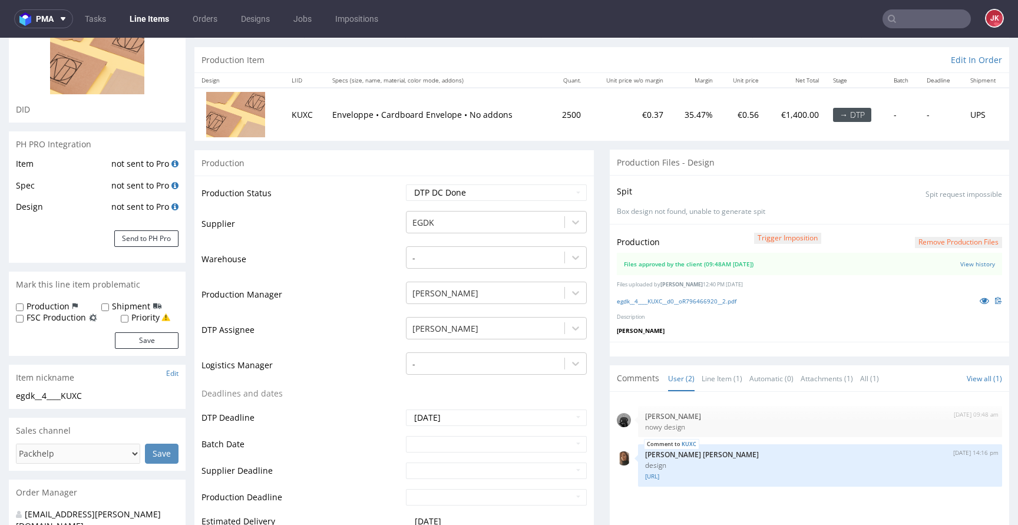
scroll to position [0, 0]
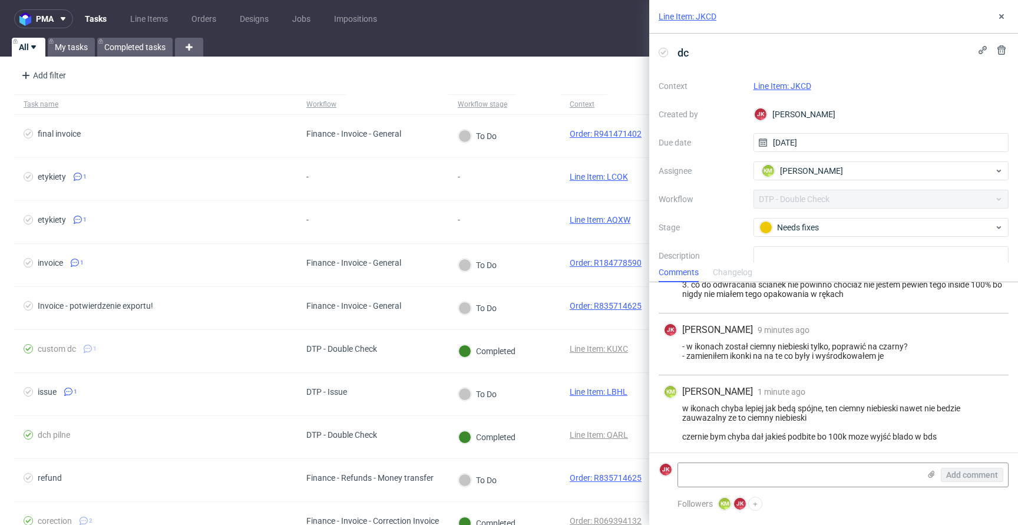
scroll to position [104, 0]
click at [779, 83] on link "Line Item: JKCD" at bounding box center [782, 85] width 58 height 9
click at [754, 477] on textarea at bounding box center [798, 475] width 241 height 24
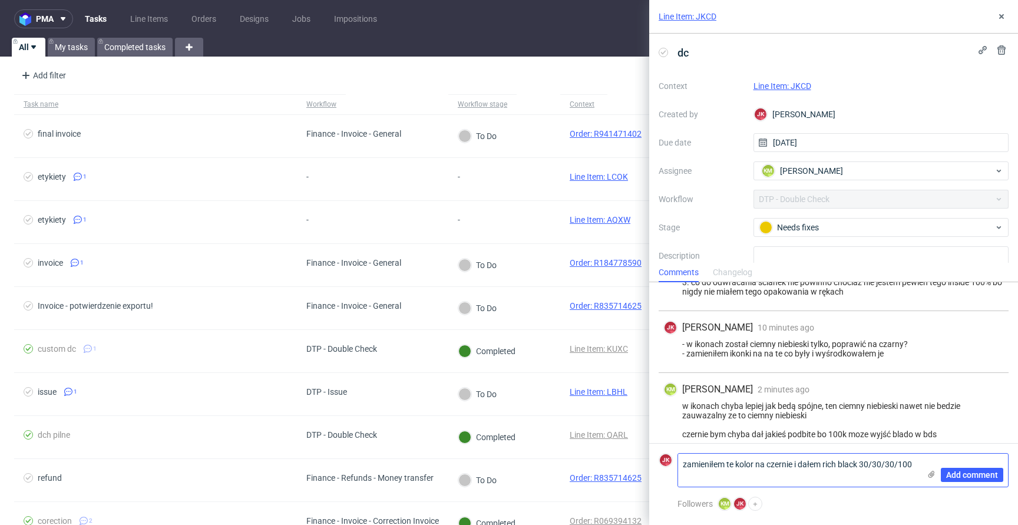
scroll to position [0, 0]
click at [734, 466] on textarea "zamieniłem te kolor na czernie i dałem rich black 30/30/30/100" at bounding box center [798, 469] width 241 height 33
click at [772, 479] on textarea "zamieniłem ten kolor na czernie i dałem rich black 30/30/30/100" at bounding box center [798, 469] width 241 height 33
click at [755, 477] on textarea "zamieniłem ten kolor na czernie i dałem rich black 30/30/30/100" at bounding box center [798, 469] width 241 height 33
click at [850, 476] on textarea "zamieniłem ten kolor na czernie i dałem rich black 30/30/30/100" at bounding box center [798, 469] width 241 height 33
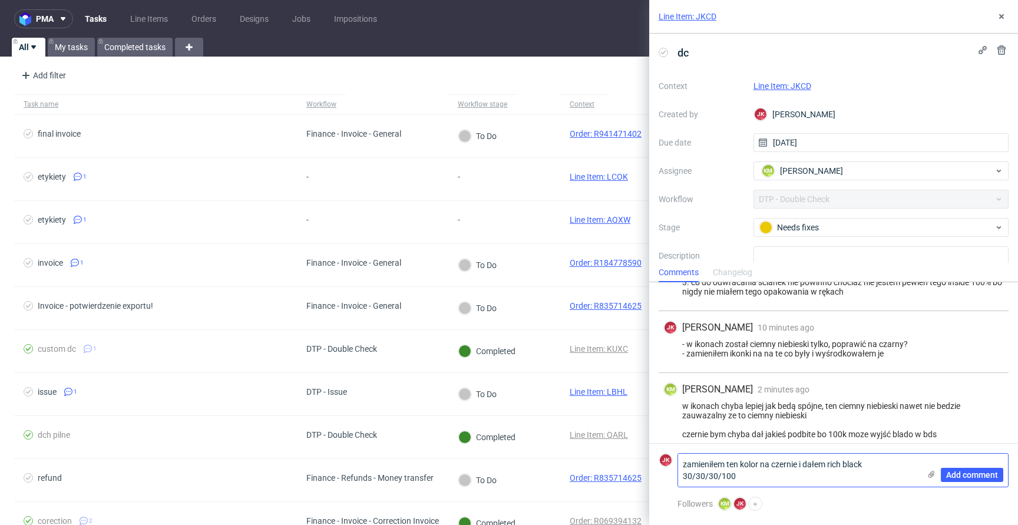
click at [786, 477] on textarea "zamieniłem ten kolor na czernie i dałem rich black 30/30/30/100" at bounding box center [798, 469] width 241 height 33
click at [786, 469] on textarea "zamieniłem ten kolor na czernie i dałem rich black 30/30/30/100" at bounding box center [798, 469] width 241 height 33
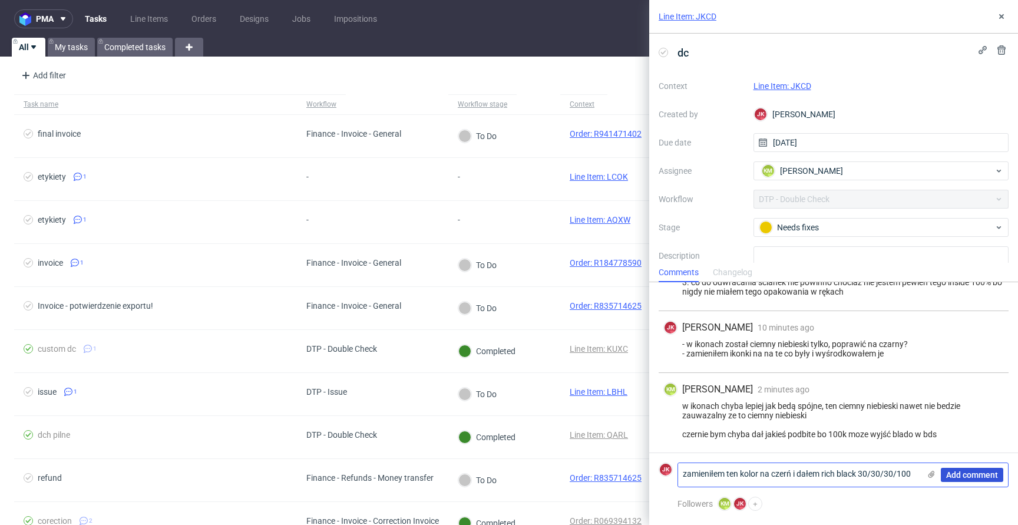
type textarea "zamieniłem ten kolor na czerń i dałem rich black 30/30/30/100"
click at [986, 478] on span "Add comment" at bounding box center [972, 475] width 52 height 8
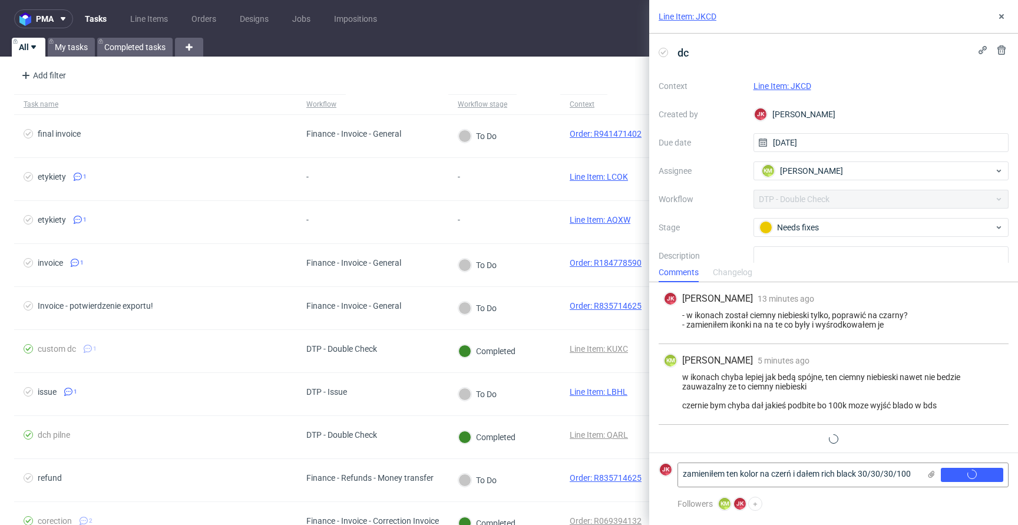
scroll to position [157, 0]
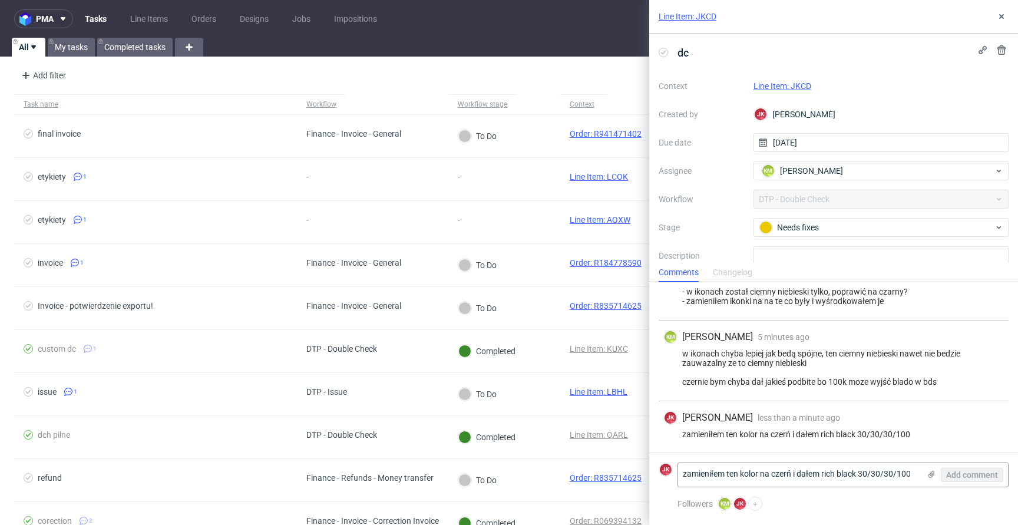
click at [791, 88] on link "Line Item: JKCD" at bounding box center [782, 85] width 58 height 9
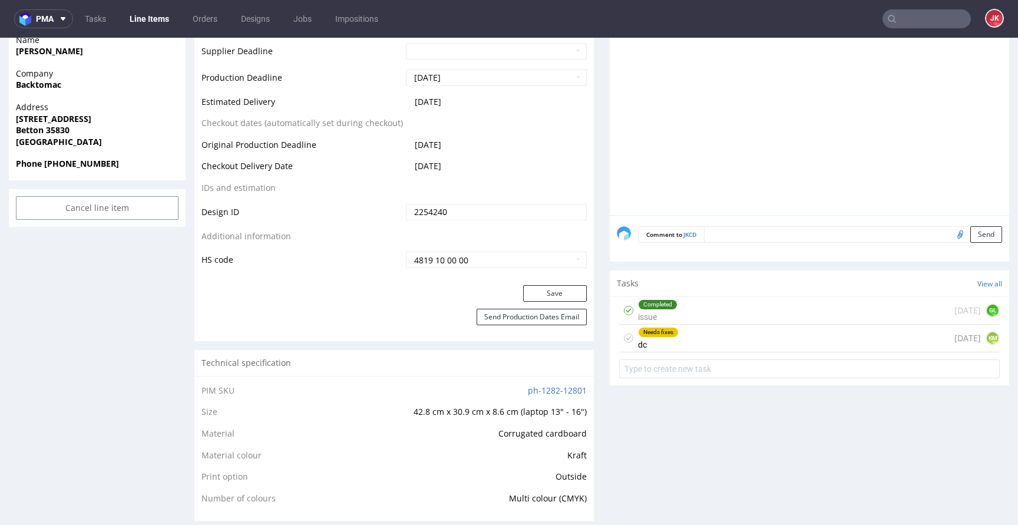
scroll to position [571, 0]
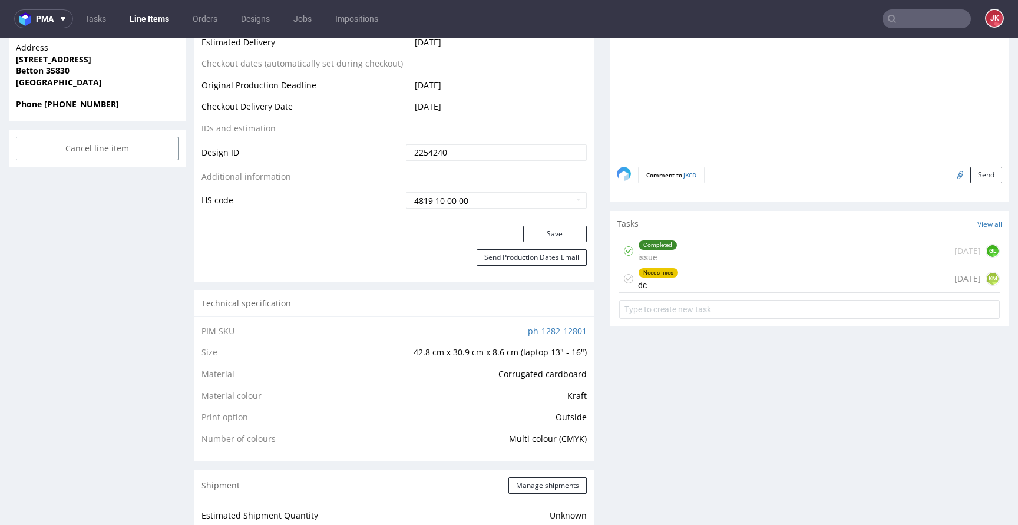
click at [624, 278] on icon at bounding box center [628, 278] width 9 height 9
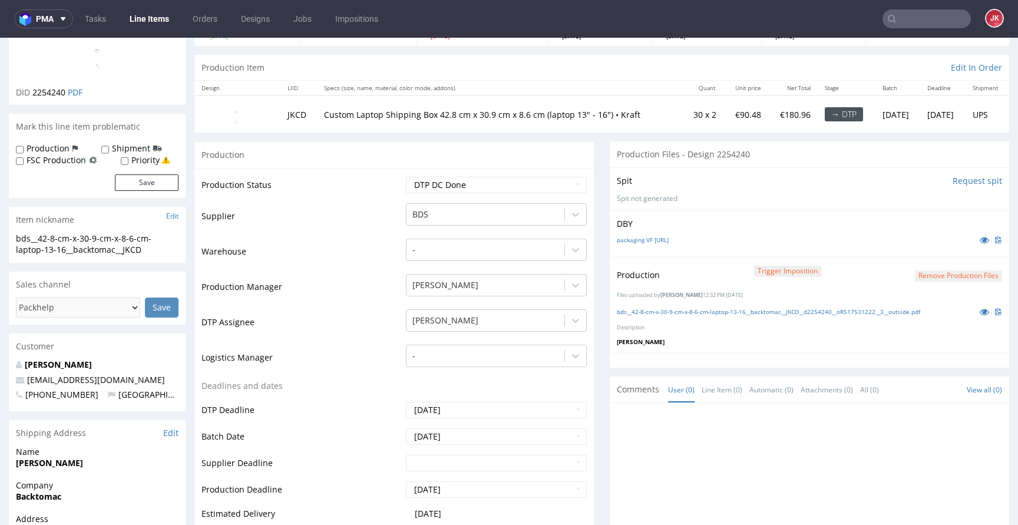
scroll to position [91, 0]
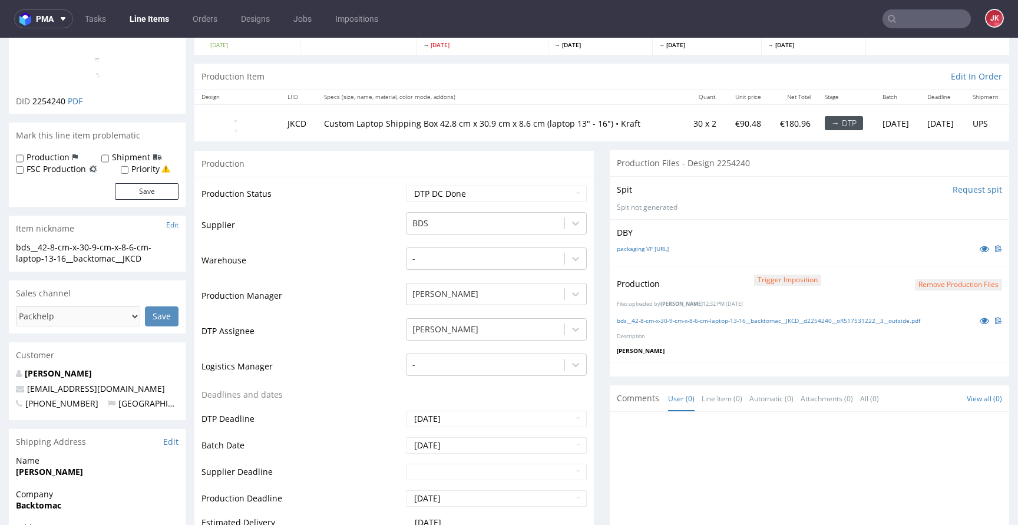
click at [928, 288] on button "Remove production files" at bounding box center [958, 284] width 87 height 11
click at [916, 257] on icon at bounding box center [914, 257] width 7 height 8
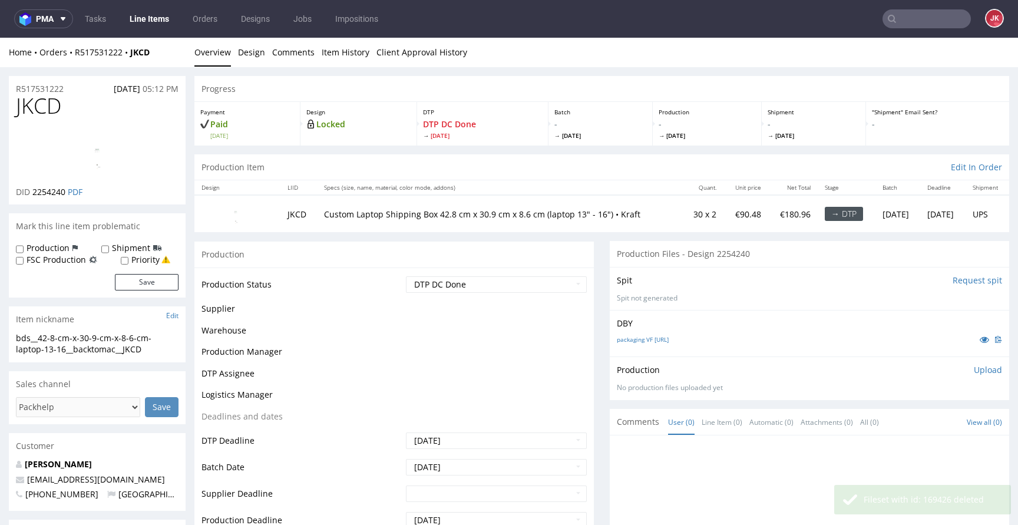
scroll to position [0, 0]
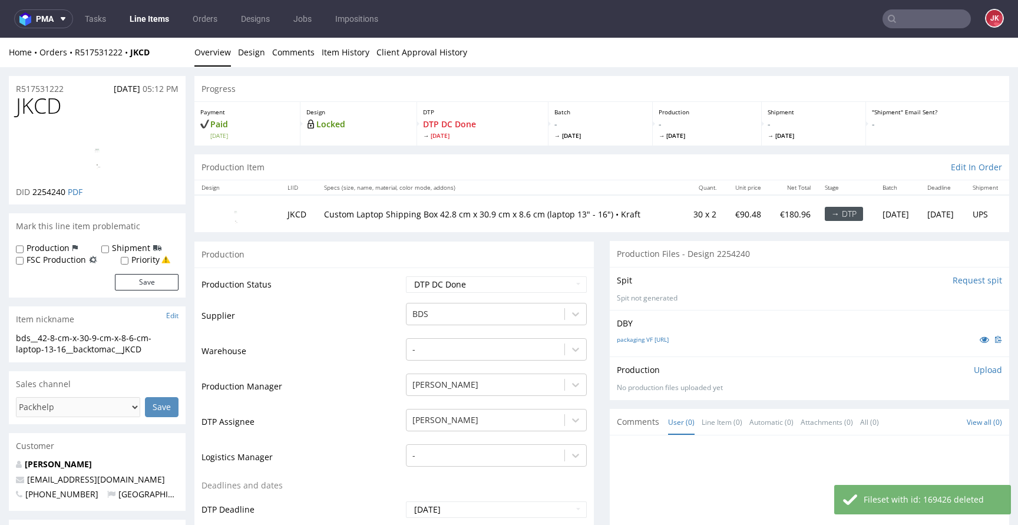
click at [973, 367] on p "Upload" at bounding box center [987, 370] width 28 height 12
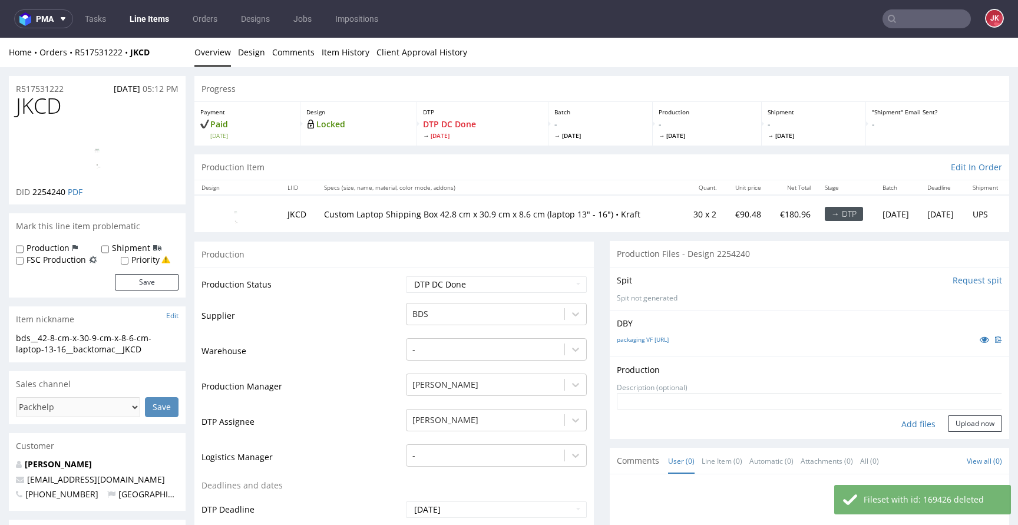
click at [896, 422] on div "Add files" at bounding box center [918, 424] width 59 height 18
type input "C:\fakepath\bds__42-8-cm-x-30-9-cm-x-8-6-cm-laptop-13-16__backtomac__JKCD__d225…"
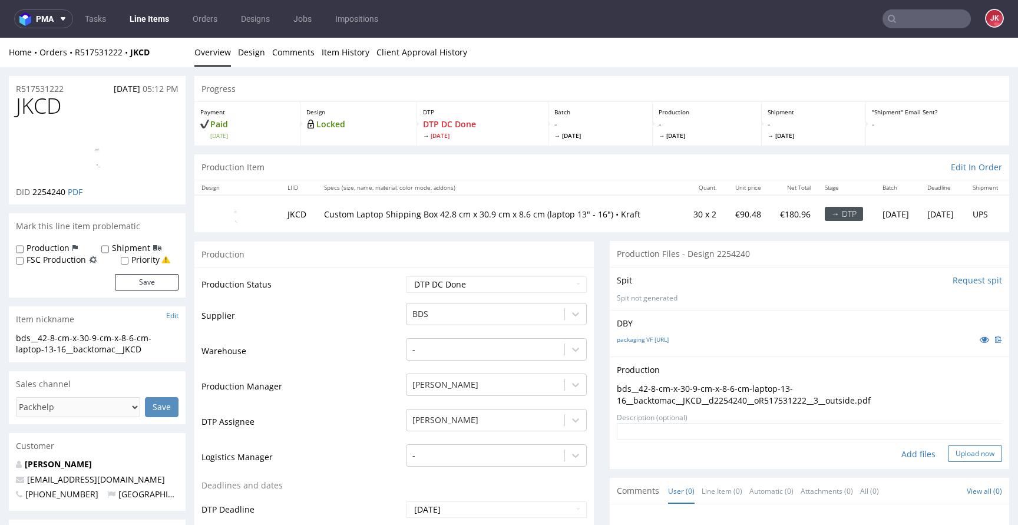
click at [948, 451] on button "Upload now" at bounding box center [975, 453] width 54 height 16
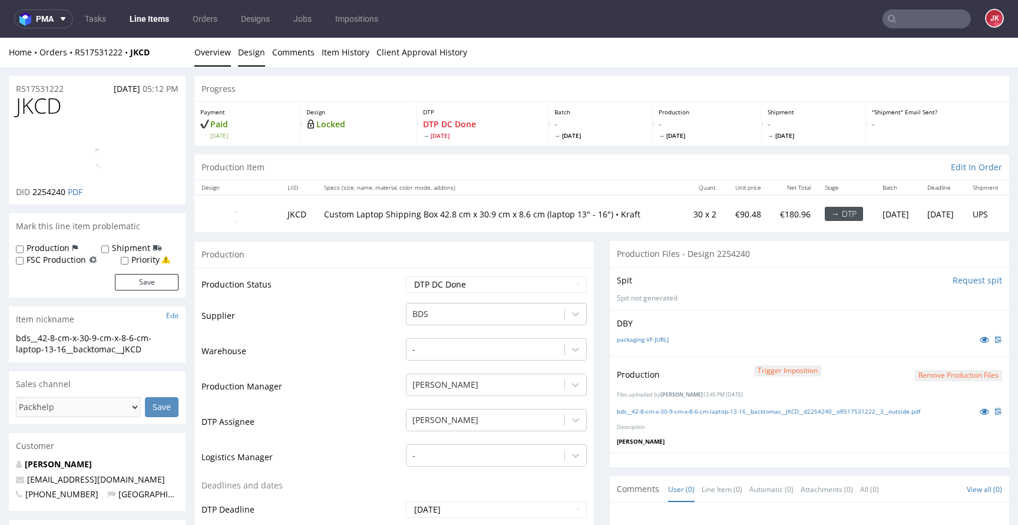
click at [247, 52] on link "Design" at bounding box center [251, 52] width 27 height 29
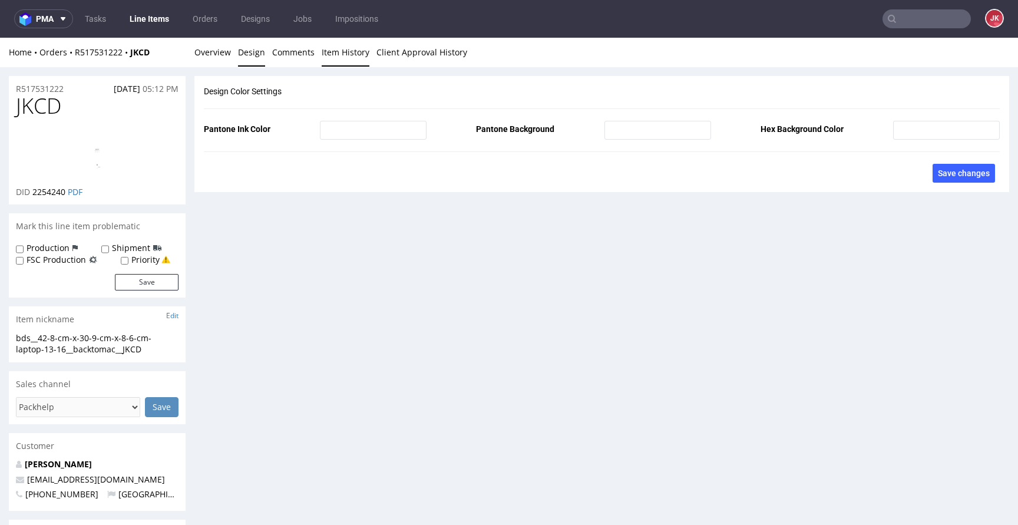
click at [327, 52] on link "Item History" at bounding box center [346, 52] width 48 height 29
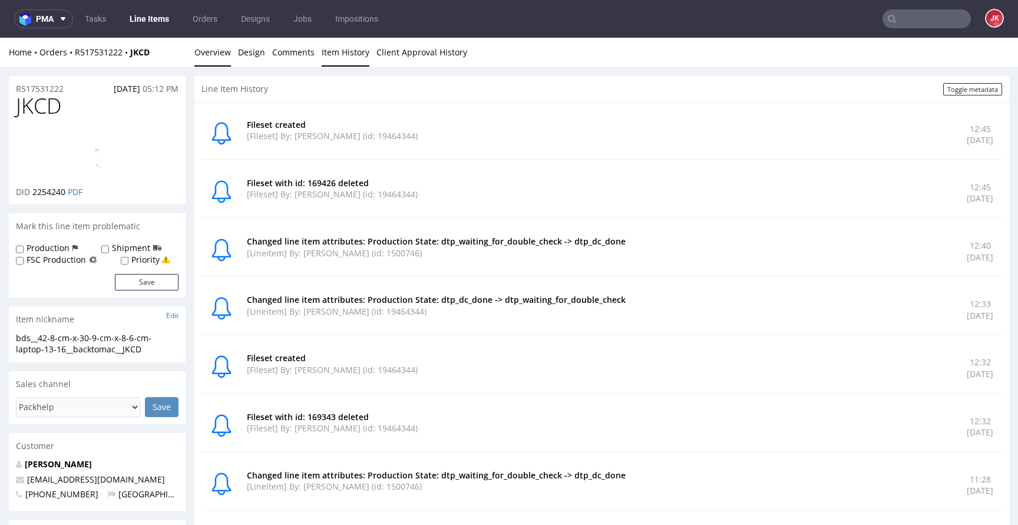
click at [213, 64] on link "Overview" at bounding box center [212, 52] width 37 height 29
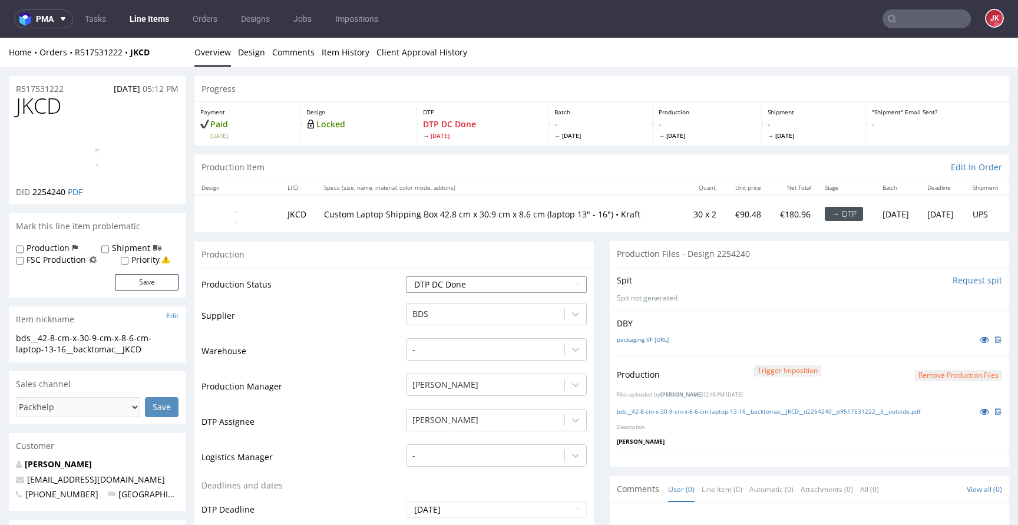
click at [455, 283] on select "Waiting for Artwork Waiting for Diecut Waiting for Mockup Waiting for DTP Waiti…" at bounding box center [496, 284] width 181 height 16
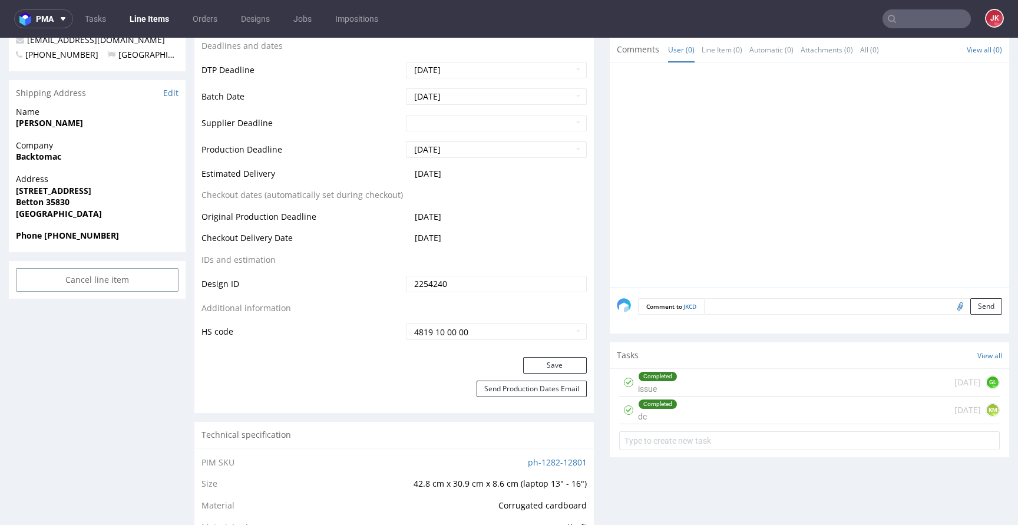
scroll to position [459, 0]
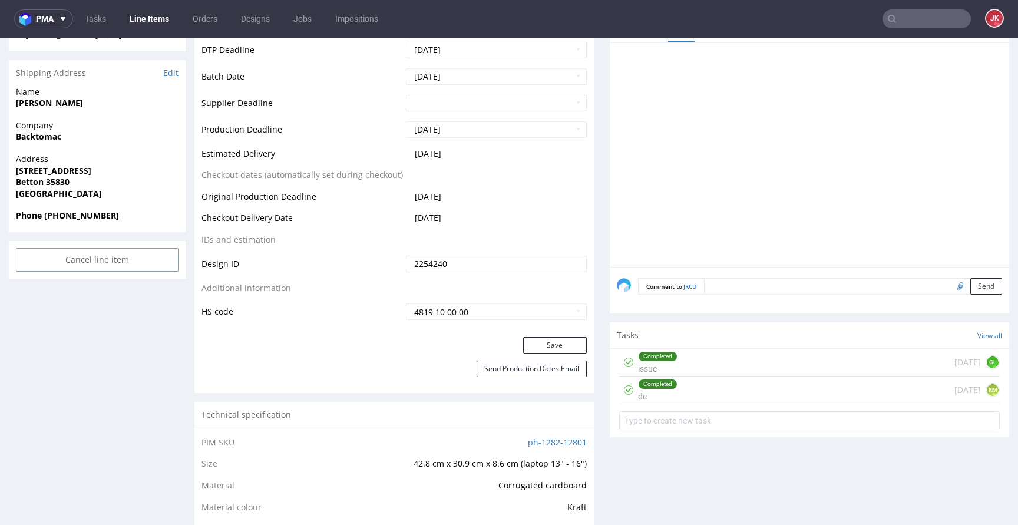
click at [673, 392] on div "Completed dc 1 day ago KM" at bounding box center [809, 390] width 380 height 28
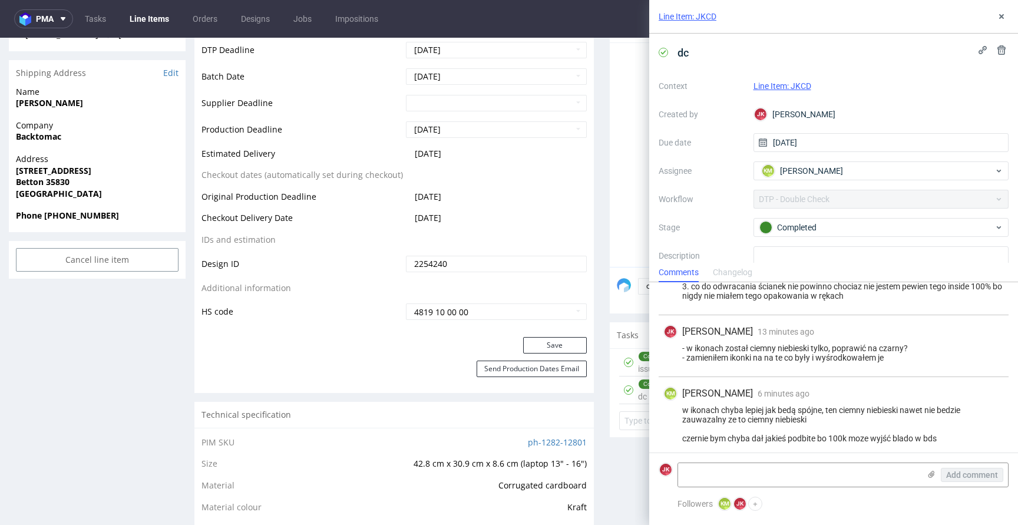
scroll to position [157, 0]
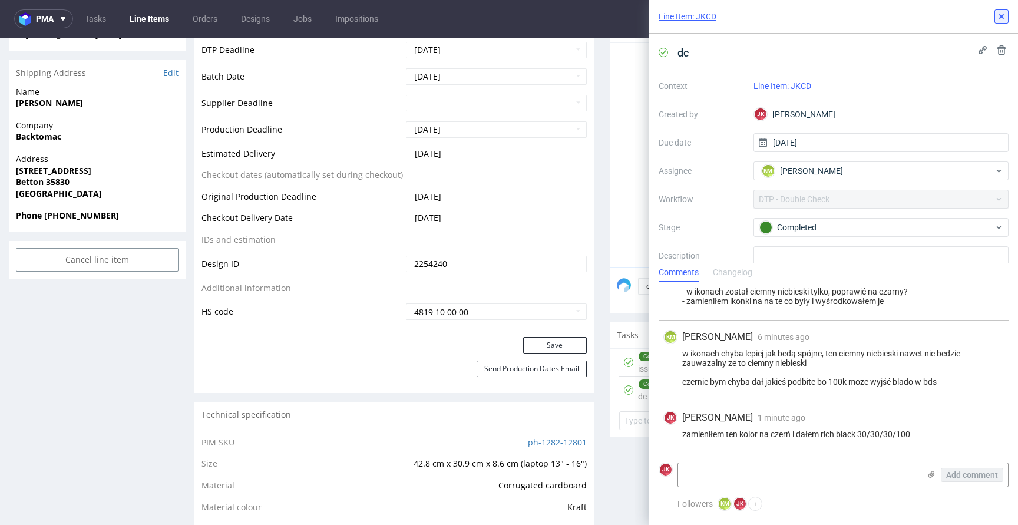
click at [1001, 16] on use at bounding box center [1001, 16] width 5 height 5
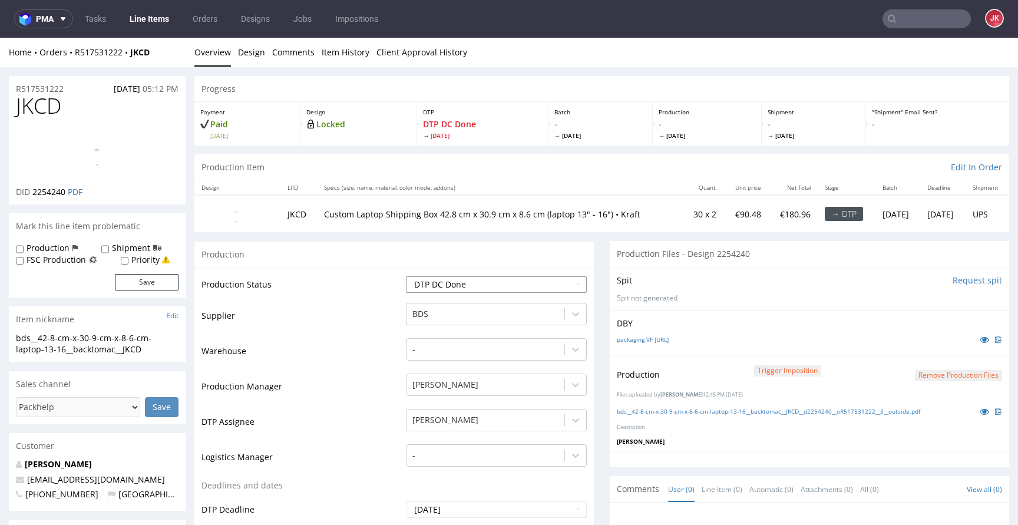
click at [501, 290] on select "Waiting for Artwork Waiting for Diecut Waiting for Mockup Waiting for DTP Waiti…" at bounding box center [496, 284] width 181 height 16
select select "dtp_ca_needed"
click at [406, 276] on select "Waiting for Artwork Waiting for Diecut Waiting for Mockup Waiting for DTP Waiti…" at bounding box center [496, 284] width 181 height 16
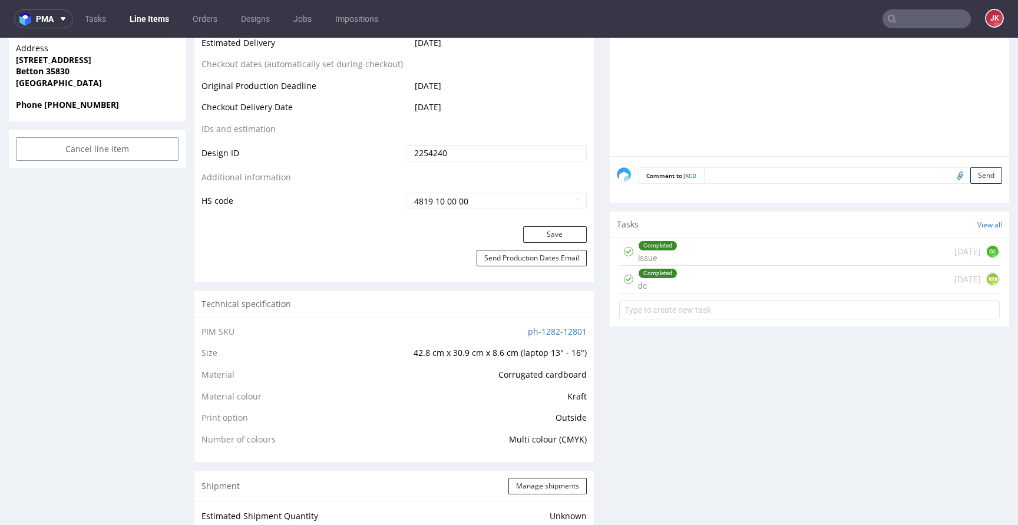
scroll to position [613, 0]
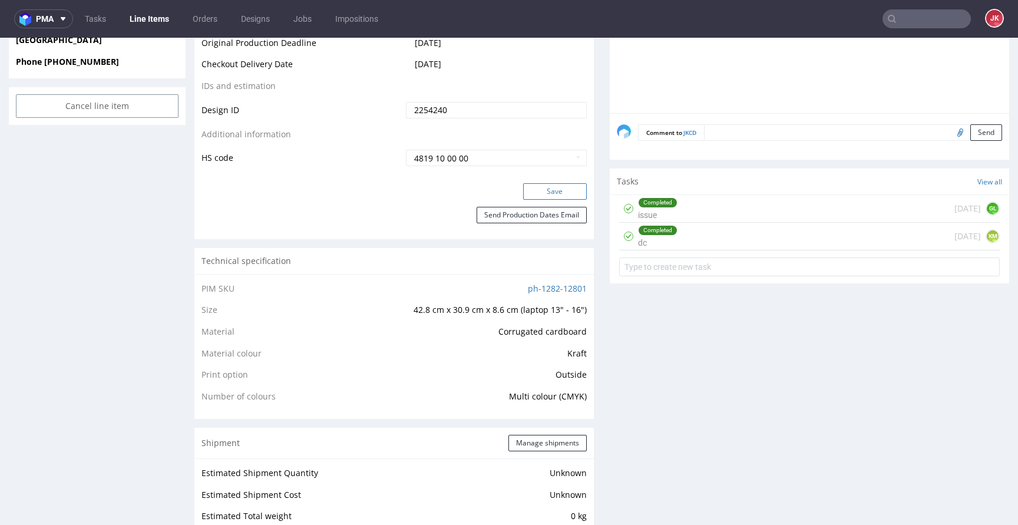
click at [549, 196] on button "Save" at bounding box center [555, 191] width 64 height 16
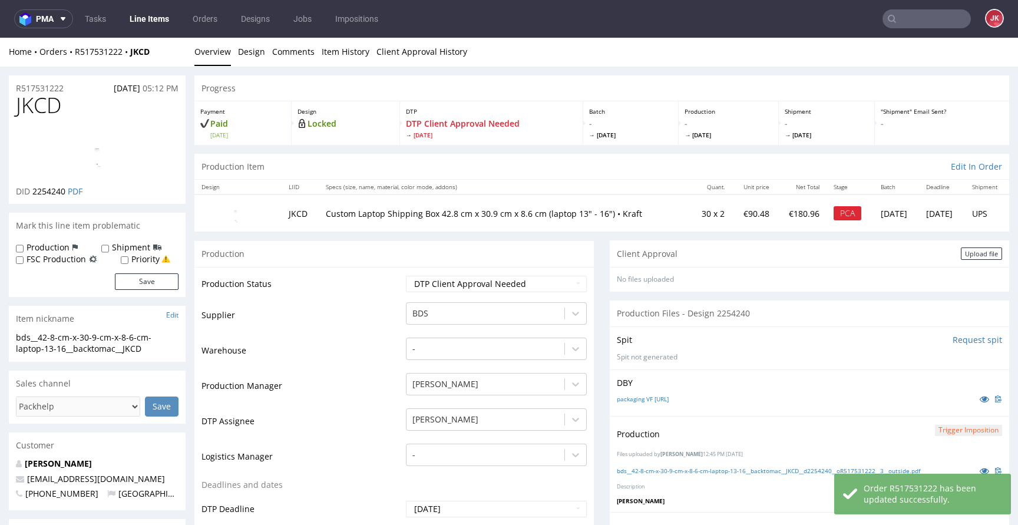
scroll to position [0, 0]
click at [961, 254] on div "Upload file" at bounding box center [981, 254] width 41 height 12
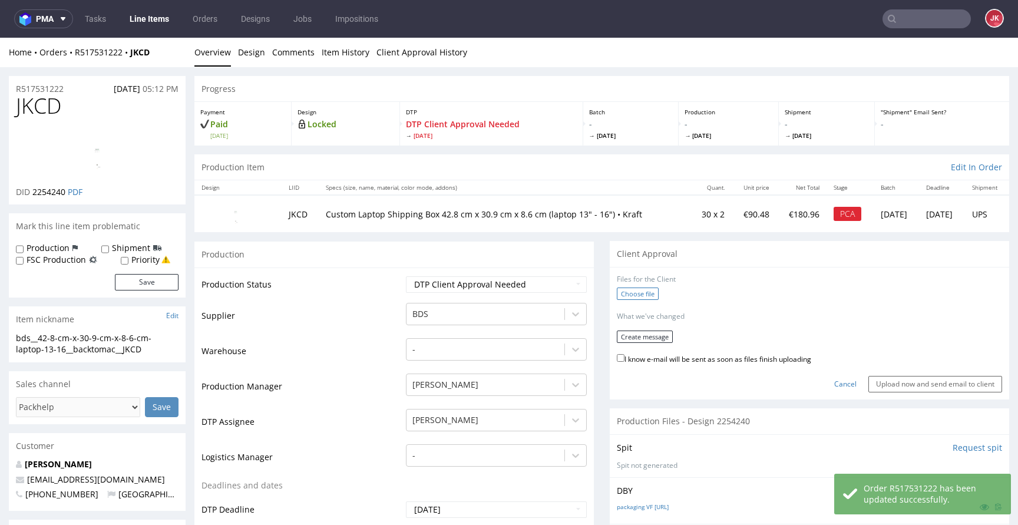
click at [627, 299] on label "Choose file" at bounding box center [638, 293] width 42 height 12
click at [0, 38] on input "Choose file" at bounding box center [0, 38] width 0 height 0
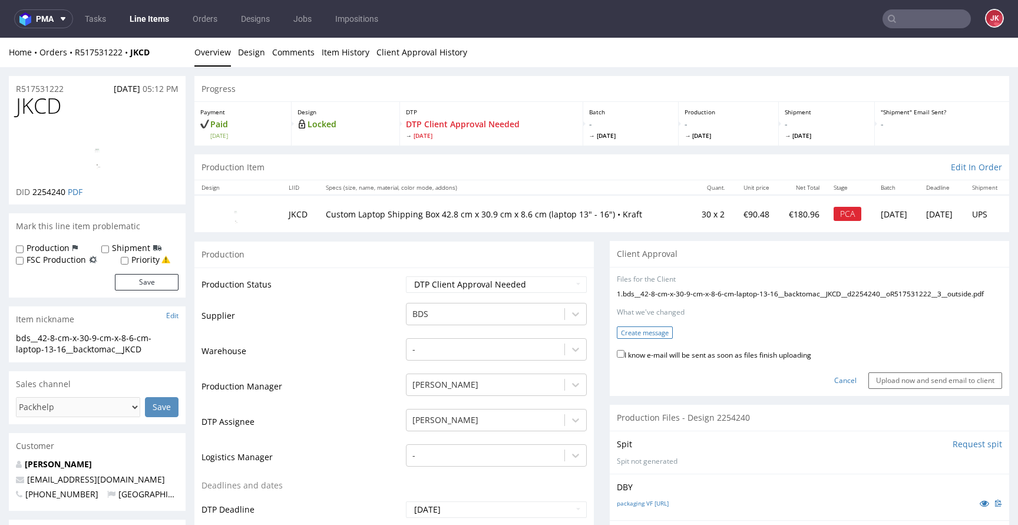
click at [653, 339] on button "Create message" at bounding box center [645, 332] width 56 height 12
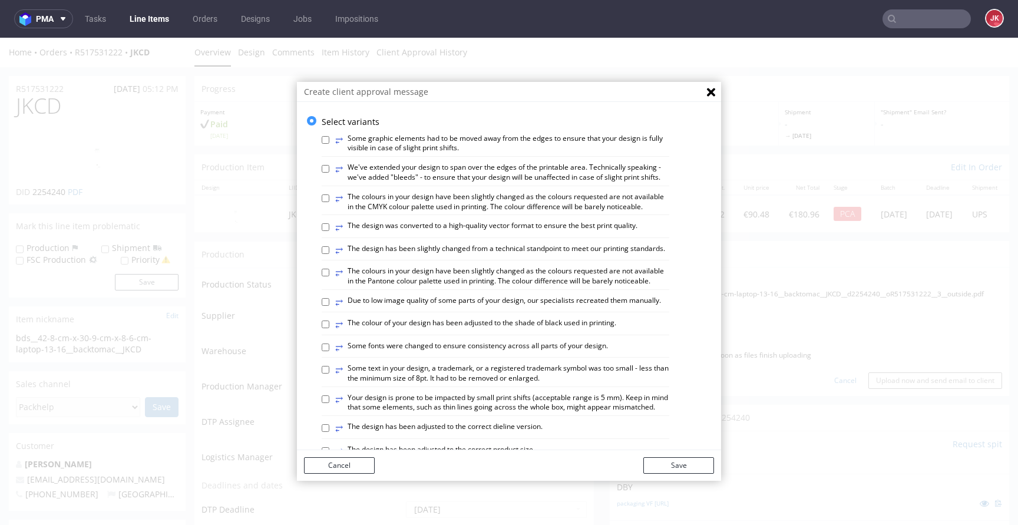
click at [417, 257] on label "⥂ The design has been slightly changed from a technical standpoint to meet our …" at bounding box center [500, 250] width 330 height 13
click at [329, 254] on input "⥂ The design has been slightly changed from a technical standpoint to meet our …" at bounding box center [326, 250] width 8 height 8
checkbox input "true"
click at [662, 463] on button "Save" at bounding box center [678, 465] width 71 height 16
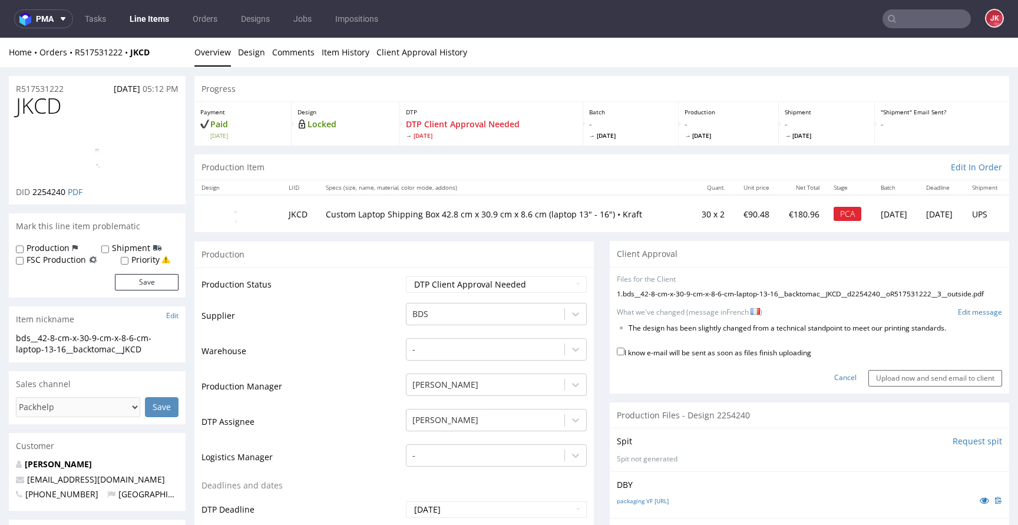
click at [753, 358] on label "I know e-mail will be sent as soon as files finish uploading" at bounding box center [714, 351] width 194 height 13
click at [624, 355] on input "I know e-mail will be sent as soon as files finish uploading" at bounding box center [621, 351] width 8 height 8
checkbox input "true"
click at [913, 386] on input "Upload now and send email to client" at bounding box center [935, 378] width 134 height 16
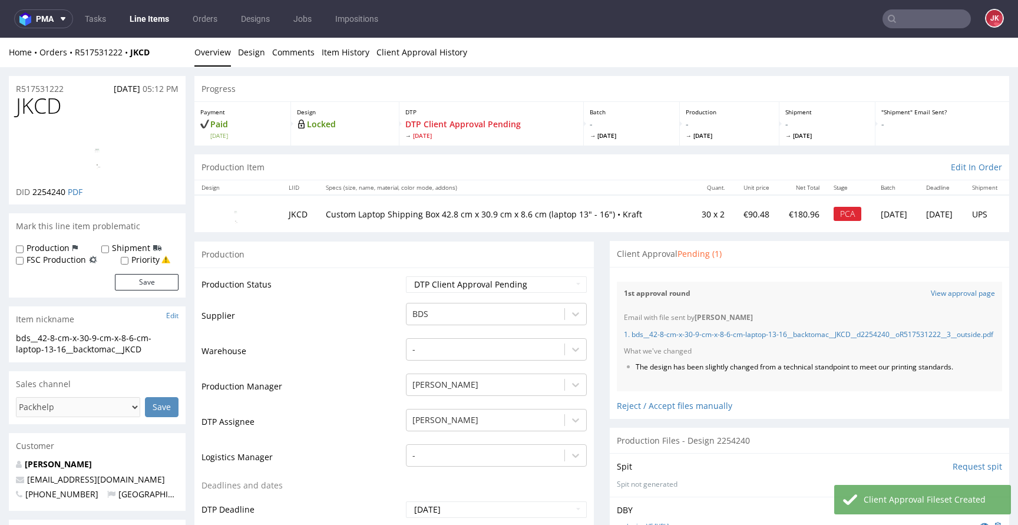
click at [40, 248] on label "Production" at bounding box center [48, 248] width 43 height 12
click at [24, 248] on input "Production" at bounding box center [20, 248] width 8 height 9
checkbox input "true"
click at [140, 274] on button "Save" at bounding box center [147, 282] width 64 height 16
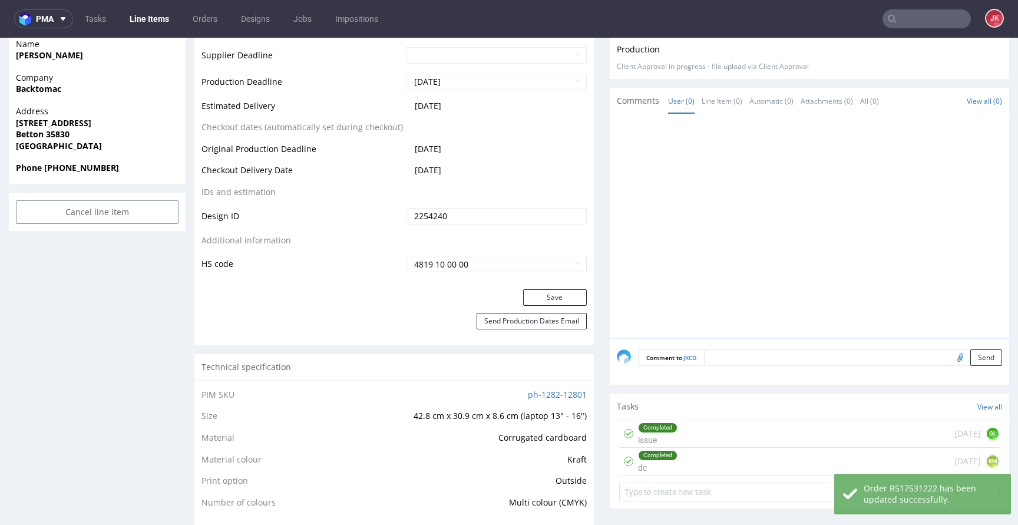
scroll to position [538, 0]
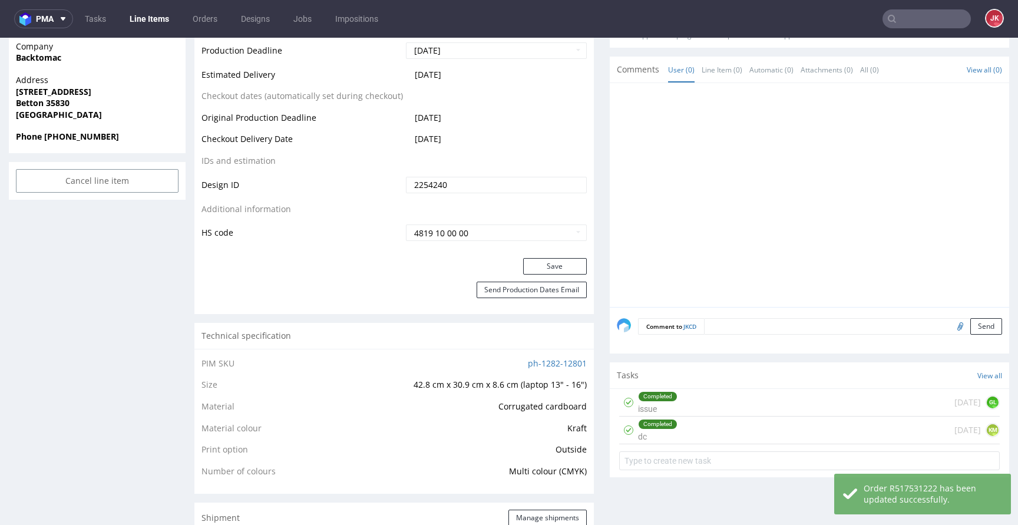
click at [757, 335] on textarea at bounding box center [853, 326] width 298 height 16
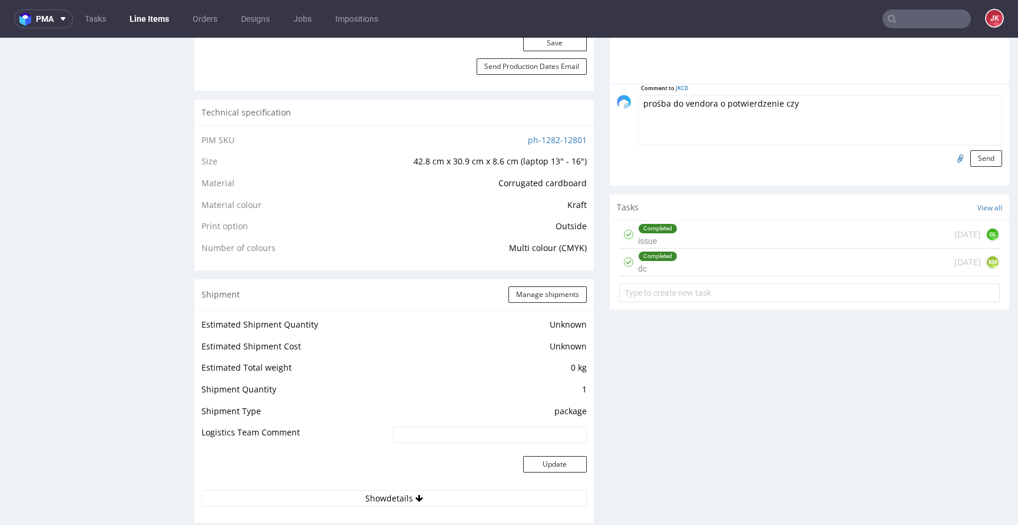
scroll to position [776, 0]
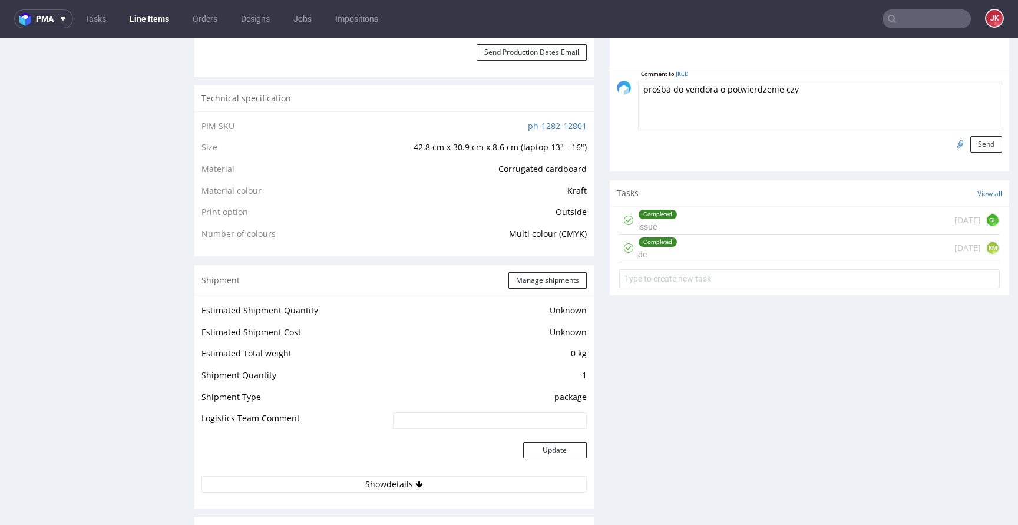
click at [680, 260] on div "Completed dc 1 day ago KM" at bounding box center [809, 248] width 380 height 28
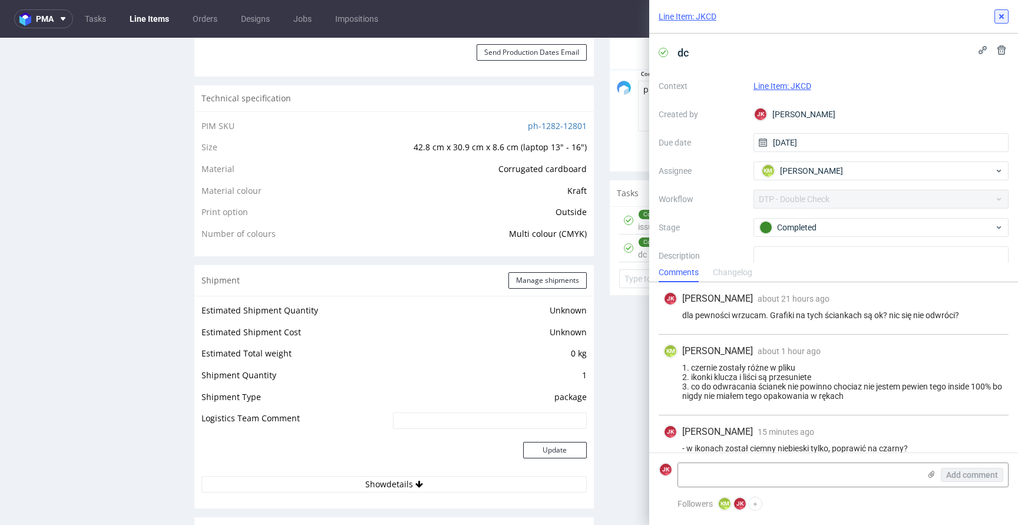
click at [998, 12] on icon at bounding box center [1000, 16] width 9 height 9
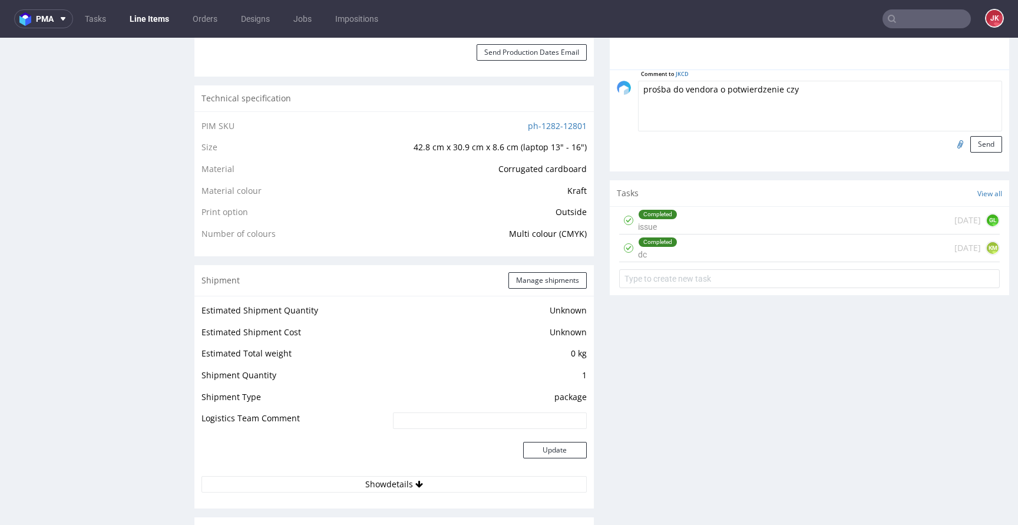
click at [813, 115] on textarea "prośba do vendora o potwierdzenie czy" at bounding box center [820, 106] width 364 height 51
type textarea "prośba do vendora o potwierdzenie czy grafiki na ściankach są dobrze ułożone i …"
click at [592, 263] on div "Progress Payment Paid Wed 17 Sep Design Locked DTP DTP Client Approval Pending …" at bounding box center [601, 246] width 814 height 1892
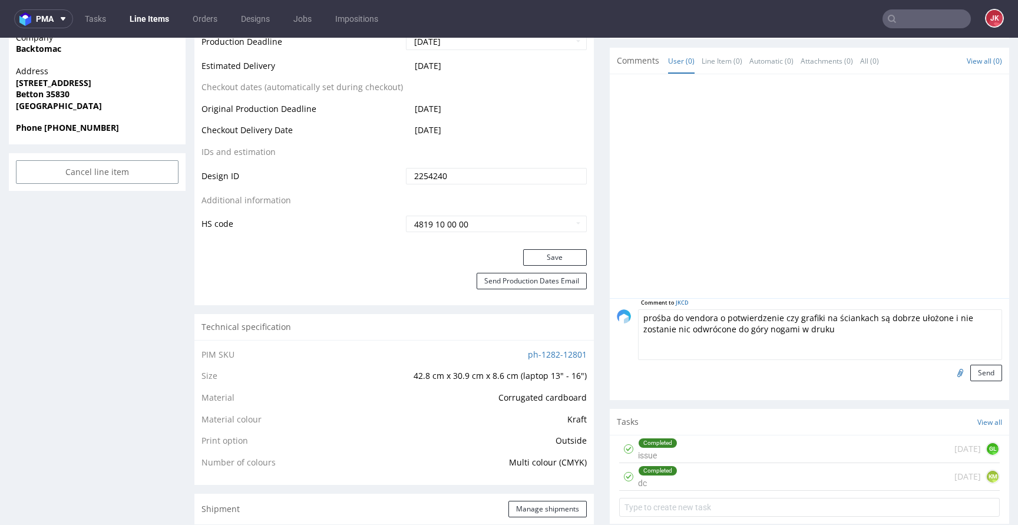
scroll to position [551, 0]
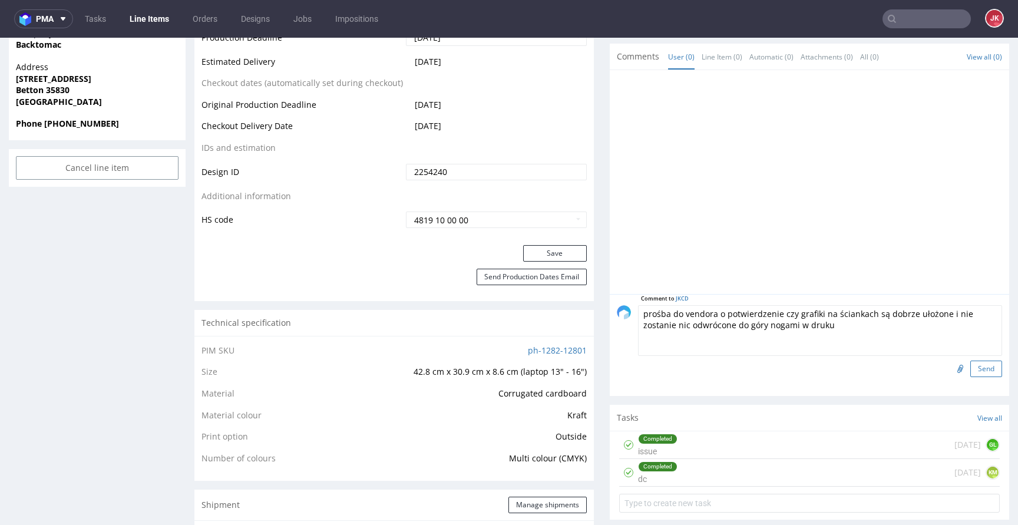
click at [970, 377] on button "Send" at bounding box center [986, 368] width 32 height 16
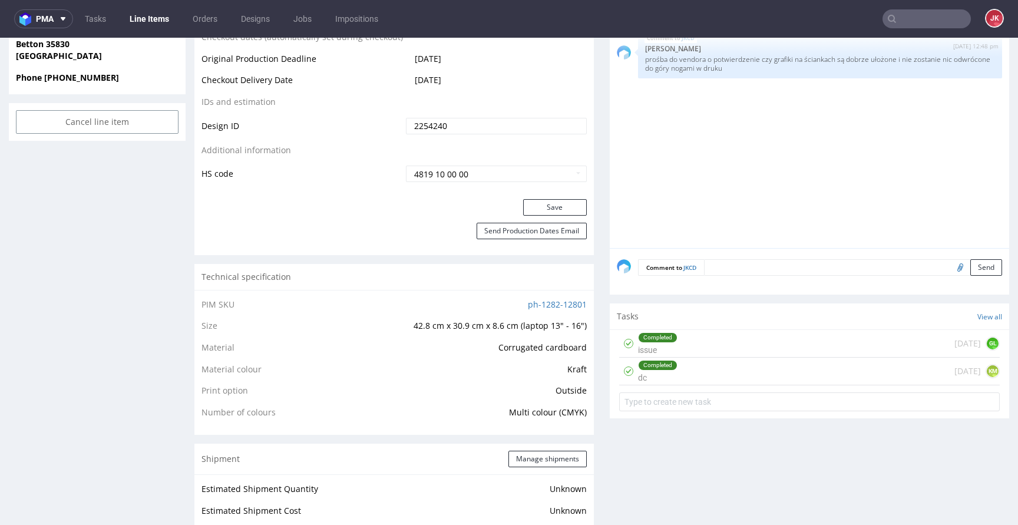
scroll to position [610, 0]
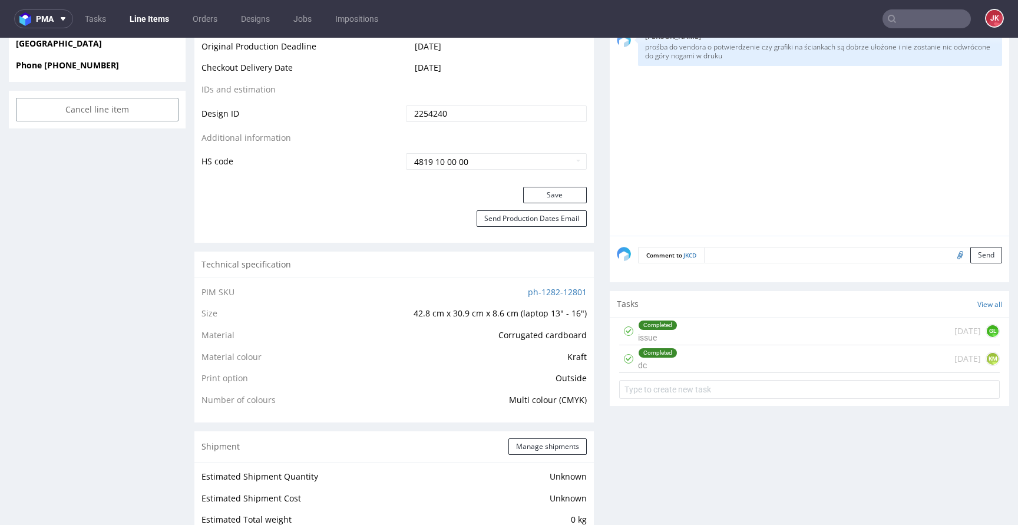
click at [638, 372] on div "Completed dc" at bounding box center [657, 358] width 39 height 27
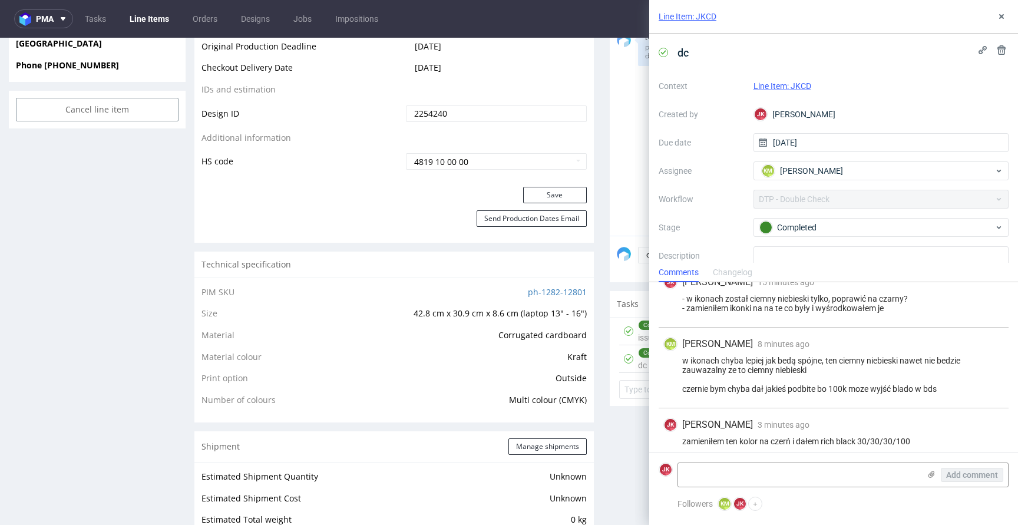
scroll to position [157, 0]
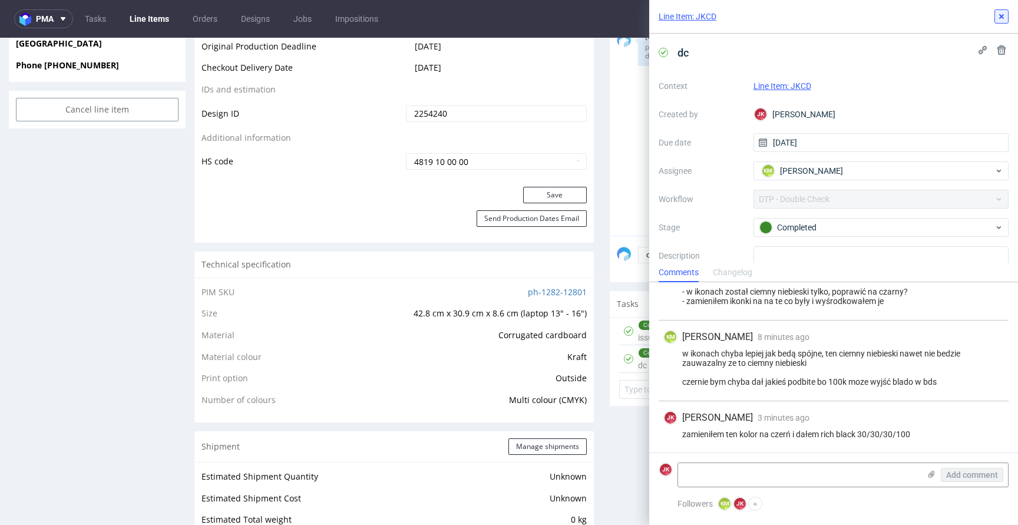
click at [1002, 18] on use at bounding box center [1001, 16] width 5 height 5
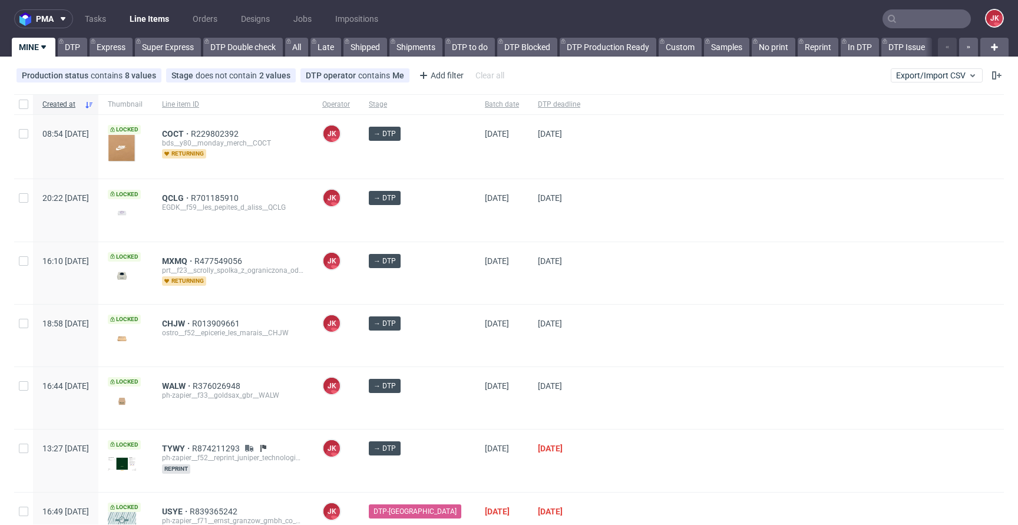
click at [590, 217] on div at bounding box center [797, 210] width 414 height 62
click at [599, 313] on div at bounding box center [797, 335] width 414 height 62
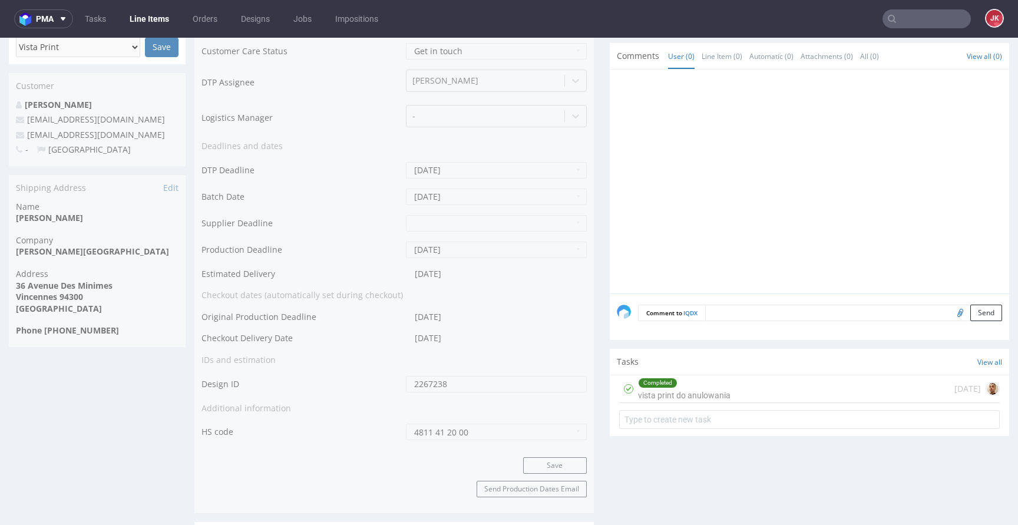
scroll to position [512, 0]
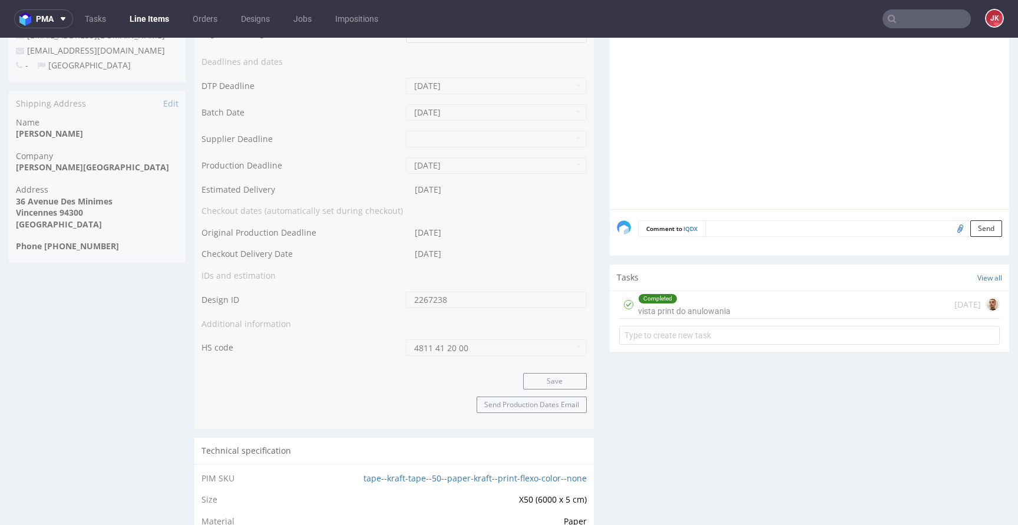
click at [668, 300] on div "Completed" at bounding box center [683, 298] width 91 height 9
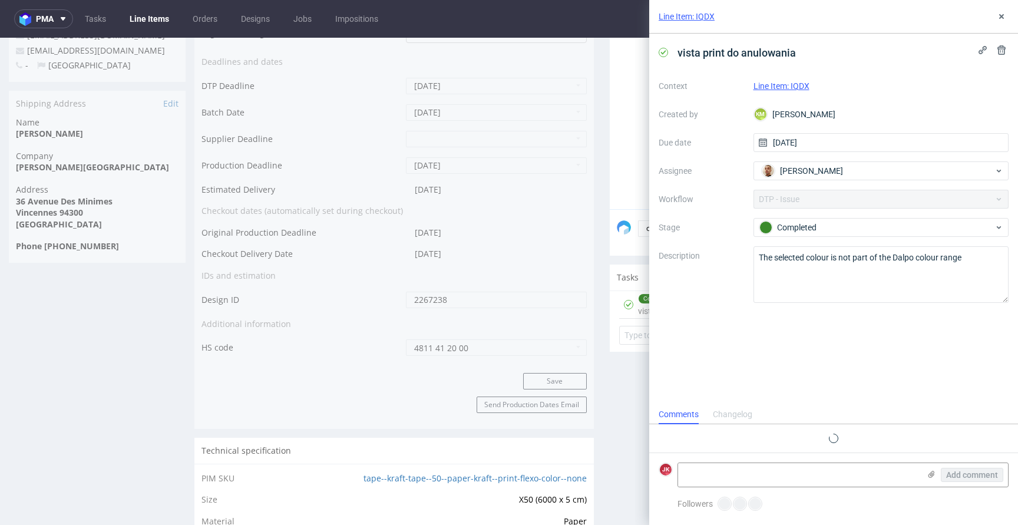
scroll to position [9, 0]
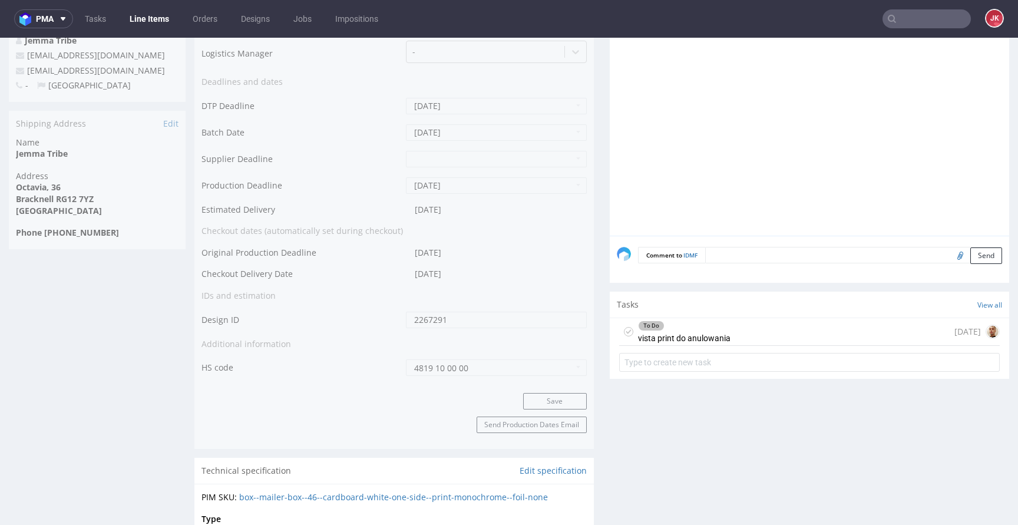
scroll to position [505, 0]
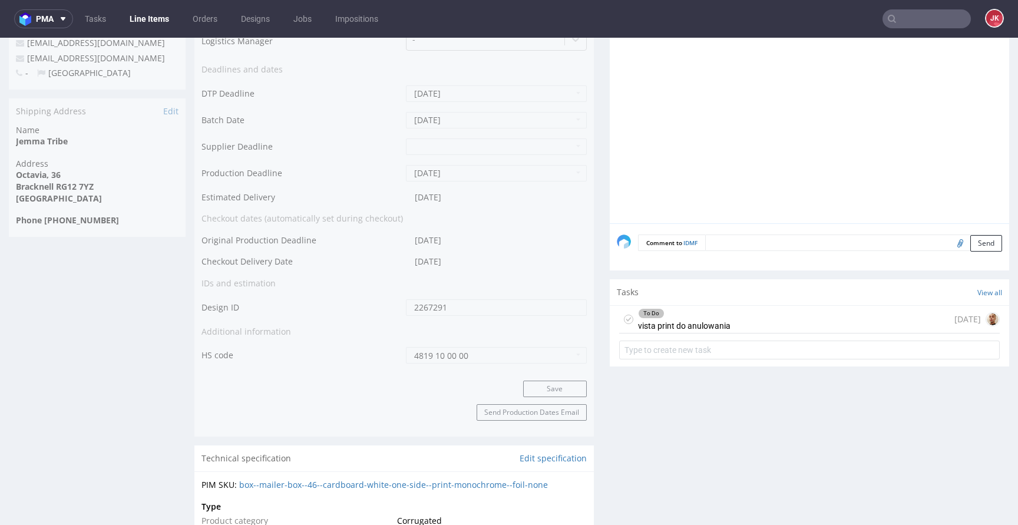
click at [650, 322] on div "To Do vista print do anulowania" at bounding box center [684, 319] width 92 height 27
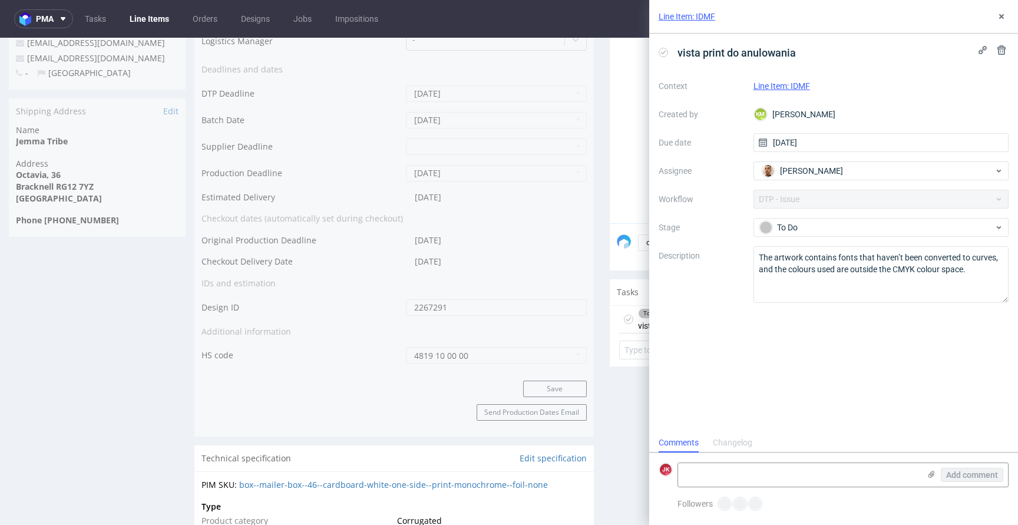
scroll to position [9, 0]
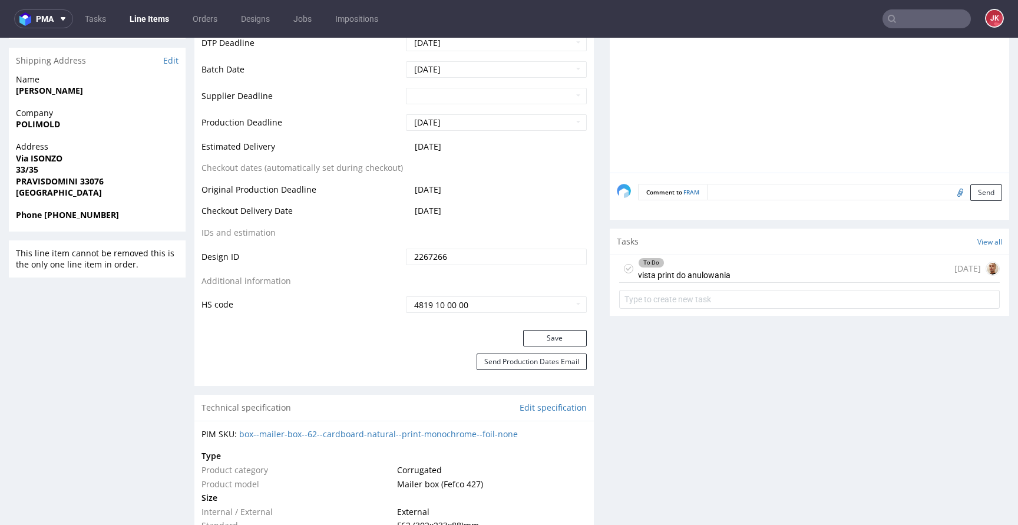
scroll to position [601, 0]
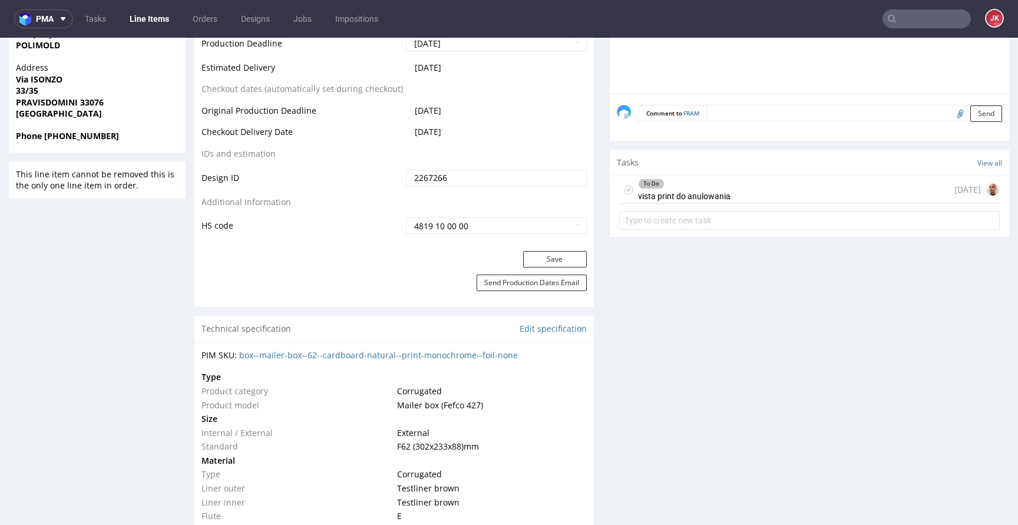
click at [693, 183] on div "To Do" at bounding box center [683, 183] width 91 height 9
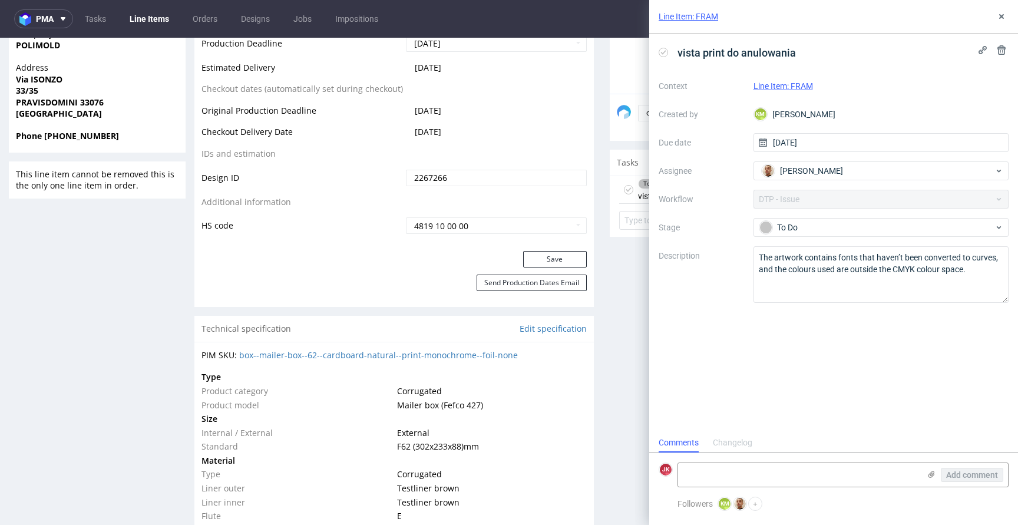
scroll to position [9, 0]
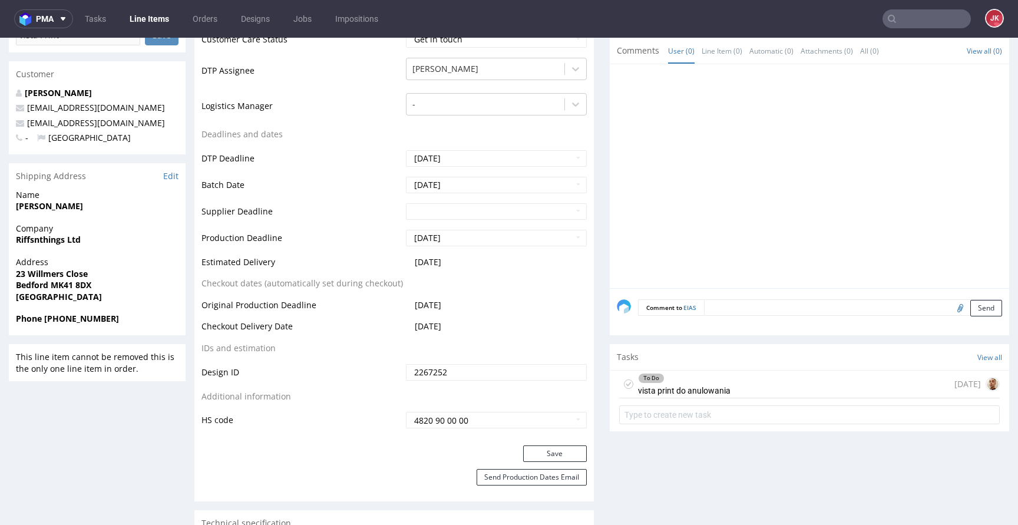
scroll to position [424, 0]
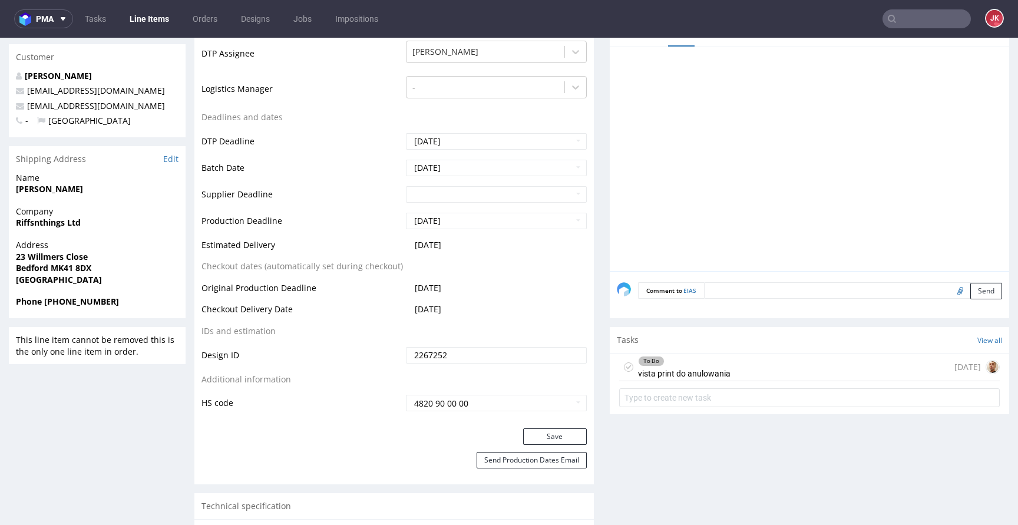
click at [653, 373] on div "To Do vista print do anulowania" at bounding box center [684, 366] width 92 height 27
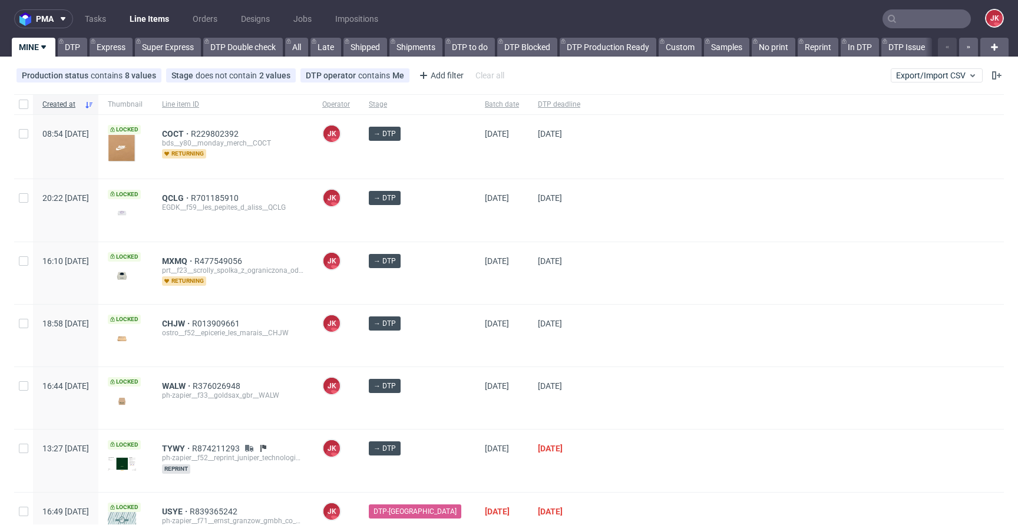
click at [590, 296] on div at bounding box center [797, 273] width 414 height 62
click at [628, 356] on div at bounding box center [797, 335] width 414 height 62
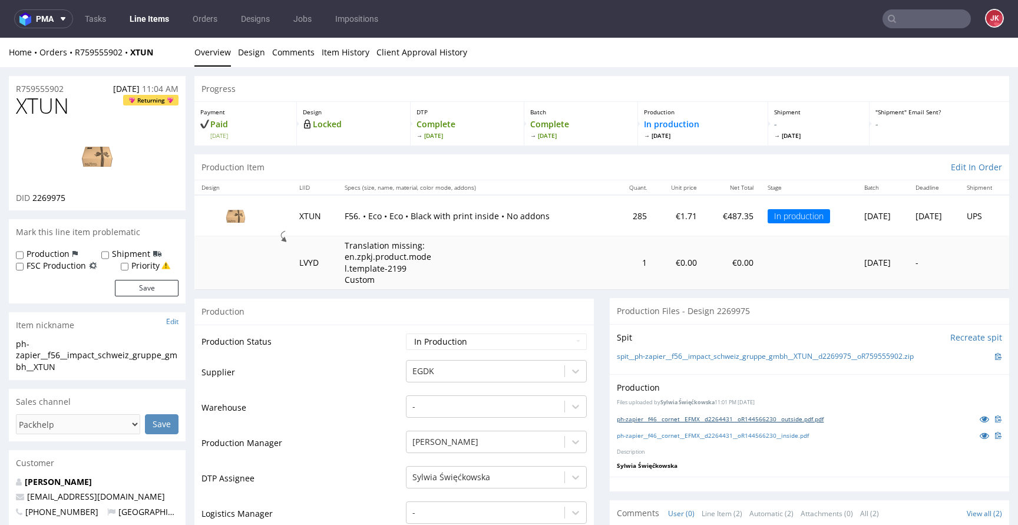
click at [772, 419] on link "ph-zapier__f46__cornet__EFMX__d2264431__oR144566230__outside.pdf.pdf" at bounding box center [720, 419] width 207 height 8
click at [766, 432] on link "ph-zapier__f46__cornet__EFMX__d2264431__oR144566230__inside.pdf" at bounding box center [713, 435] width 192 height 8
click at [254, 55] on link "Design" at bounding box center [251, 52] width 27 height 29
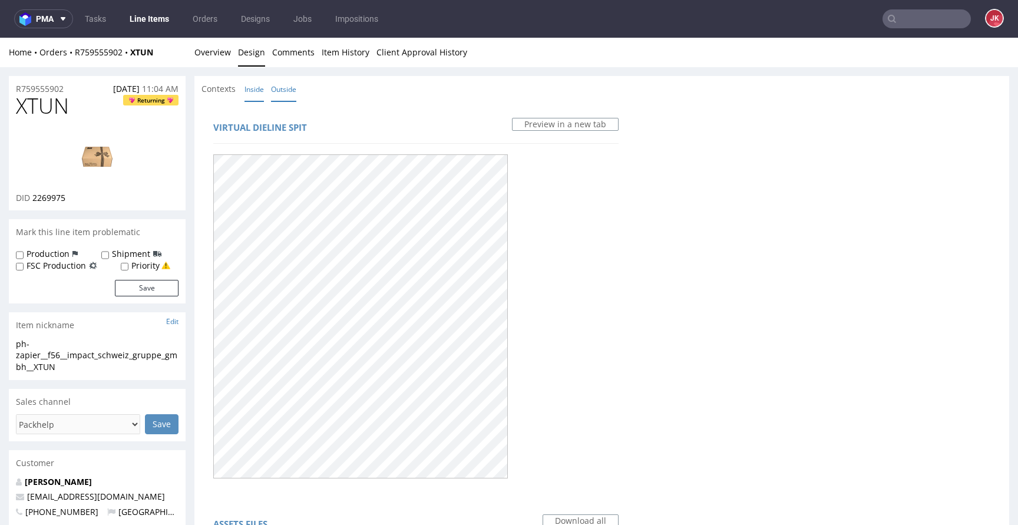
click at [256, 89] on link "Inside" at bounding box center [253, 89] width 19 height 25
click at [208, 55] on link "Overview" at bounding box center [212, 52] width 37 height 29
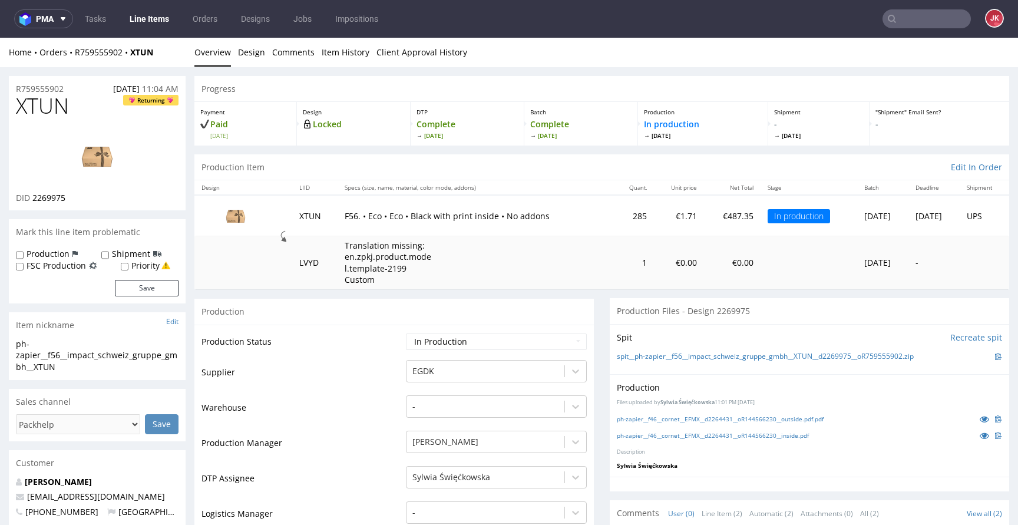
click at [48, 109] on span "XTUN" at bounding box center [42, 106] width 53 height 24
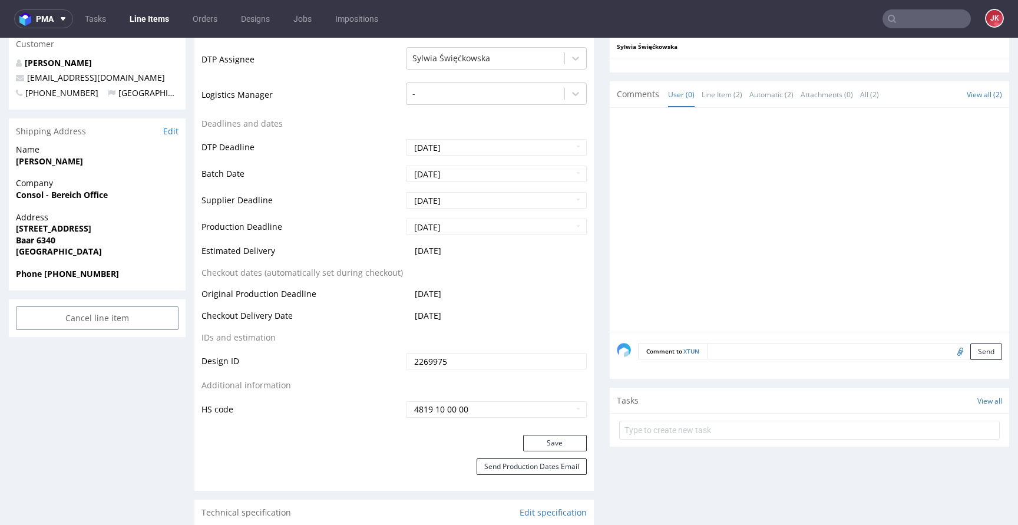
scroll to position [422, 0]
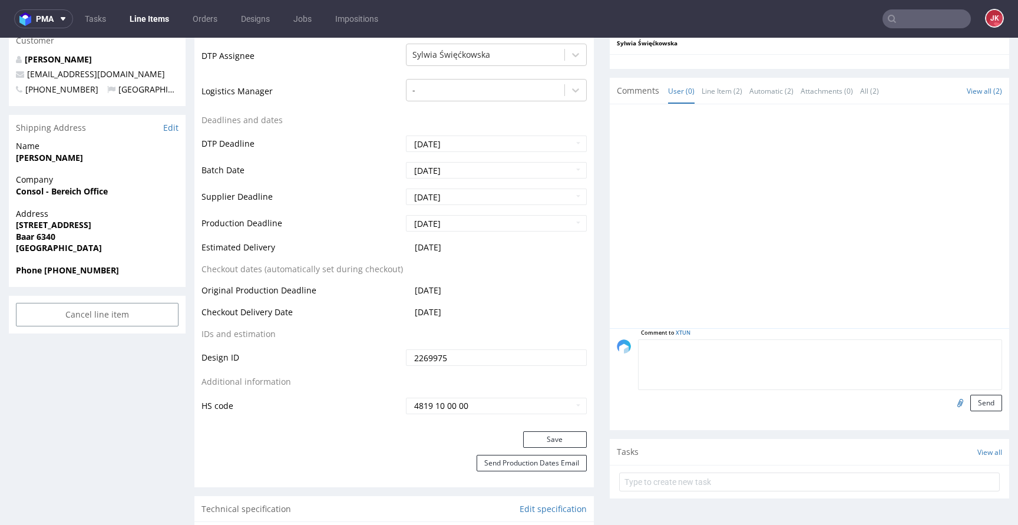
click at [791, 349] on textarea at bounding box center [820, 364] width 364 height 51
type textarea "poprawione pliki"
click at [950, 403] on input "file" at bounding box center [958, 402] width 16 height 15
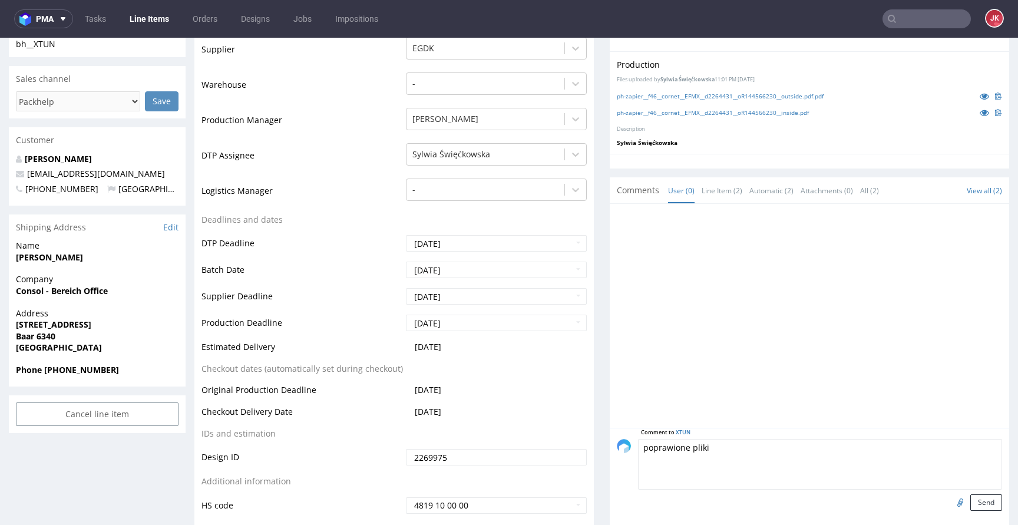
scroll to position [0, 0]
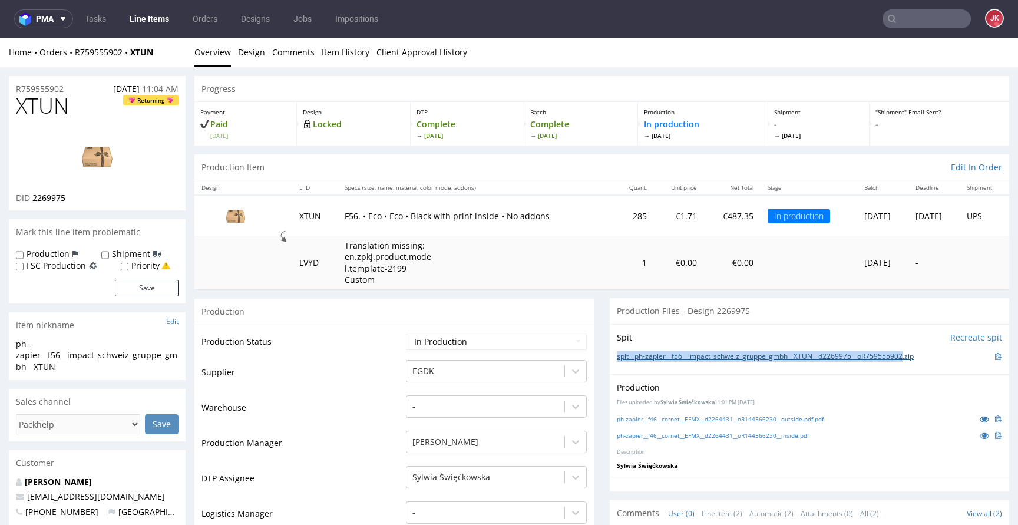
drag, startPoint x: 605, startPoint y: 357, endPoint x: 915, endPoint y: 360, distance: 309.8
click at [915, 360] on div "Spit Recreate spit spit__ph-zapier__f56__impact_schweiz_gruppe_gmbh__XTUN__d226…" at bounding box center [809, 349] width 399 height 50
copy link "spit__ph-zapier__f56__impact_schweiz_gruppe_gmbh__XTUN__d2269975__oR759555902"
click at [249, 58] on link "Design" at bounding box center [251, 52] width 27 height 29
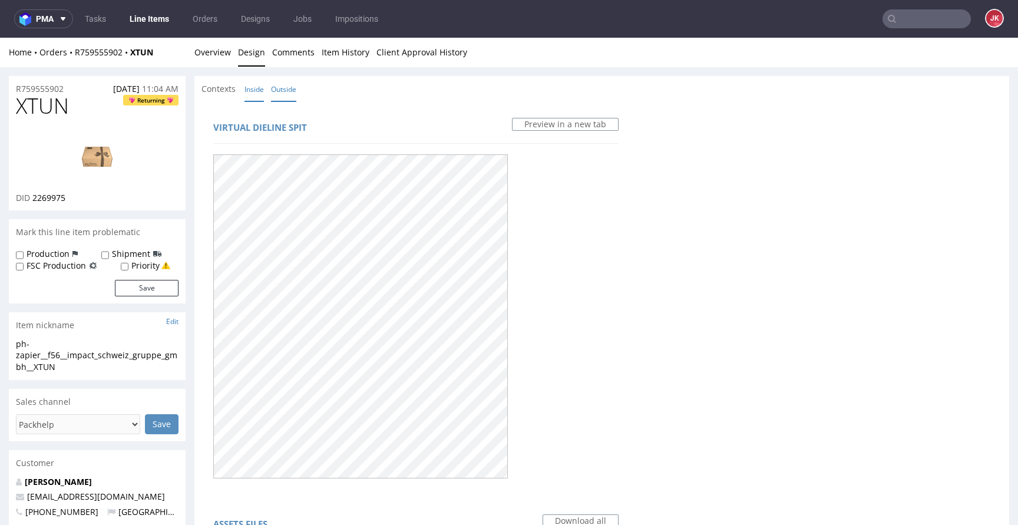
click at [295, 90] on link "Outside" at bounding box center [283, 89] width 25 height 25
click at [214, 55] on link "Overview" at bounding box center [212, 52] width 37 height 29
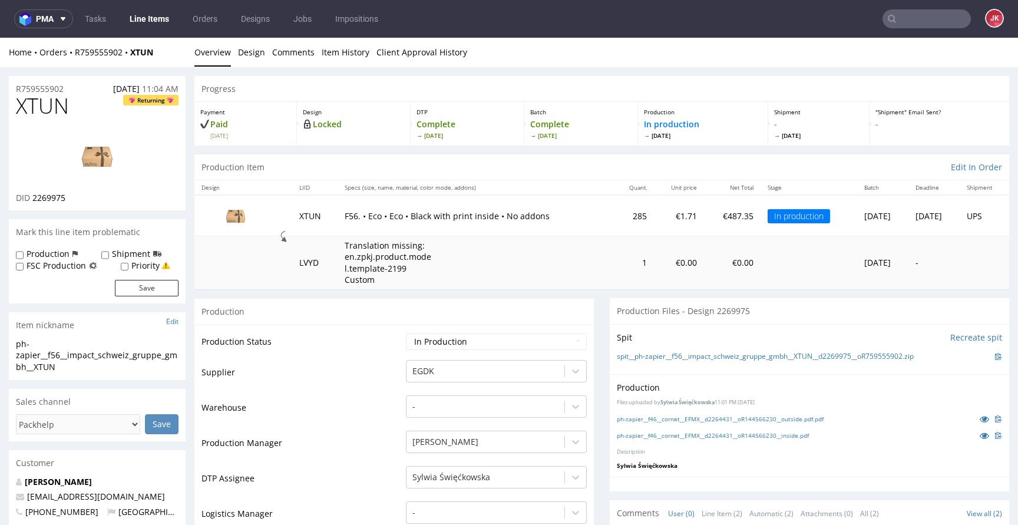
click at [825, 398] on div "Production Files uploaded by Sylwia Święćkowska 11:01 PM October 4th, 2025 ph-z…" at bounding box center [809, 425] width 399 height 103
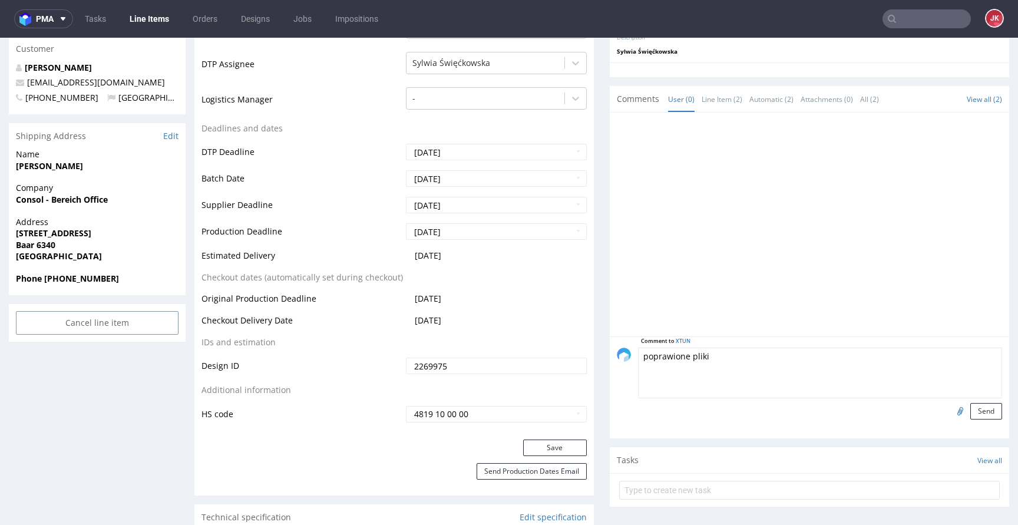
scroll to position [415, 0]
click at [739, 367] on textarea "poprawione pliki" at bounding box center [820, 371] width 364 height 51
click at [950, 410] on input "file" at bounding box center [958, 409] width 16 height 15
type input "C:\fakepath\ph-zapier__f56__impact_schweiz_gruppe_gmbh__XTUN__d2269975__oR75955…"
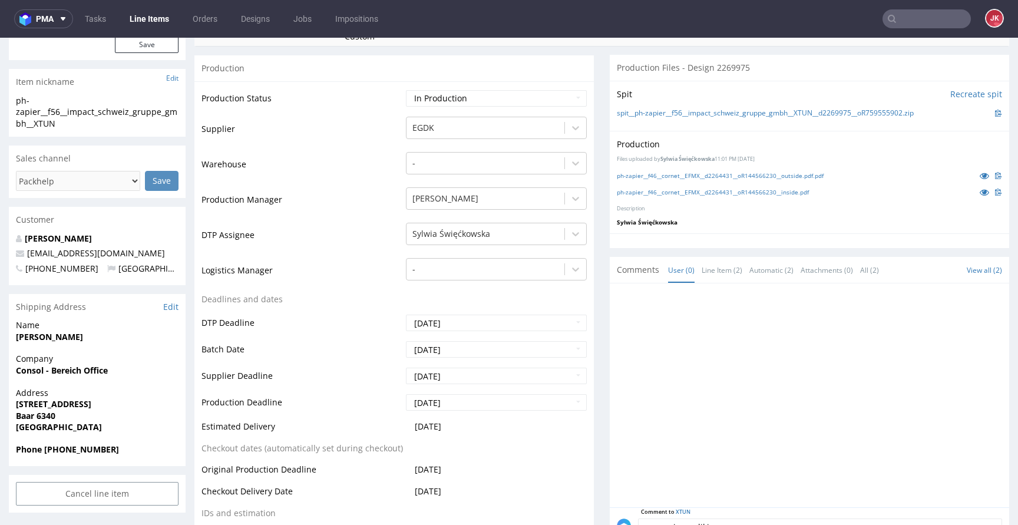
scroll to position [187, 0]
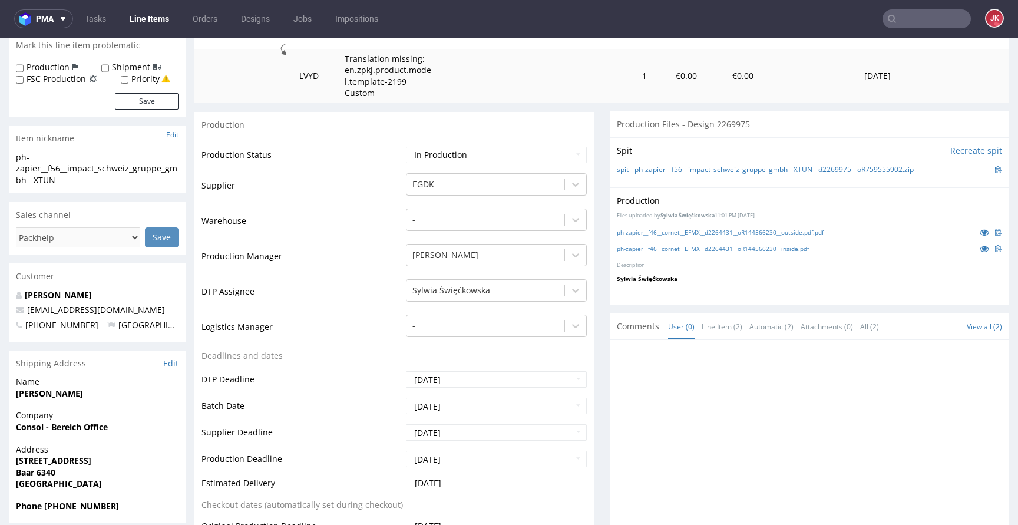
click at [84, 293] on link "Widmer Benjamin" at bounding box center [58, 294] width 67 height 11
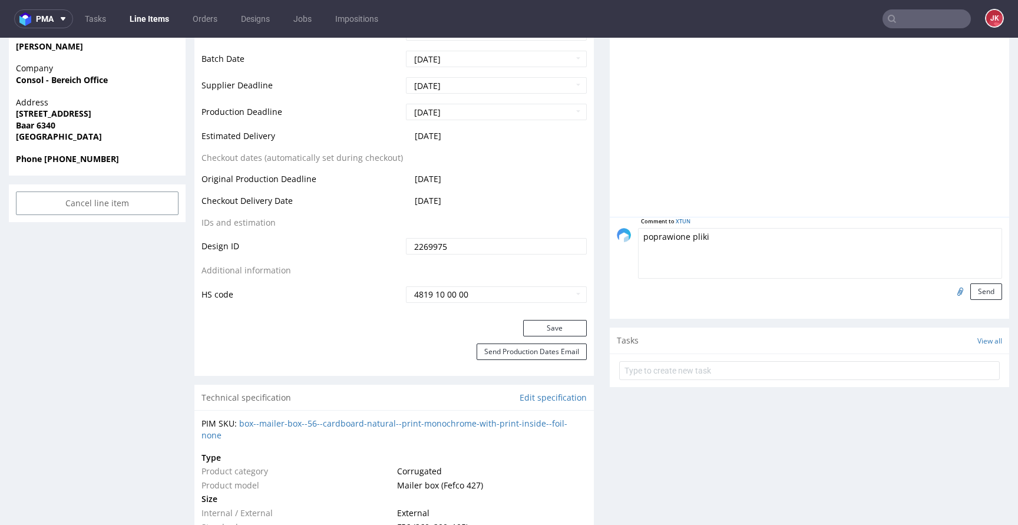
scroll to position [575, 0]
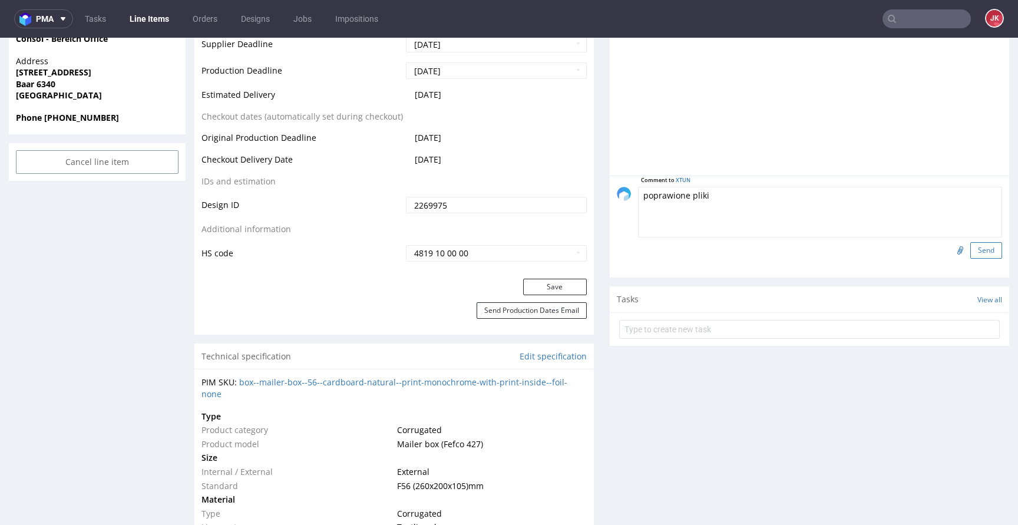
click at [970, 255] on button "Send" at bounding box center [986, 250] width 32 height 16
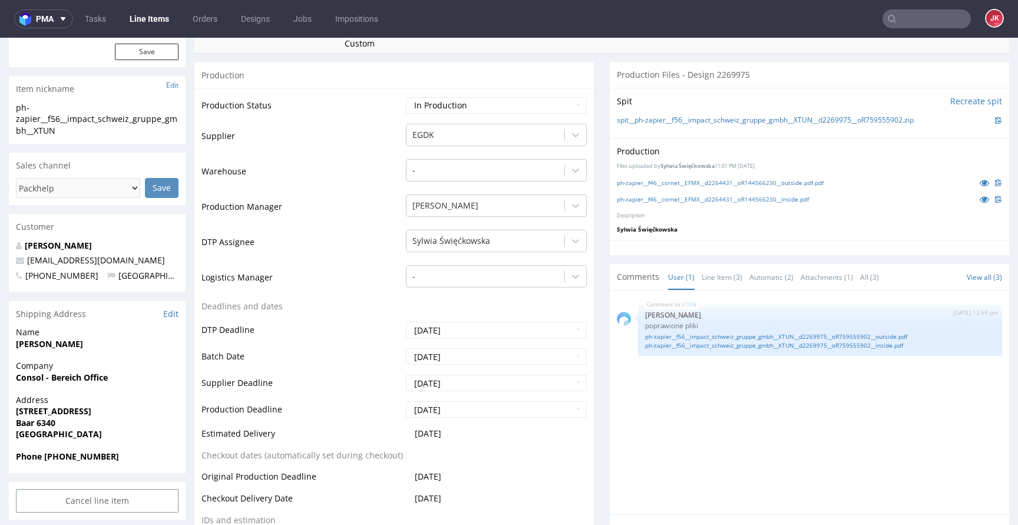
scroll to position [0, 0]
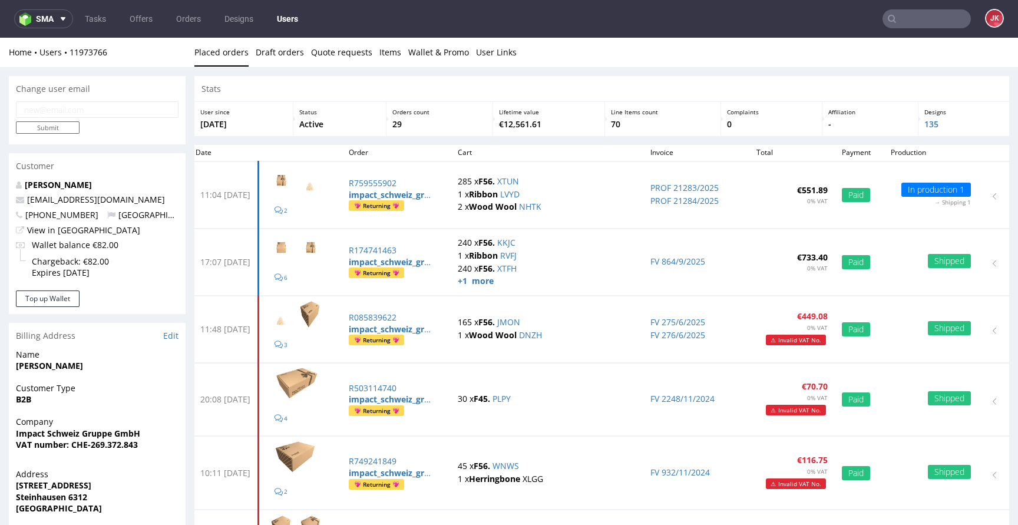
click at [915, 22] on input "text" at bounding box center [926, 18] width 88 height 19
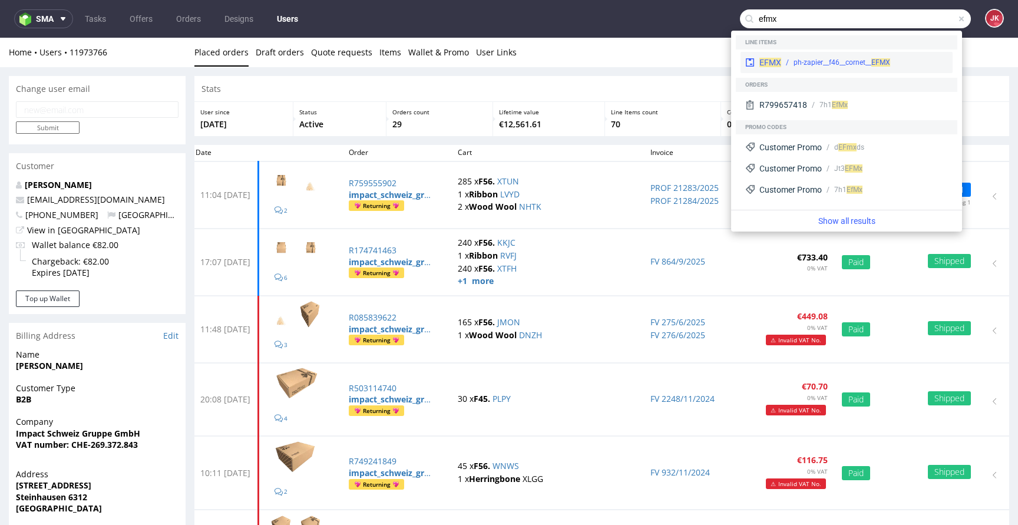
type input "efmx"
click at [846, 64] on div "ph-zapier__f46__cornet__ EFMX" at bounding box center [841, 62] width 97 height 11
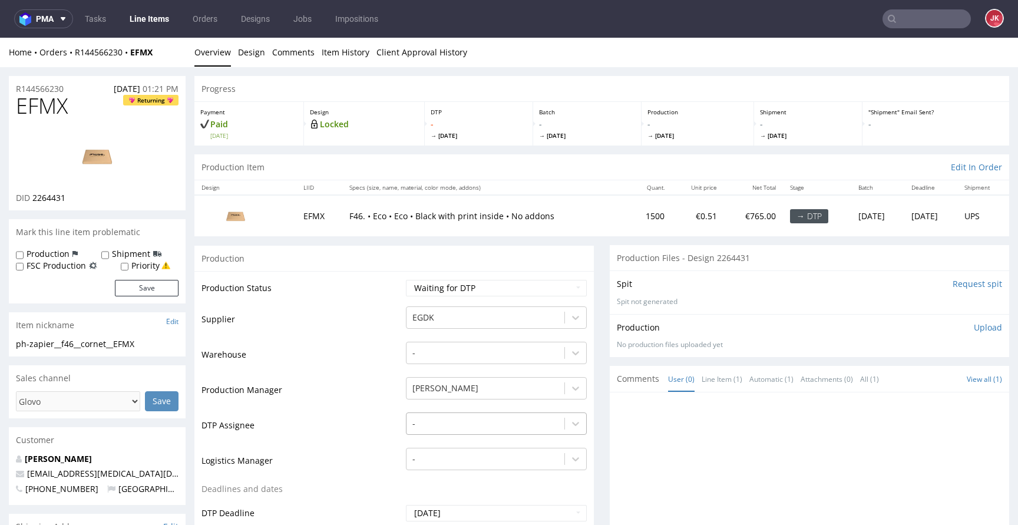
click at [462, 424] on div "-" at bounding box center [496, 420] width 181 height 16
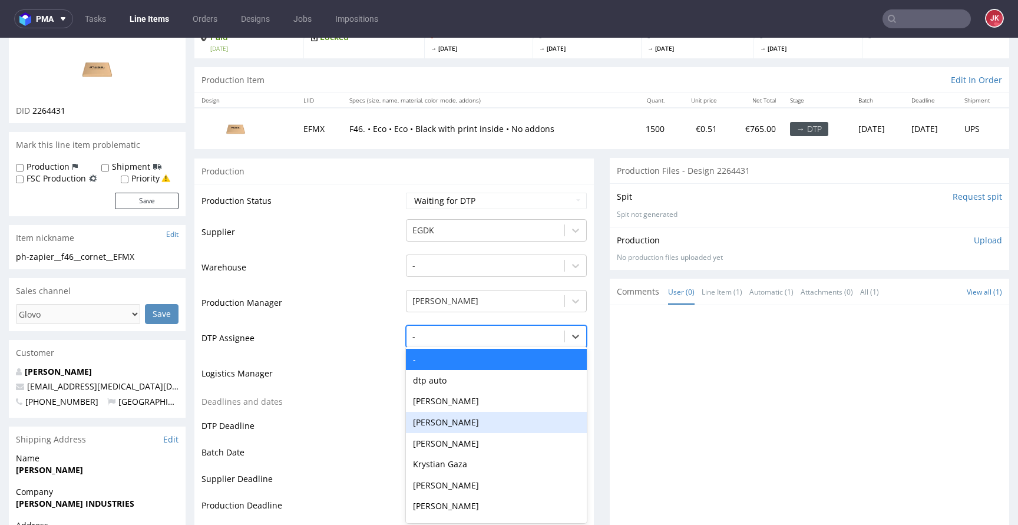
scroll to position [90, 0]
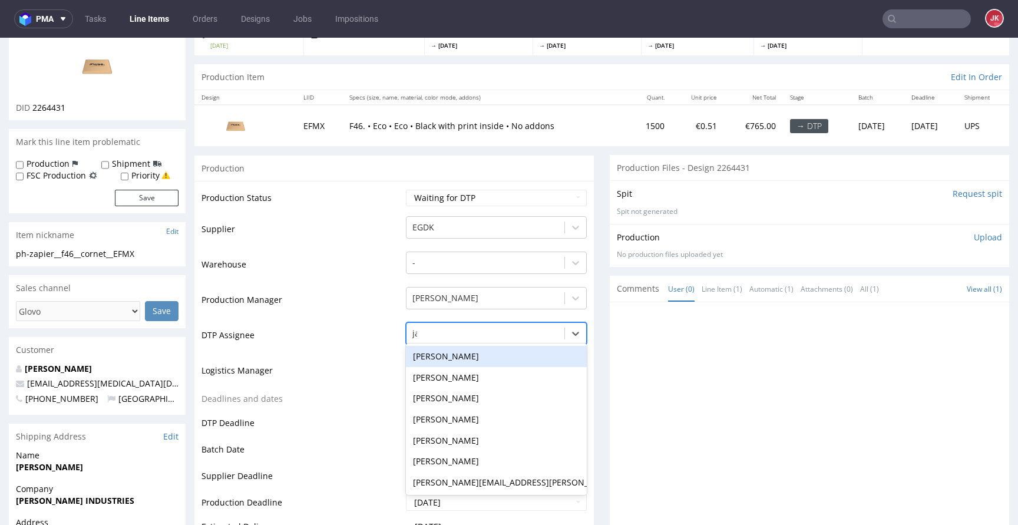
type input "jan"
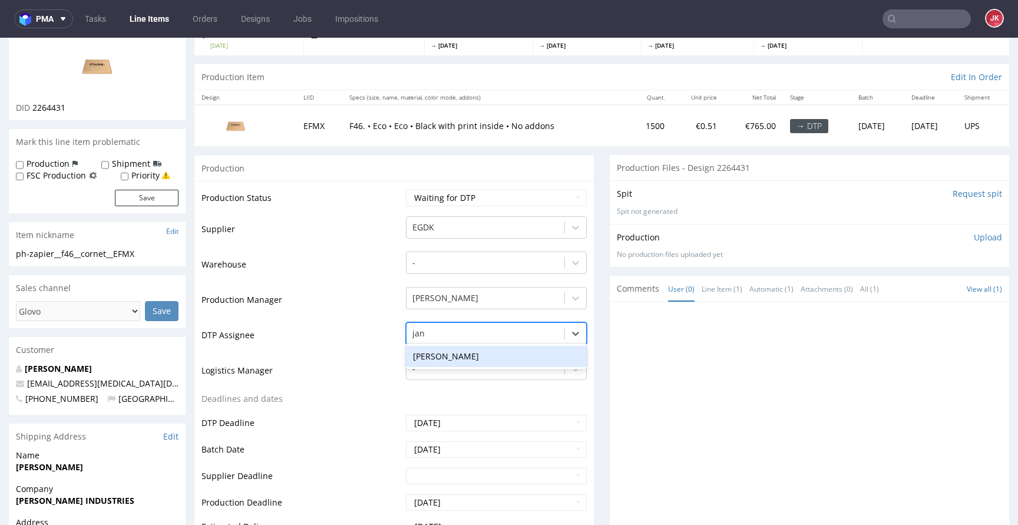
click at [506, 361] on div "[PERSON_NAME]" at bounding box center [496, 356] width 181 height 21
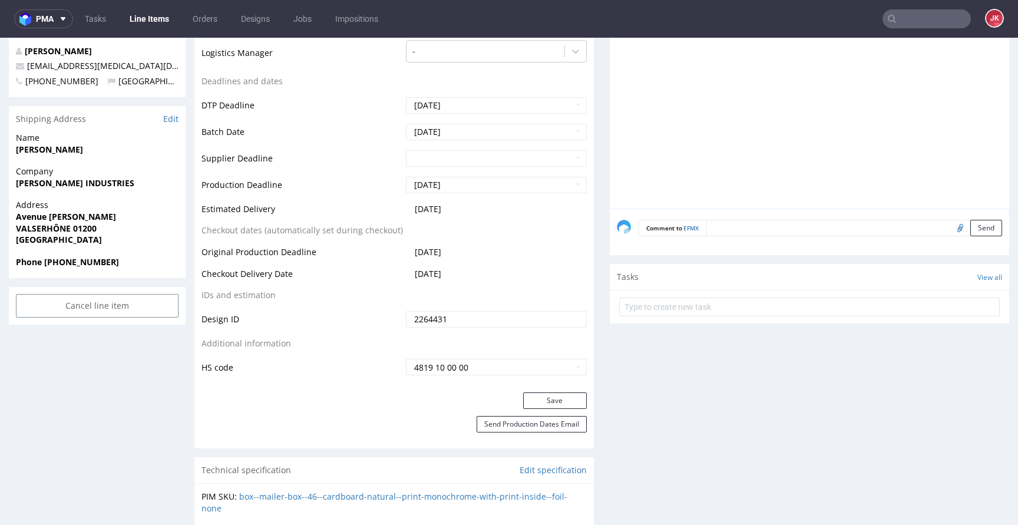
scroll to position [542, 0]
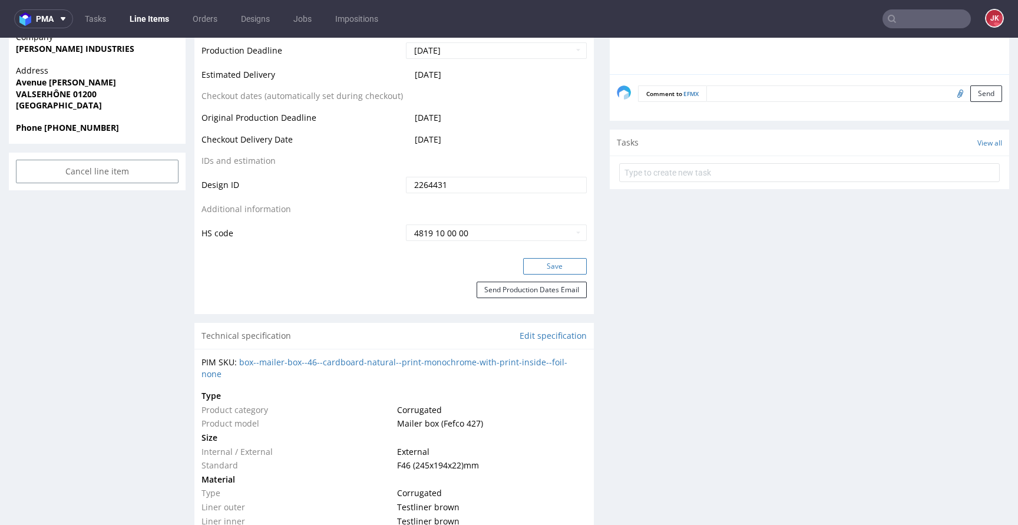
click at [552, 273] on button "Save" at bounding box center [555, 266] width 64 height 16
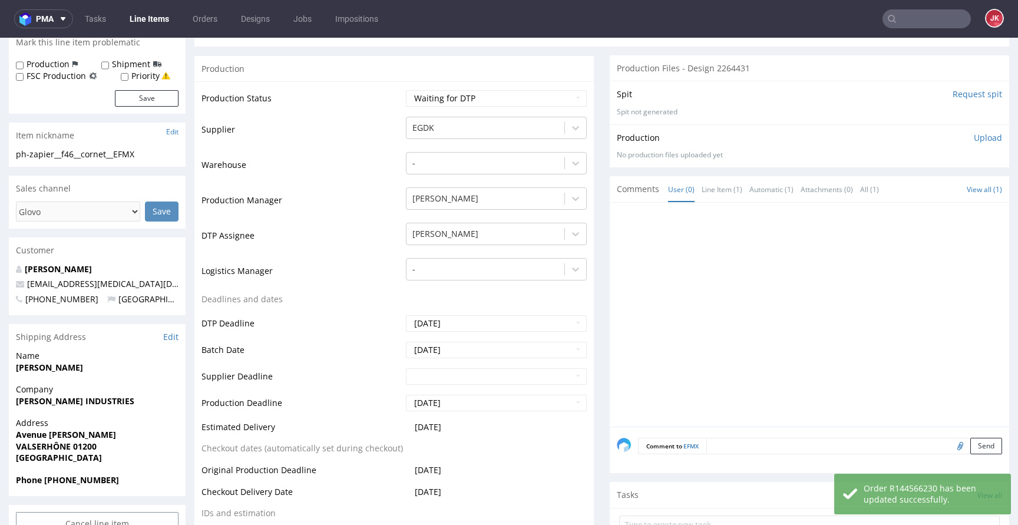
scroll to position [0, 0]
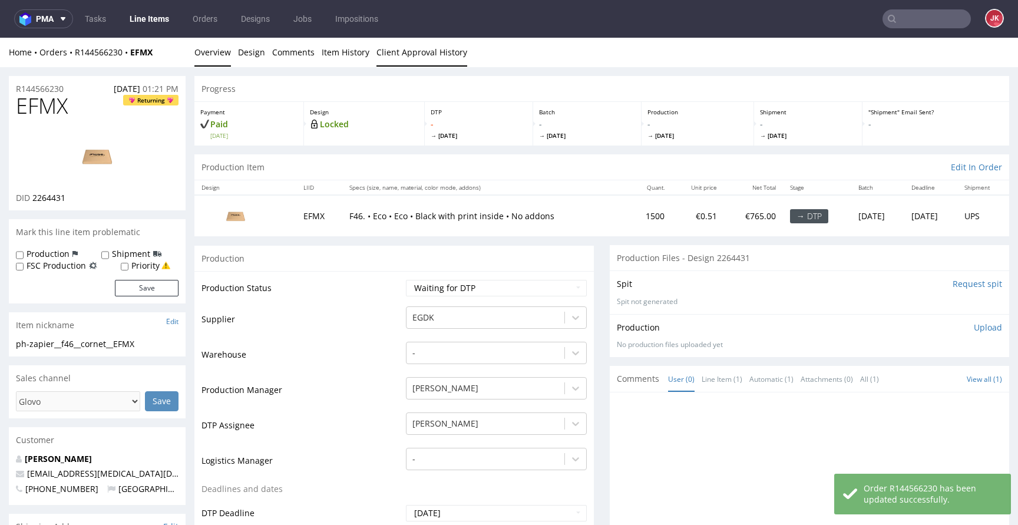
click at [405, 62] on link "Client Approval History" at bounding box center [421, 52] width 91 height 29
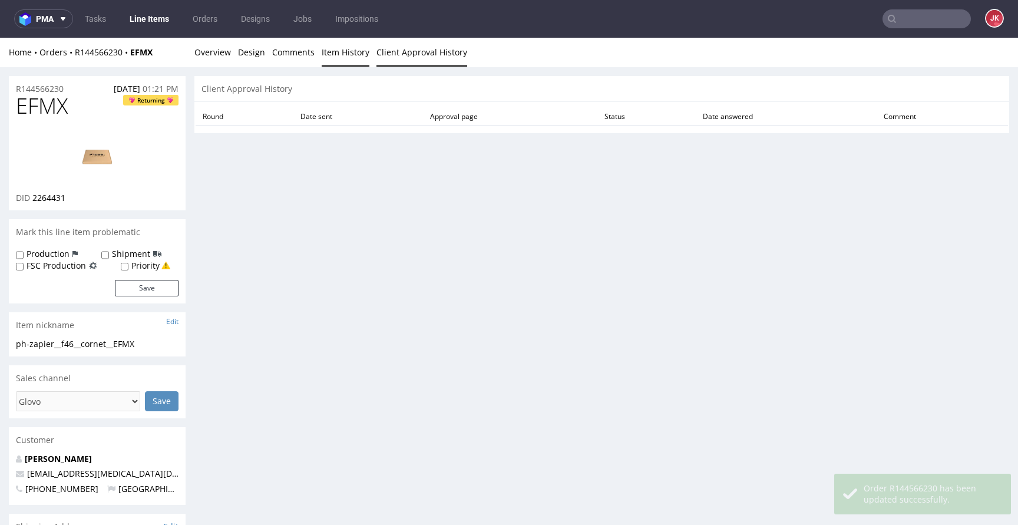
click at [341, 54] on link "Item History" at bounding box center [346, 52] width 48 height 29
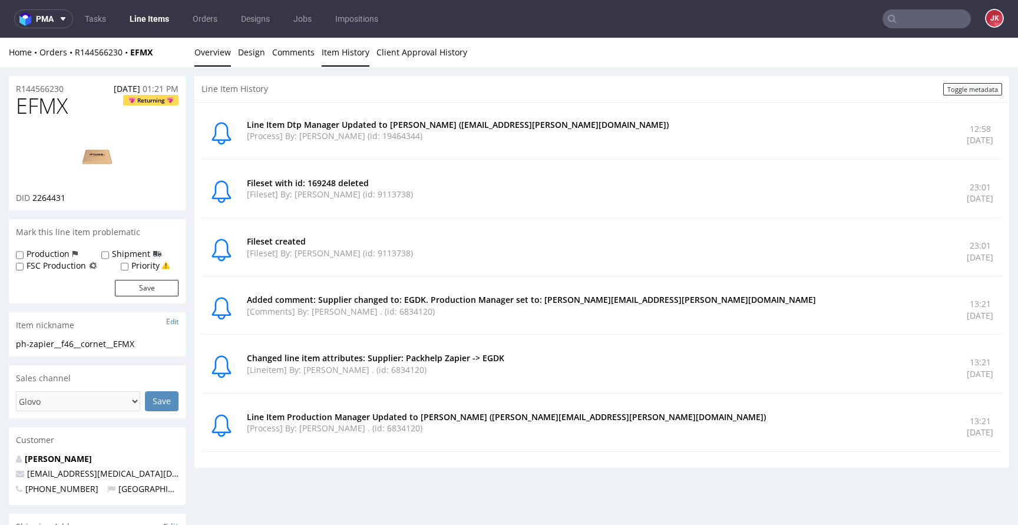
click at [213, 58] on link "Overview" at bounding box center [212, 52] width 37 height 29
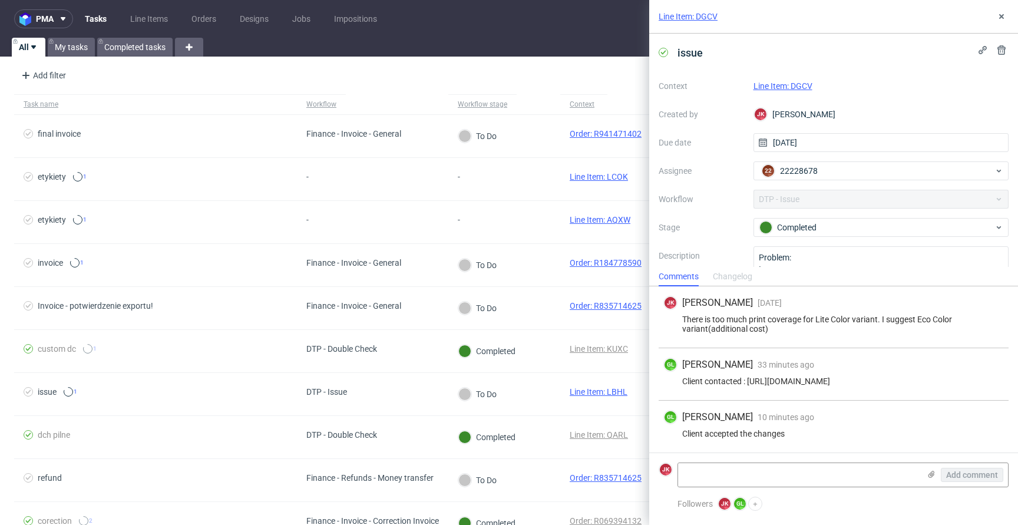
scroll to position [5, 0]
click at [776, 85] on link "Line Item: DGCV" at bounding box center [782, 85] width 59 height 9
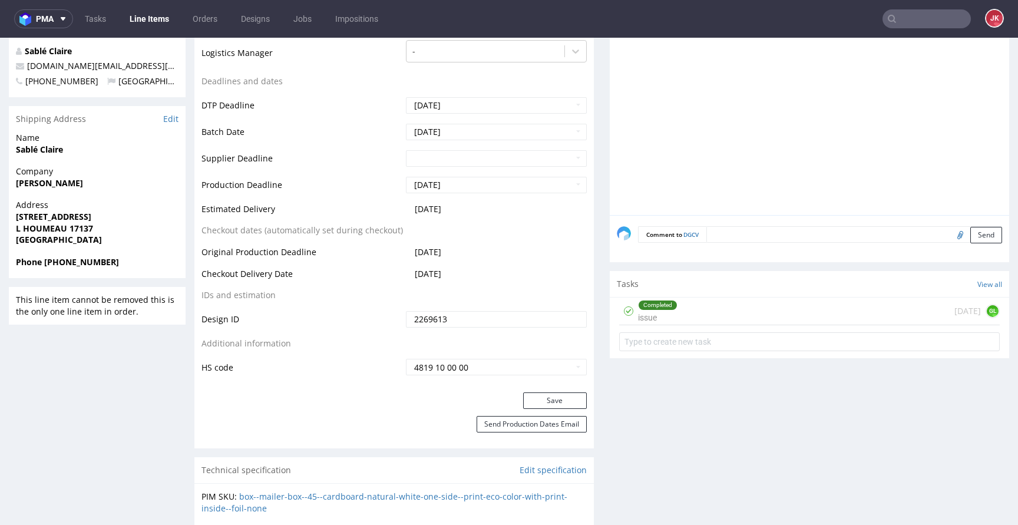
scroll to position [428, 0]
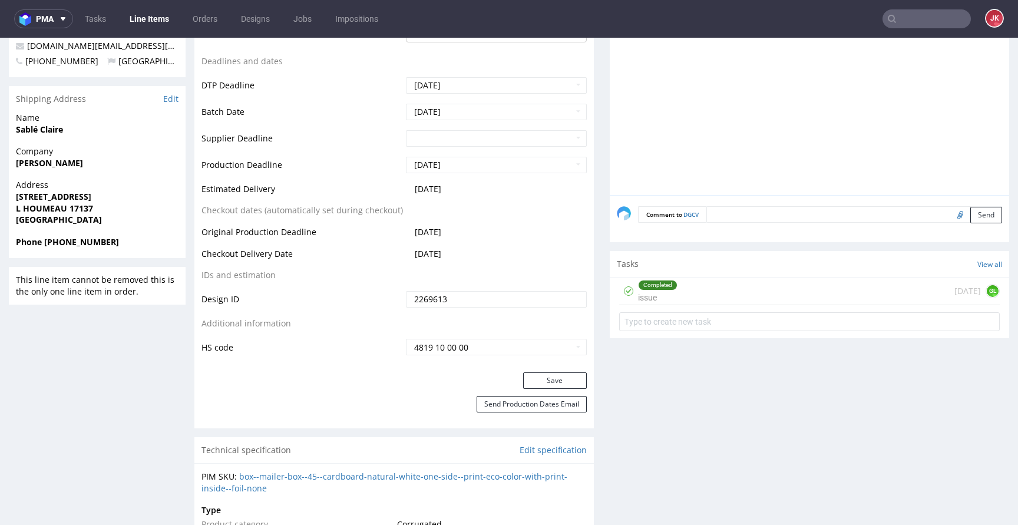
click at [638, 294] on div "Completed issue" at bounding box center [657, 290] width 39 height 27
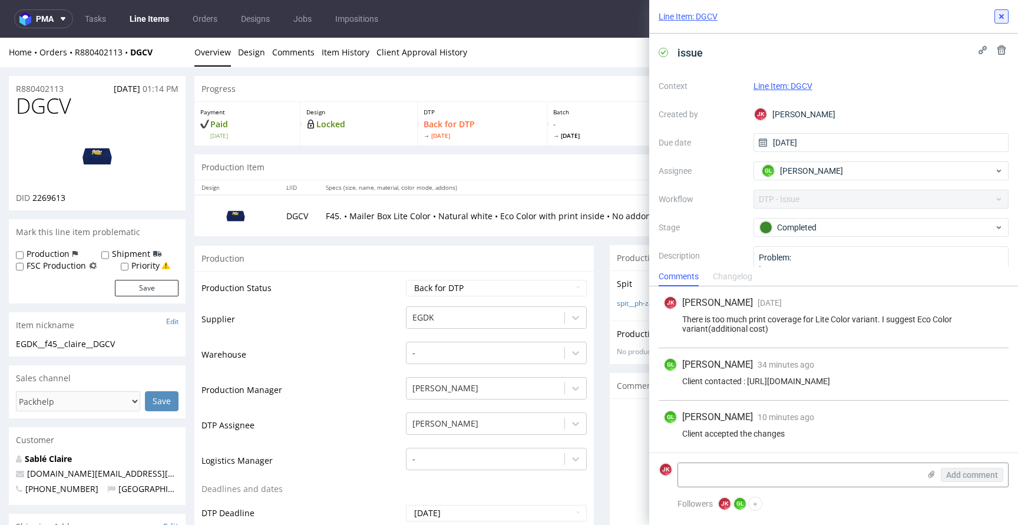
click at [1002, 12] on icon at bounding box center [1000, 16] width 9 height 9
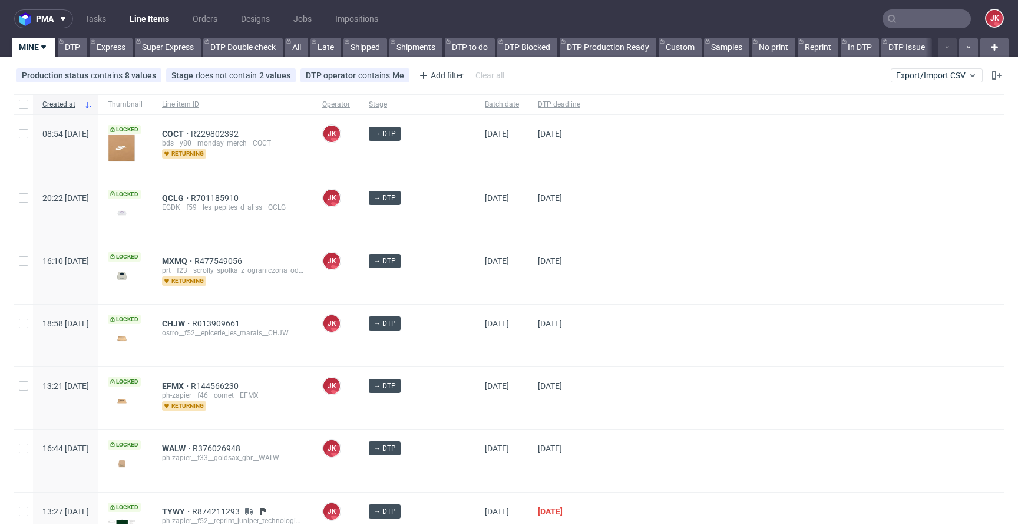
click at [446, 230] on div "→ DTP" at bounding box center [417, 210] width 116 height 62
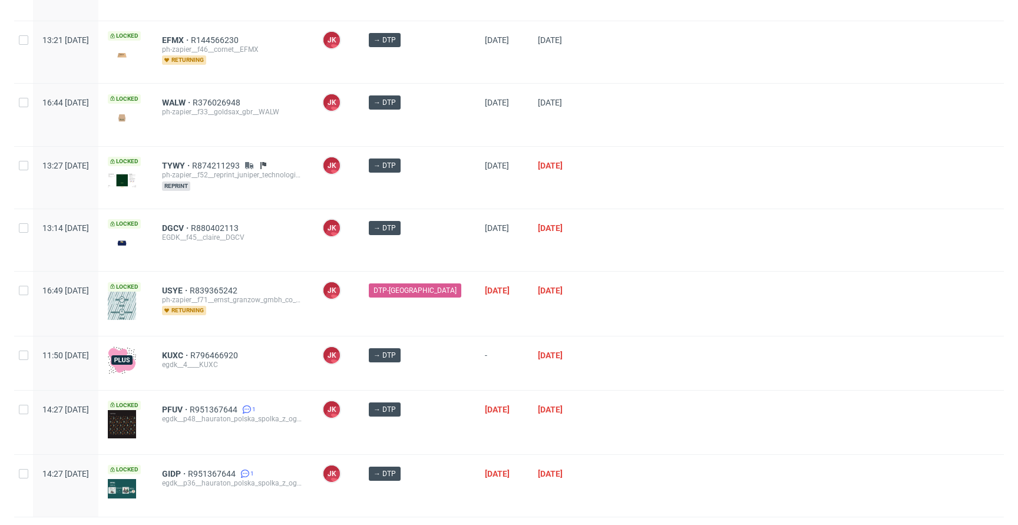
scroll to position [375, 0]
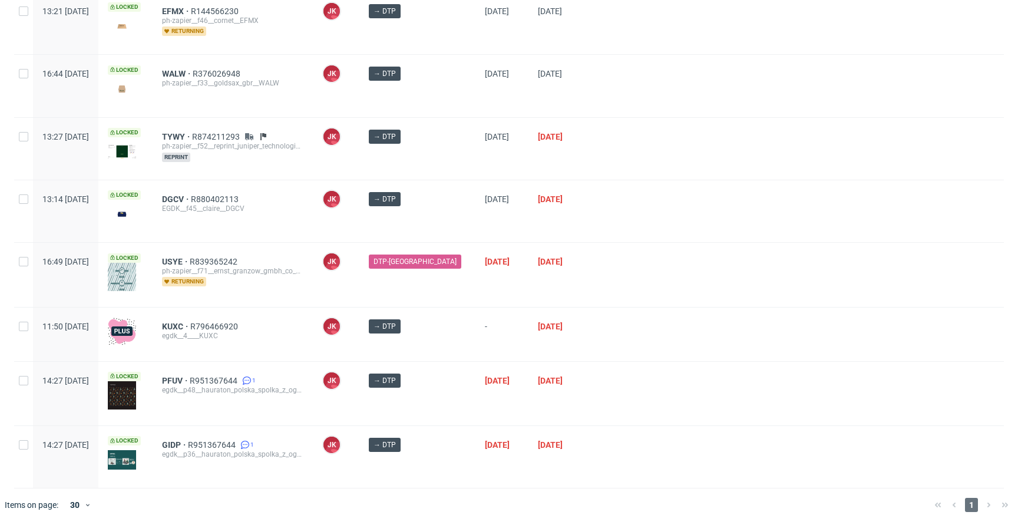
click at [225, 355] on div "KUXC R796466920 egdk__4____KUXC" at bounding box center [233, 334] width 160 height 54
click at [190, 376] on span "PFUV" at bounding box center [176, 380] width 28 height 9
click at [303, 333] on div "egdk__4____KUXC" at bounding box center [232, 335] width 141 height 9
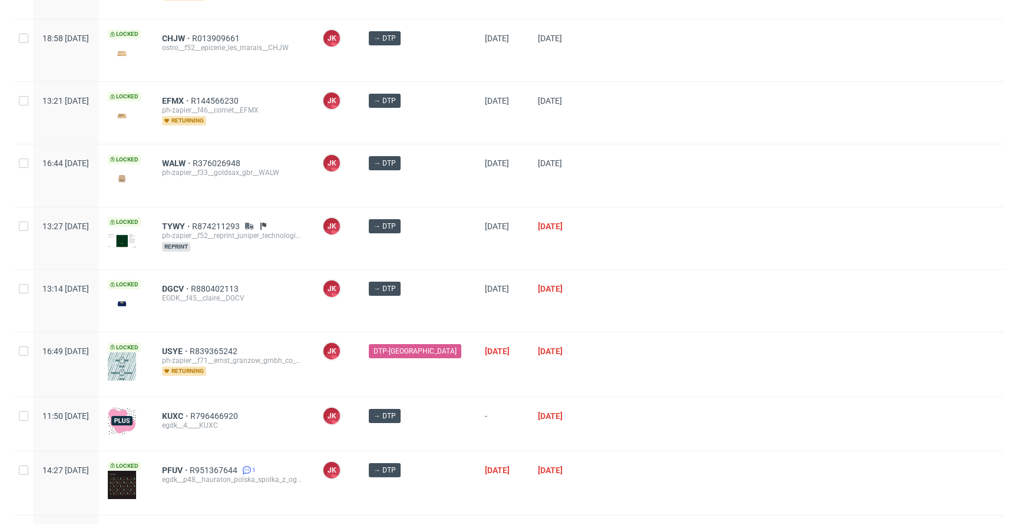
scroll to position [211, 0]
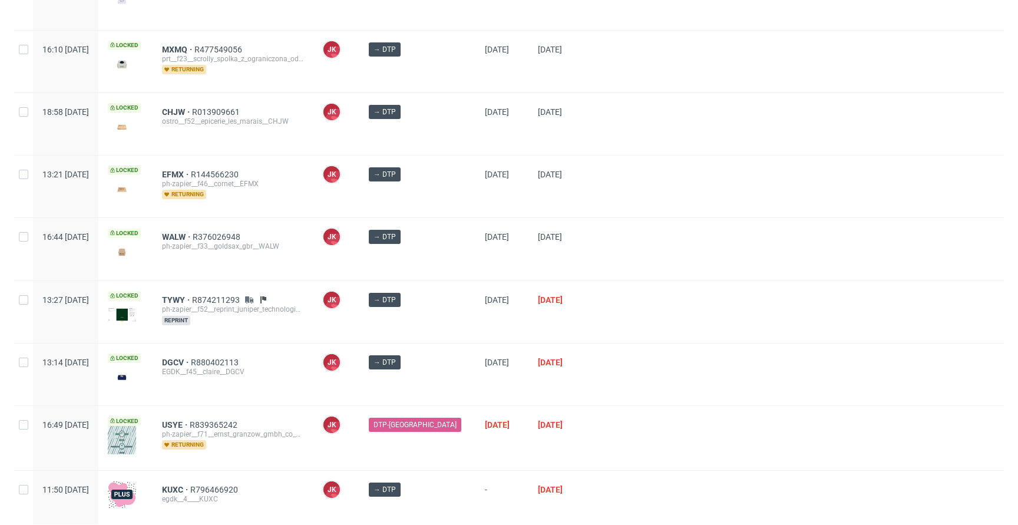
click at [359, 370] on div "JK Jan Kocik" at bounding box center [336, 374] width 47 height 62
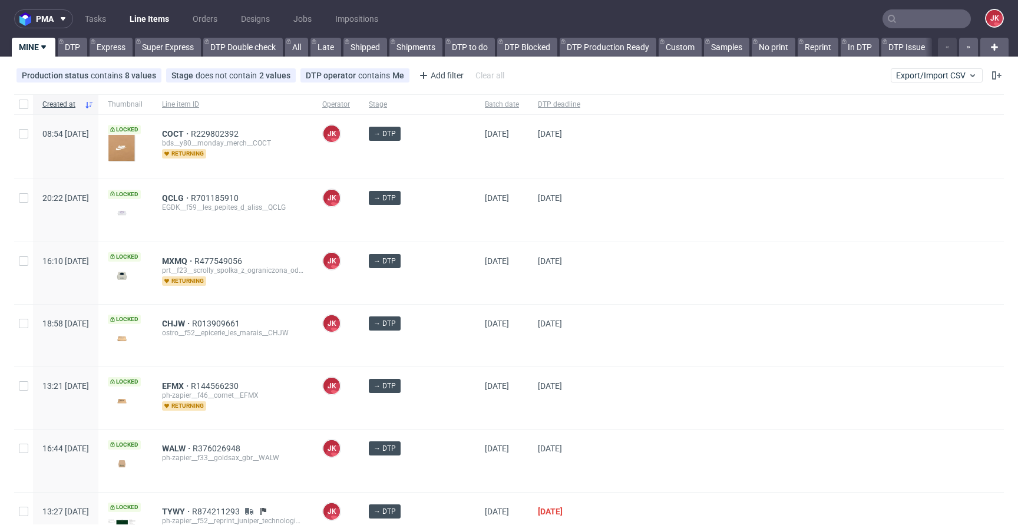
click at [594, 273] on div at bounding box center [797, 273] width 414 height 62
click at [448, 239] on div "→ DTP" at bounding box center [417, 210] width 116 height 62
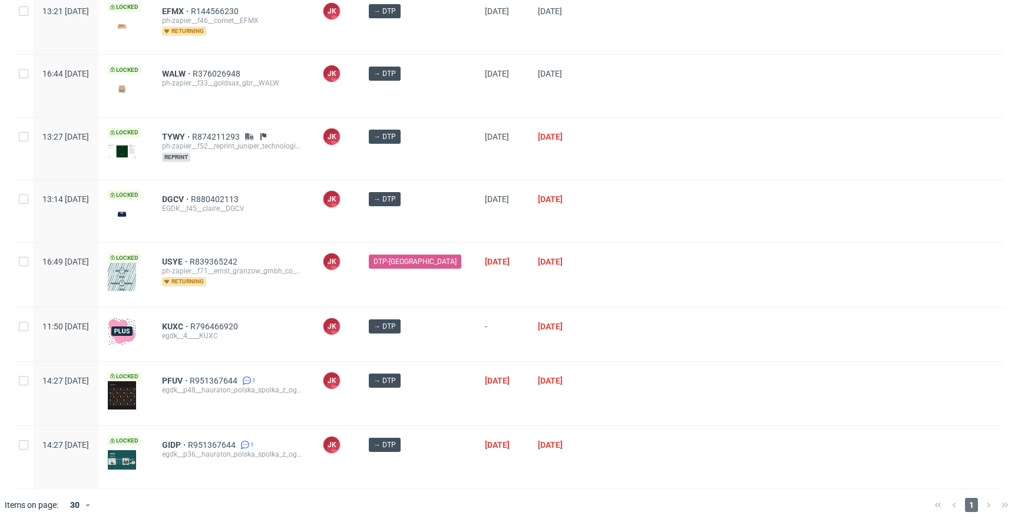
click at [445, 289] on div "DTP-DC" at bounding box center [417, 275] width 116 height 64
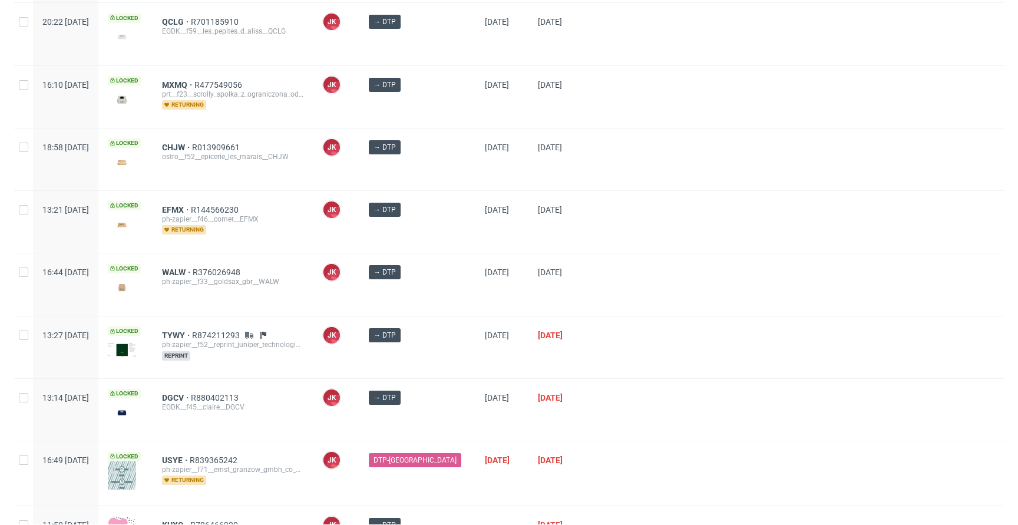
scroll to position [145, 0]
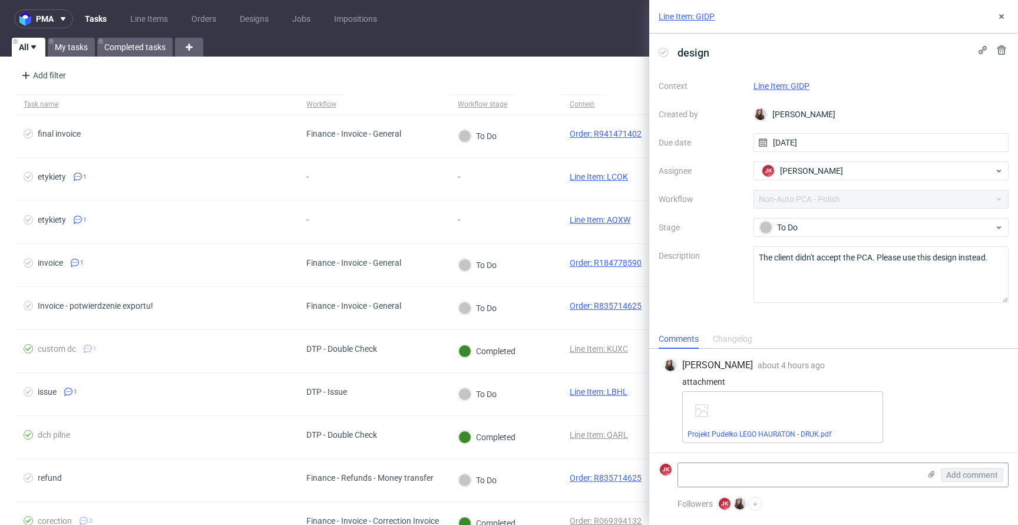
click at [783, 87] on link "Line Item: GIDP" at bounding box center [781, 85] width 56 height 9
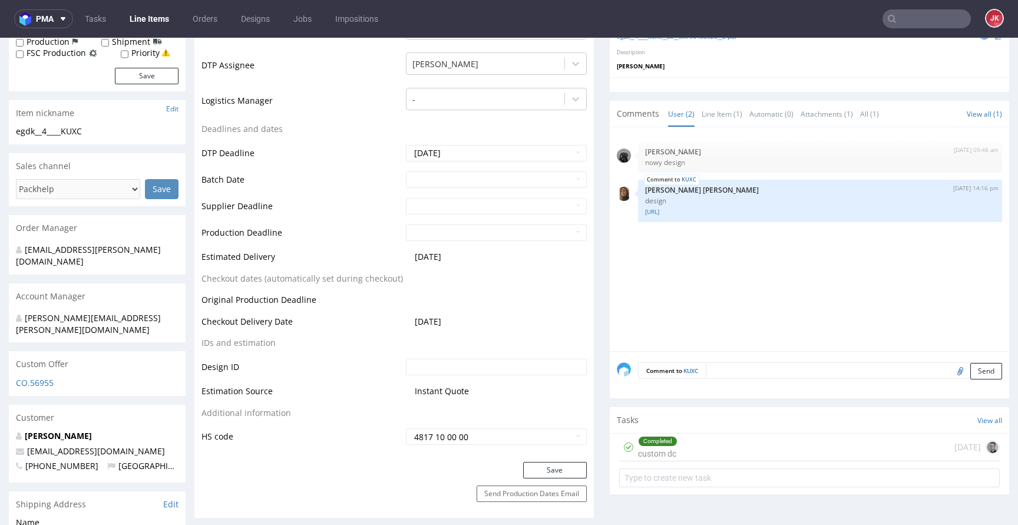
scroll to position [433, 0]
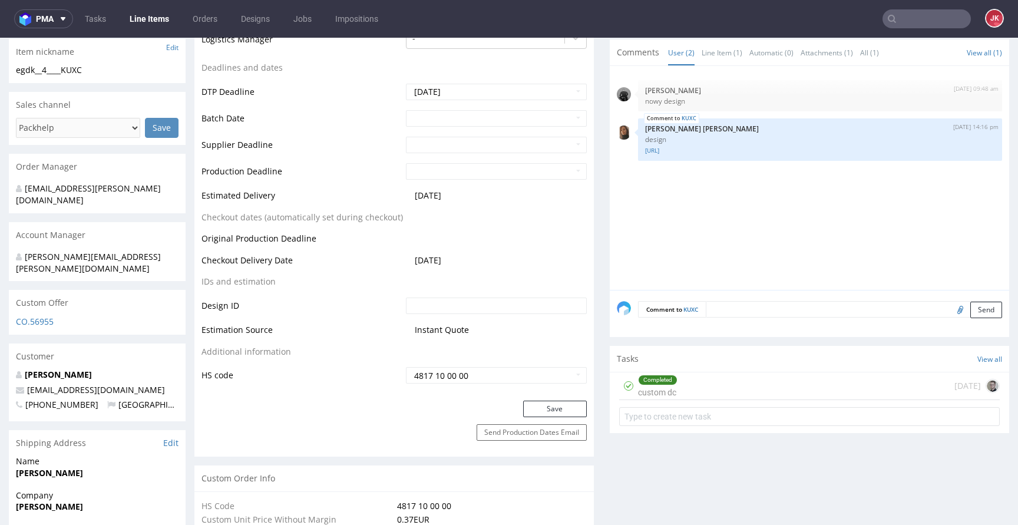
click at [645, 384] on div "Completed custom dc" at bounding box center [657, 385] width 39 height 27
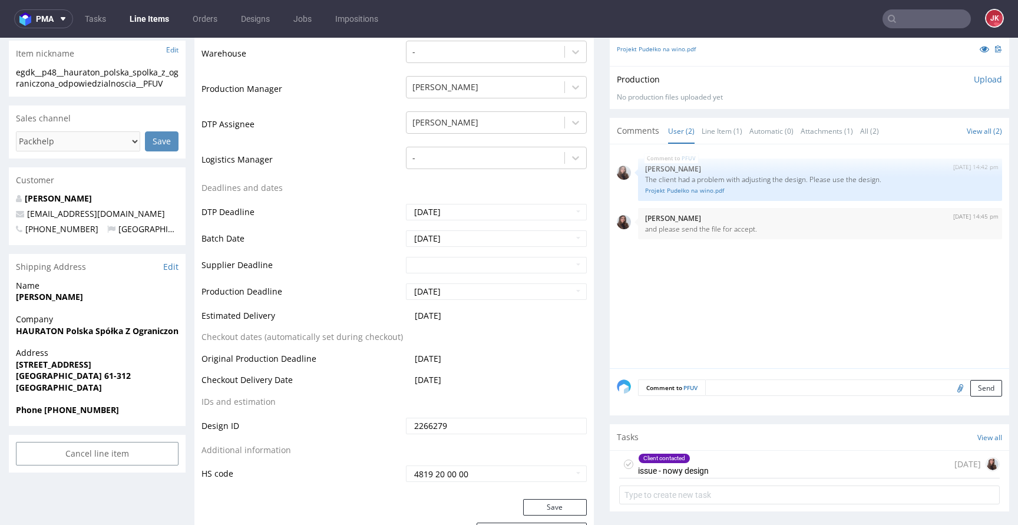
scroll to position [377, 0]
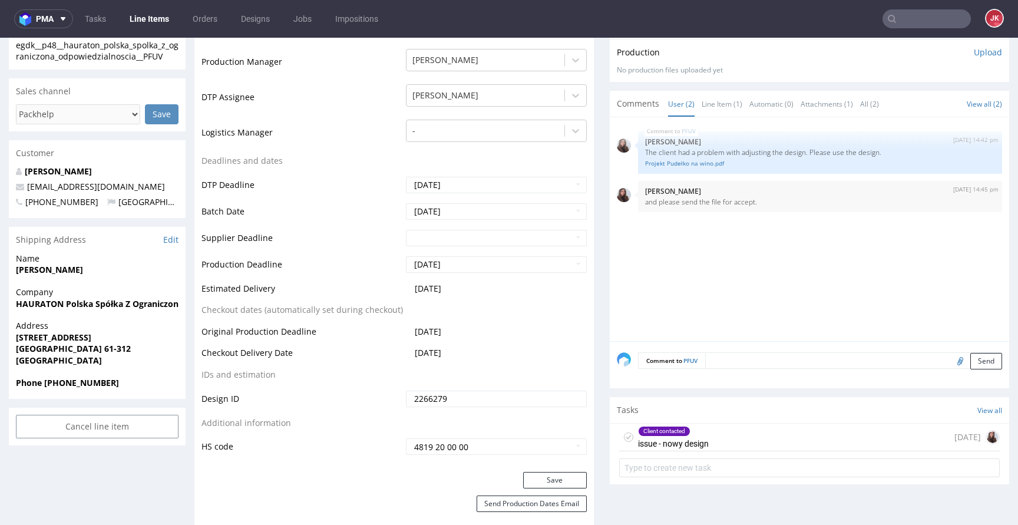
click at [644, 436] on div "Client contacted" at bounding box center [663, 430] width 51 height 9
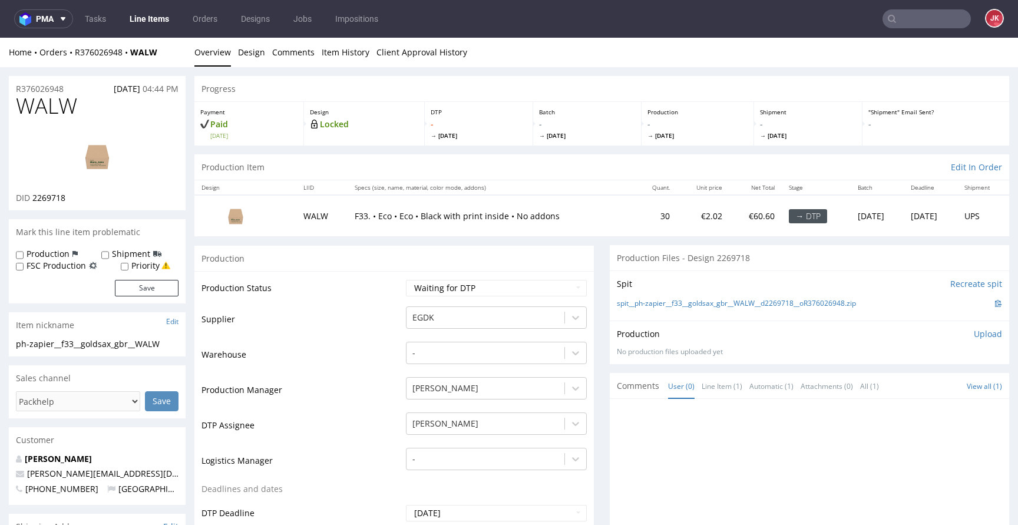
click at [241, 55] on link "Design" at bounding box center [251, 52] width 27 height 29
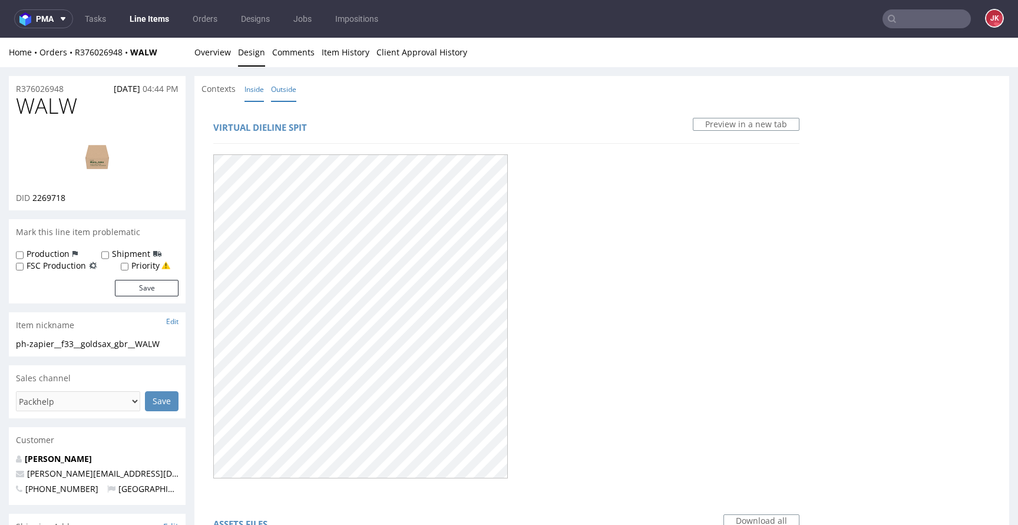
click at [247, 85] on link "Inside" at bounding box center [253, 89] width 19 height 25
click at [279, 85] on link "Outside" at bounding box center [283, 89] width 25 height 25
click at [209, 54] on link "Overview" at bounding box center [212, 52] width 37 height 29
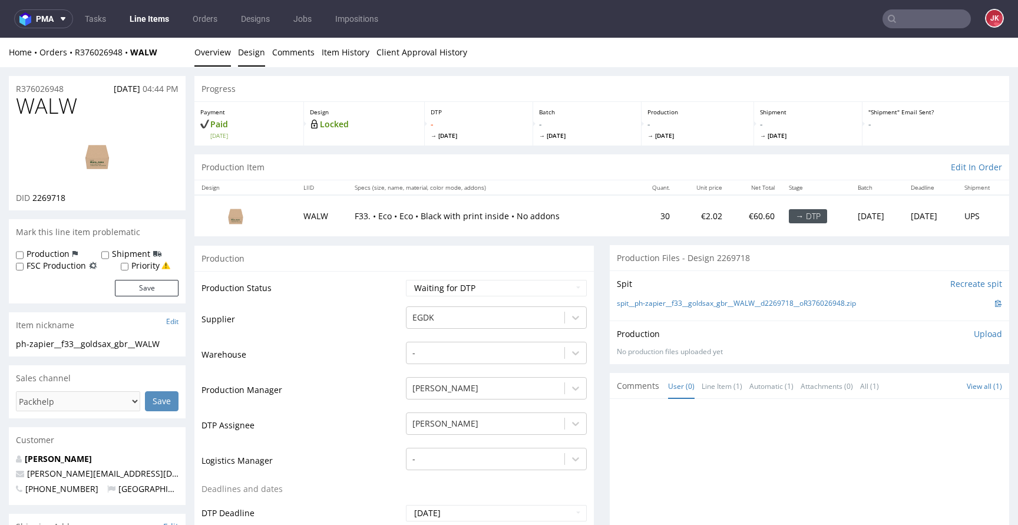
click at [256, 61] on link "Design" at bounding box center [251, 52] width 27 height 29
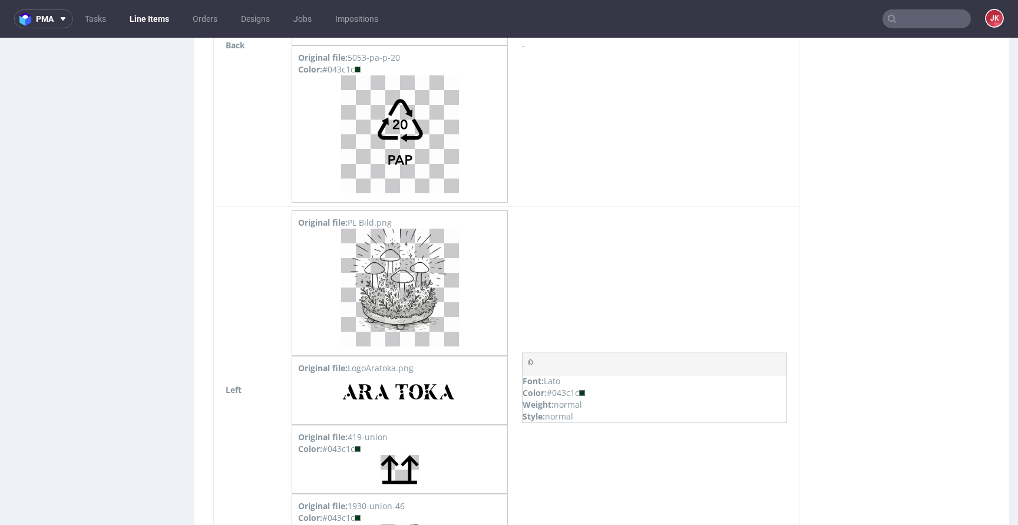
scroll to position [1101, 0]
click at [419, 316] on img at bounding box center [400, 288] width 118 height 118
click at [409, 397] on img at bounding box center [400, 395] width 118 height 41
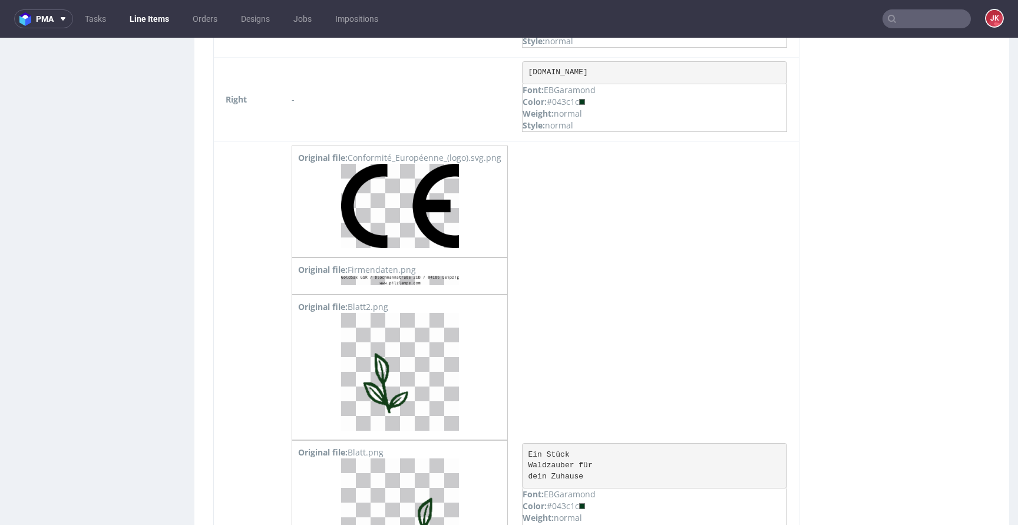
scroll to position [1867, 0]
click at [418, 234] on img at bounding box center [400, 205] width 118 height 84
click at [426, 281] on img at bounding box center [400, 279] width 118 height 9
click at [420, 339] on img at bounding box center [400, 371] width 118 height 118
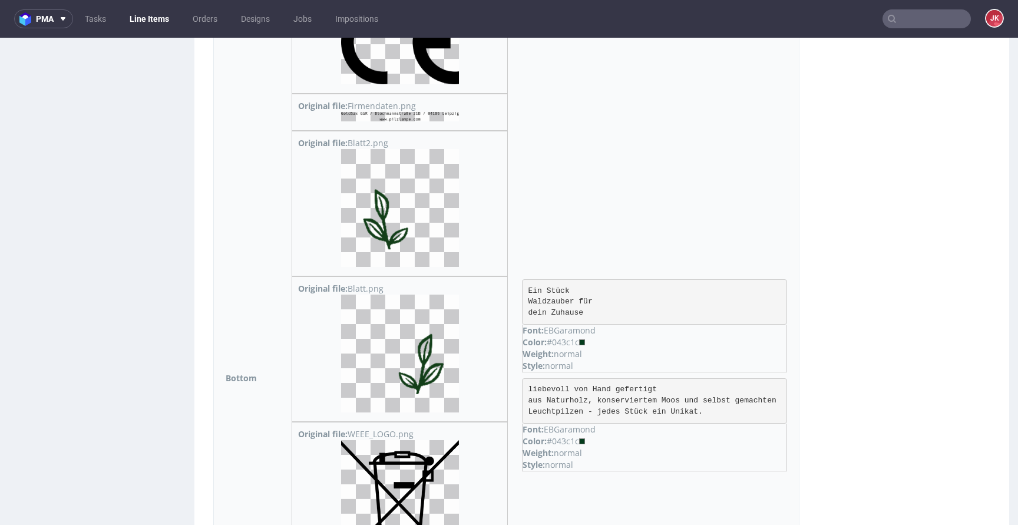
scroll to position [2079, 0]
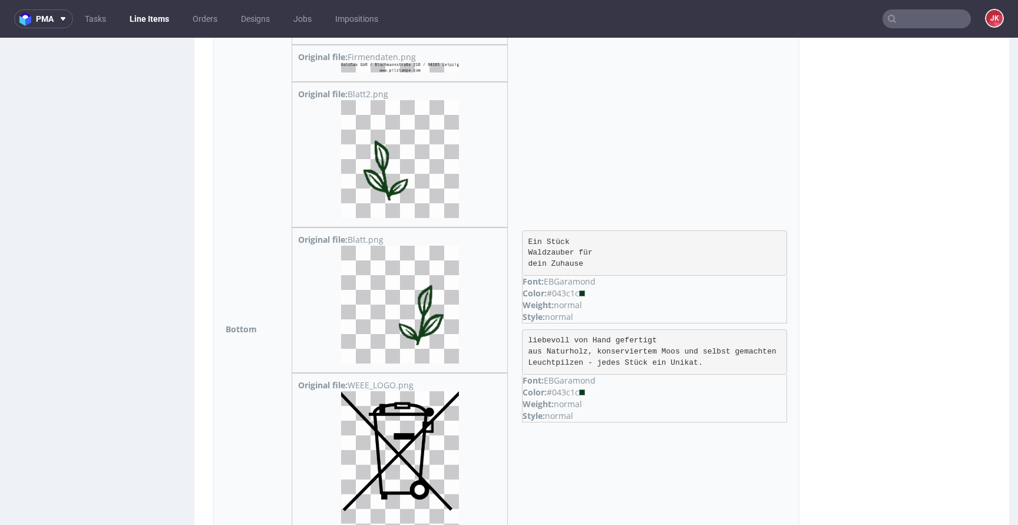
click at [420, 313] on img at bounding box center [400, 305] width 118 height 118
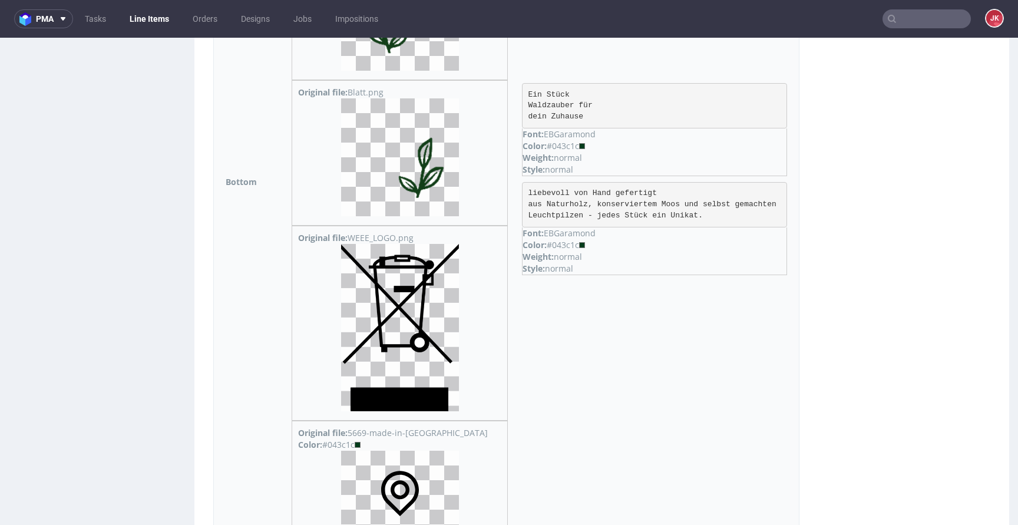
click at [420, 313] on img at bounding box center [400, 327] width 118 height 167
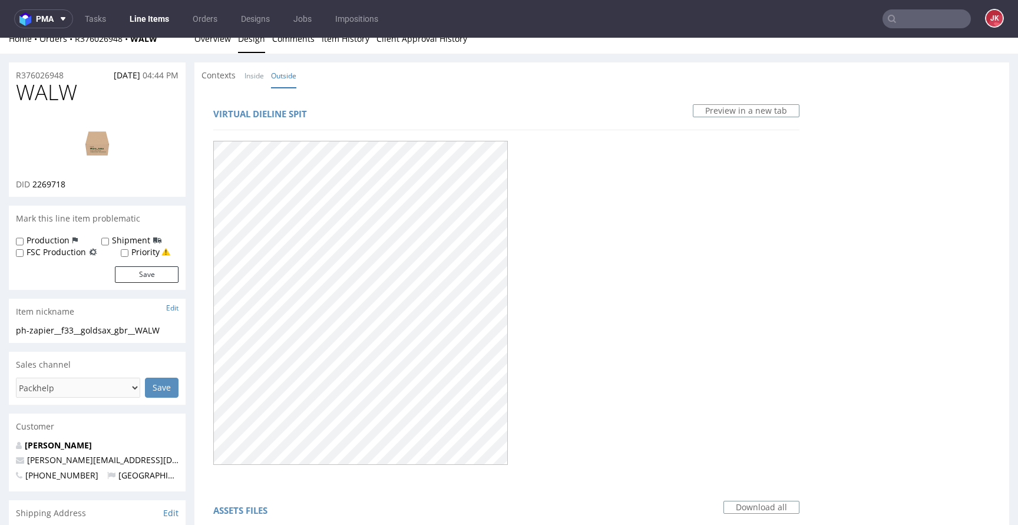
scroll to position [0, 0]
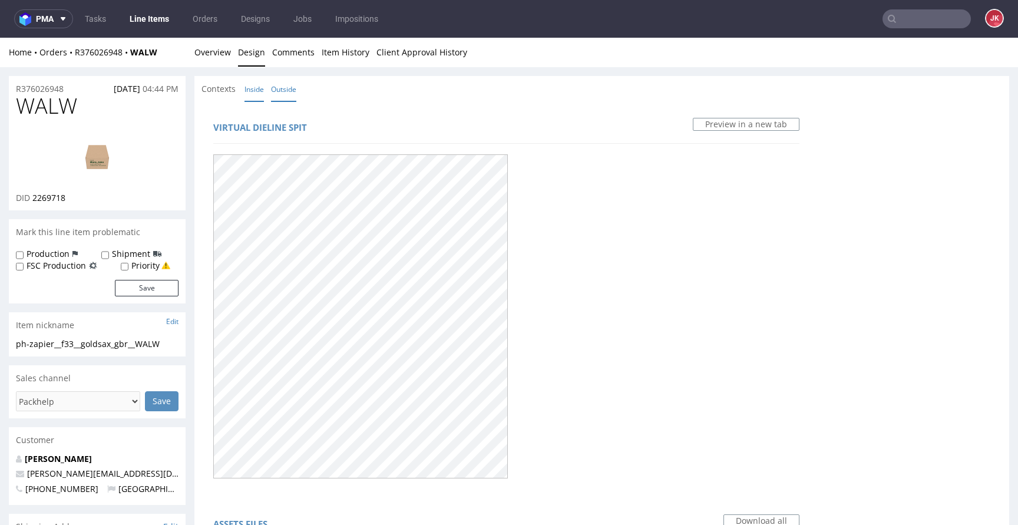
click at [252, 88] on link "Inside" at bounding box center [253, 89] width 19 height 25
click at [284, 92] on link "Outside" at bounding box center [283, 89] width 25 height 25
click at [250, 85] on link "Inside" at bounding box center [253, 89] width 19 height 25
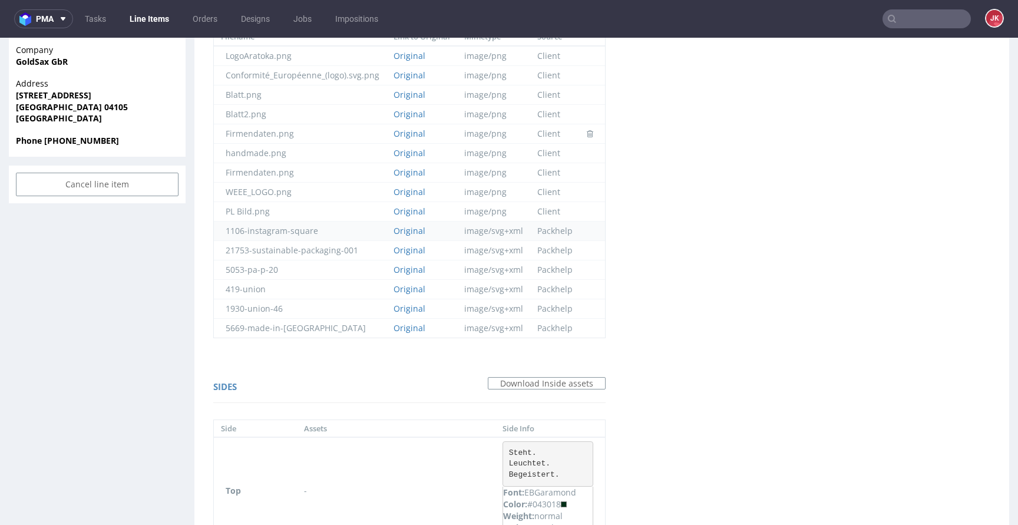
scroll to position [528, 0]
click at [405, 233] on link "Original" at bounding box center [409, 231] width 32 height 11
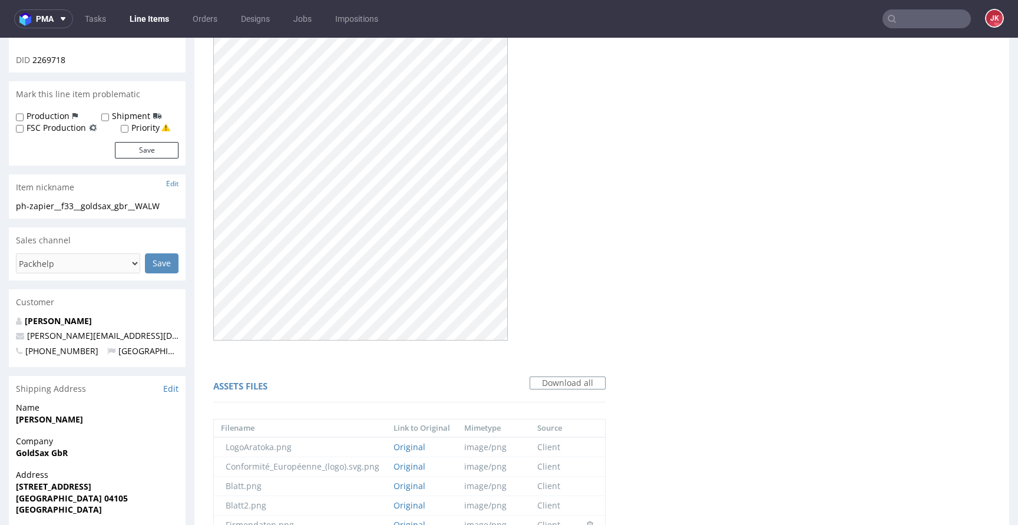
scroll to position [0, 0]
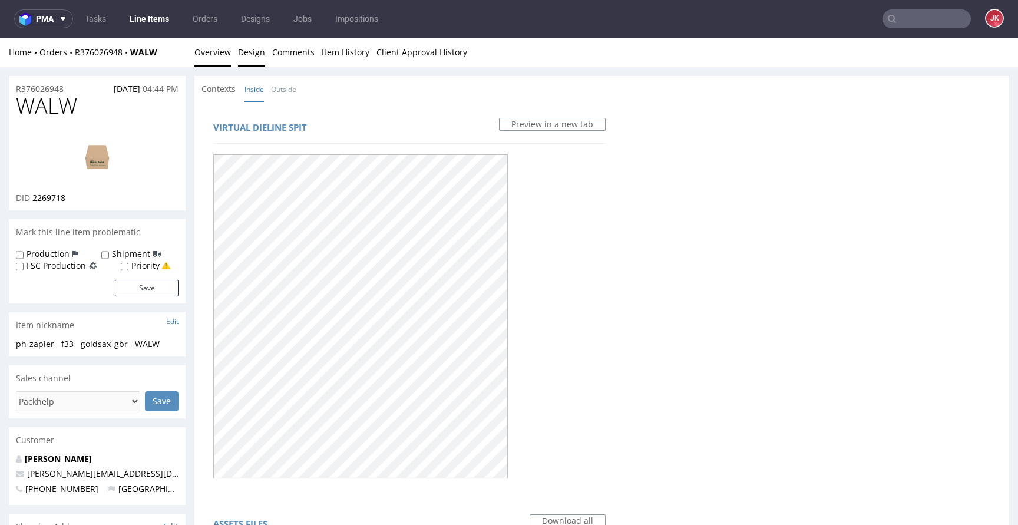
click at [217, 54] on link "Overview" at bounding box center [212, 52] width 37 height 29
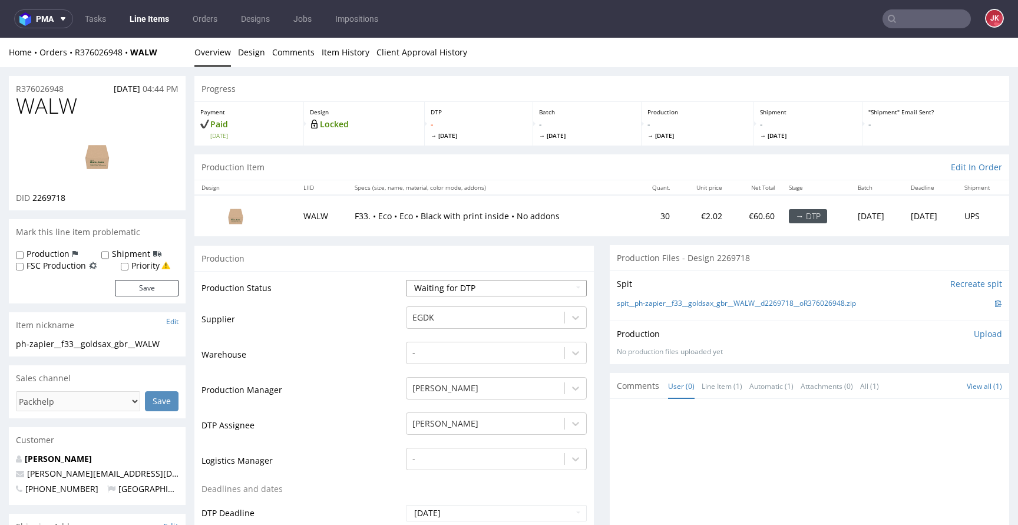
click at [419, 287] on select "Waiting for Artwork Waiting for Diecut Waiting for Mockup Waiting for DTP Waiti…" at bounding box center [496, 288] width 181 height 16
select select "dtp_in_process"
click at [406, 280] on select "Waiting for Artwork Waiting for Diecut Waiting for Mockup Waiting for DTP Waiti…" at bounding box center [496, 288] width 181 height 16
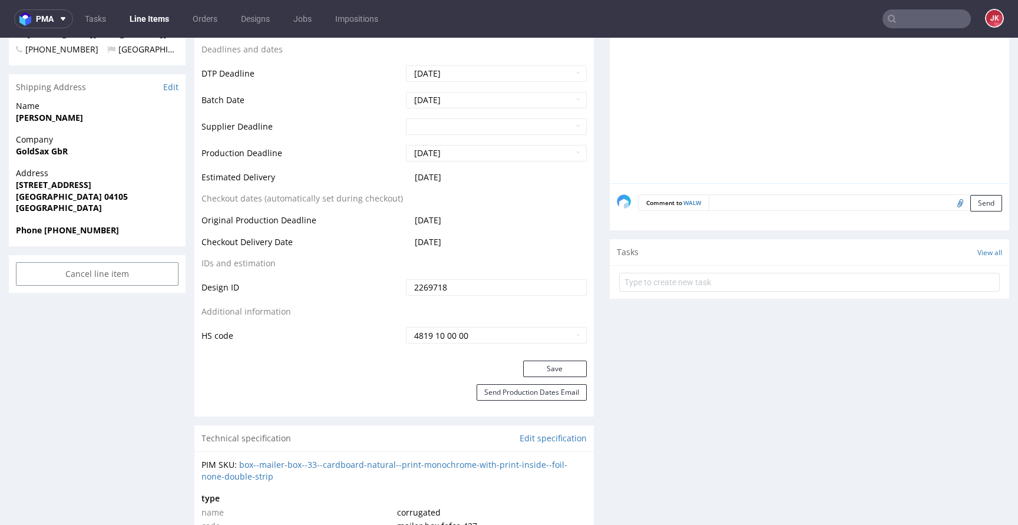
scroll to position [443, 0]
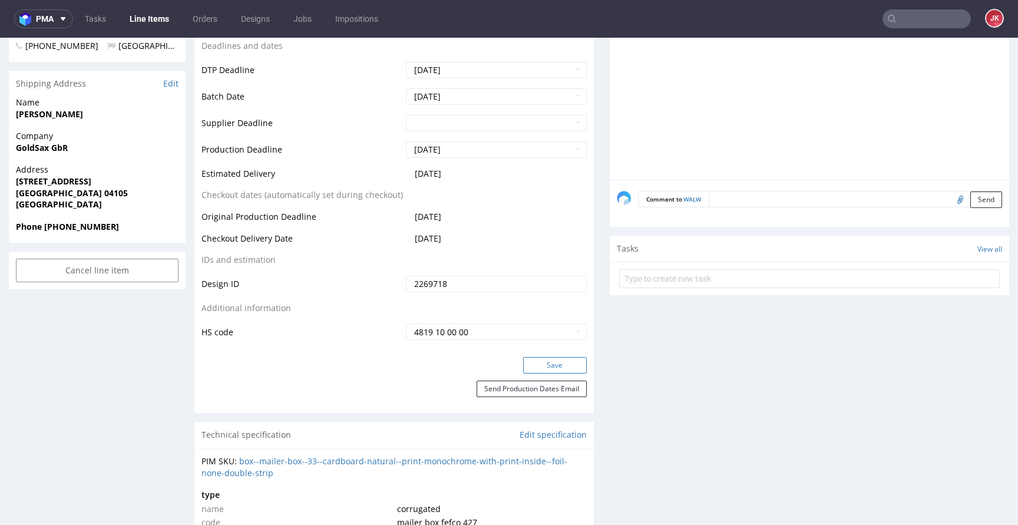
click at [529, 365] on button "Save" at bounding box center [555, 365] width 64 height 16
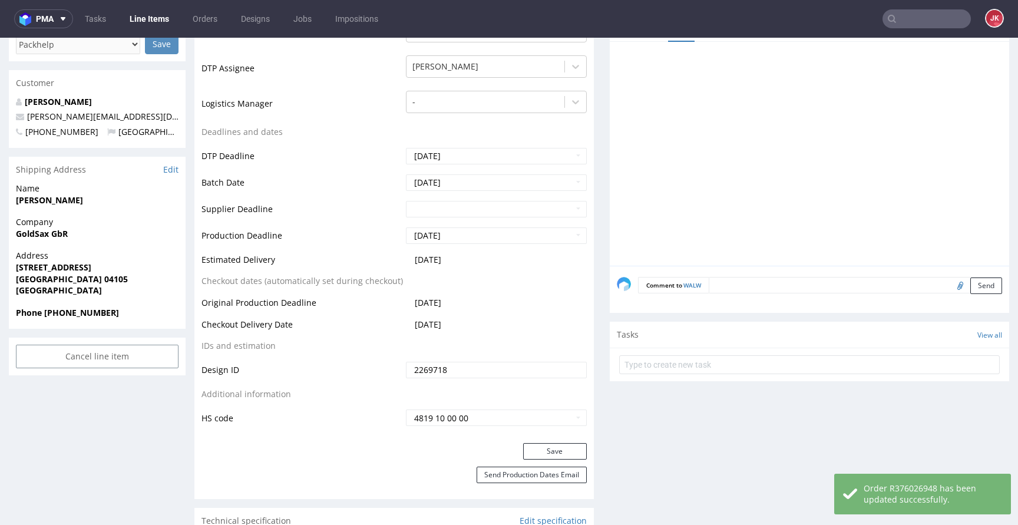
scroll to position [0, 0]
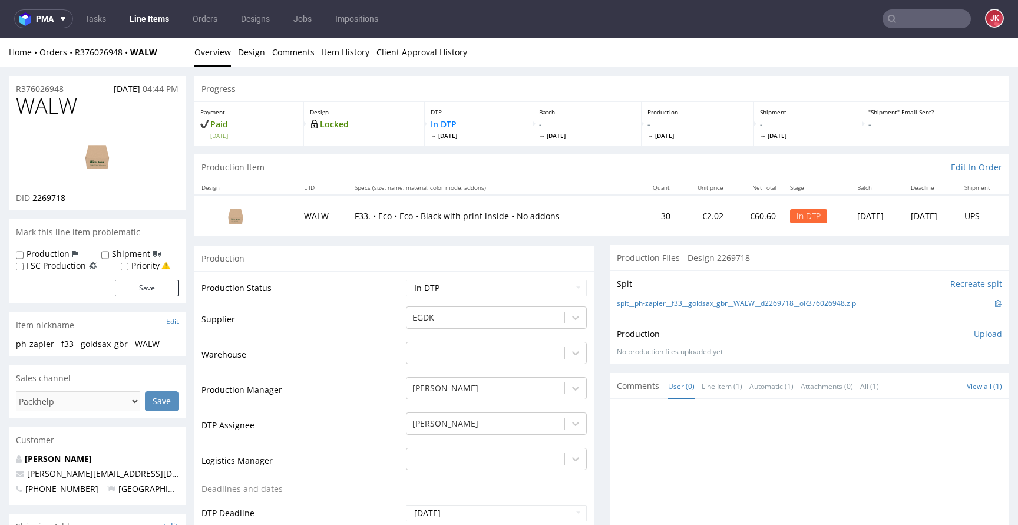
click at [380, 312] on td "Supplier" at bounding box center [301, 322] width 201 height 35
